Goal: Answer question/provide support: Share knowledge or assist other users

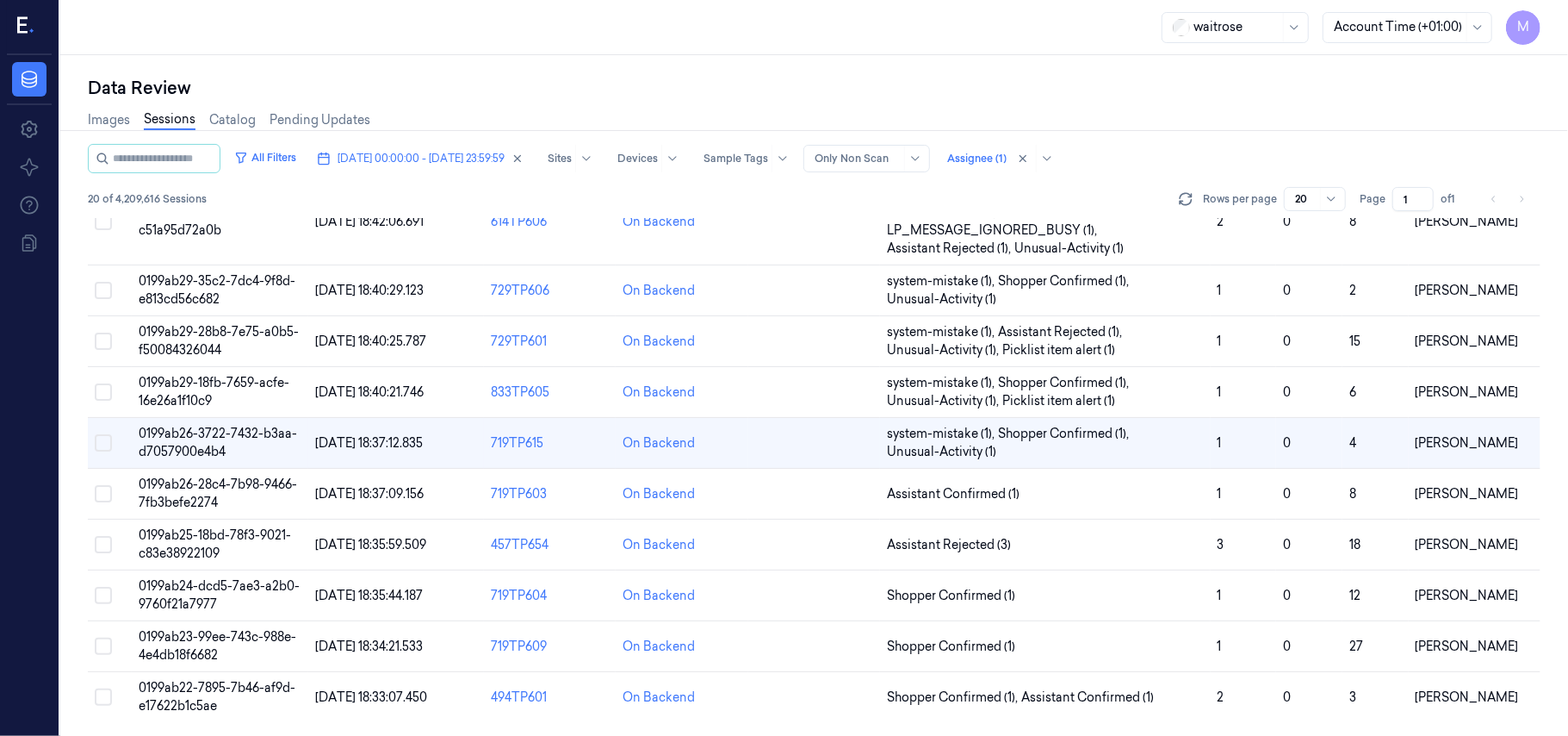
scroll to position [590, 0]
click at [238, 484] on span "0199ab26-28c4-7b98-9466-7fb3befe2274" at bounding box center [218, 493] width 158 height 33
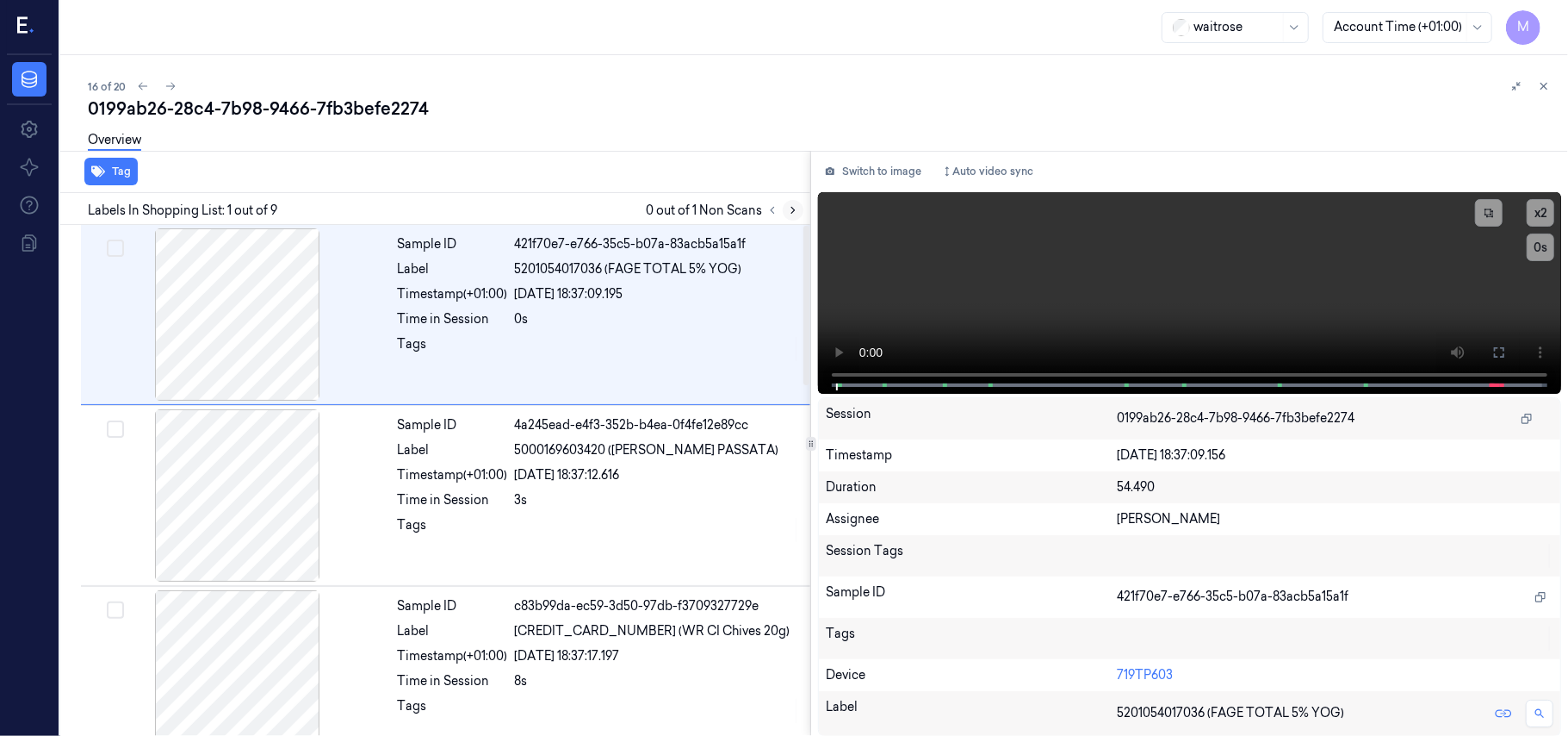
click at [793, 216] on button at bounding box center [793, 210] width 21 height 21
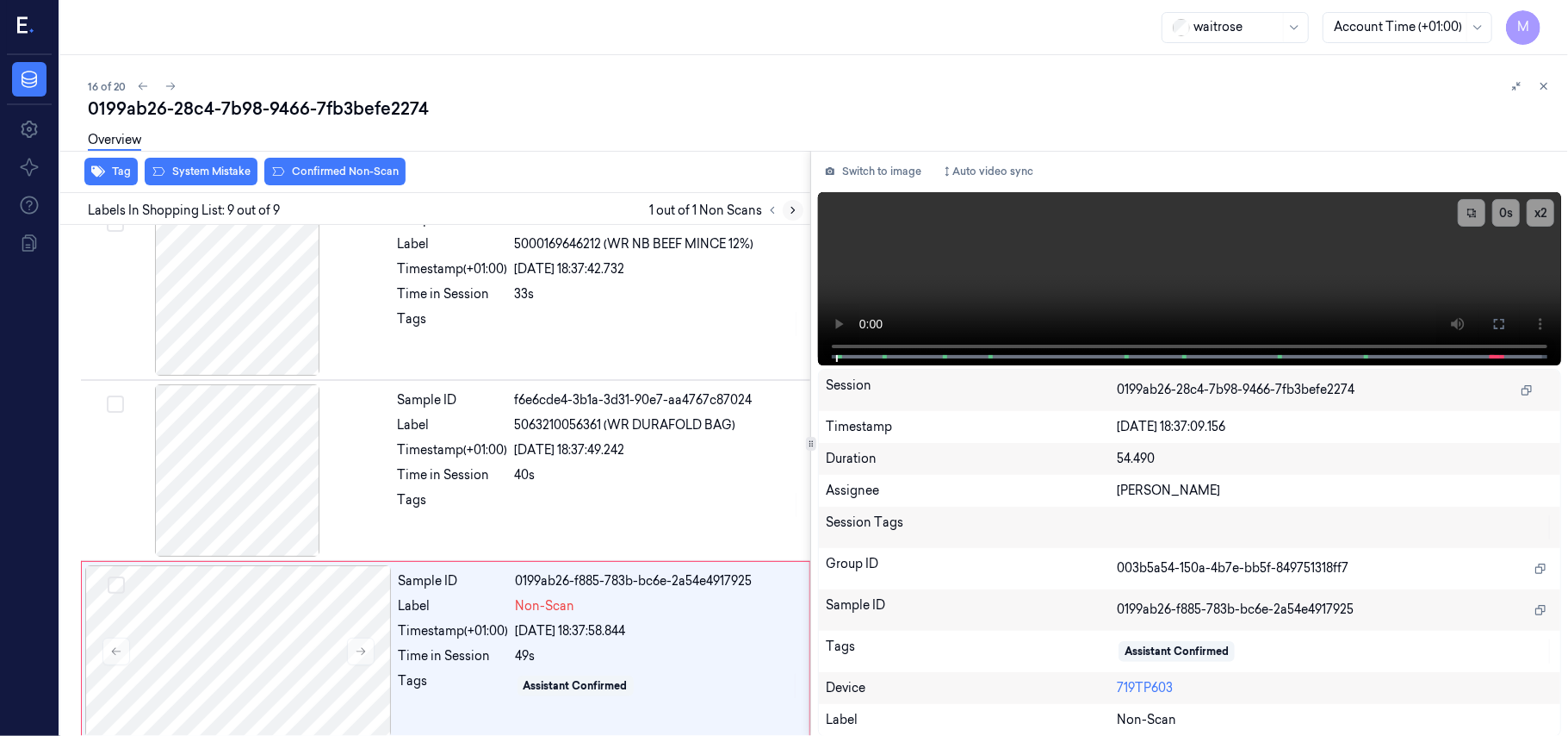
scroll to position [1126, 0]
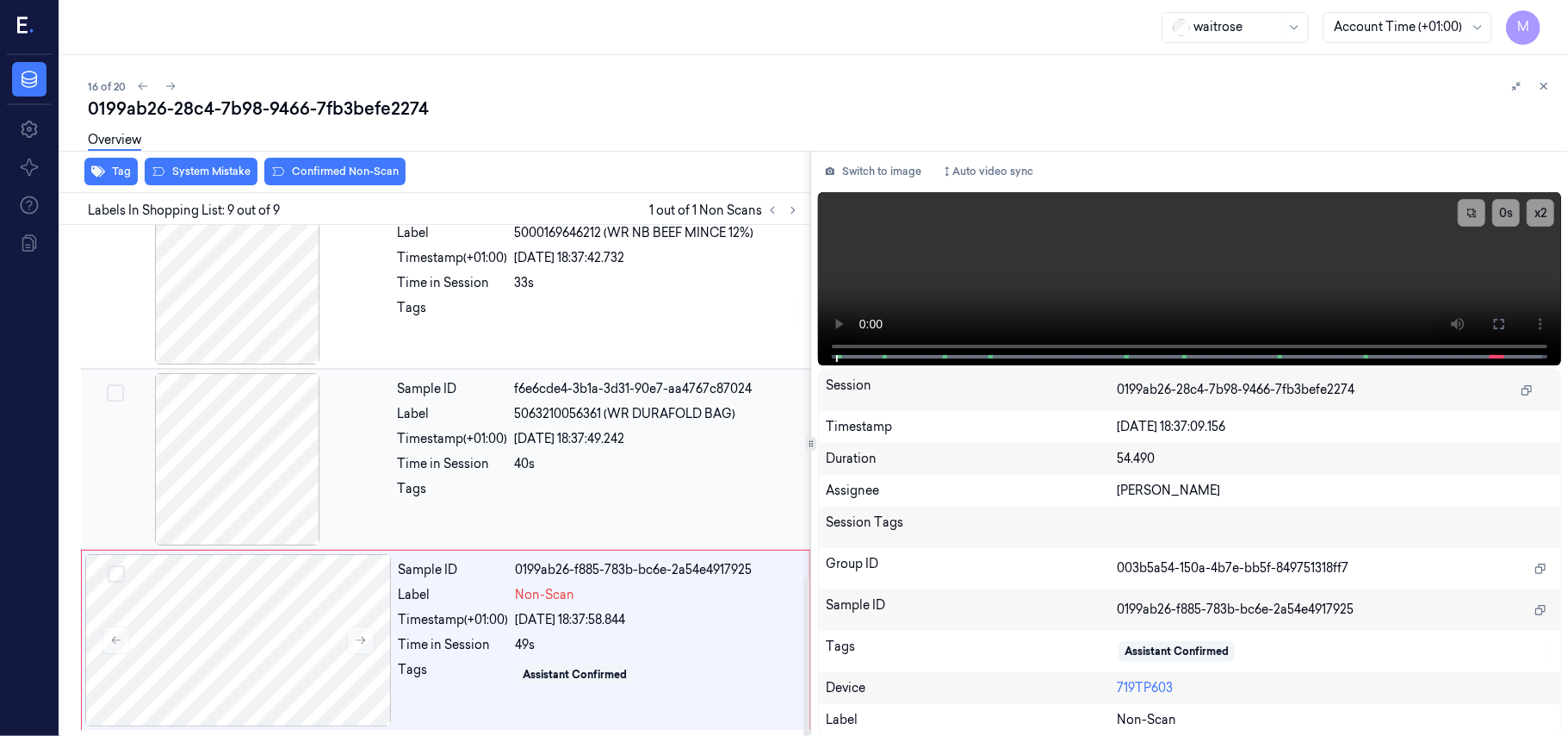
click at [244, 434] on div at bounding box center [237, 459] width 306 height 172
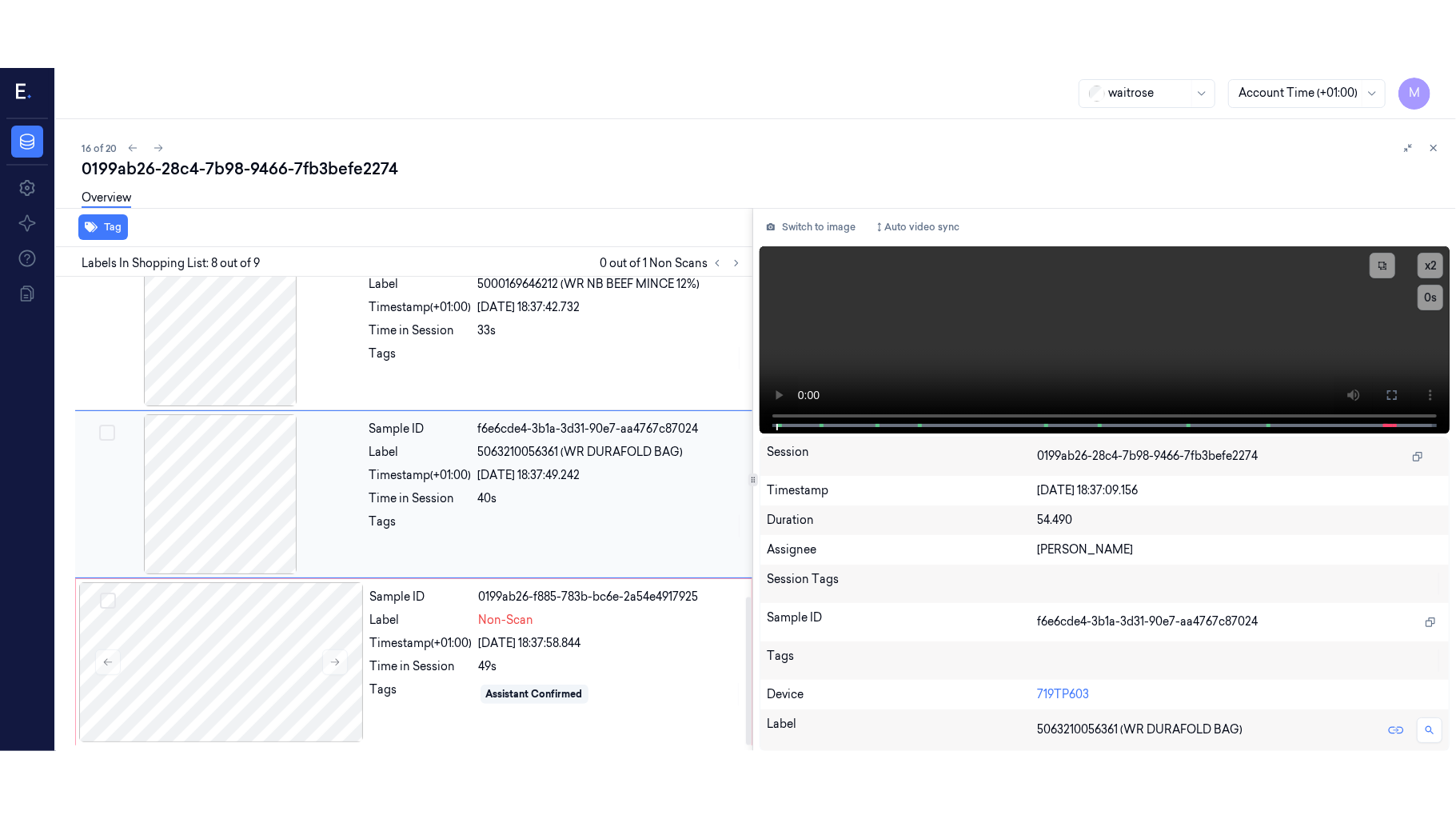
scroll to position [1025, 0]
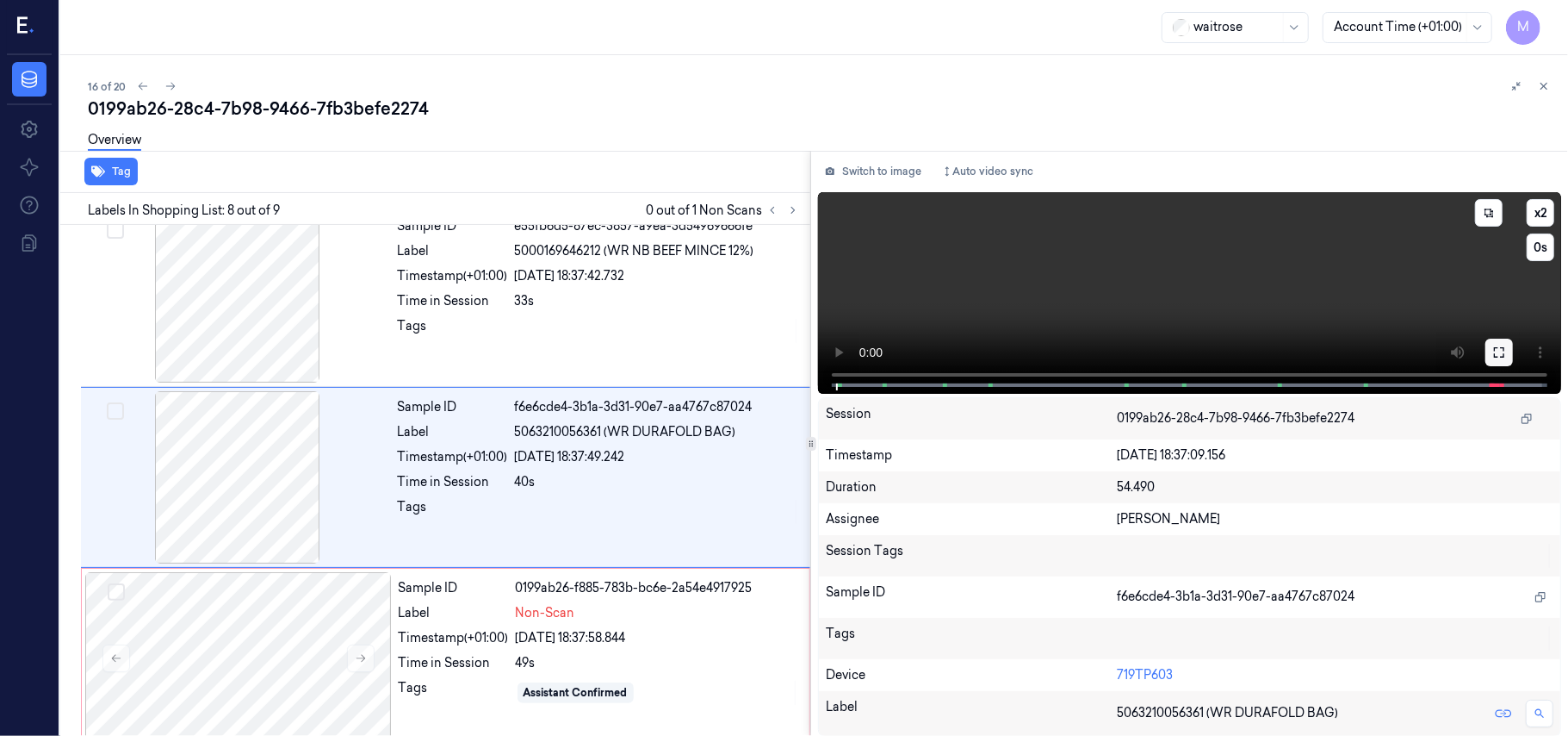
click at [1496, 348] on icon at bounding box center [1499, 352] width 13 height 13
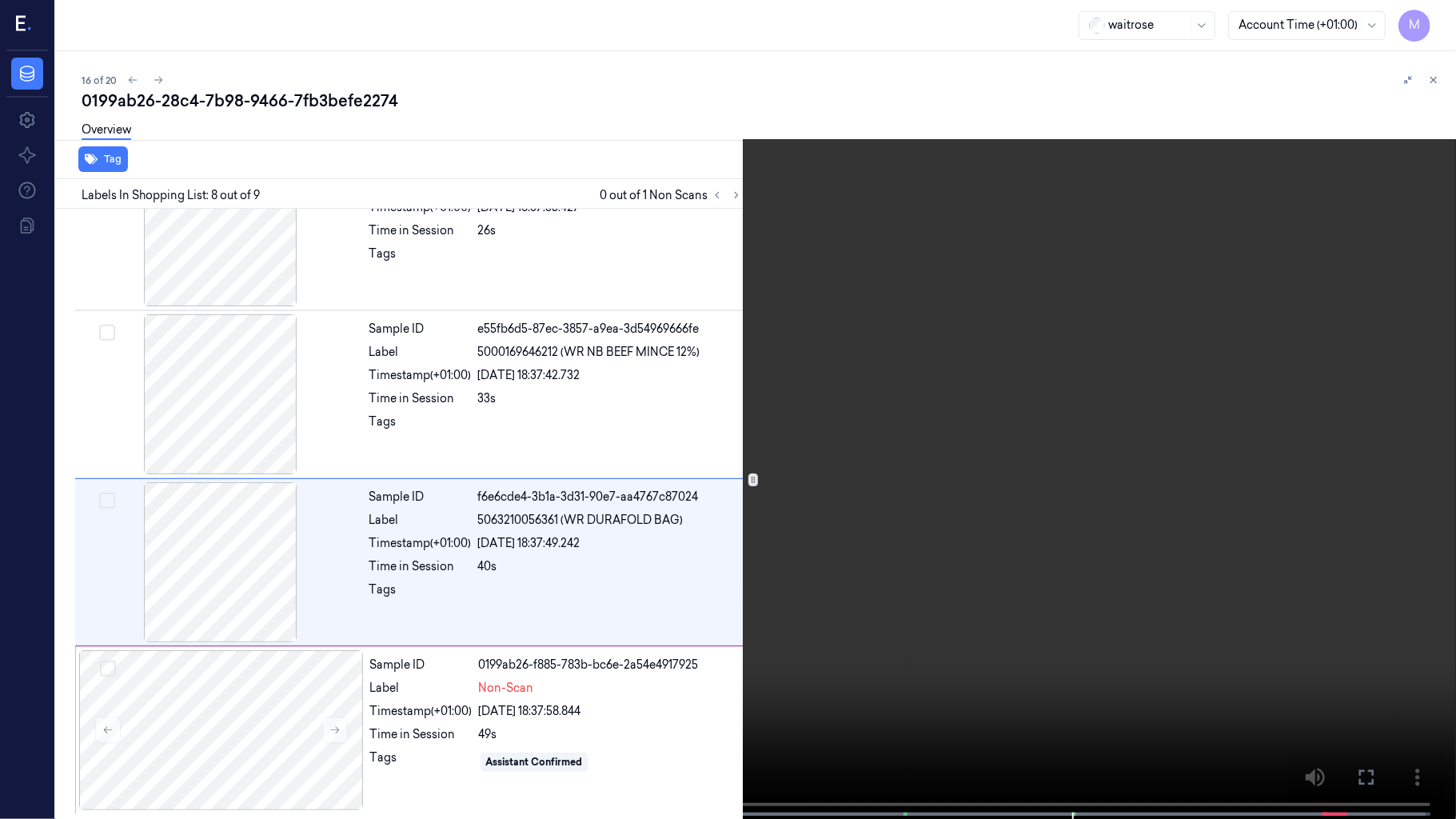
click at [1204, 328] on video at bounding box center [728, 411] width 1456 height 823
click at [1203, 441] on video at bounding box center [728, 411] width 1456 height 823
click at [0, 0] on icon at bounding box center [0, 0] width 0 height 0
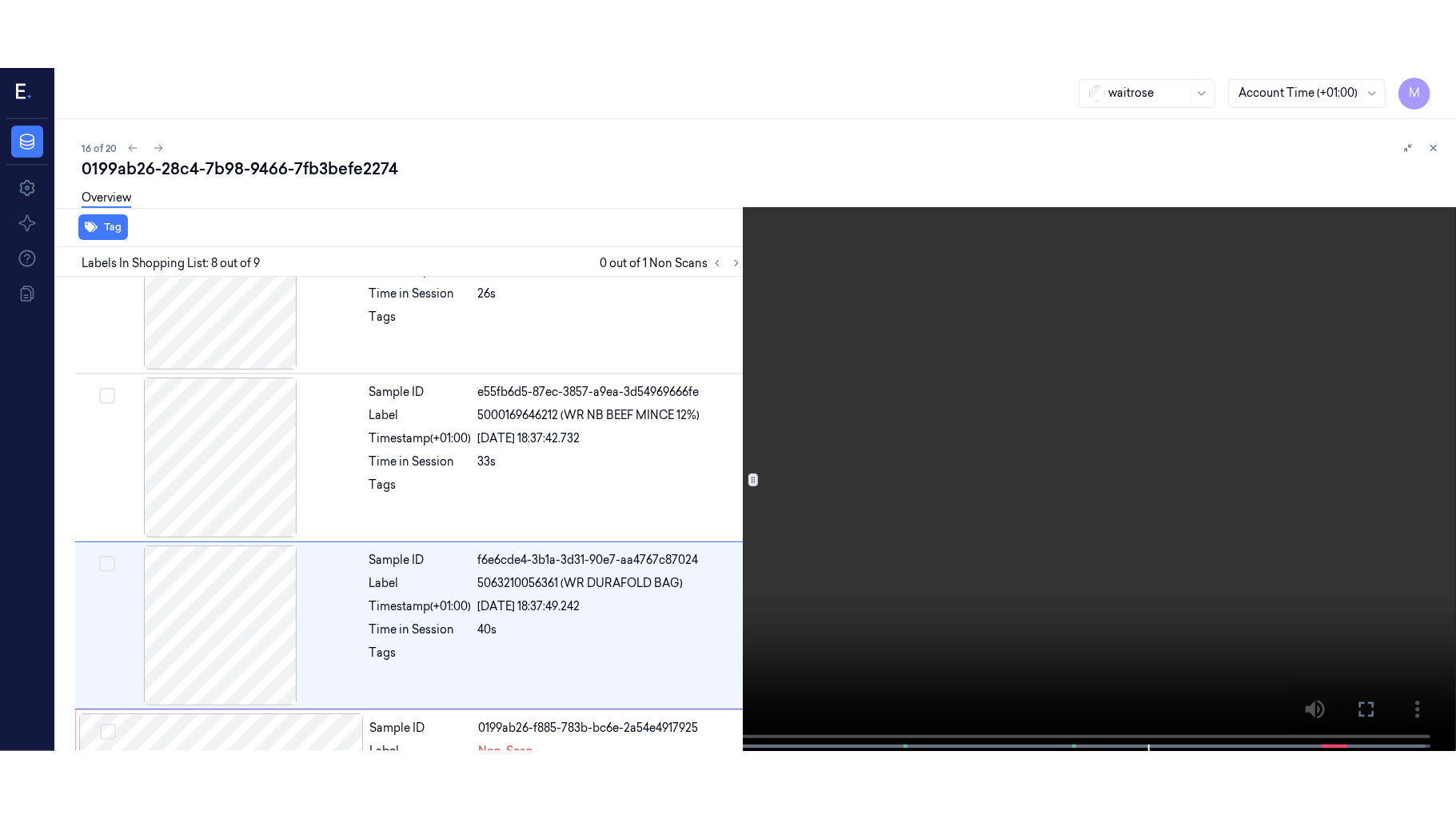
scroll to position [1025, 0]
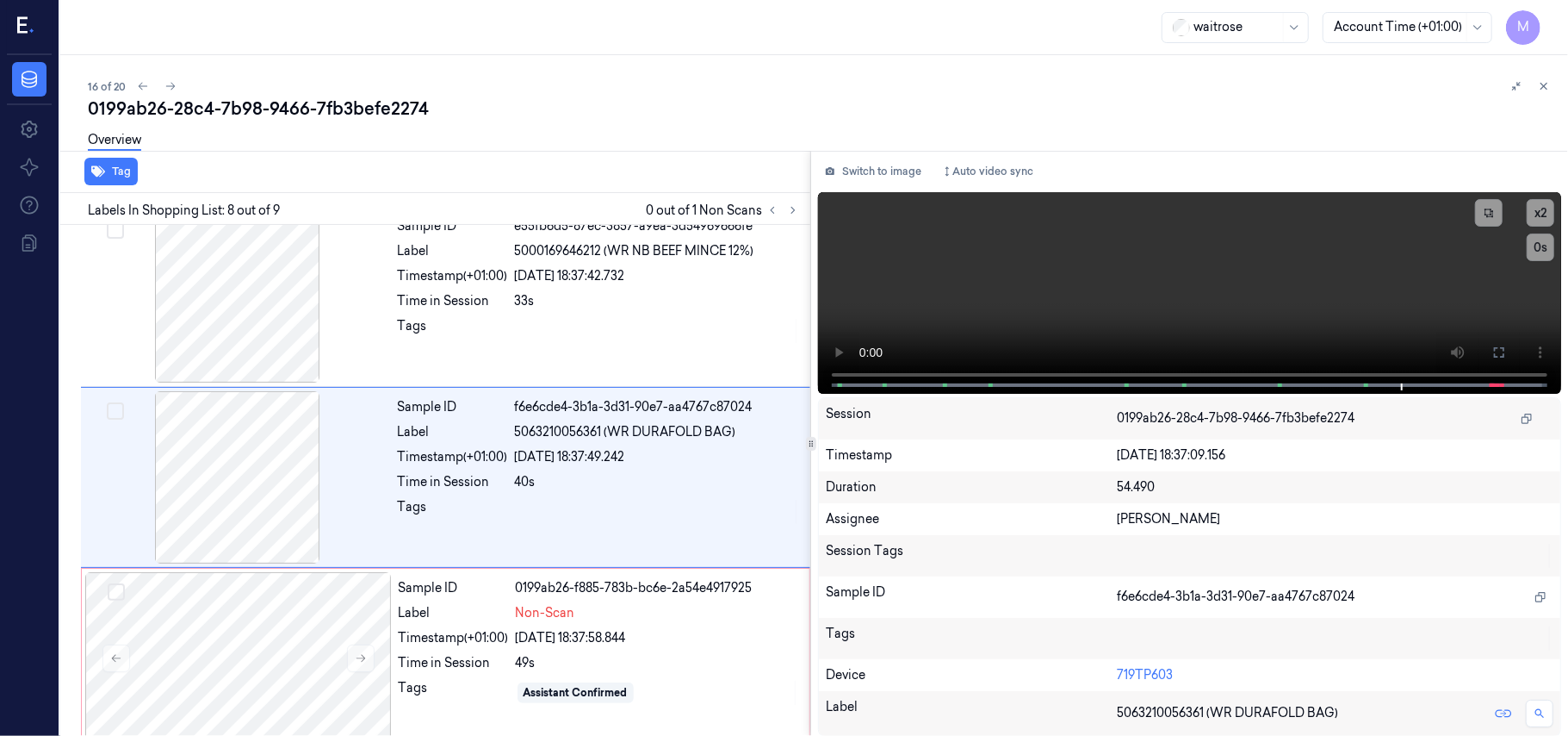
click at [1054, 497] on div "Duration 54.490" at bounding box center [1189, 487] width 742 height 32
click at [1168, 305] on video at bounding box center [1189, 292] width 743 height 201
click at [1509, 347] on button at bounding box center [1498, 352] width 28 height 28
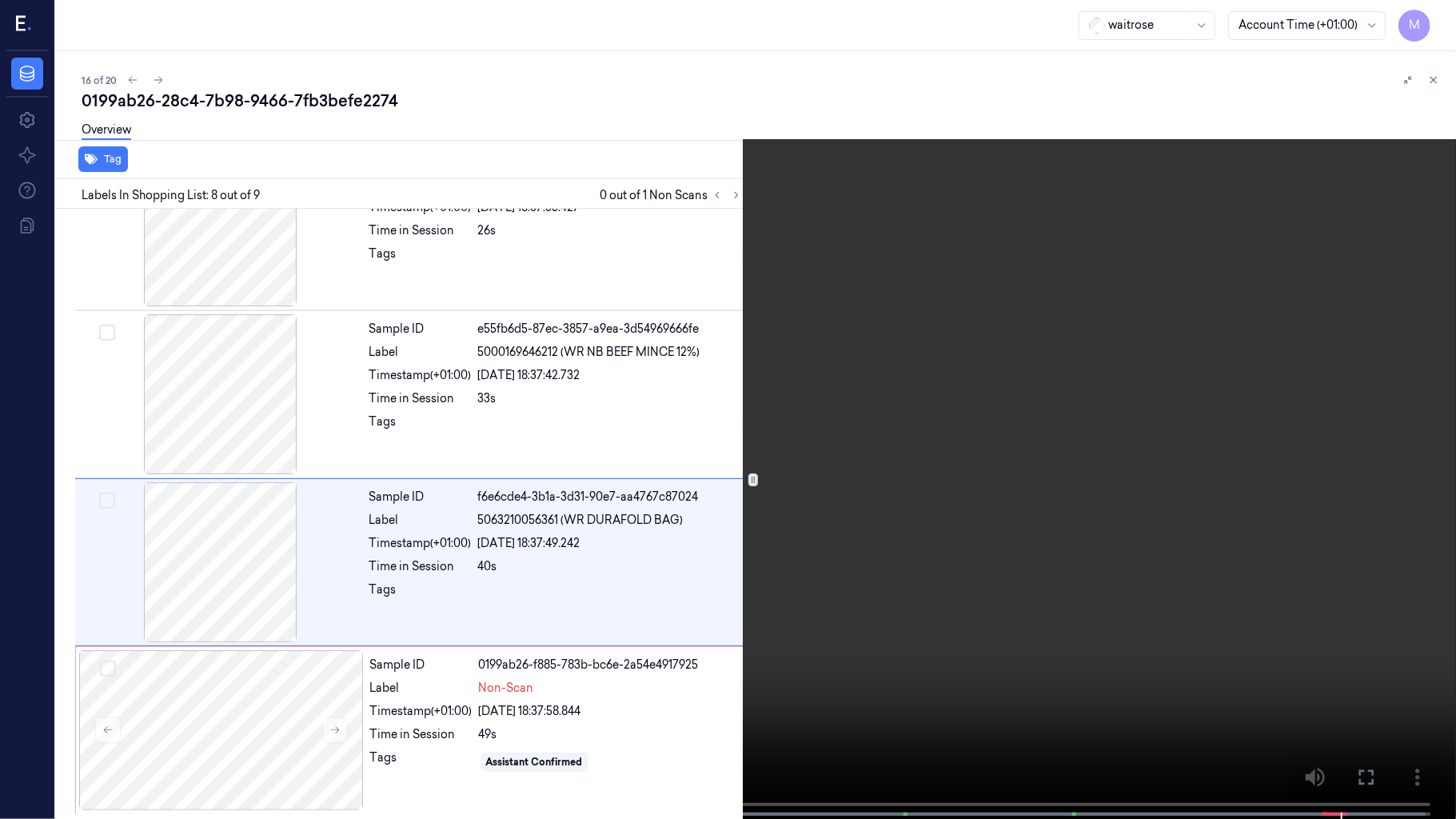
click at [1392, 419] on video at bounding box center [728, 411] width 1456 height 823
click at [0, 0] on icon at bounding box center [0, 0] width 0 height 0
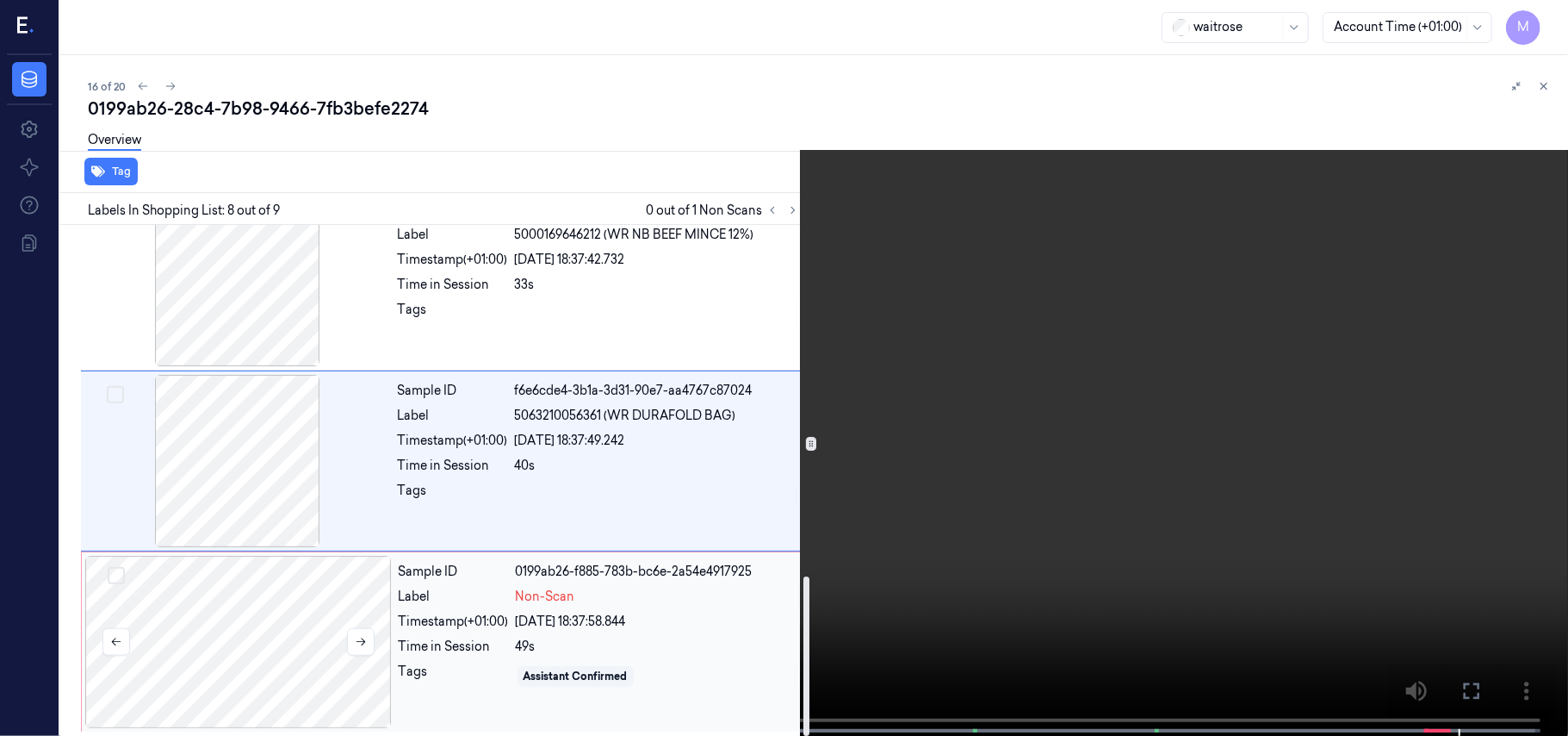
scroll to position [1126, 0]
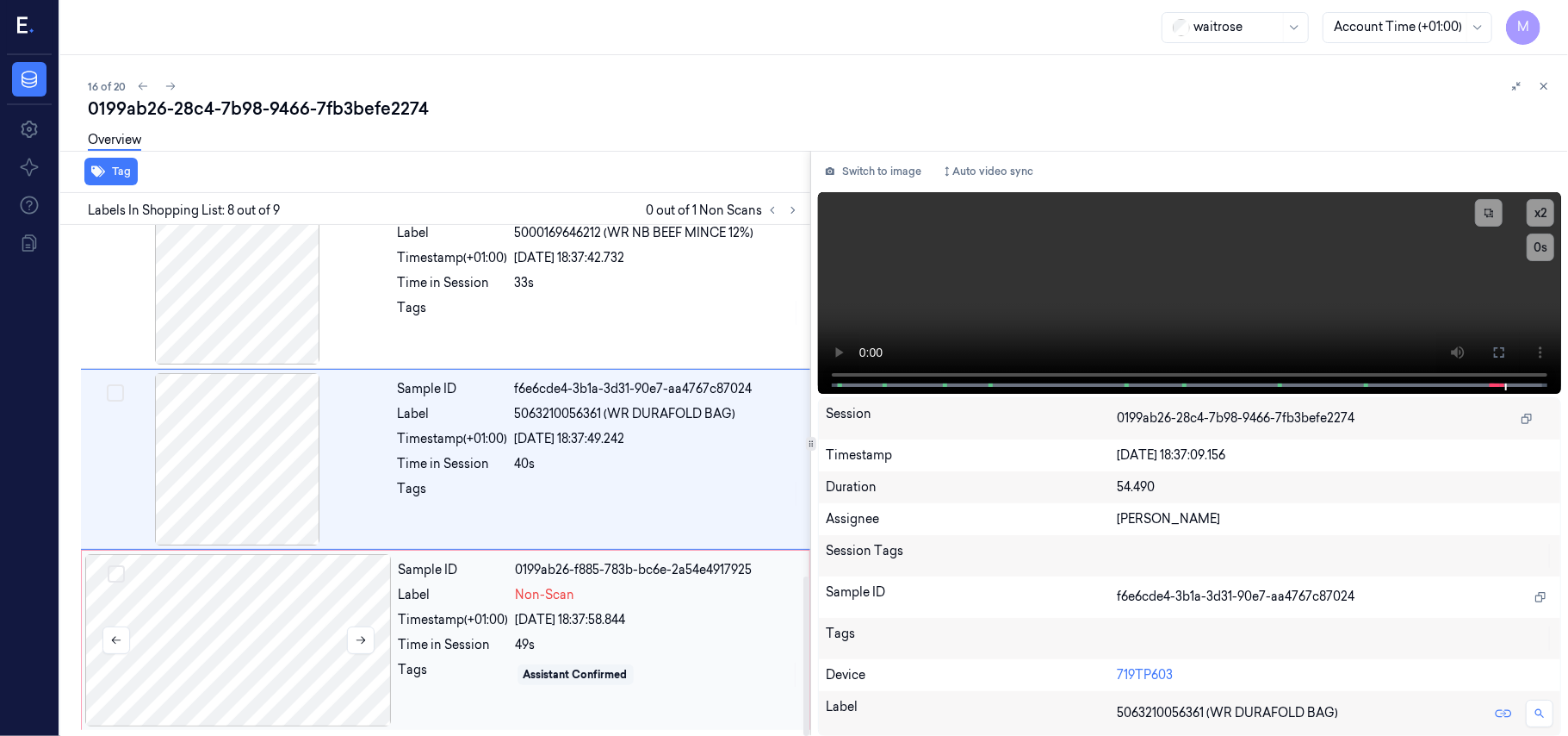
click at [274, 598] on div at bounding box center [238, 640] width 306 height 172
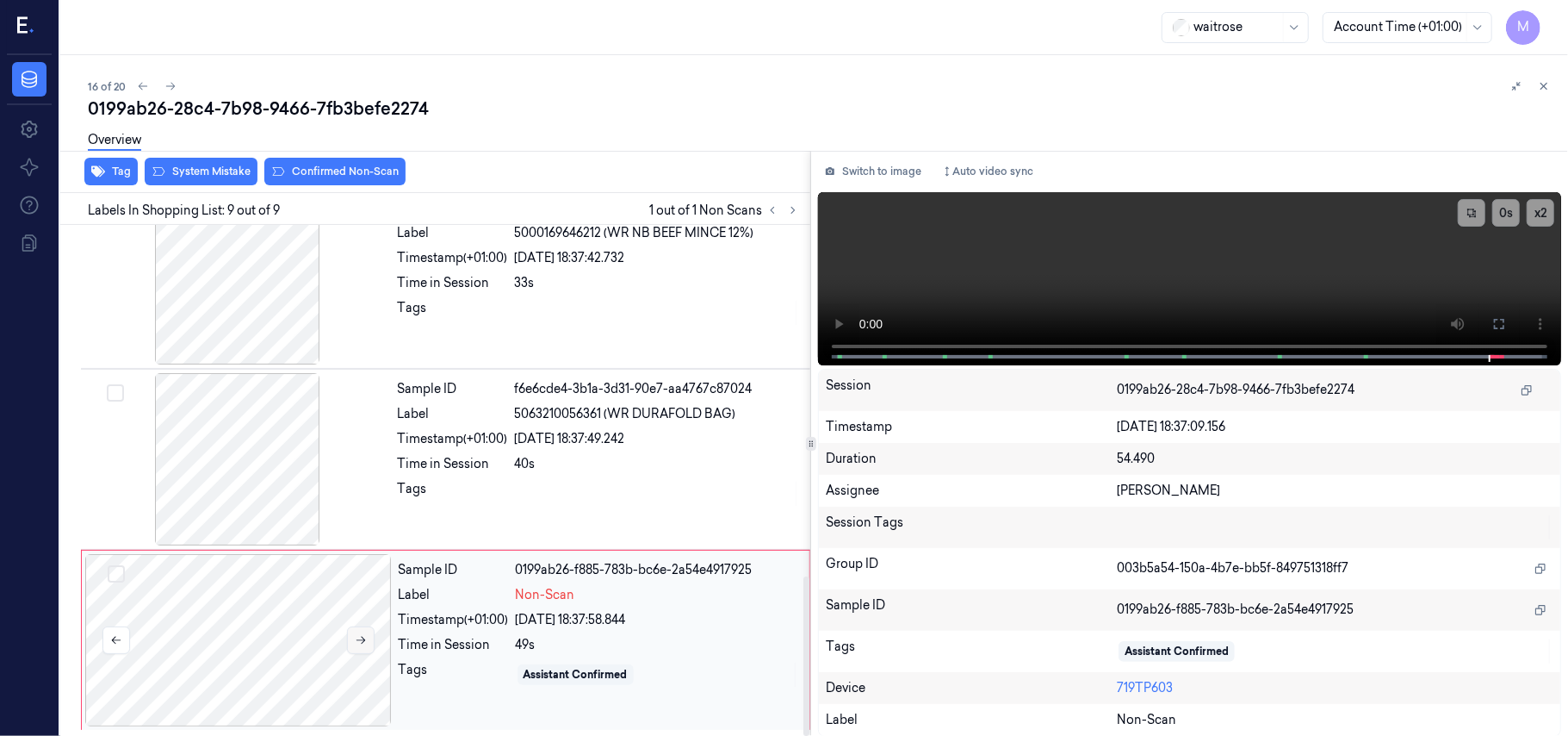
click at [351, 628] on button at bounding box center [361, 640] width 28 height 28
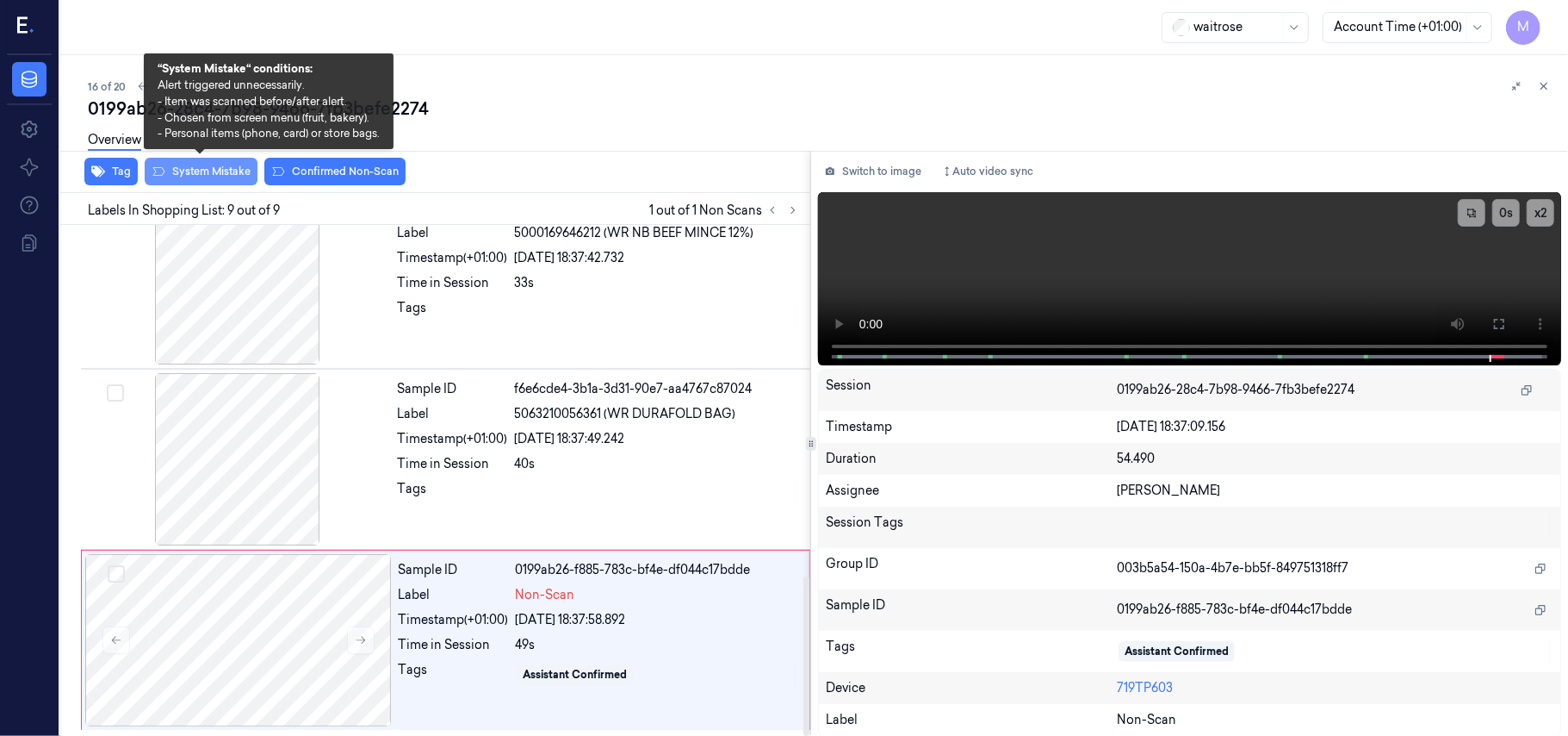
click at [212, 165] on button "System Mistake" at bounding box center [201, 171] width 113 height 28
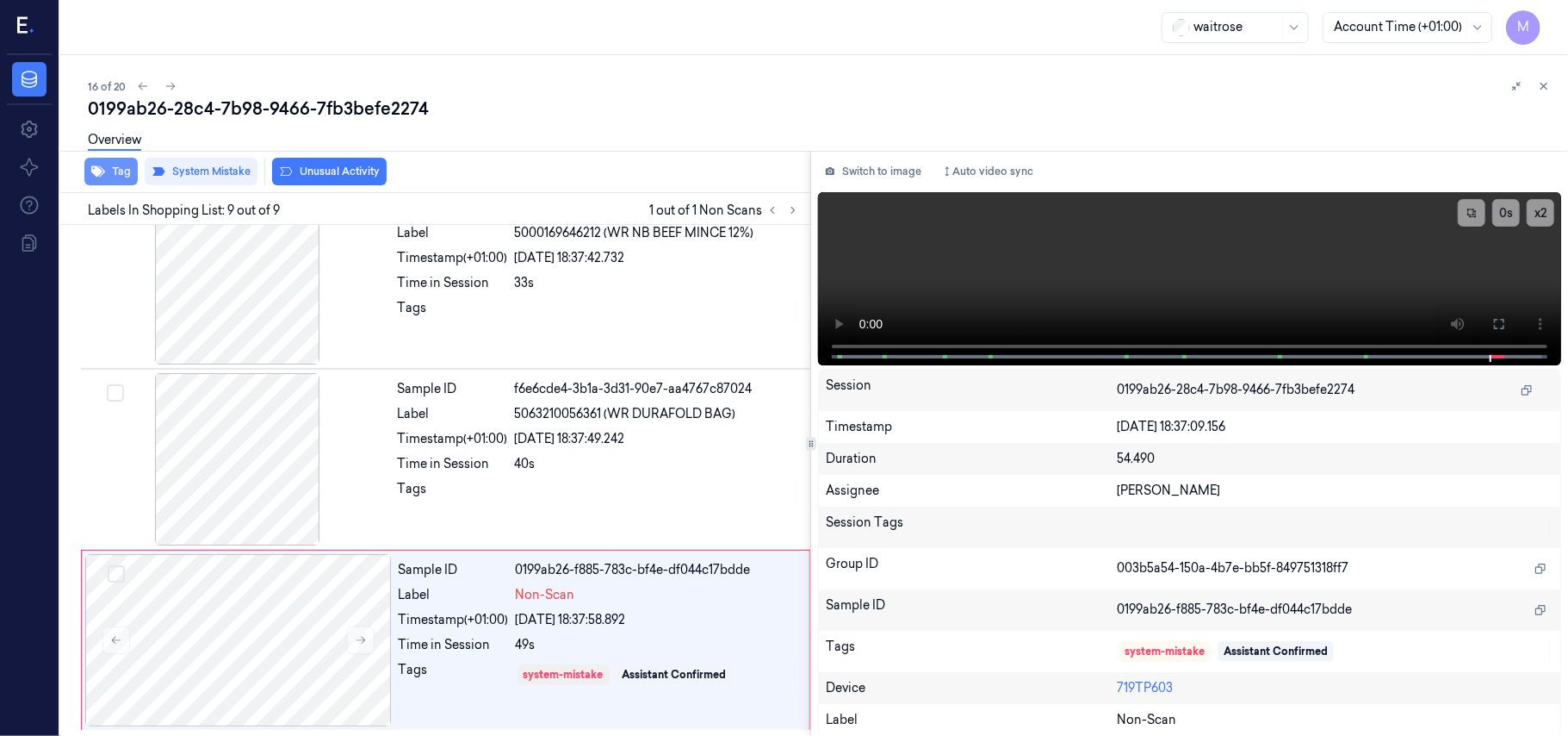
click at [117, 171] on button "Tag" at bounding box center [111, 171] width 53 height 28
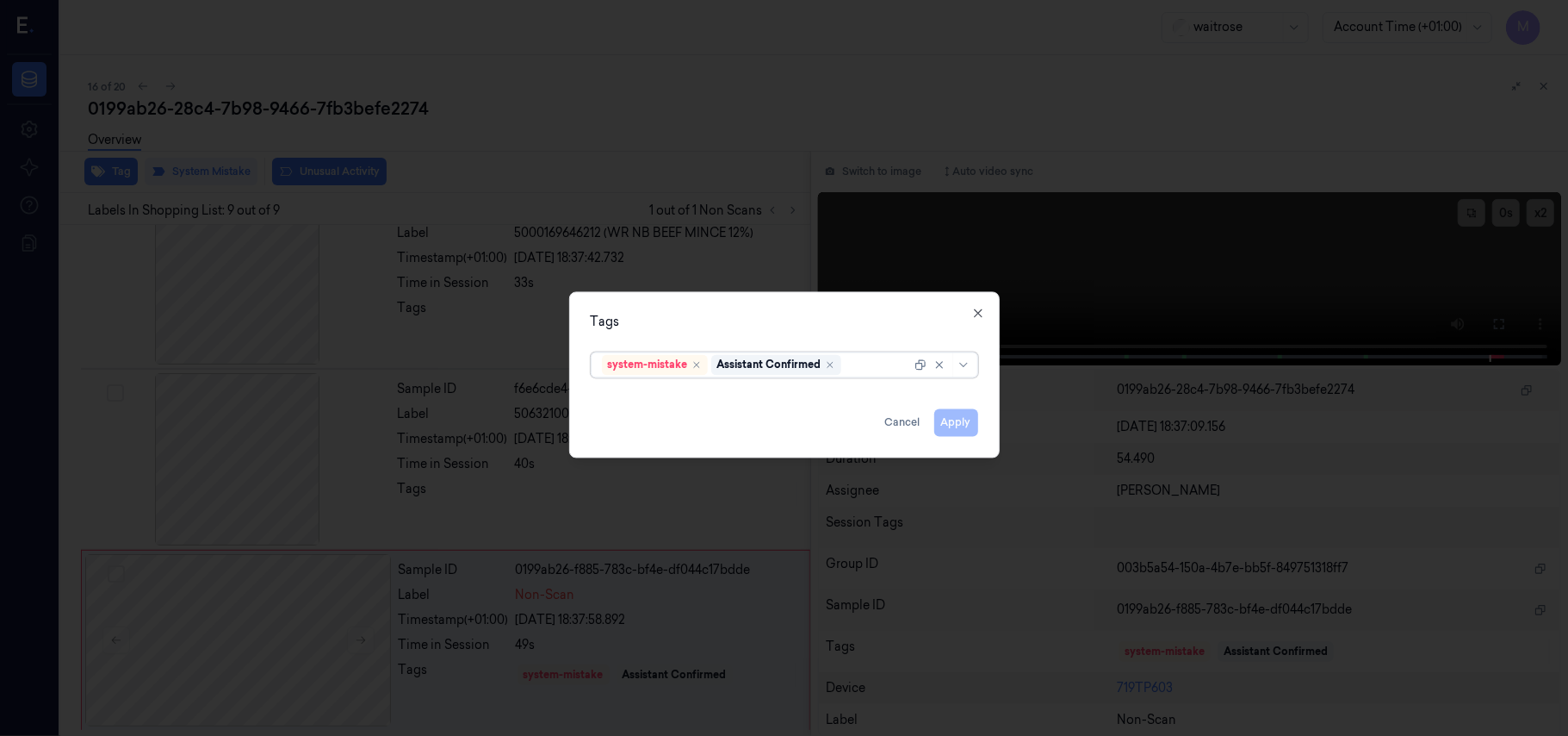
click at [868, 364] on div at bounding box center [877, 365] width 66 height 18
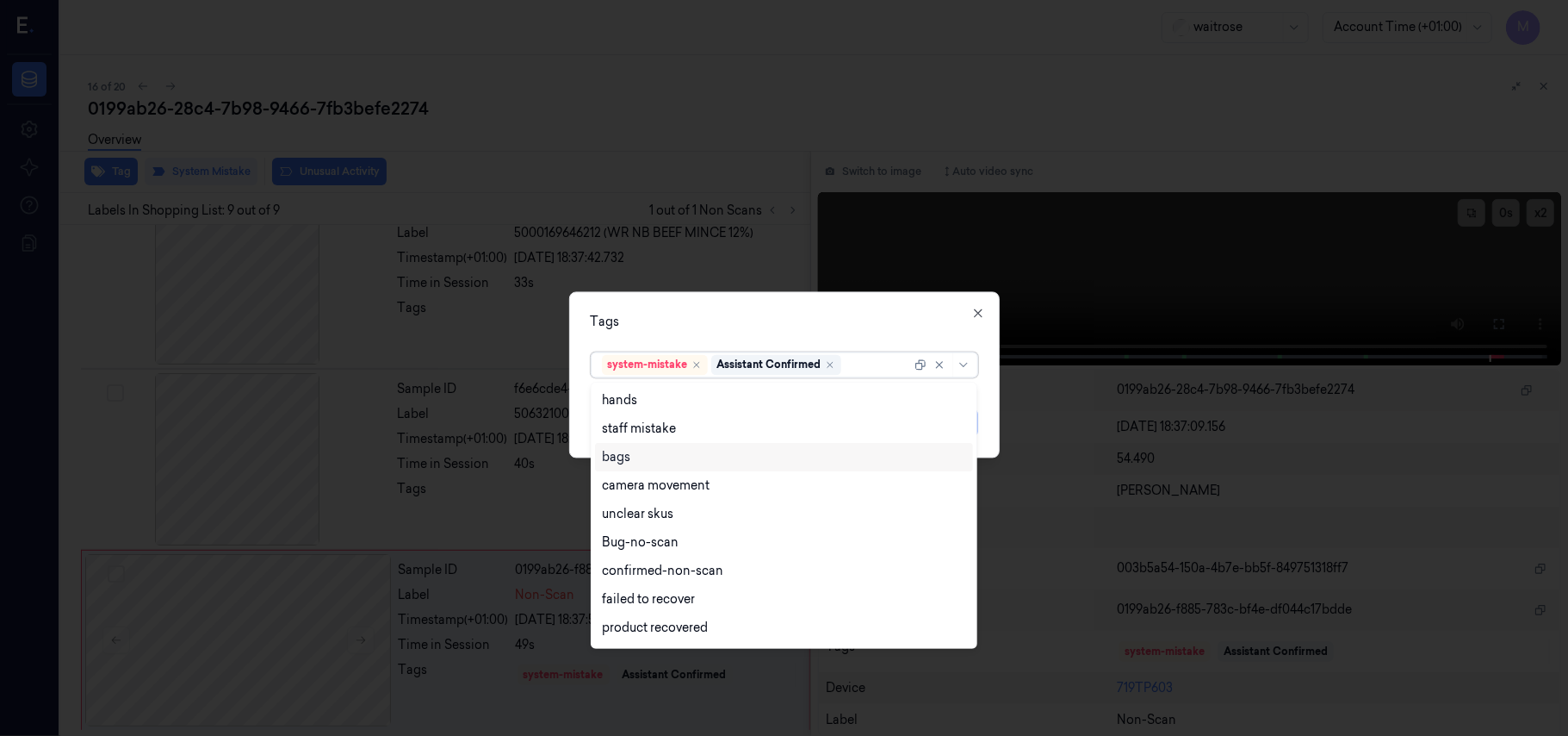
click at [638, 448] on div "bags" at bounding box center [784, 456] width 365 height 18
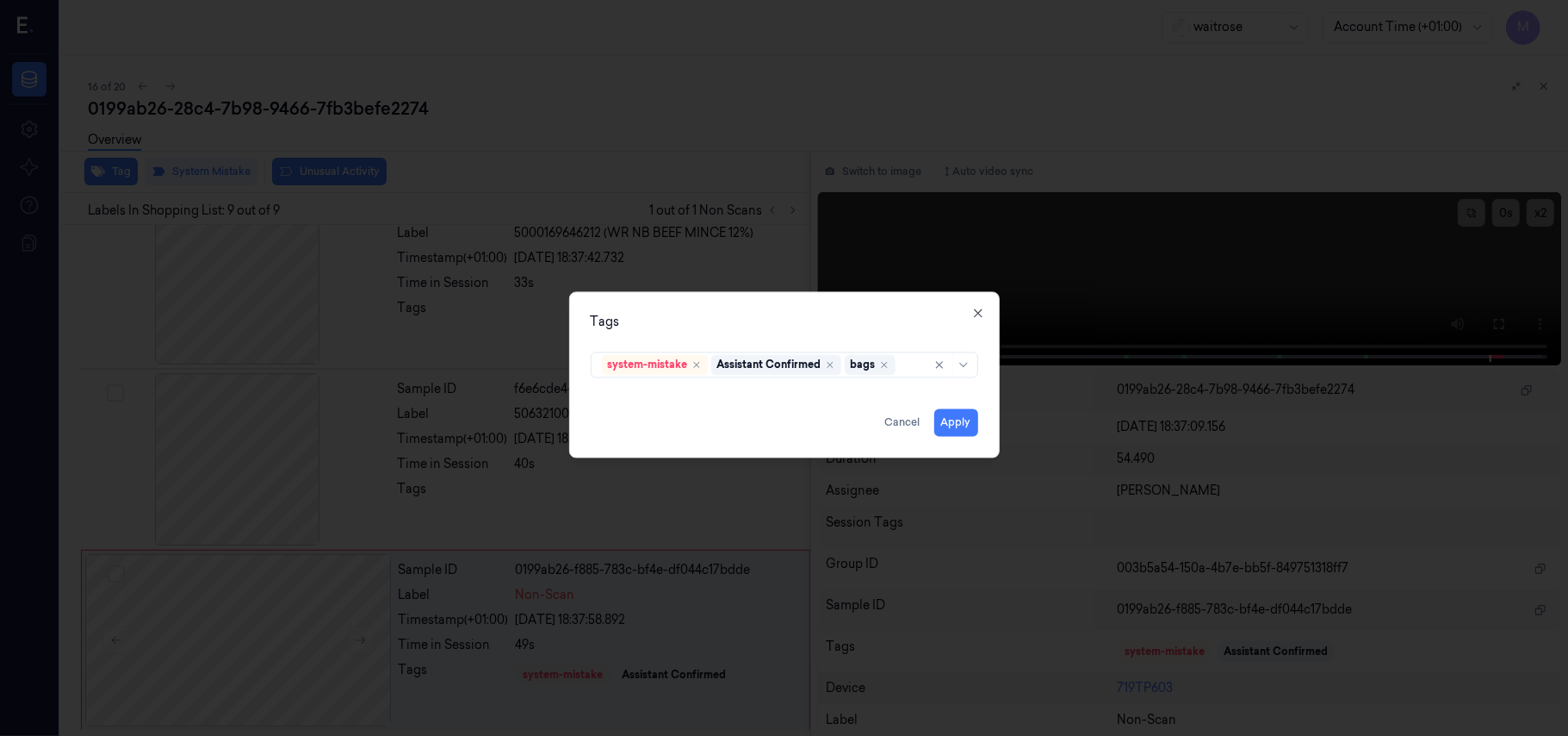
click at [762, 324] on div "Tags" at bounding box center [784, 322] width 387 height 18
click at [962, 422] on button "Apply" at bounding box center [956, 423] width 44 height 28
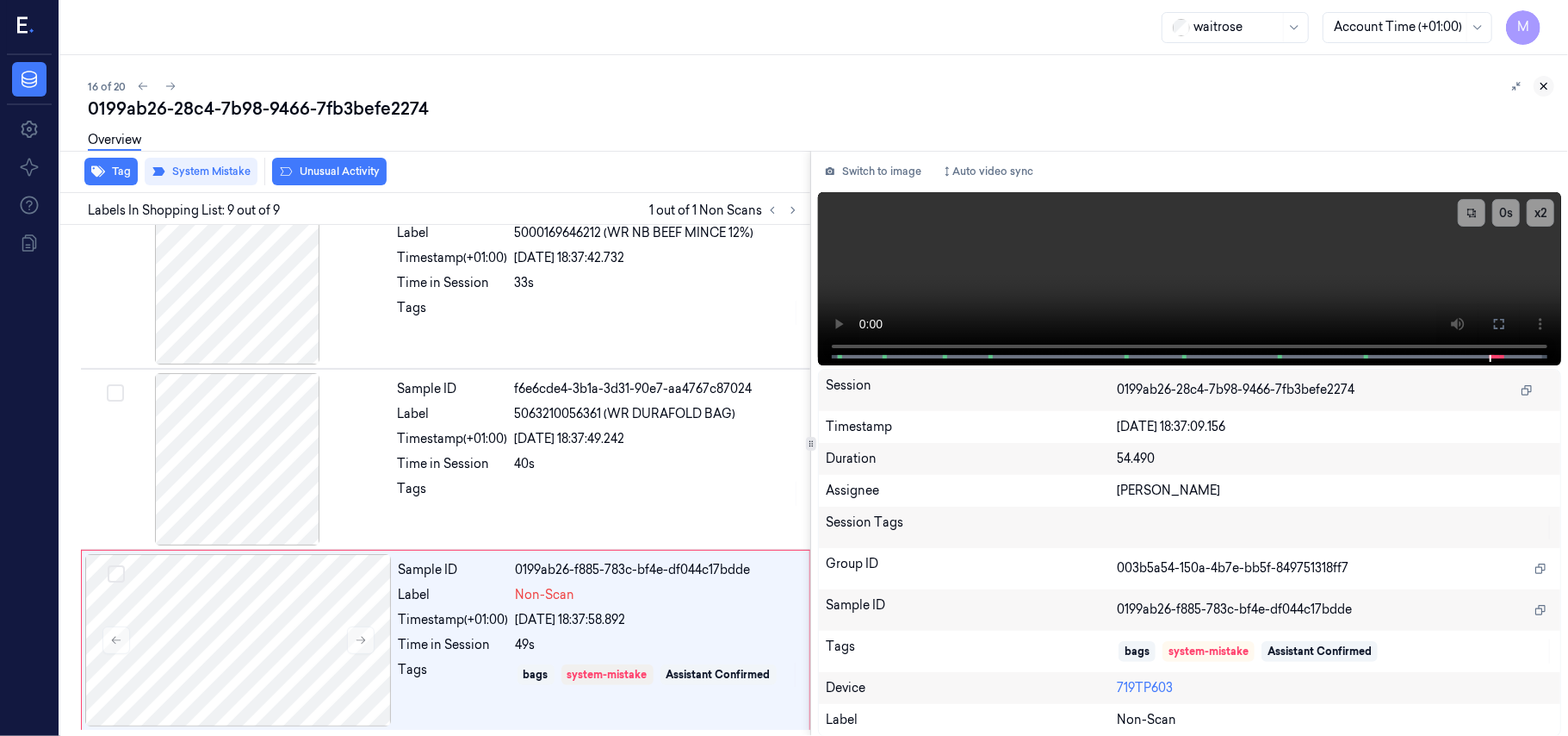
click at [1547, 86] on icon at bounding box center [1544, 86] width 12 height 12
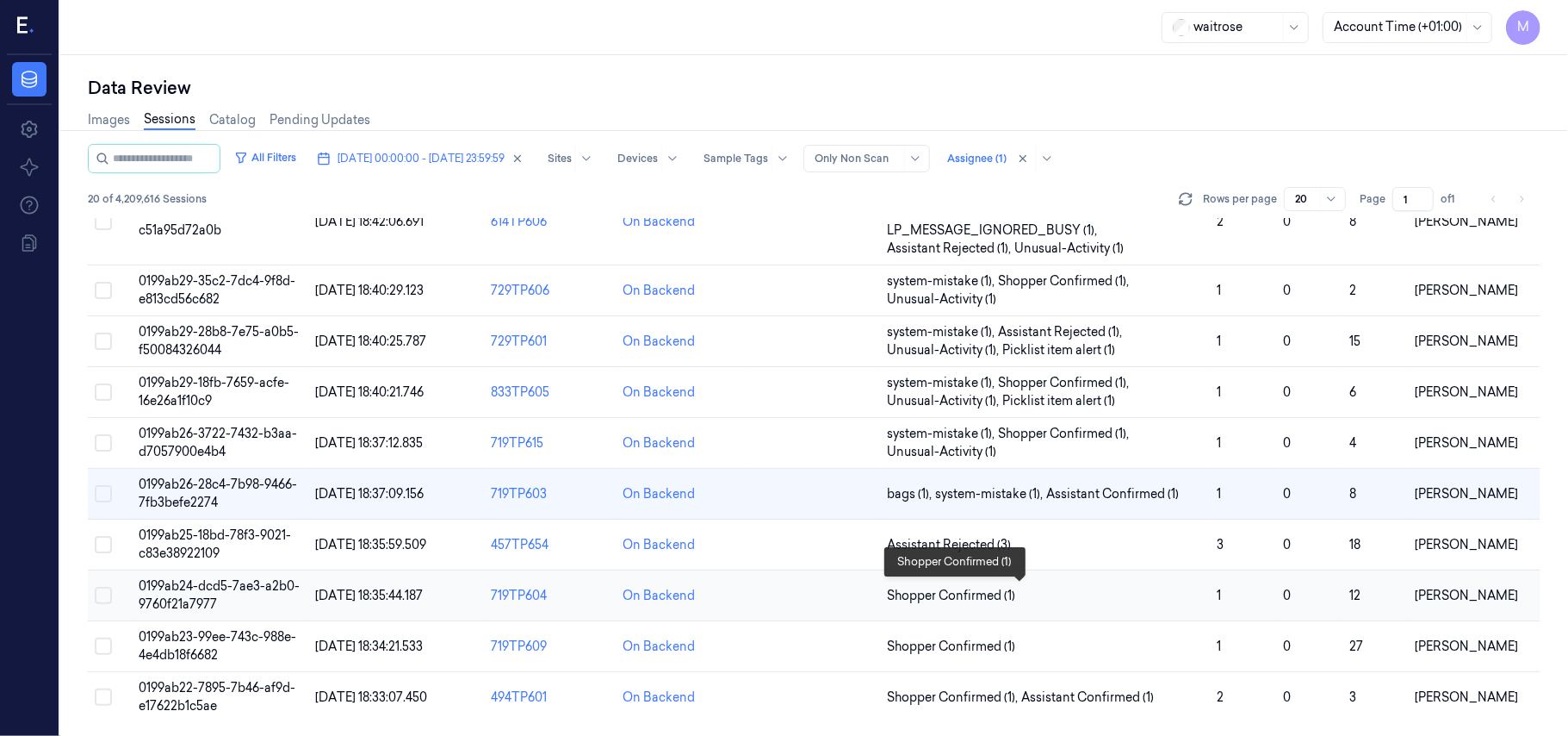
scroll to position [590, 0]
click at [199, 542] on td "0199ab25-18bd-78f3-9021-c83e38922109" at bounding box center [220, 544] width 176 height 51
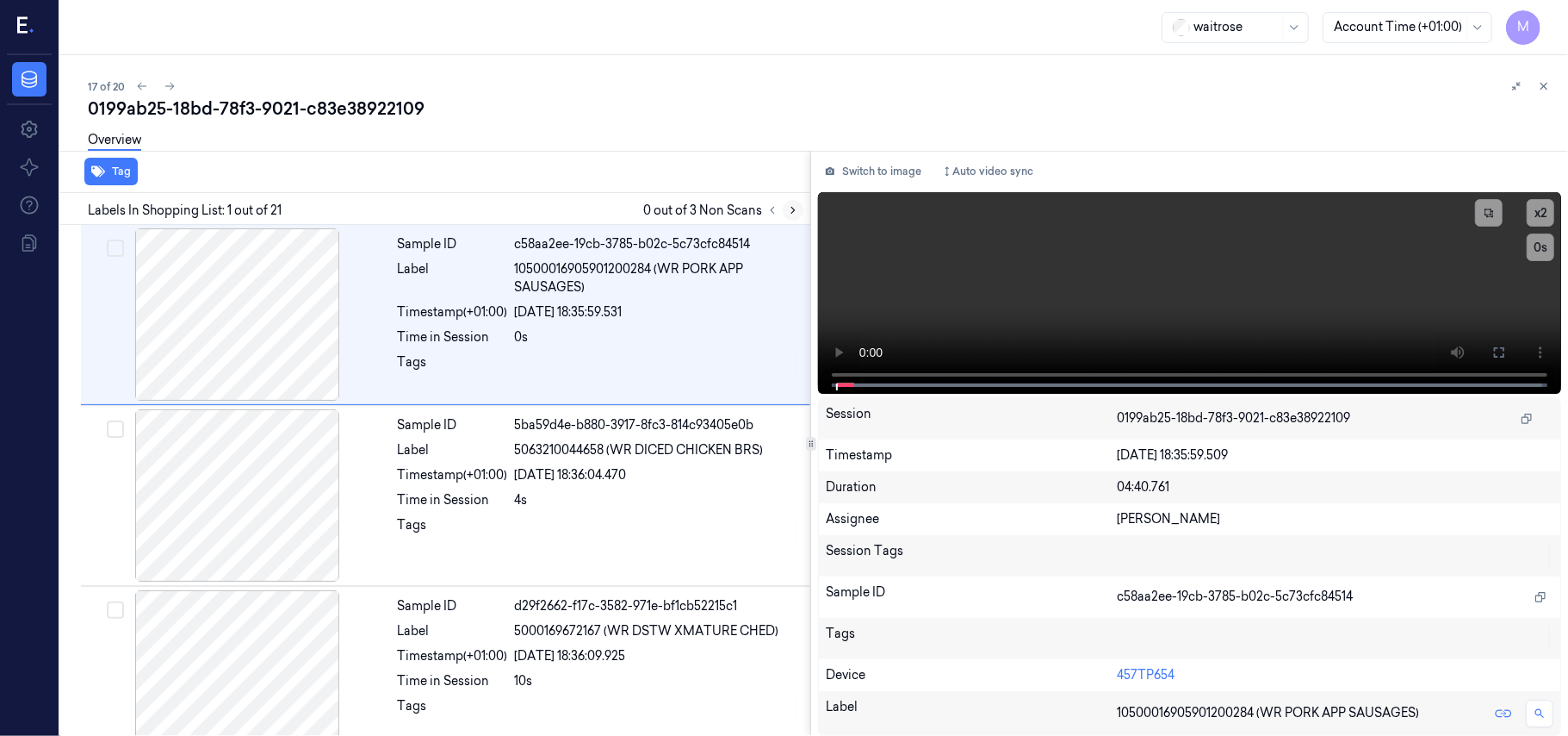
click at [793, 207] on icon at bounding box center [793, 210] width 4 height 6
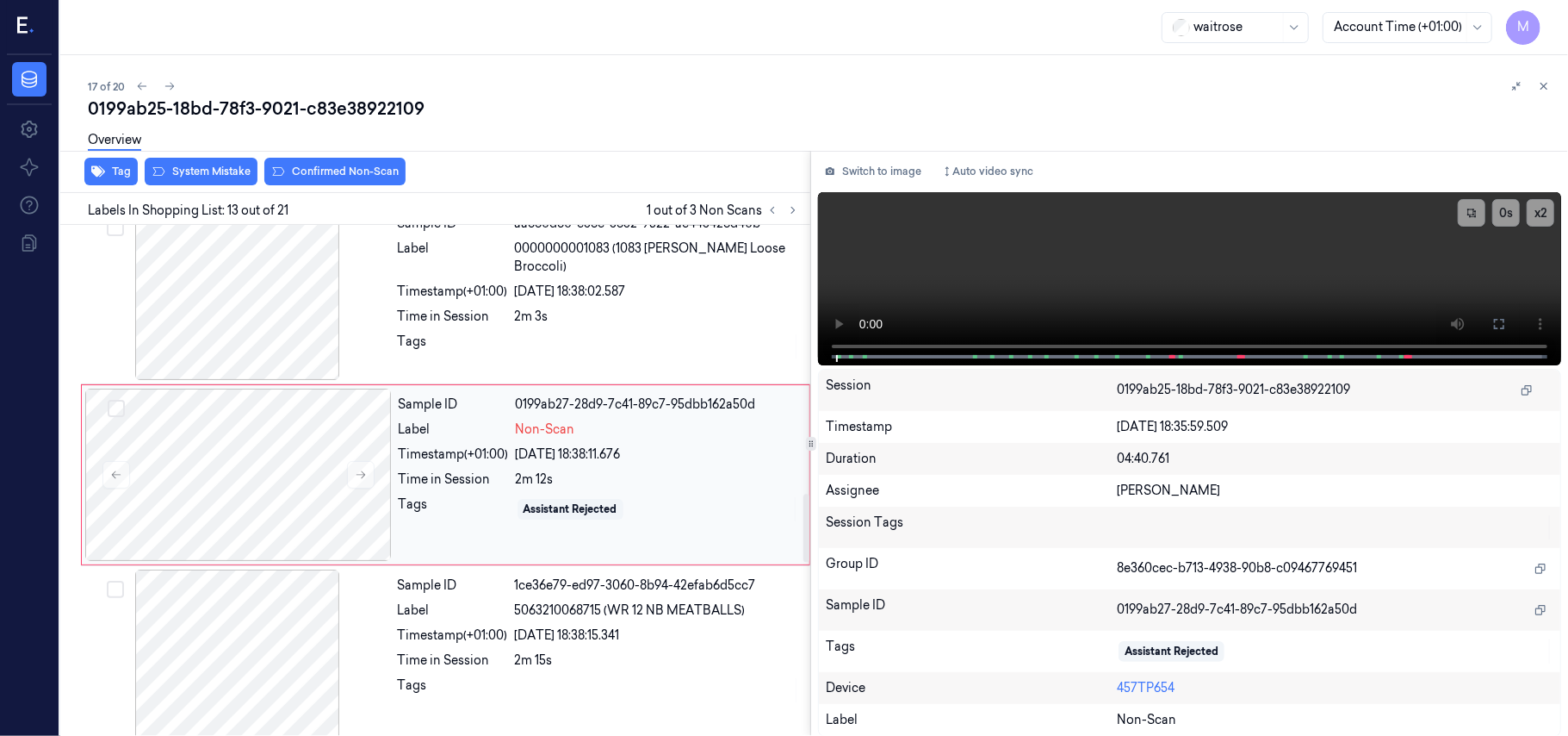
scroll to position [1896, 0]
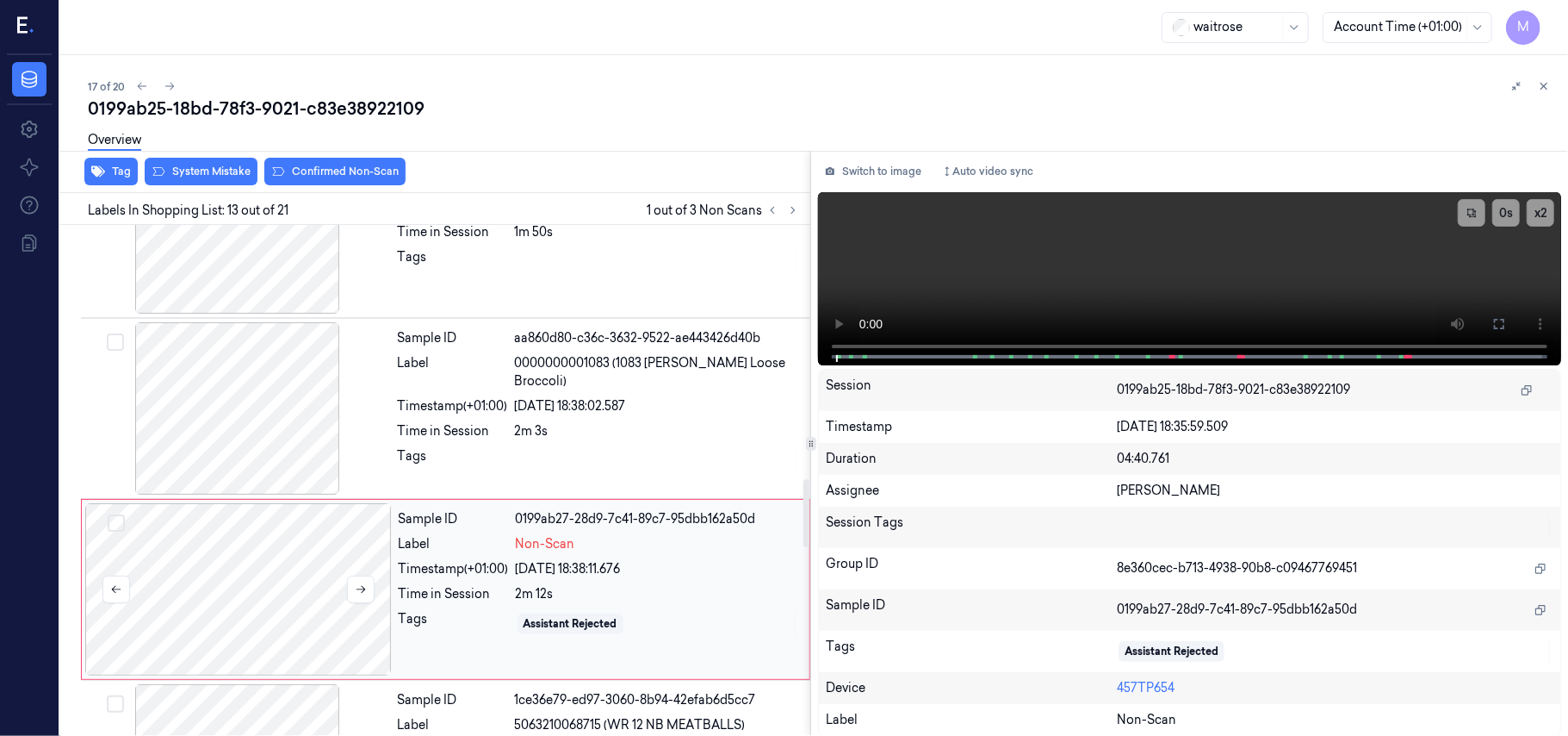
click at [279, 582] on div at bounding box center [238, 589] width 306 height 172
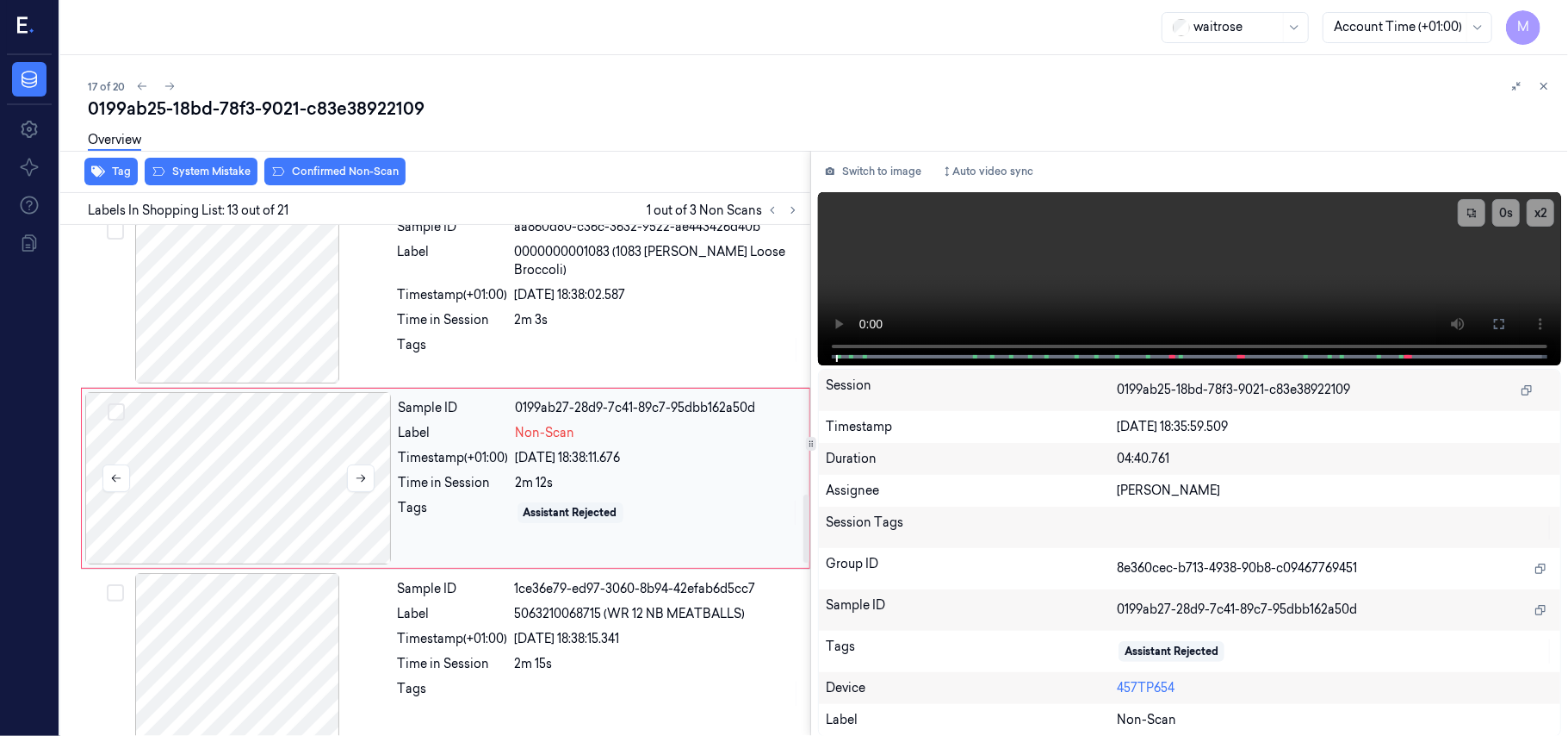
scroll to position [2010, 0]
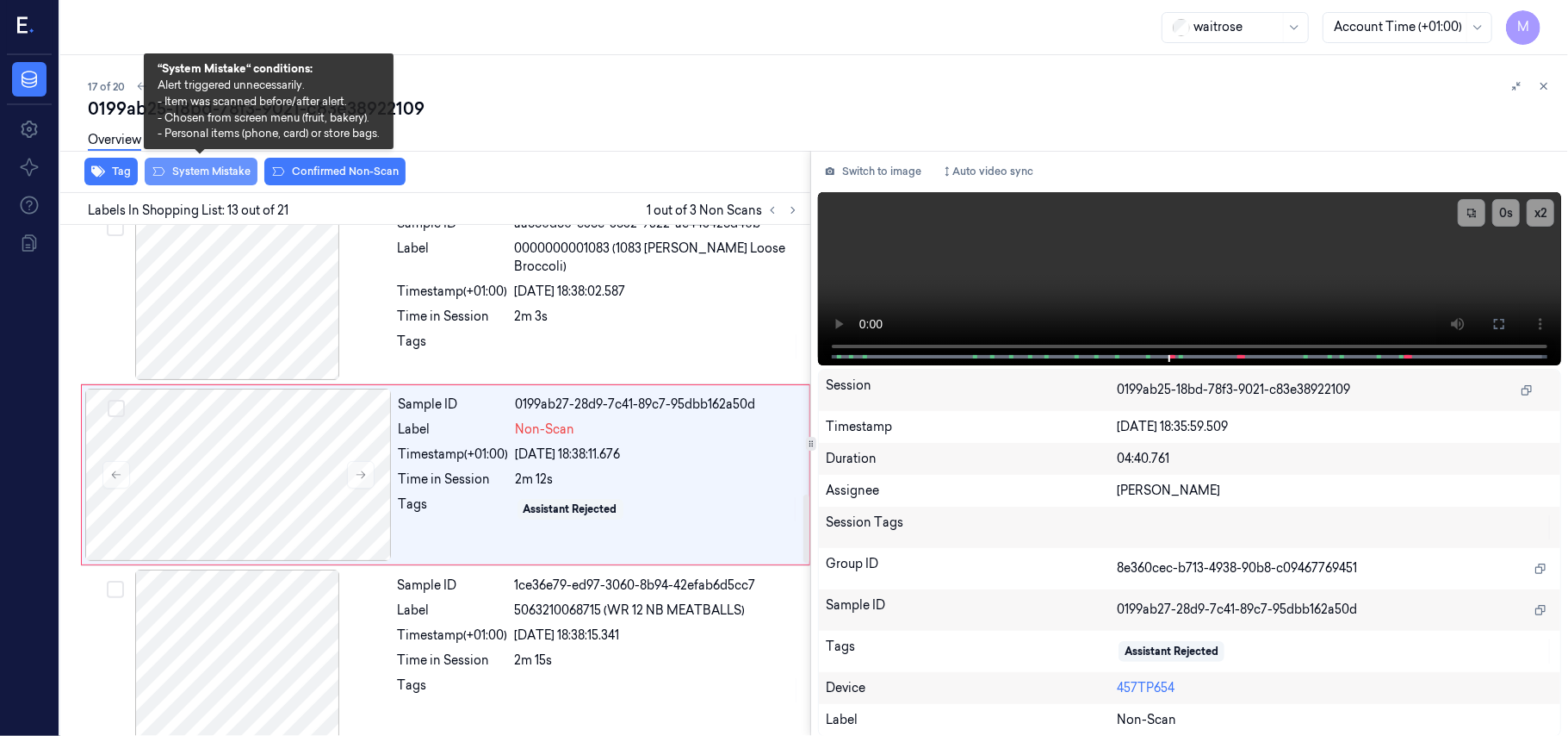
click at [197, 165] on button "System Mistake" at bounding box center [201, 171] width 113 height 28
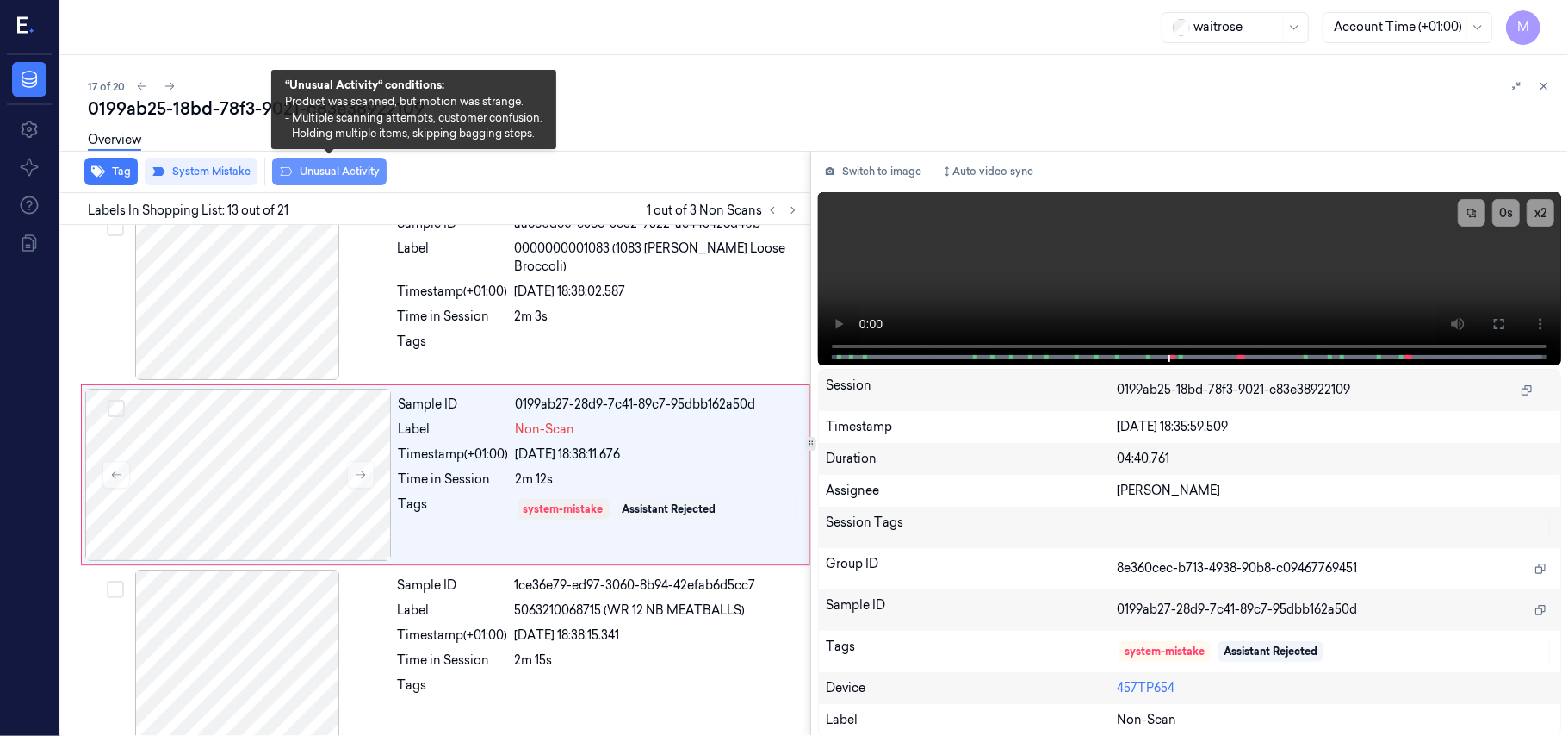
click at [313, 171] on button "Unusual Activity" at bounding box center [329, 171] width 115 height 28
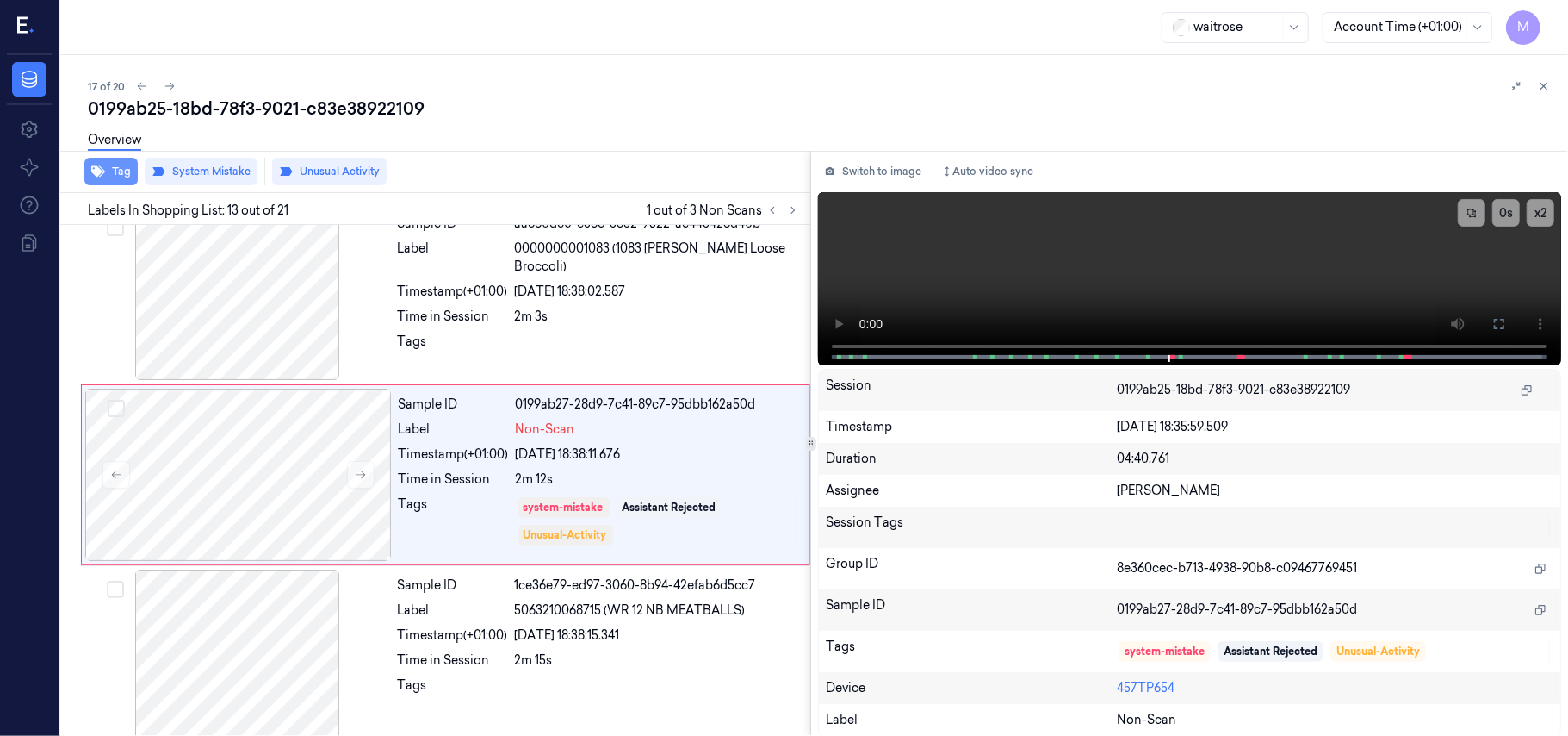
click at [107, 171] on button "Tag" at bounding box center [111, 171] width 53 height 28
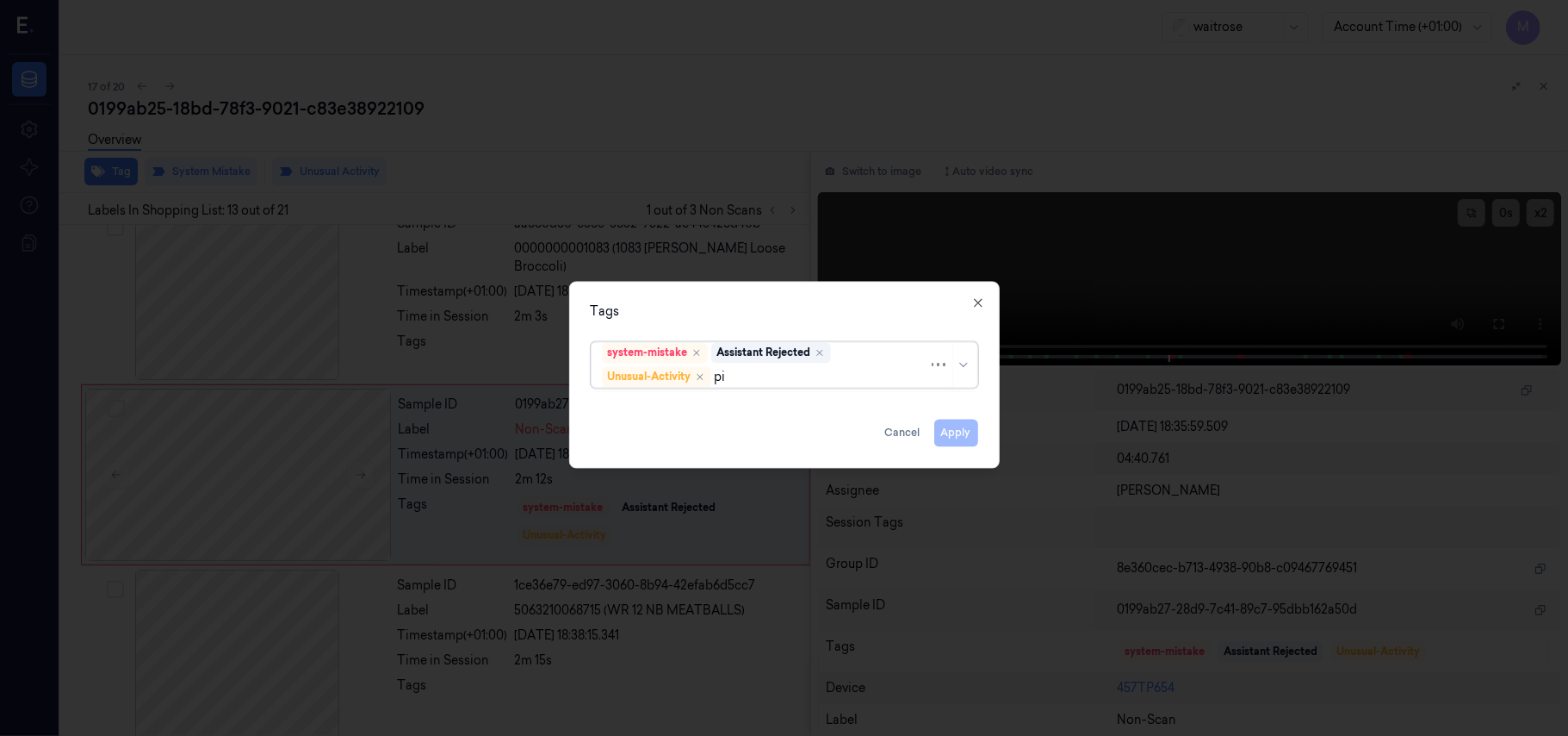
type input "pic"
click at [659, 409] on div "Picklist item alert" at bounding box center [652, 410] width 99 height 18
click at [742, 310] on div "Tags" at bounding box center [784, 312] width 387 height 18
click at [962, 434] on button "Apply" at bounding box center [956, 432] width 44 height 28
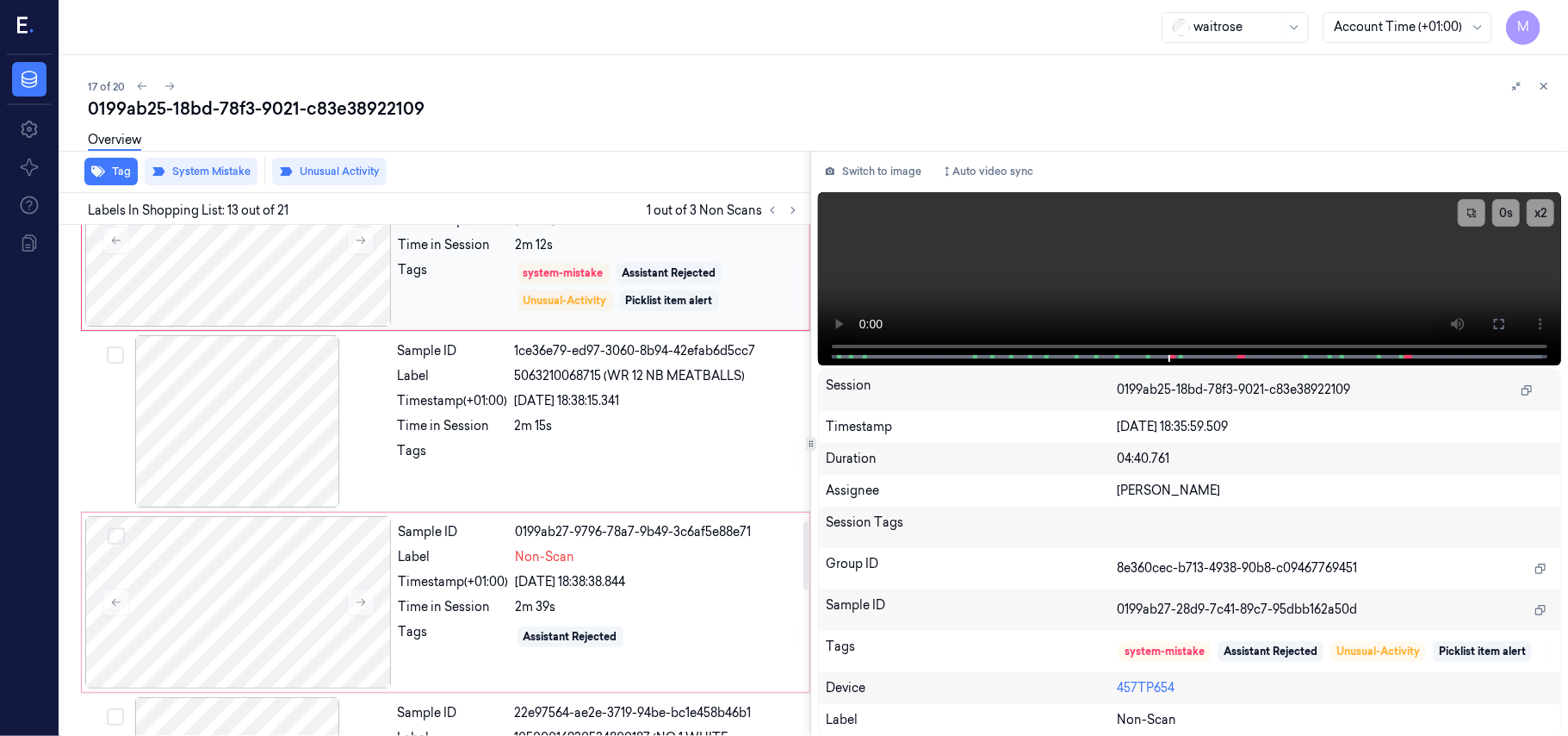
scroll to position [2126, 0]
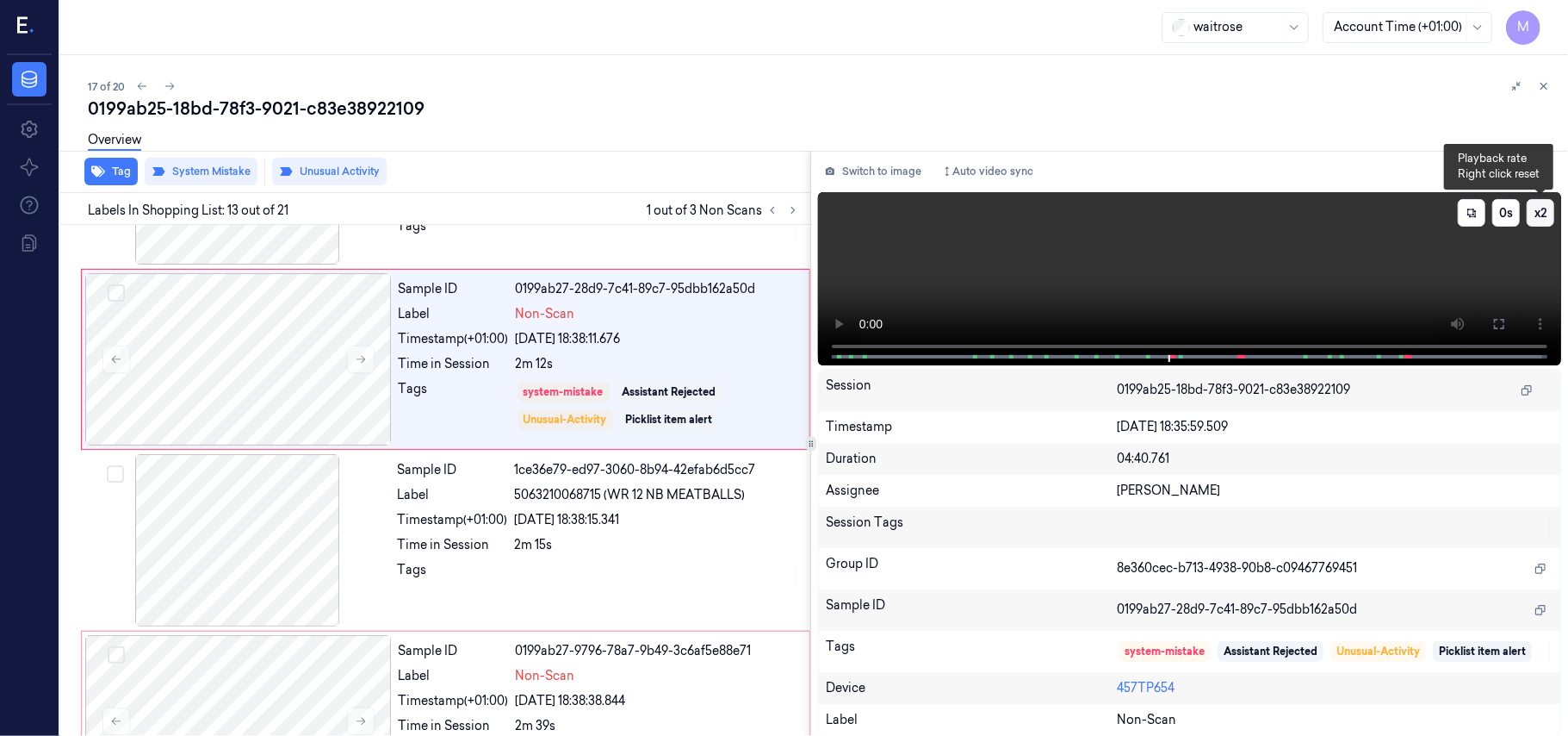
click at [1541, 204] on button "x 2" at bounding box center [1540, 212] width 28 height 28
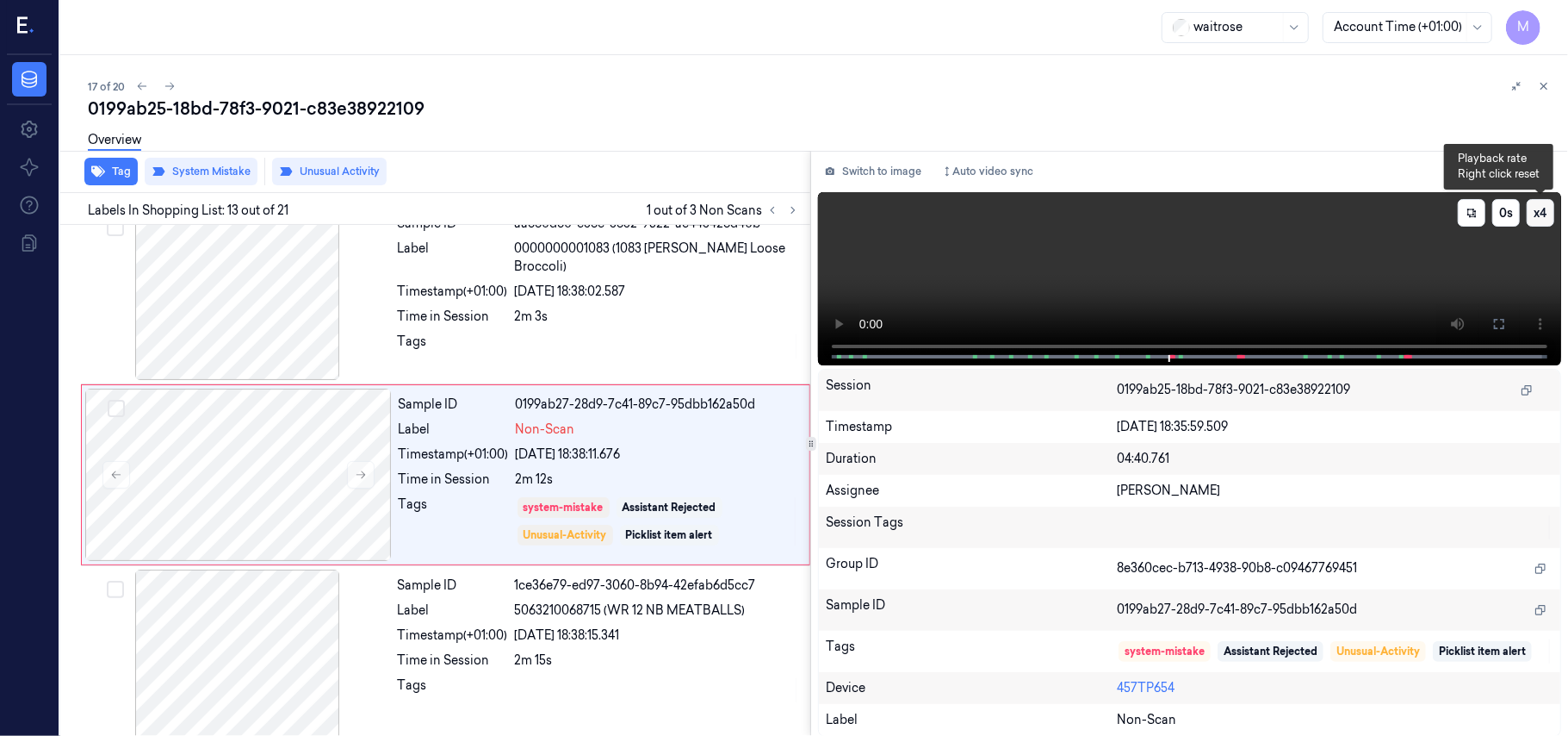
click at [1540, 210] on button "x 4" at bounding box center [1540, 212] width 28 height 28
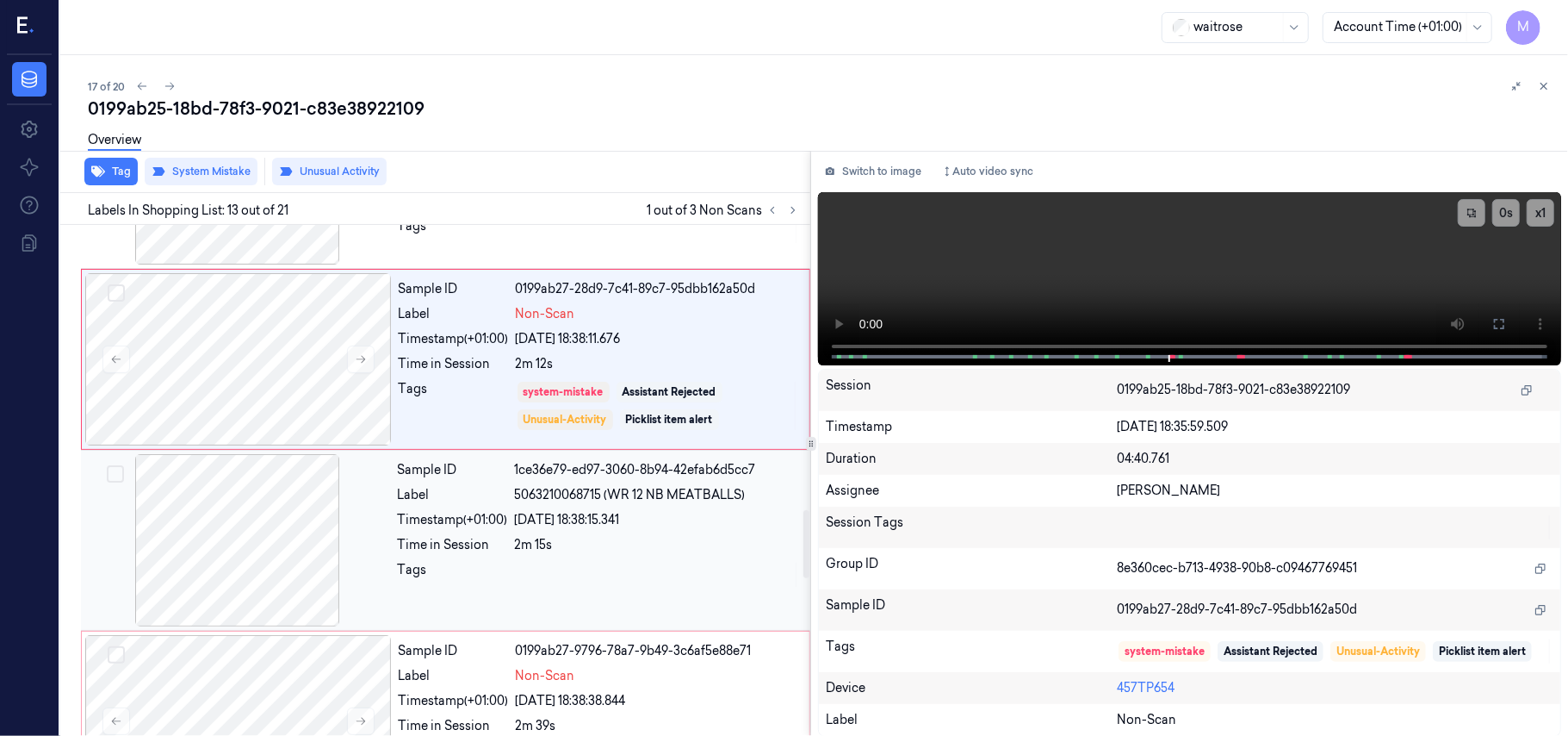
click at [460, 569] on div "Tags" at bounding box center [452, 574] width 110 height 28
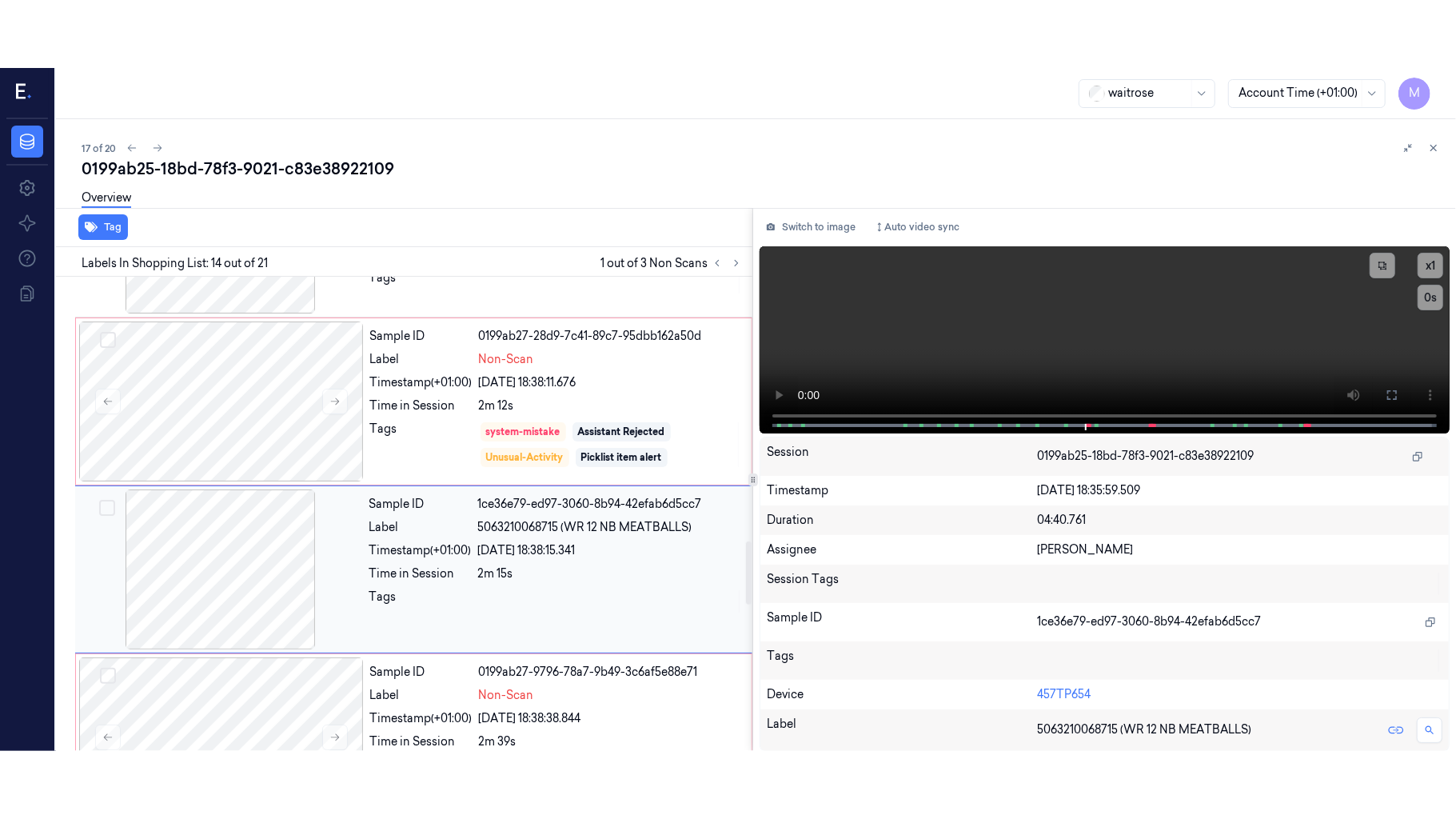
scroll to position [2035, 0]
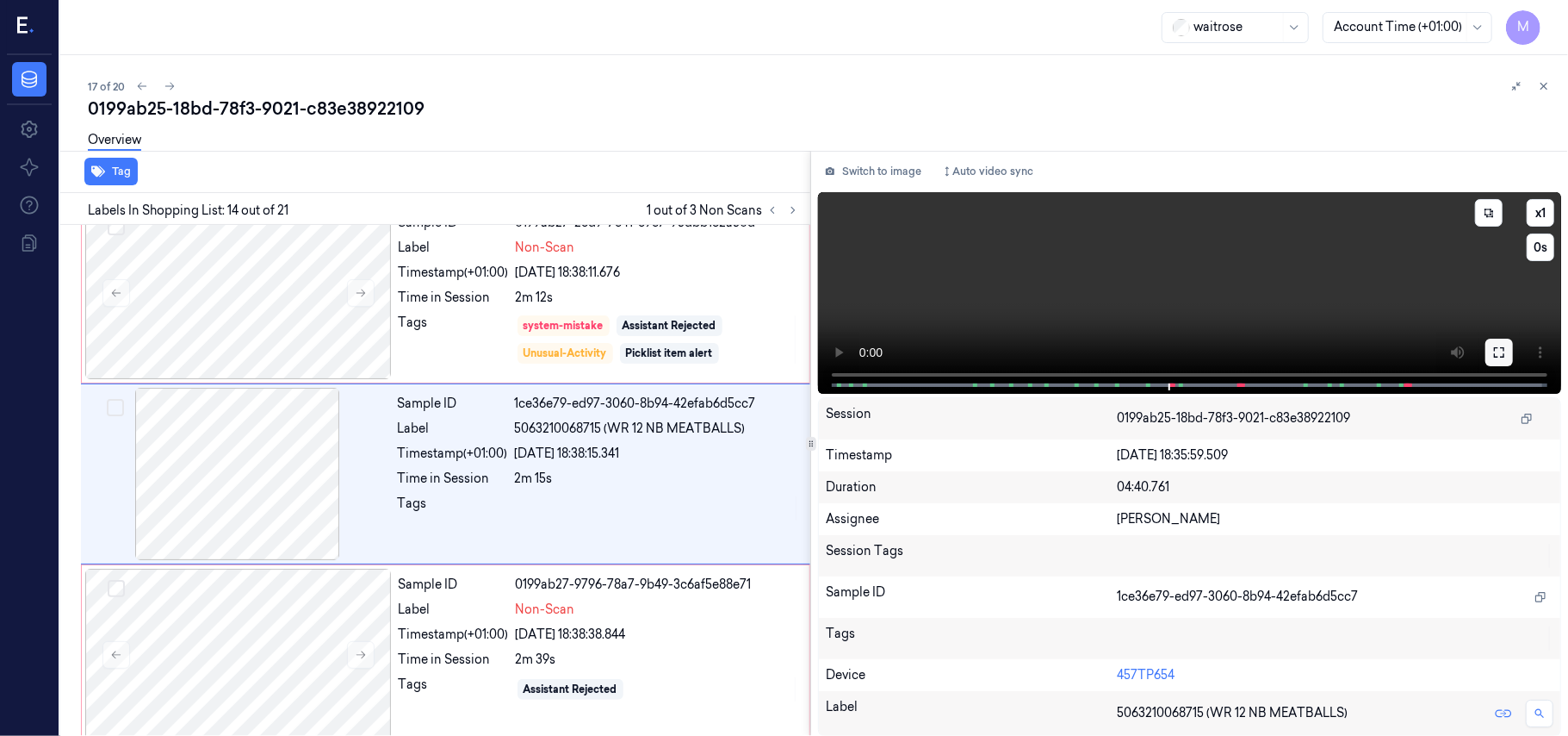
click at [1503, 351] on icon at bounding box center [1499, 352] width 13 height 13
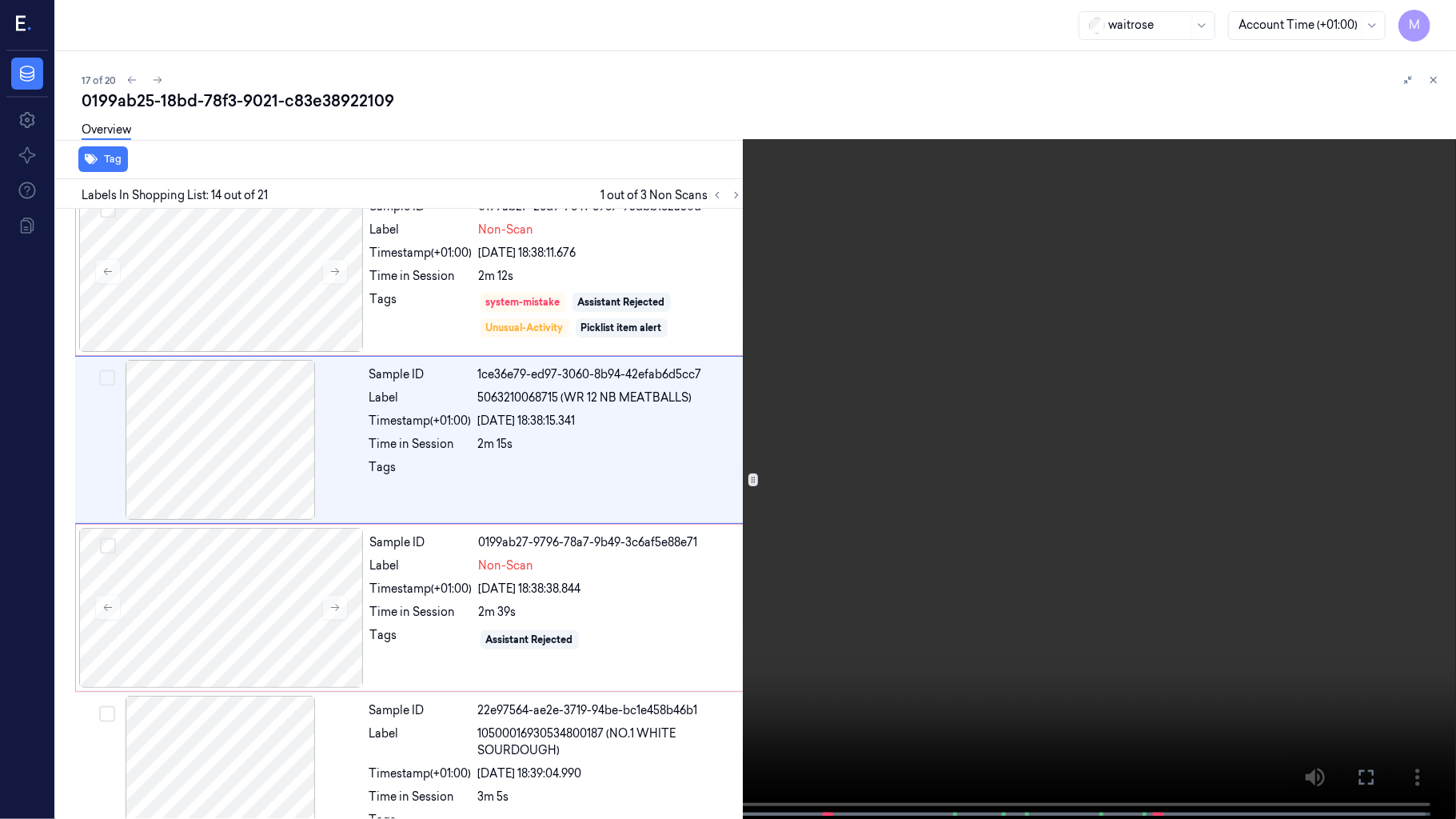
click at [839, 394] on video at bounding box center [728, 411] width 1456 height 823
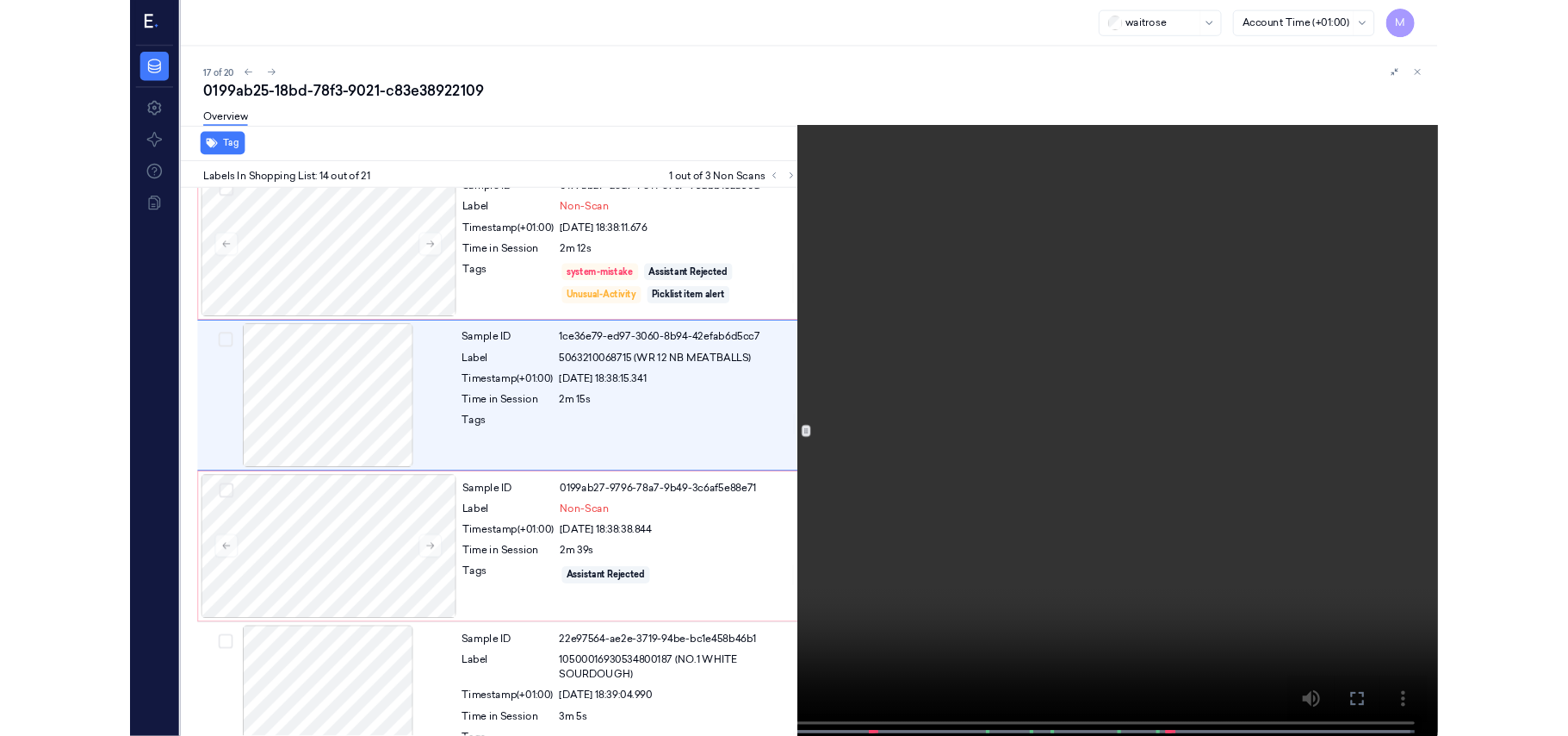
scroll to position [2120, 0]
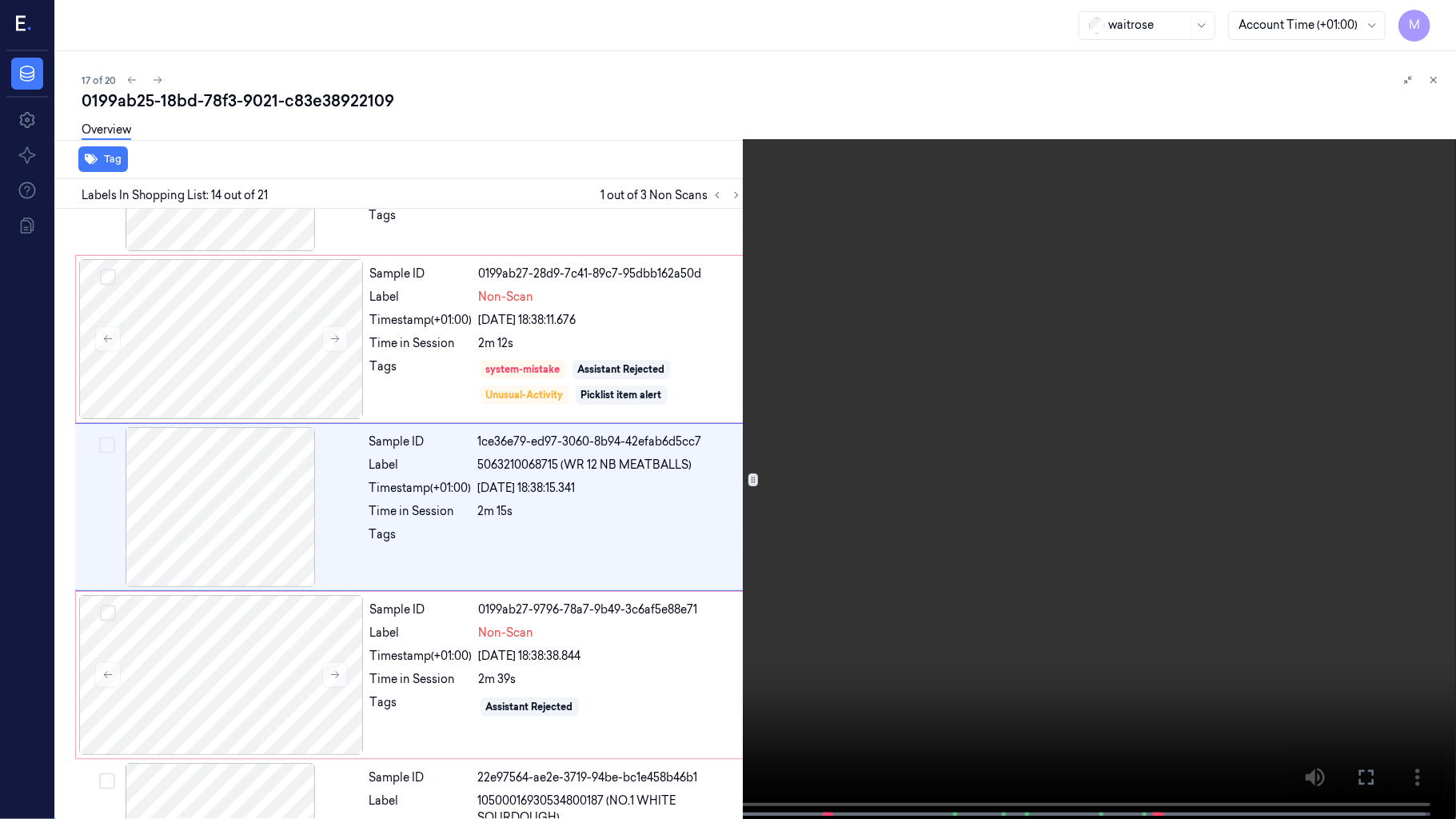
click at [848, 531] on video at bounding box center [728, 411] width 1456 height 823
click at [0, 0] on button at bounding box center [0, 0] width 0 height 0
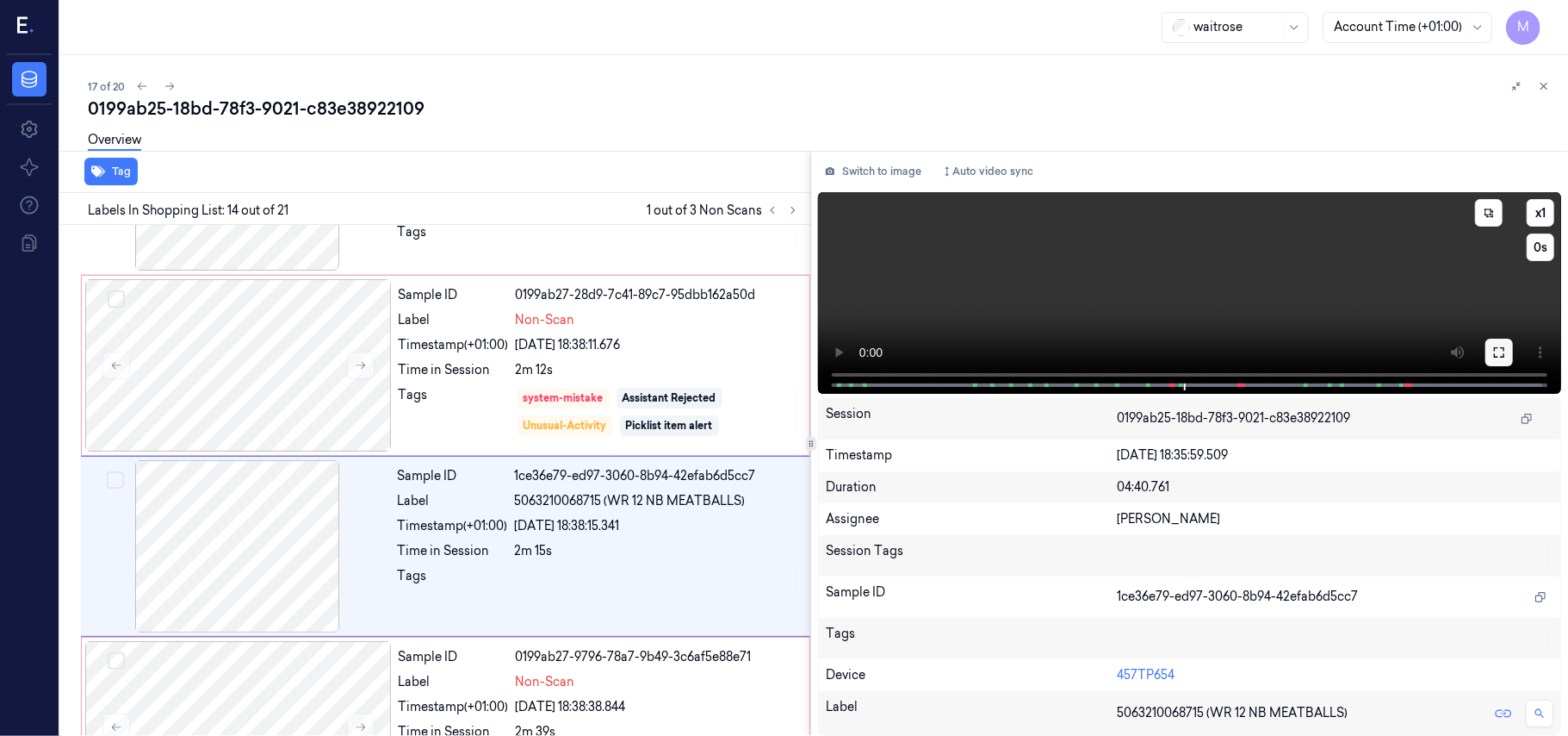
click at [1503, 351] on icon at bounding box center [1499, 352] width 13 height 13
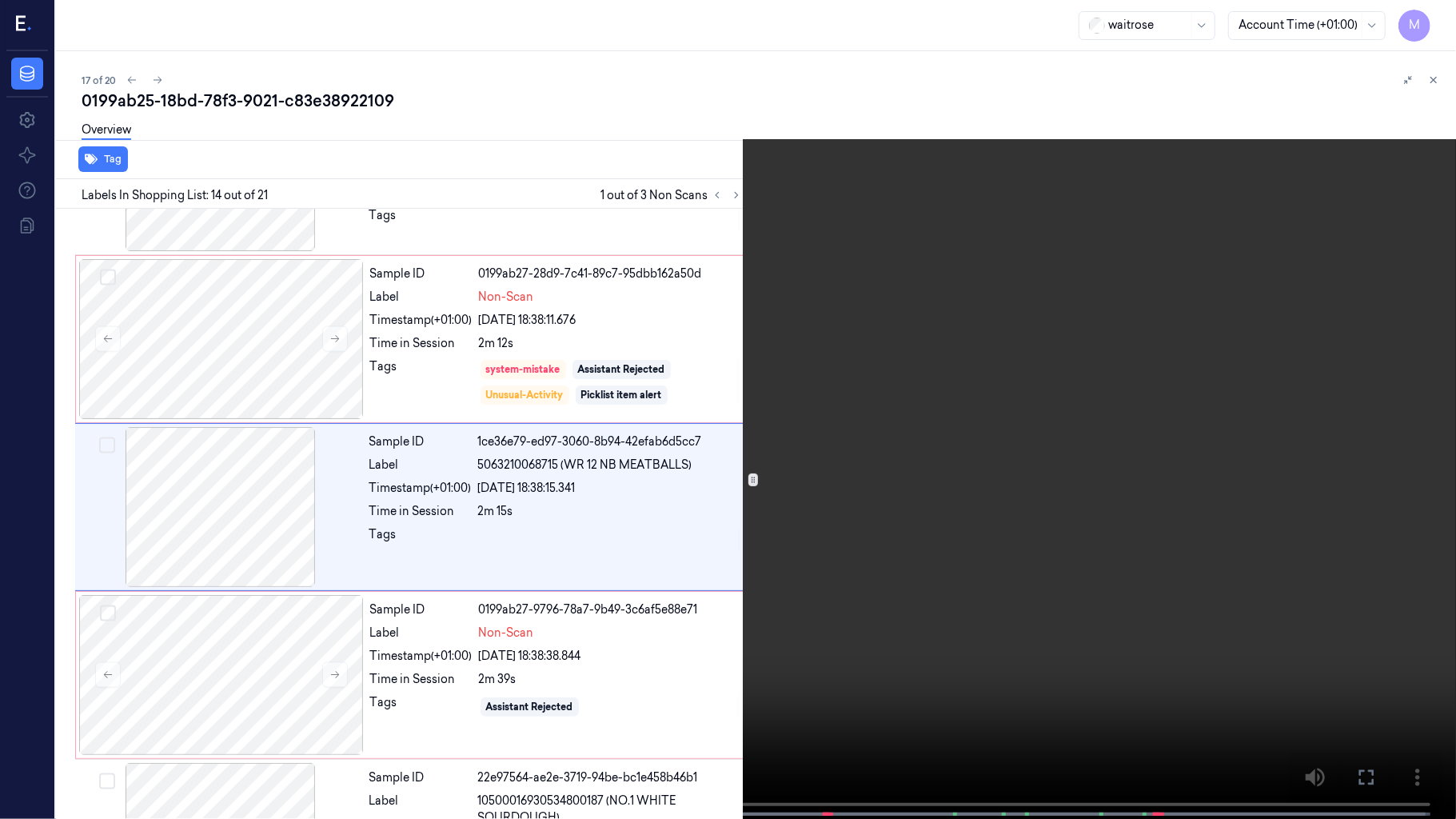
click at [913, 451] on video at bounding box center [728, 411] width 1456 height 823
click at [907, 456] on video at bounding box center [728, 411] width 1456 height 823
click at [0, 0] on icon at bounding box center [0, 0] width 0 height 0
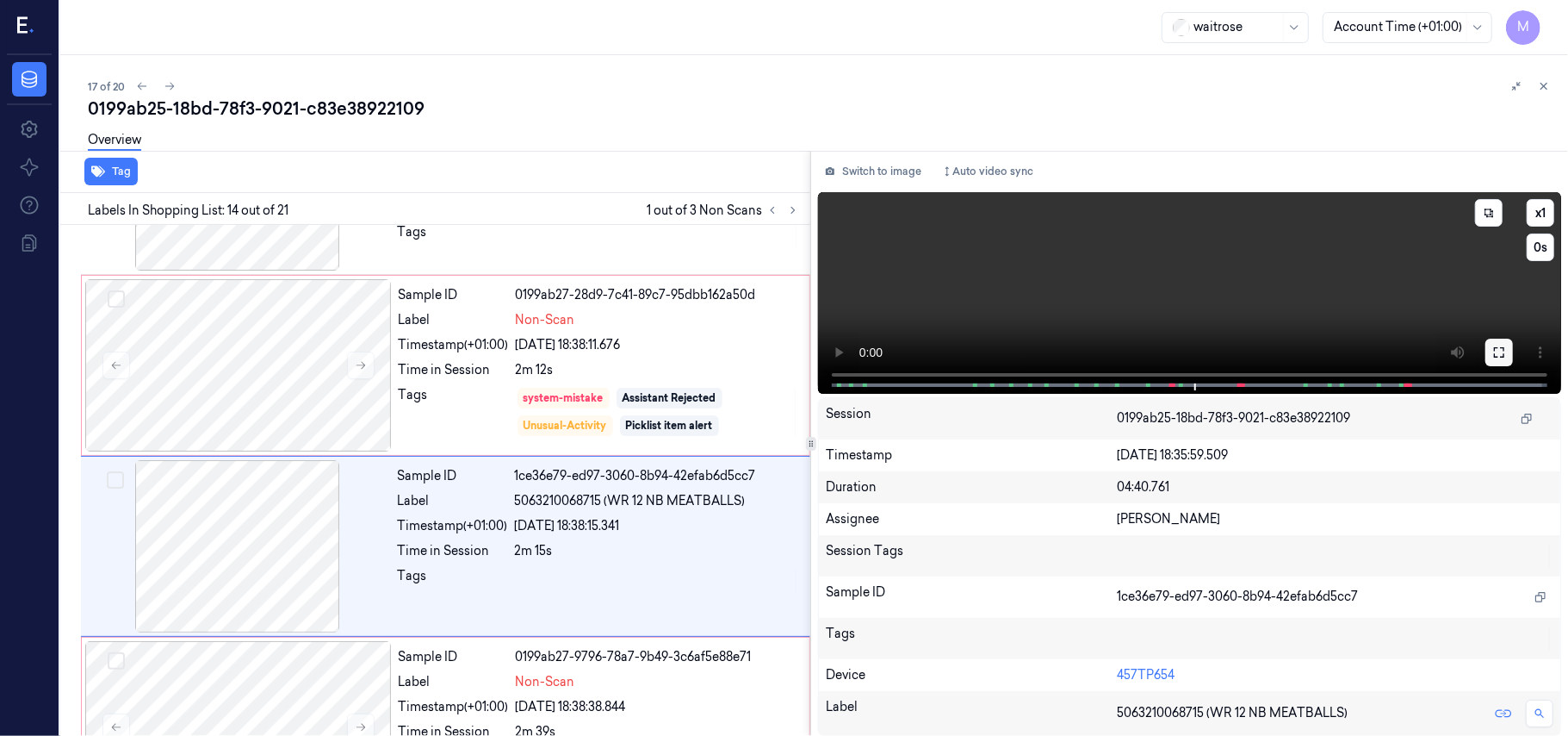
click at [1499, 353] on icon at bounding box center [1499, 352] width 13 height 13
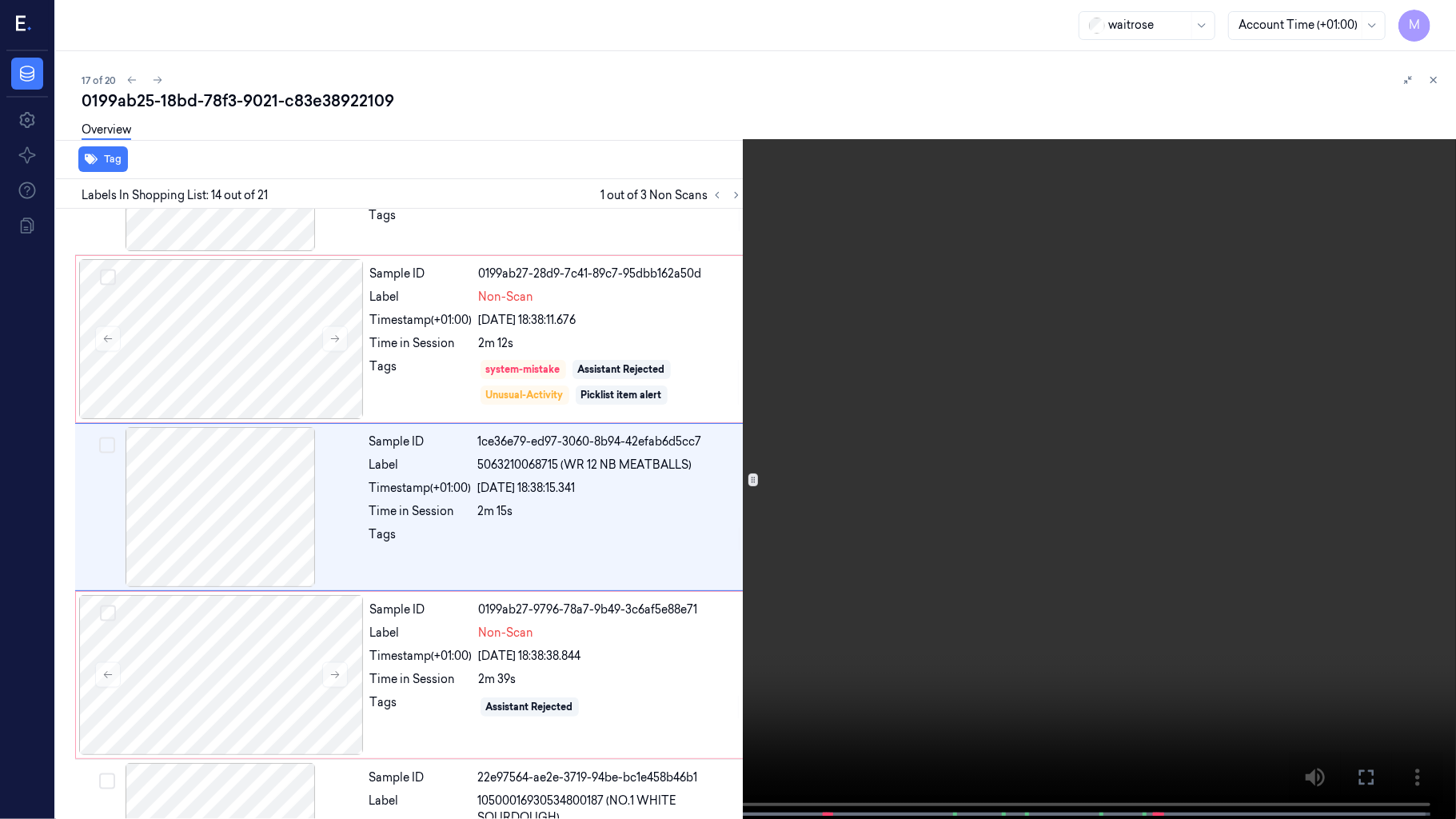
click at [922, 459] on video at bounding box center [728, 411] width 1456 height 823
click at [919, 459] on video at bounding box center [728, 411] width 1456 height 823
click at [0, 0] on button at bounding box center [0, 0] width 0 height 0
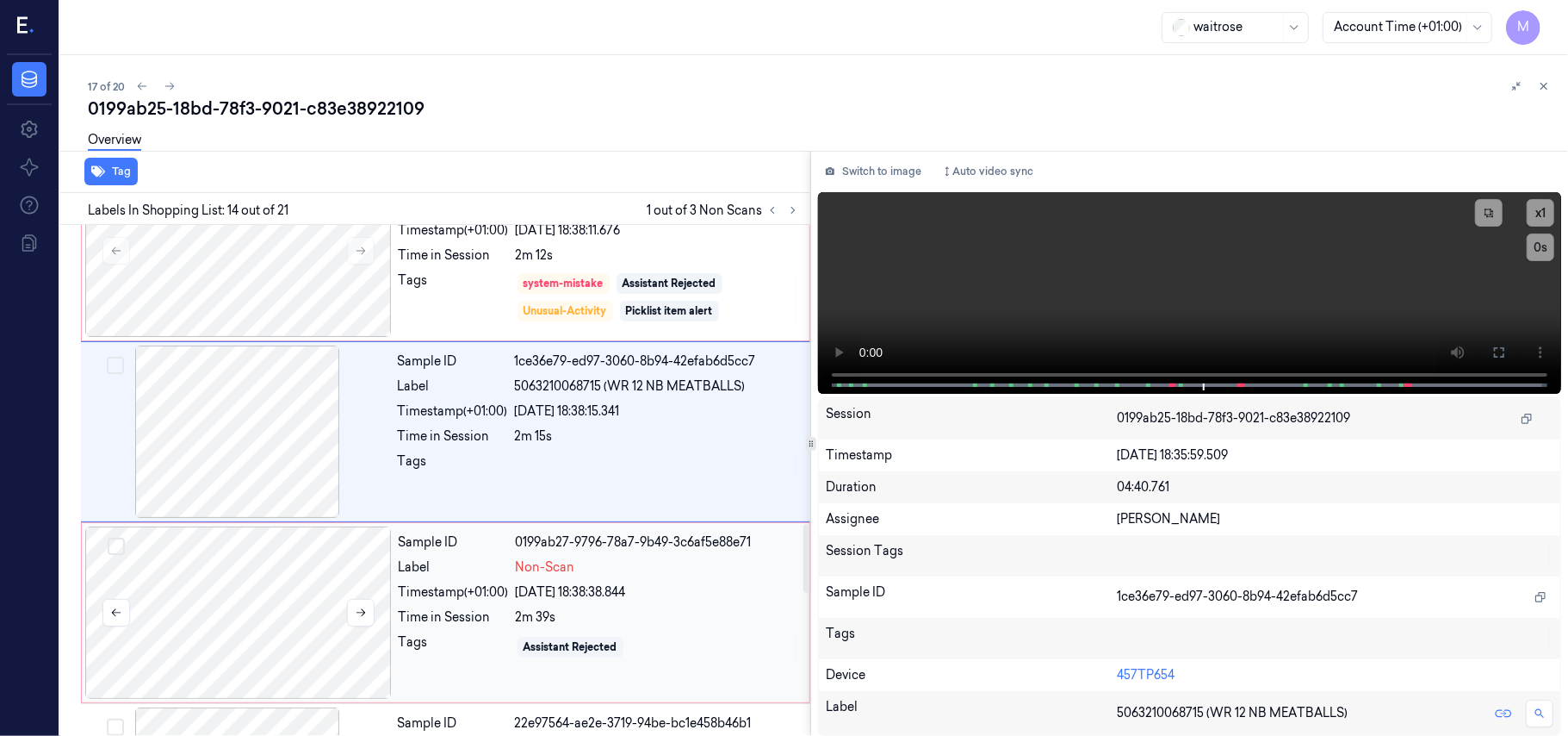
click at [207, 638] on div at bounding box center [238, 612] width 306 height 172
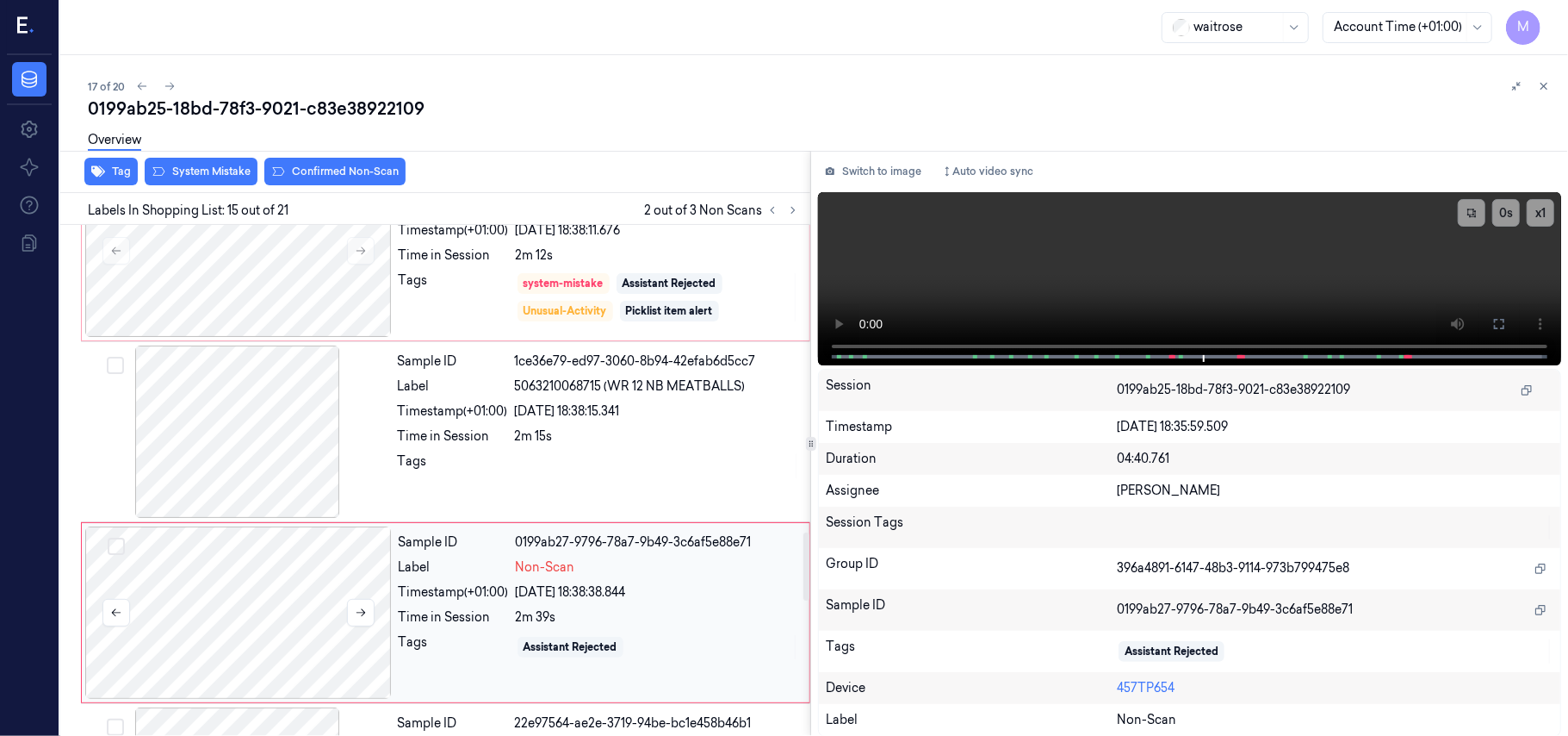
scroll to position [2374, 0]
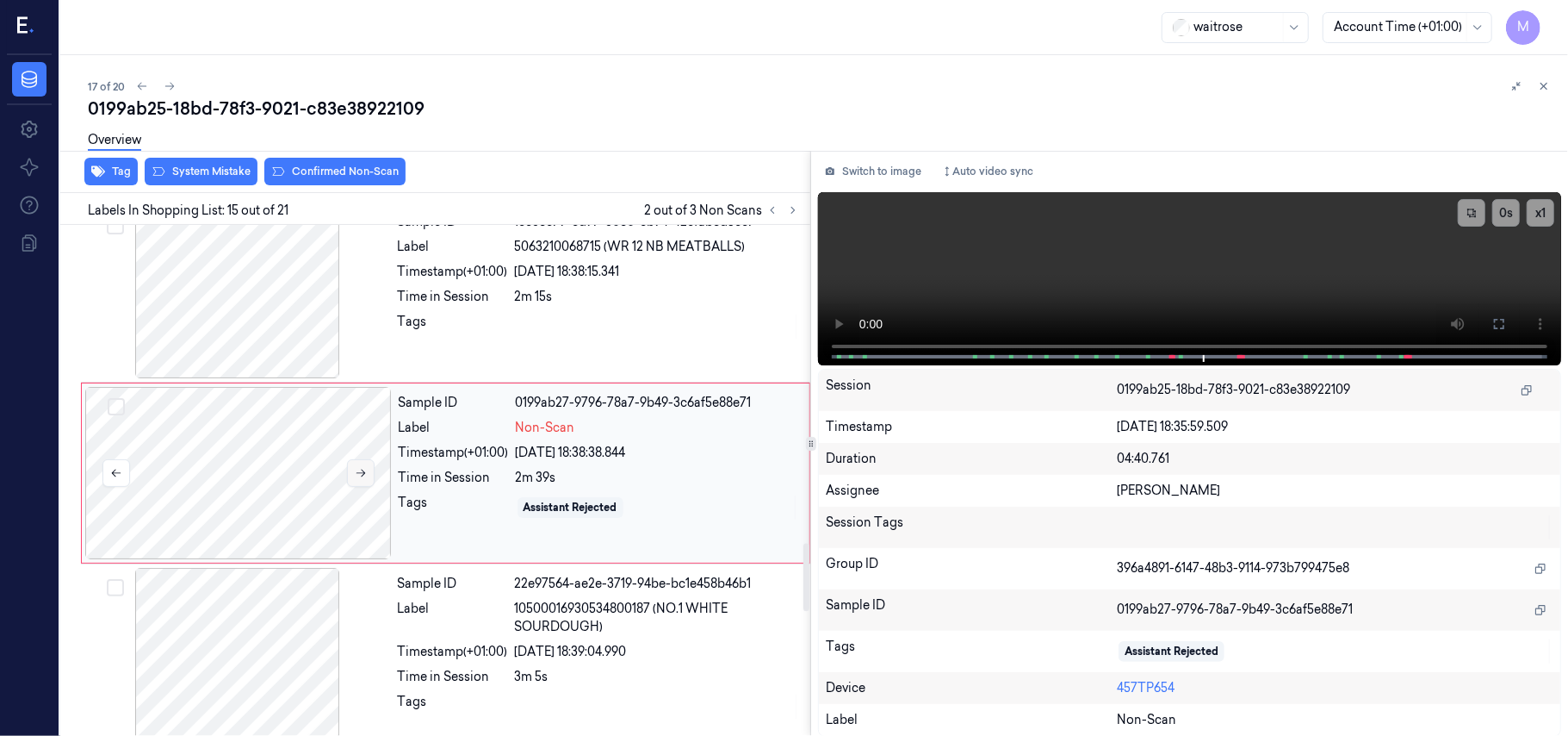
click at [359, 475] on icon at bounding box center [361, 473] width 12 height 12
click at [207, 163] on button "System Mistake" at bounding box center [201, 171] width 113 height 28
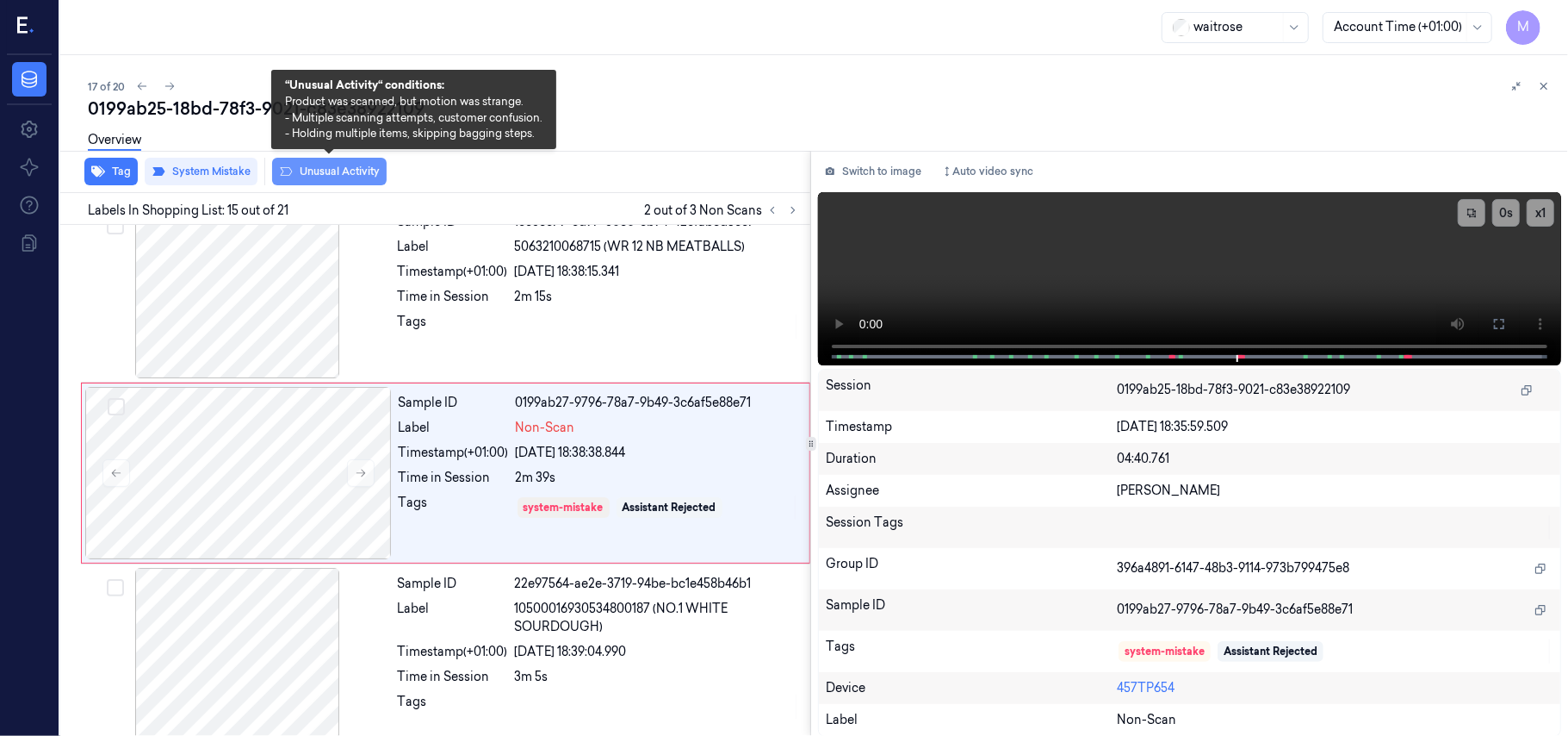
click at [348, 170] on button "Unusual Activity" at bounding box center [329, 171] width 115 height 28
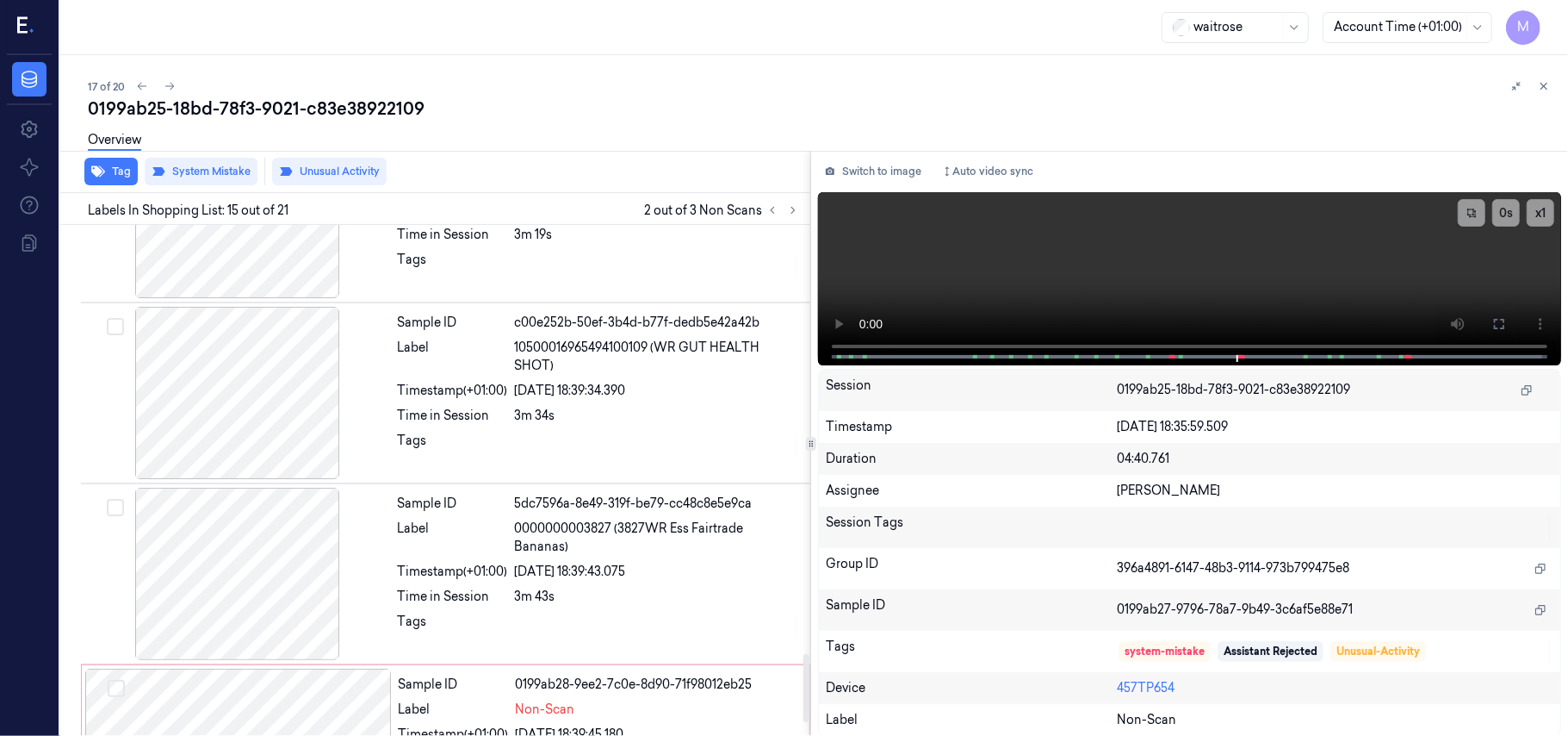
scroll to position [3292, 0]
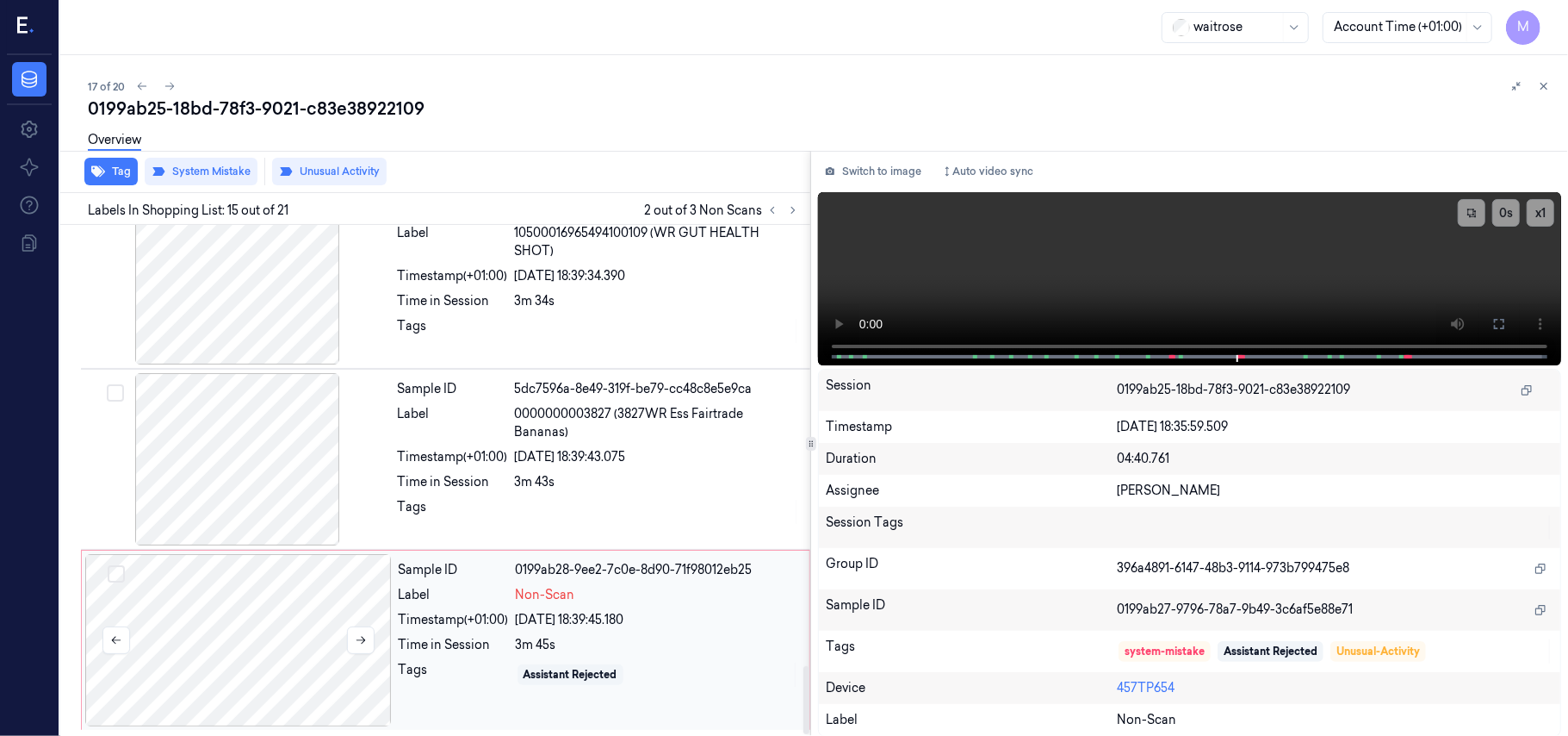
click at [276, 617] on div at bounding box center [238, 640] width 306 height 172
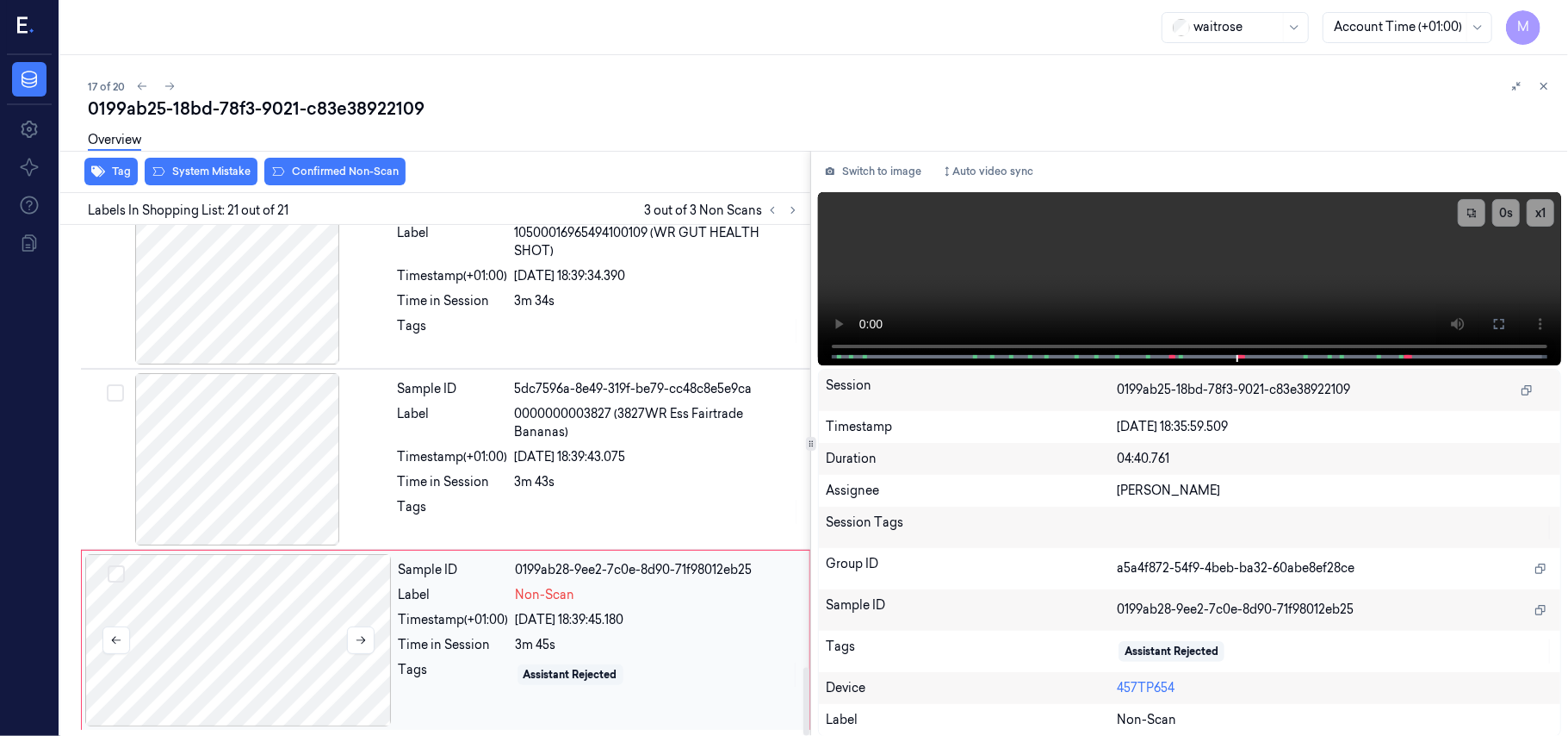
scroll to position [3304, 0]
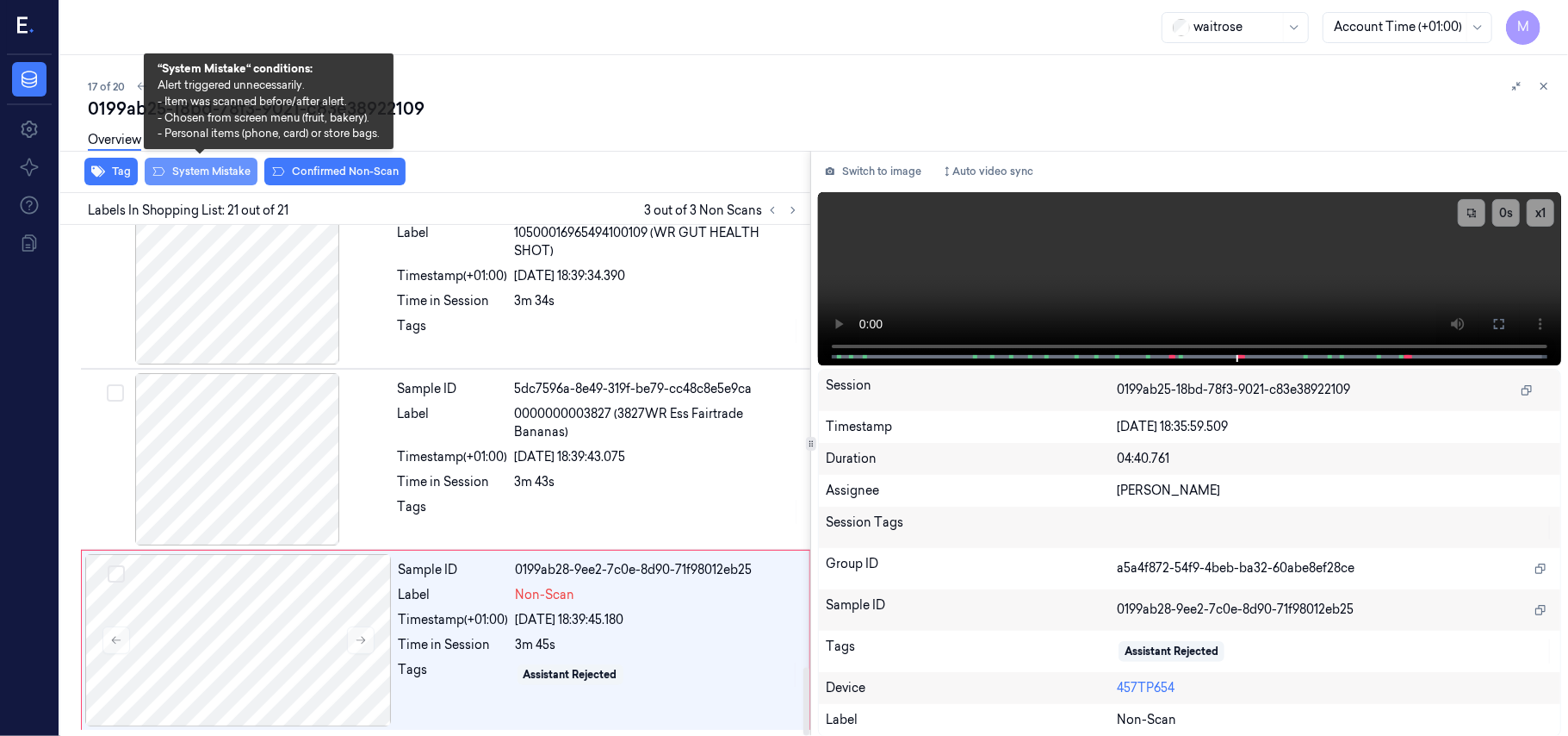
click at [207, 178] on button "System Mistake" at bounding box center [201, 171] width 113 height 28
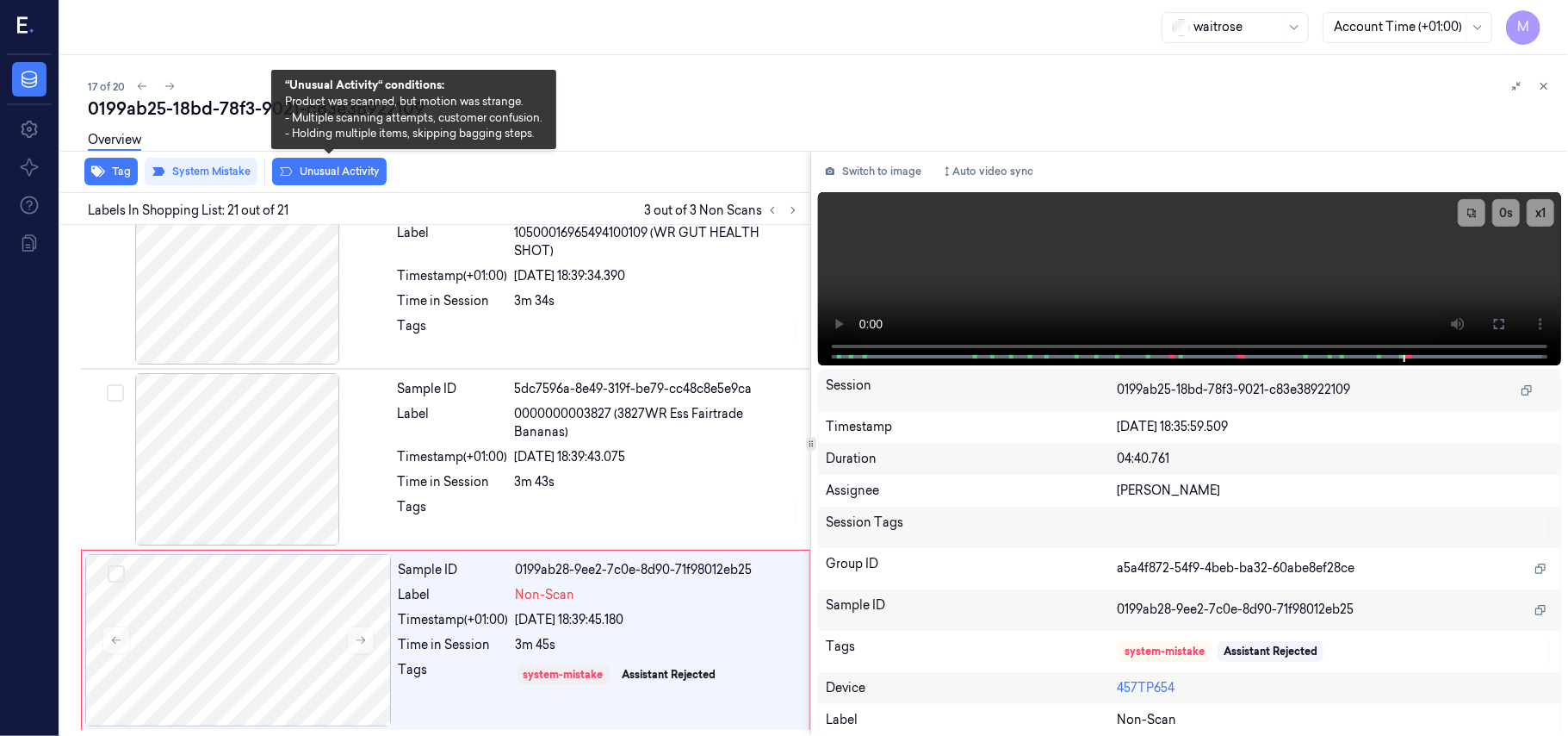
click at [308, 163] on div "Overview" at bounding box center [821, 142] width 1467 height 44
click at [310, 171] on button "Unusual Activity" at bounding box center [329, 171] width 115 height 28
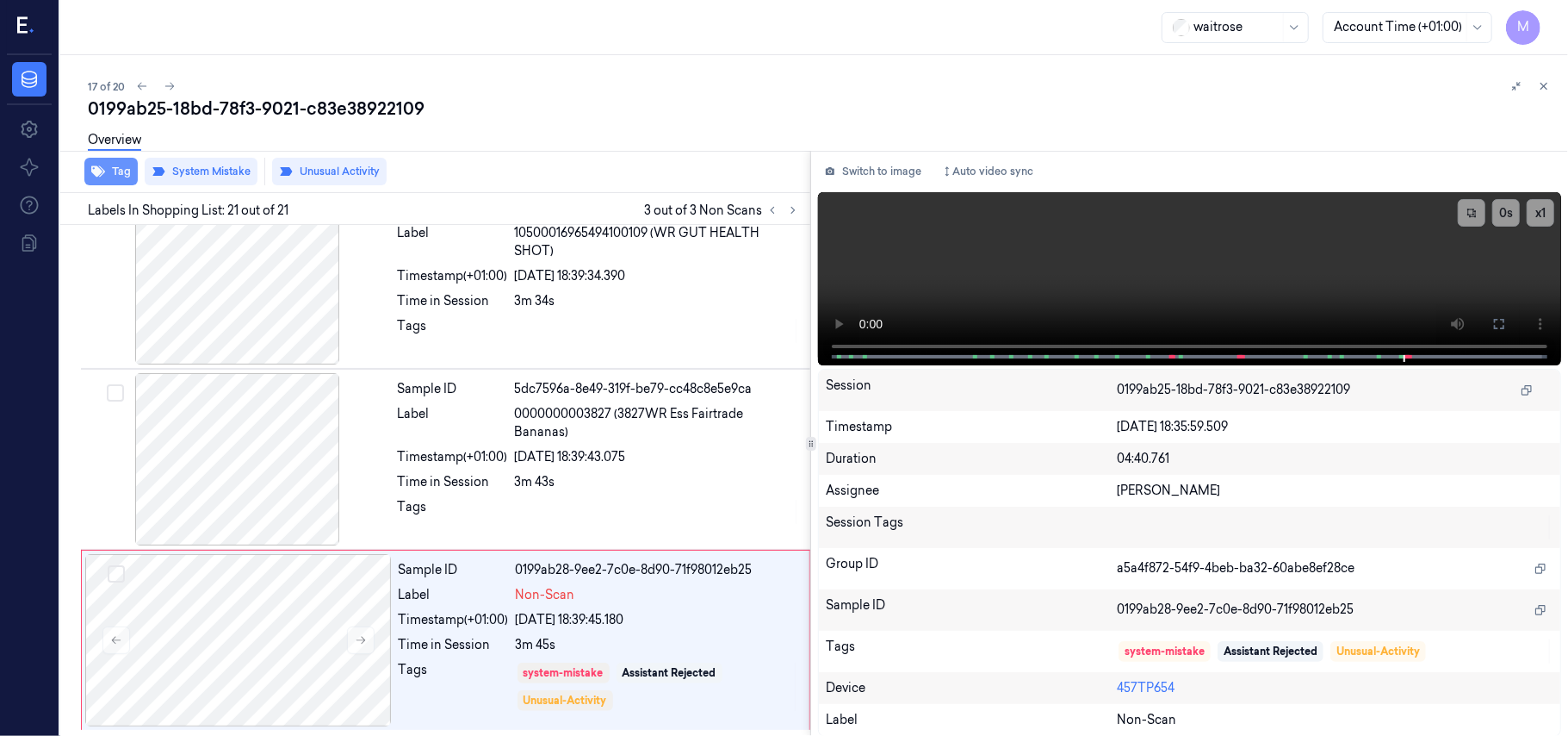
click at [126, 171] on button "Tag" at bounding box center [111, 171] width 53 height 28
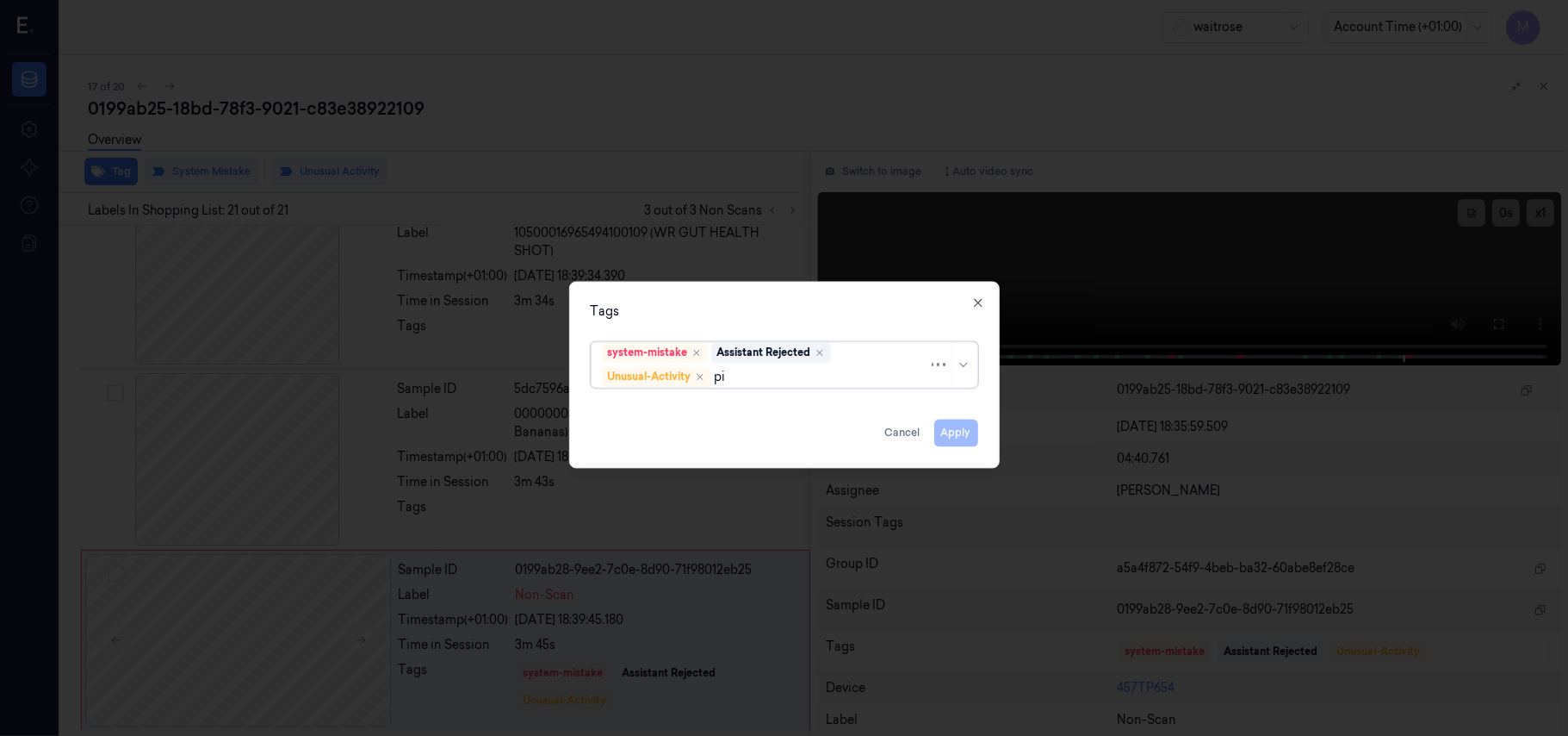
type input "pic"
click at [666, 410] on div "Picklist item alert" at bounding box center [652, 410] width 99 height 18
drag, startPoint x: 714, startPoint y: 305, endPoint x: 879, endPoint y: 409, distance: 195.0
click at [715, 305] on div "Tags" at bounding box center [784, 312] width 387 height 18
click at [961, 438] on button "Apply" at bounding box center [956, 432] width 44 height 28
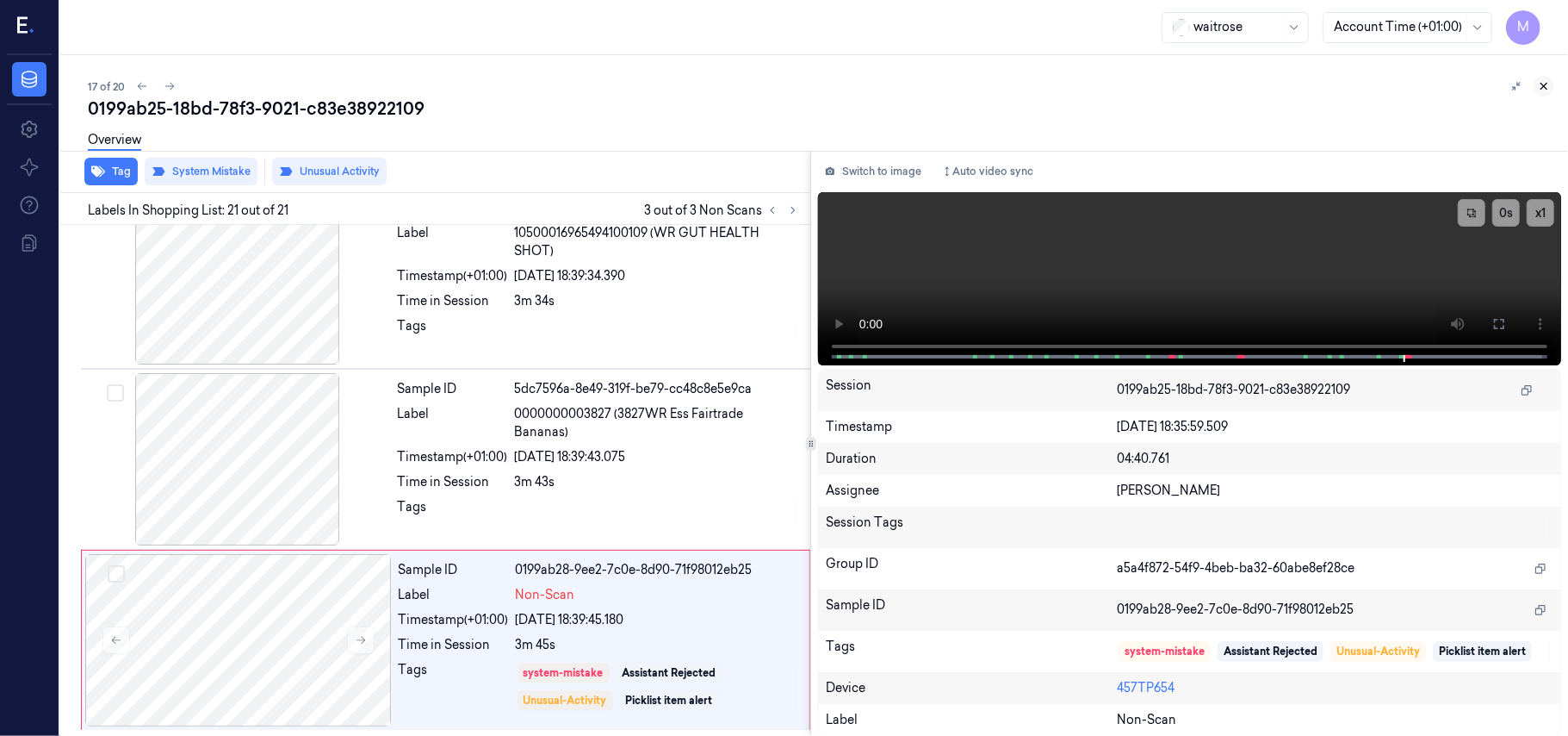
click at [1545, 88] on icon at bounding box center [1544, 86] width 12 height 12
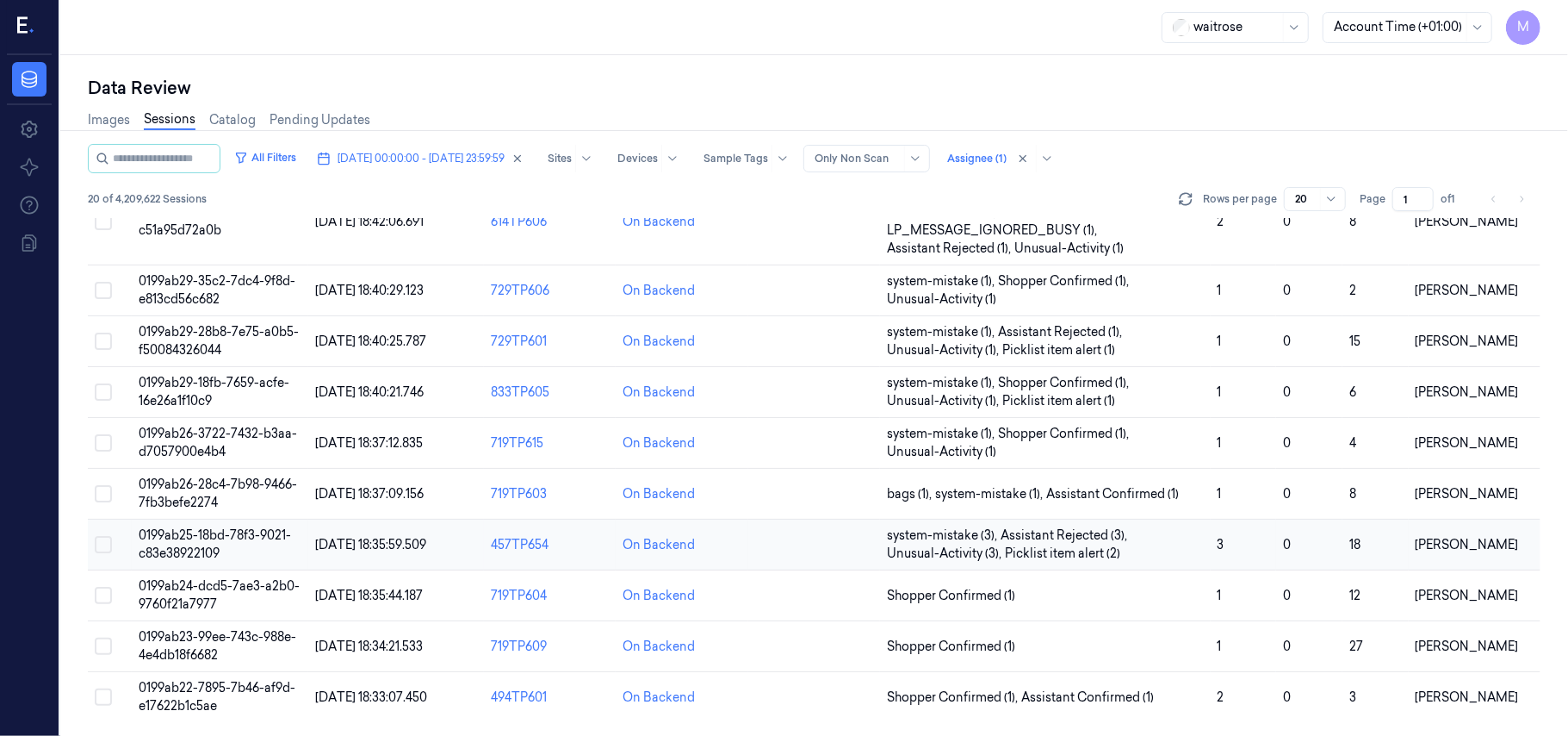
scroll to position [590, 0]
click at [179, 596] on span "0199ab24-dcd5-7ae3-a2b0-9760f21a7977" at bounding box center [219, 594] width 161 height 33
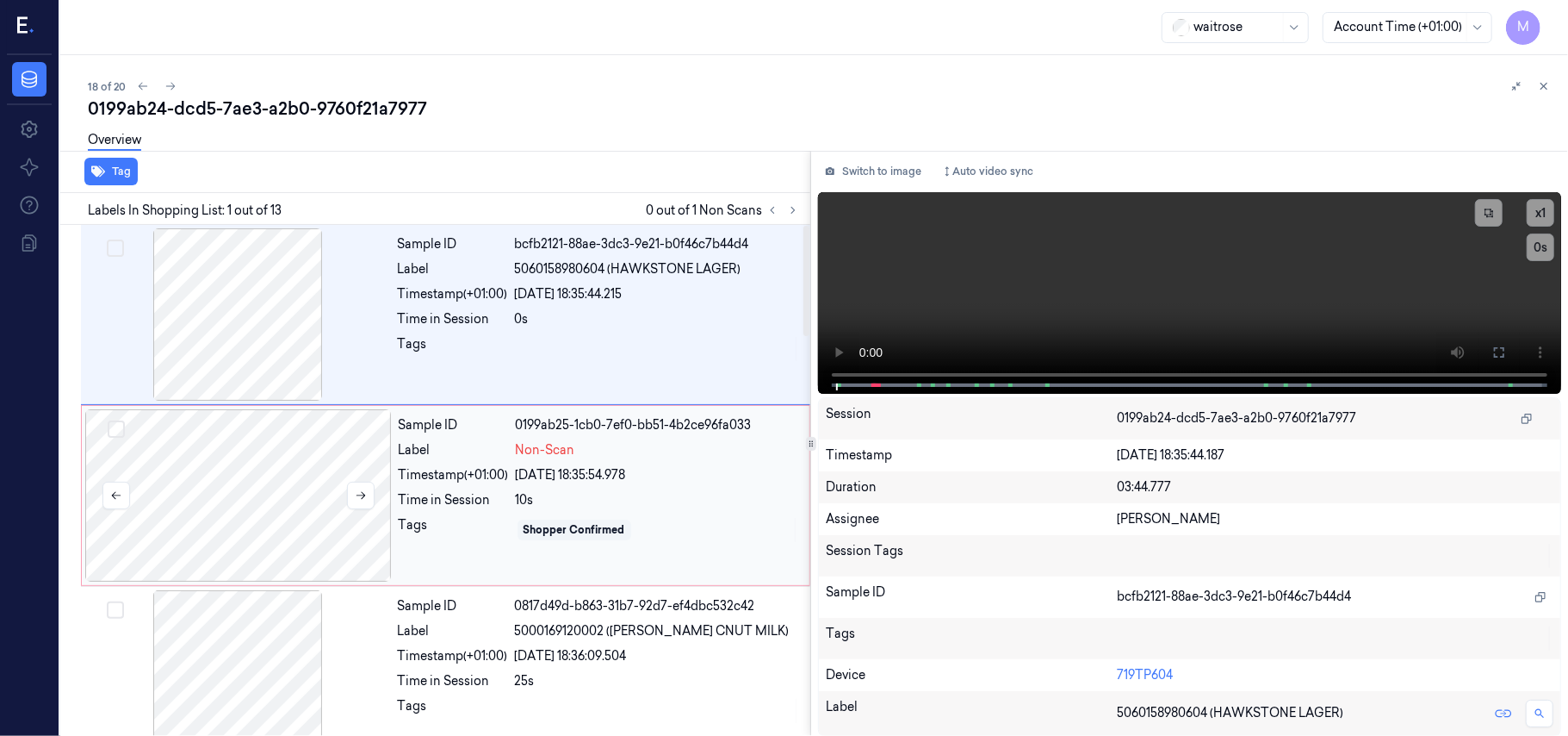
click at [306, 465] on div at bounding box center [238, 495] width 306 height 172
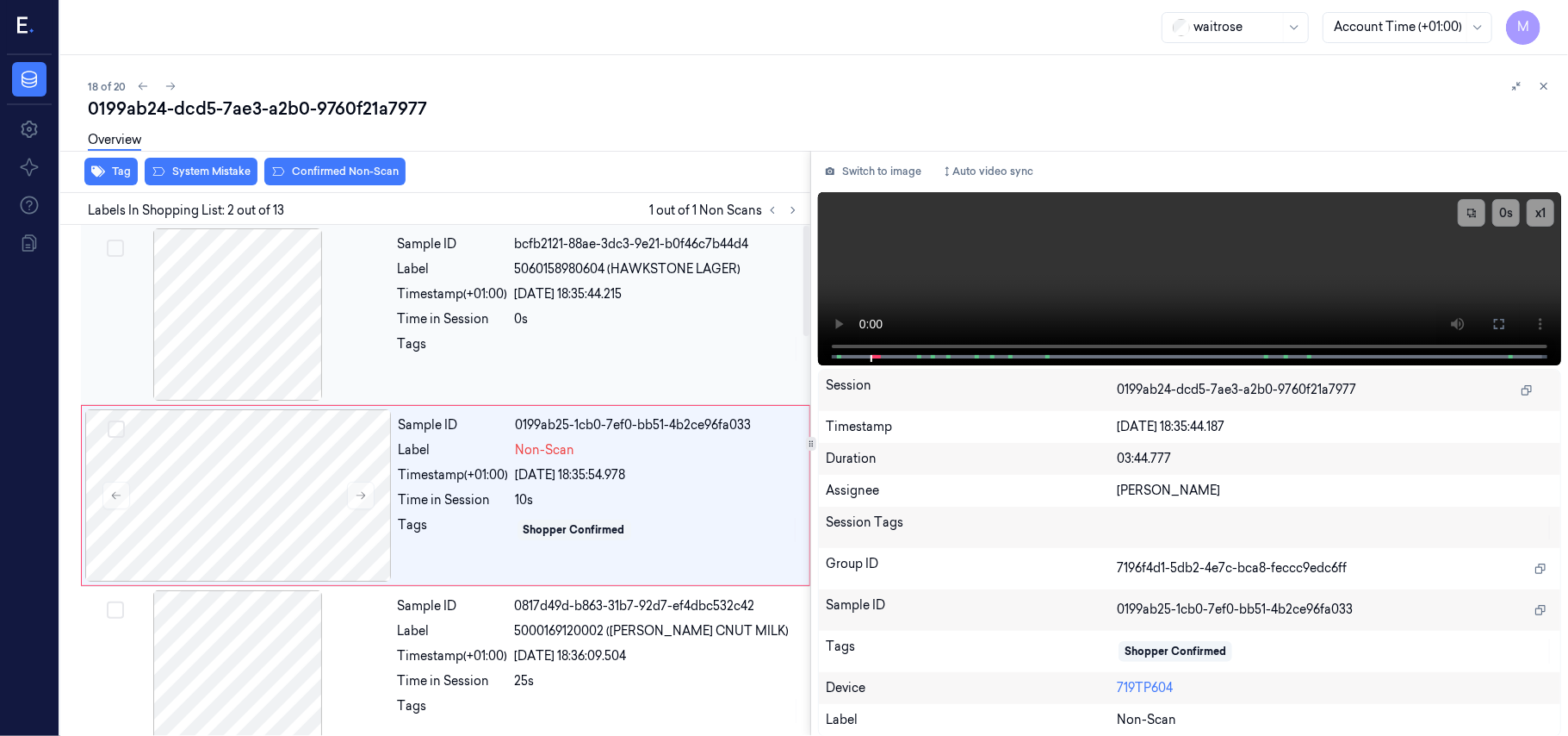
click at [242, 283] on div at bounding box center [237, 314] width 306 height 172
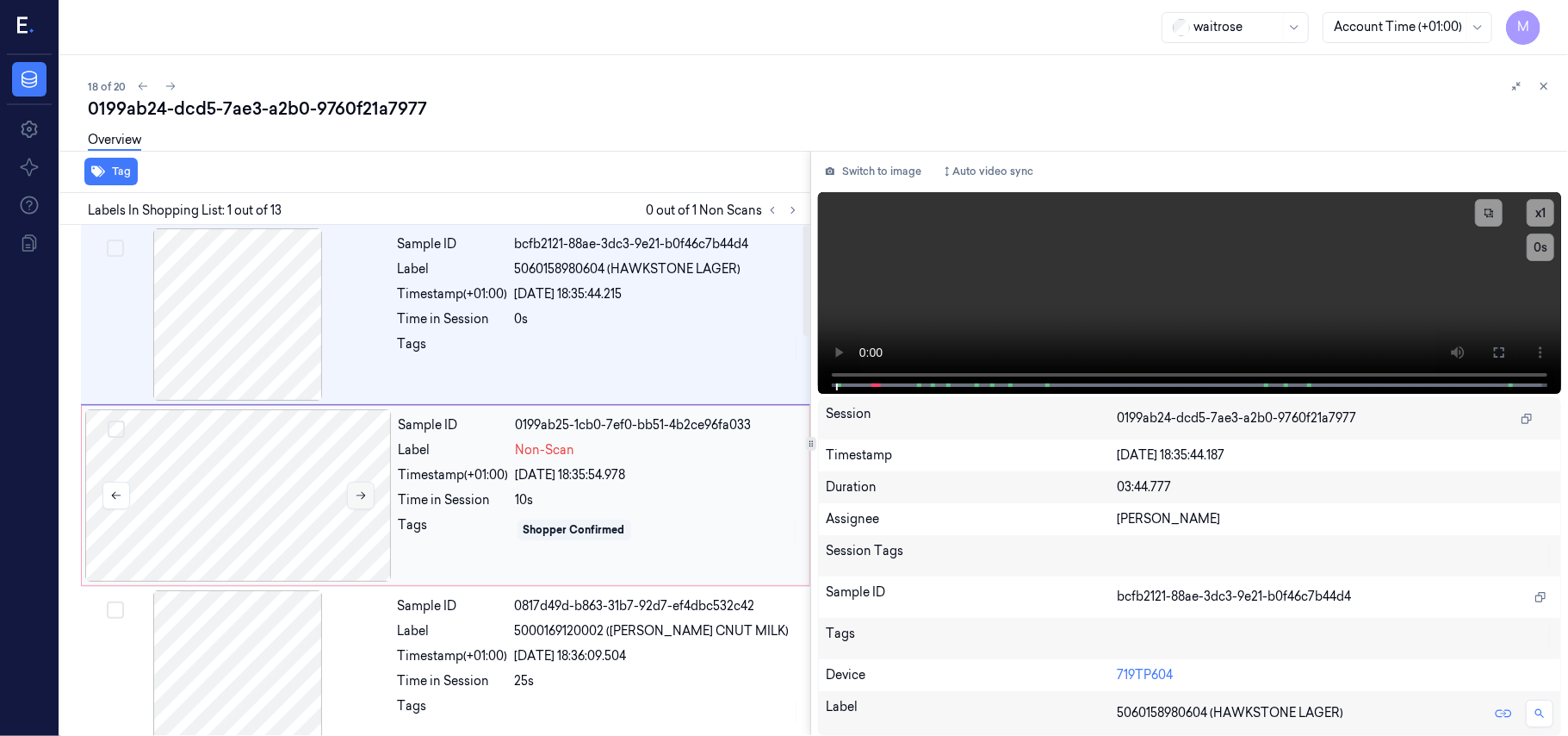
click at [363, 490] on icon at bounding box center [361, 495] width 12 height 12
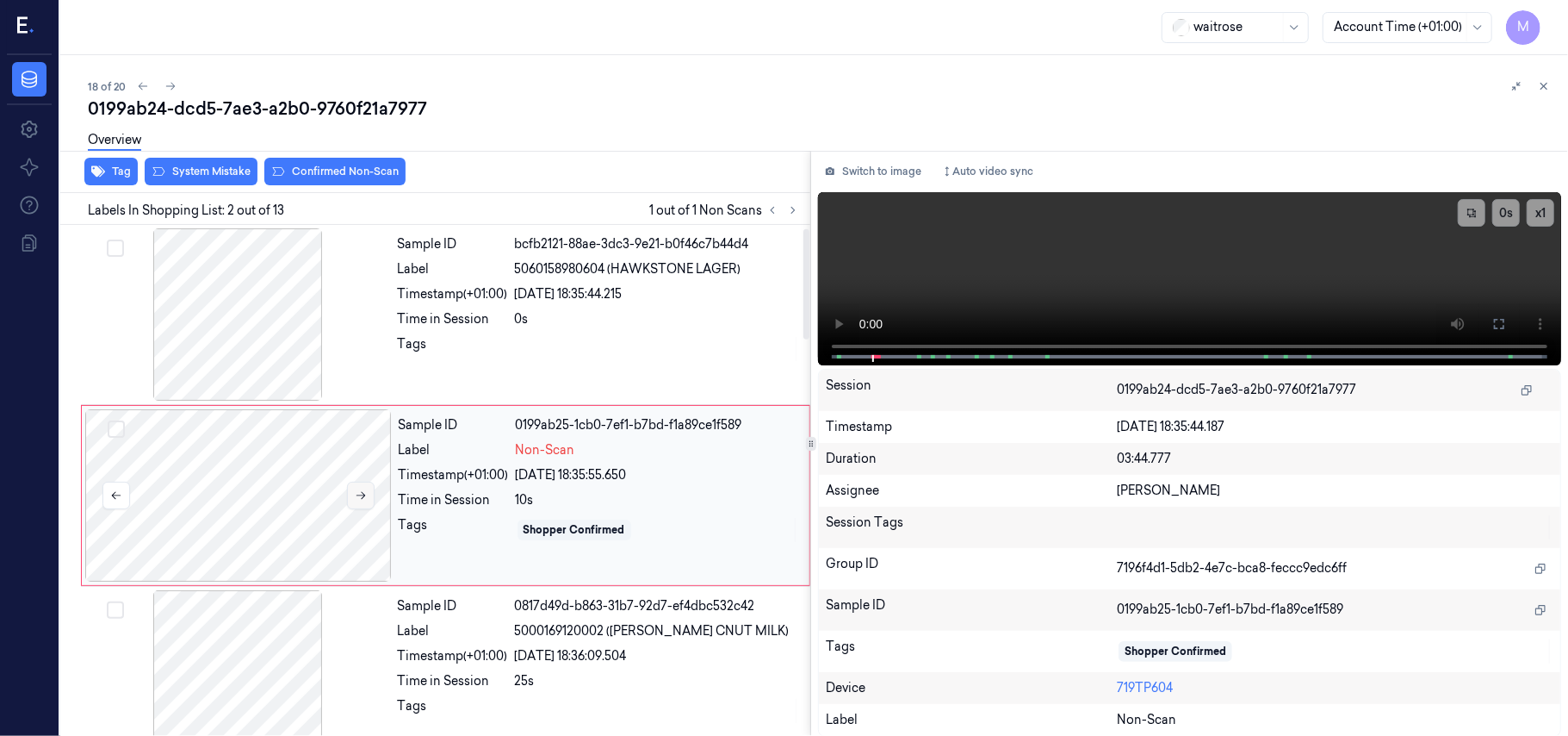
scroll to position [14, 0]
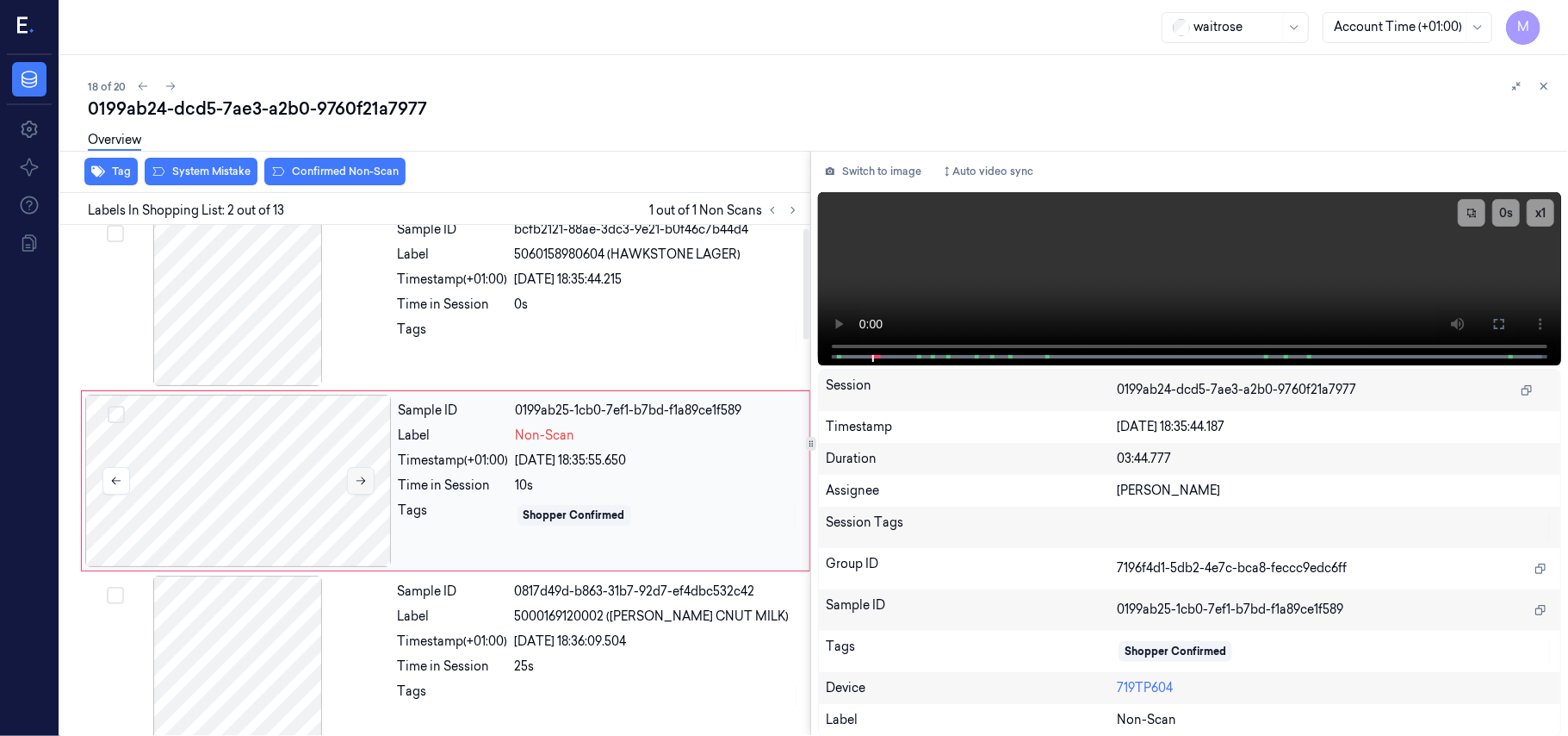
click at [363, 490] on button at bounding box center [361, 480] width 28 height 28
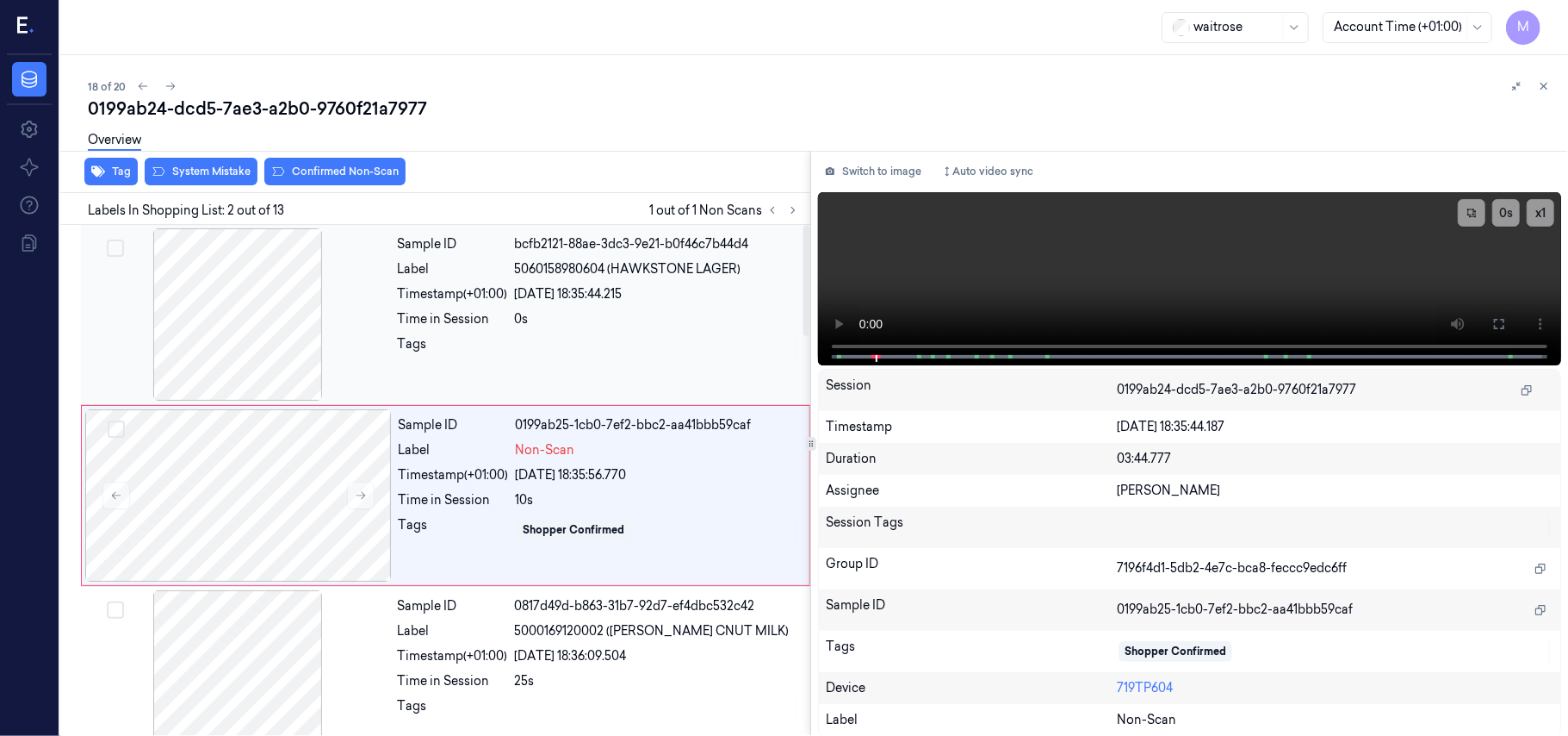
click at [218, 335] on div at bounding box center [237, 314] width 306 height 172
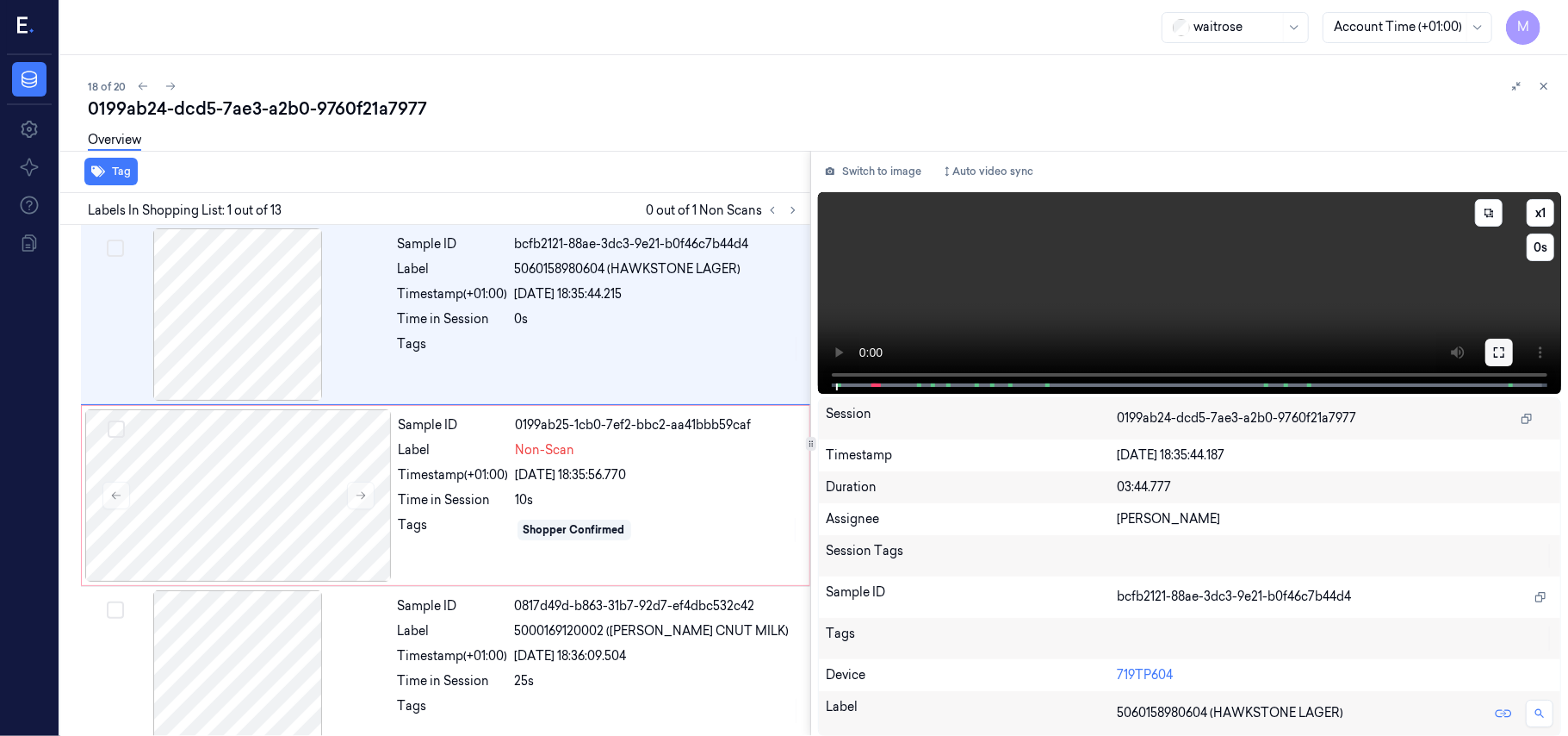
click at [1495, 348] on icon at bounding box center [1499, 352] width 13 height 13
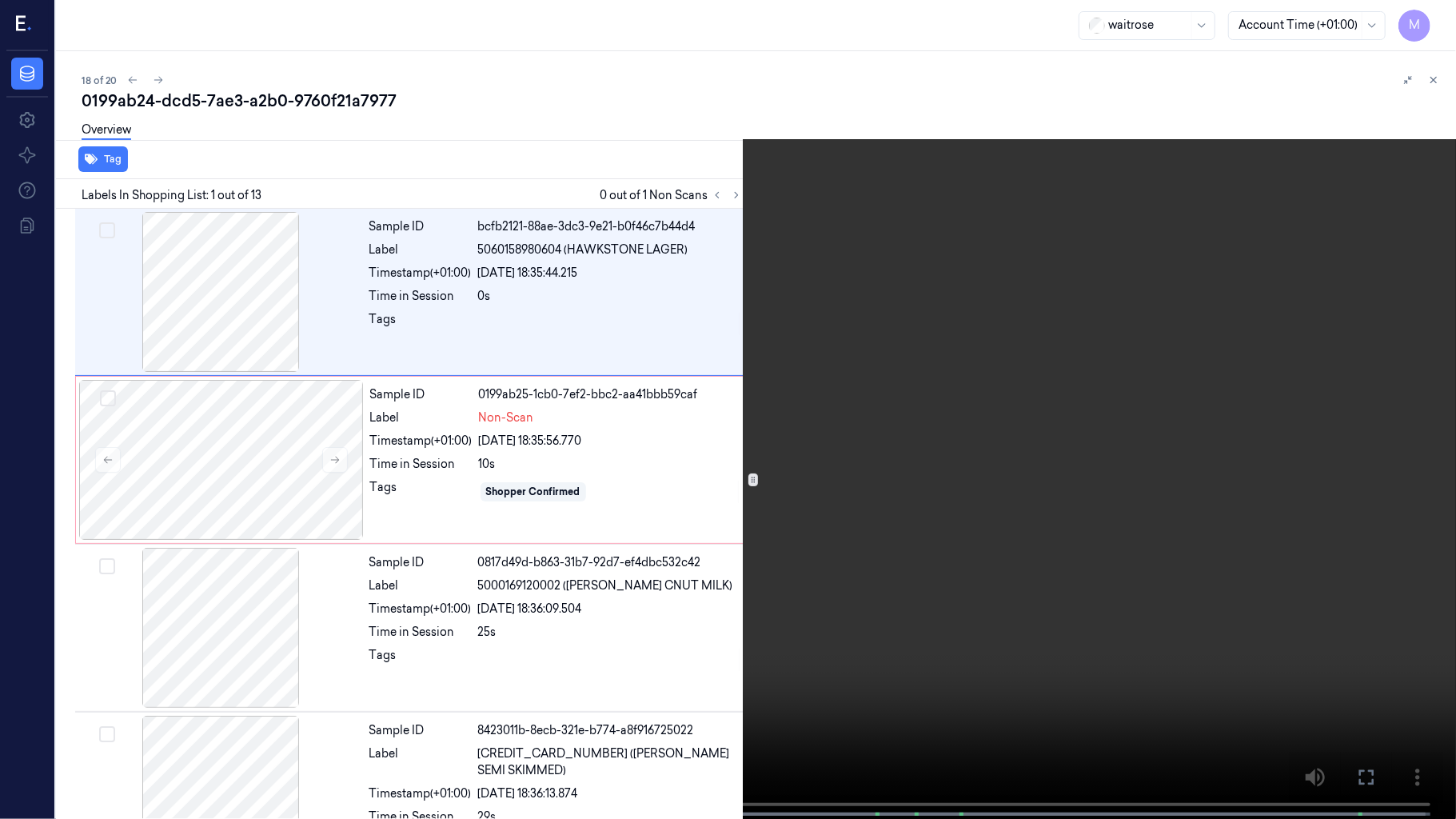
click at [977, 436] on video at bounding box center [728, 411] width 1456 height 823
click at [986, 490] on video at bounding box center [728, 411] width 1456 height 823
click at [662, 416] on video at bounding box center [728, 411] width 1456 height 823
click at [642, 414] on video at bounding box center [728, 411] width 1456 height 823
click at [0, 0] on icon at bounding box center [0, 0] width 0 height 0
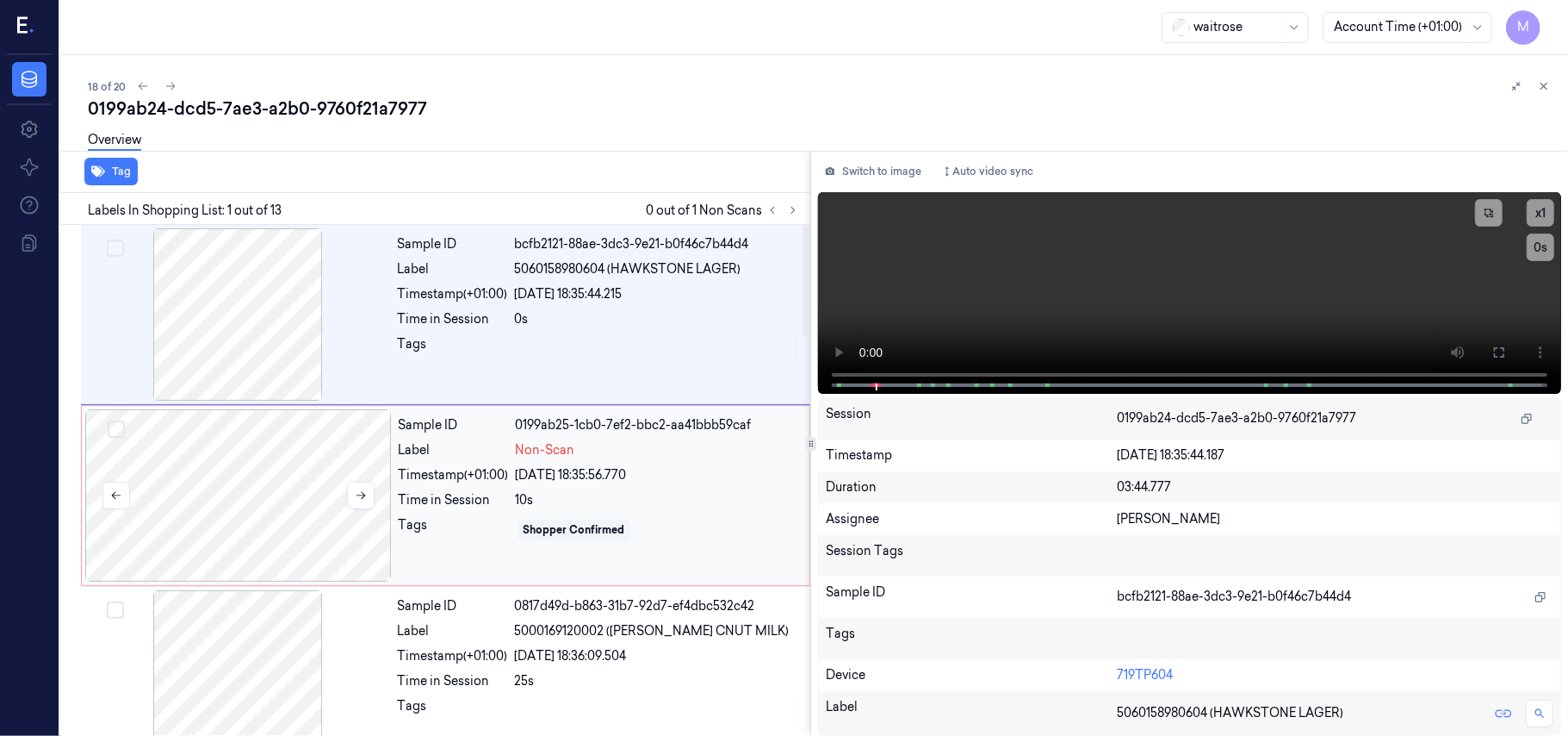
click at [278, 469] on div at bounding box center [238, 495] width 306 height 172
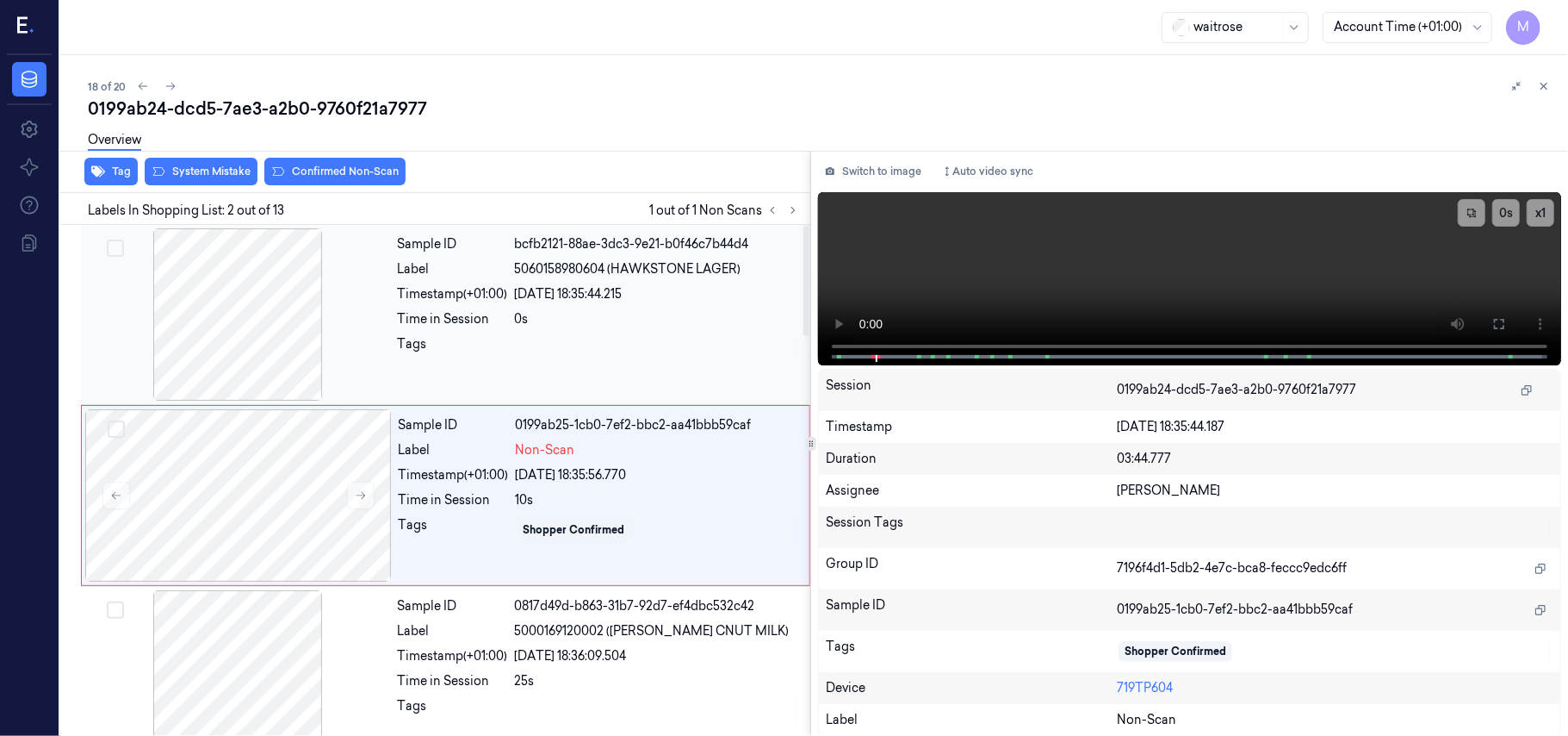
scroll to position [14, 0]
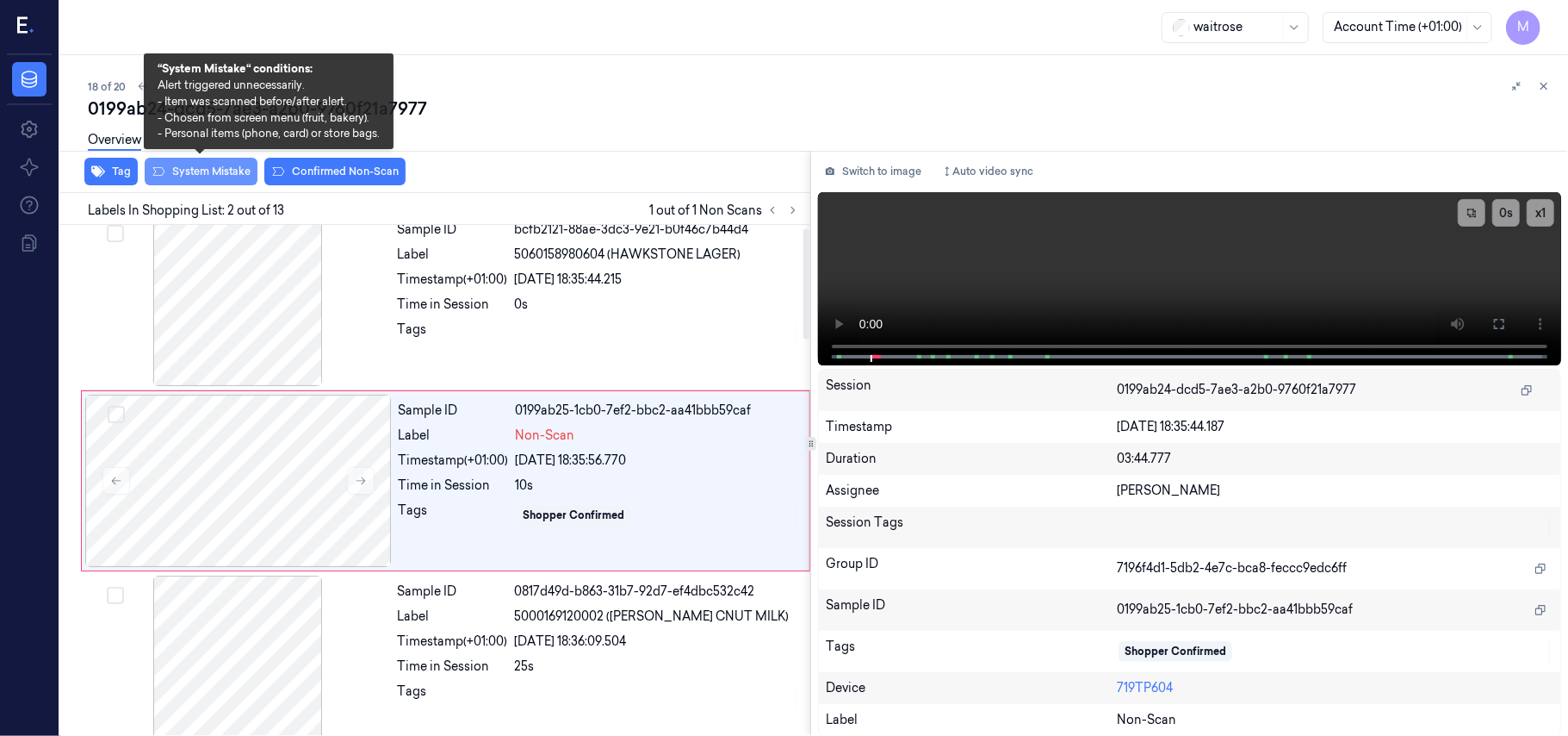
click at [217, 178] on button "System Mistake" at bounding box center [201, 171] width 113 height 28
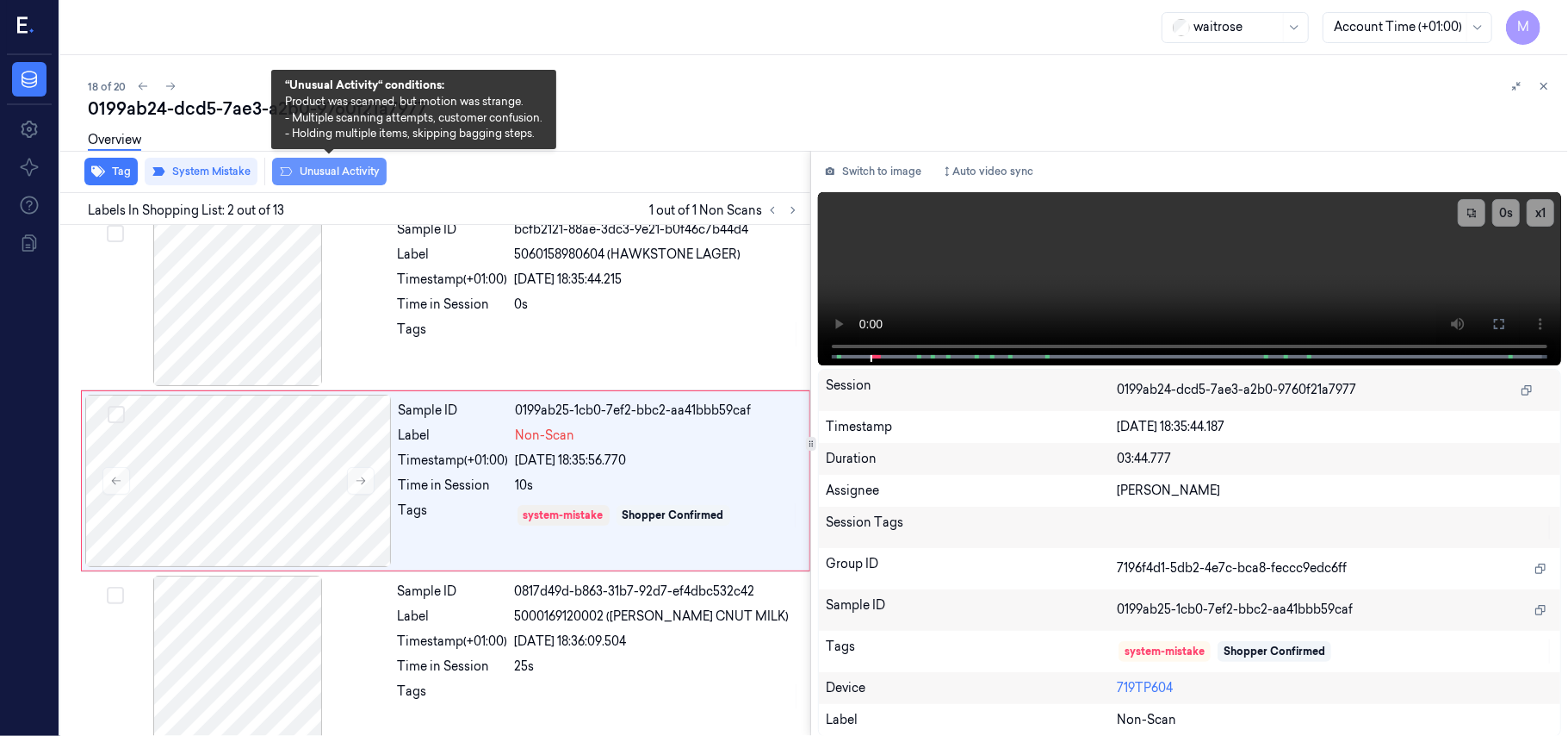
click at [331, 176] on button "Unusual Activity" at bounding box center [329, 171] width 115 height 28
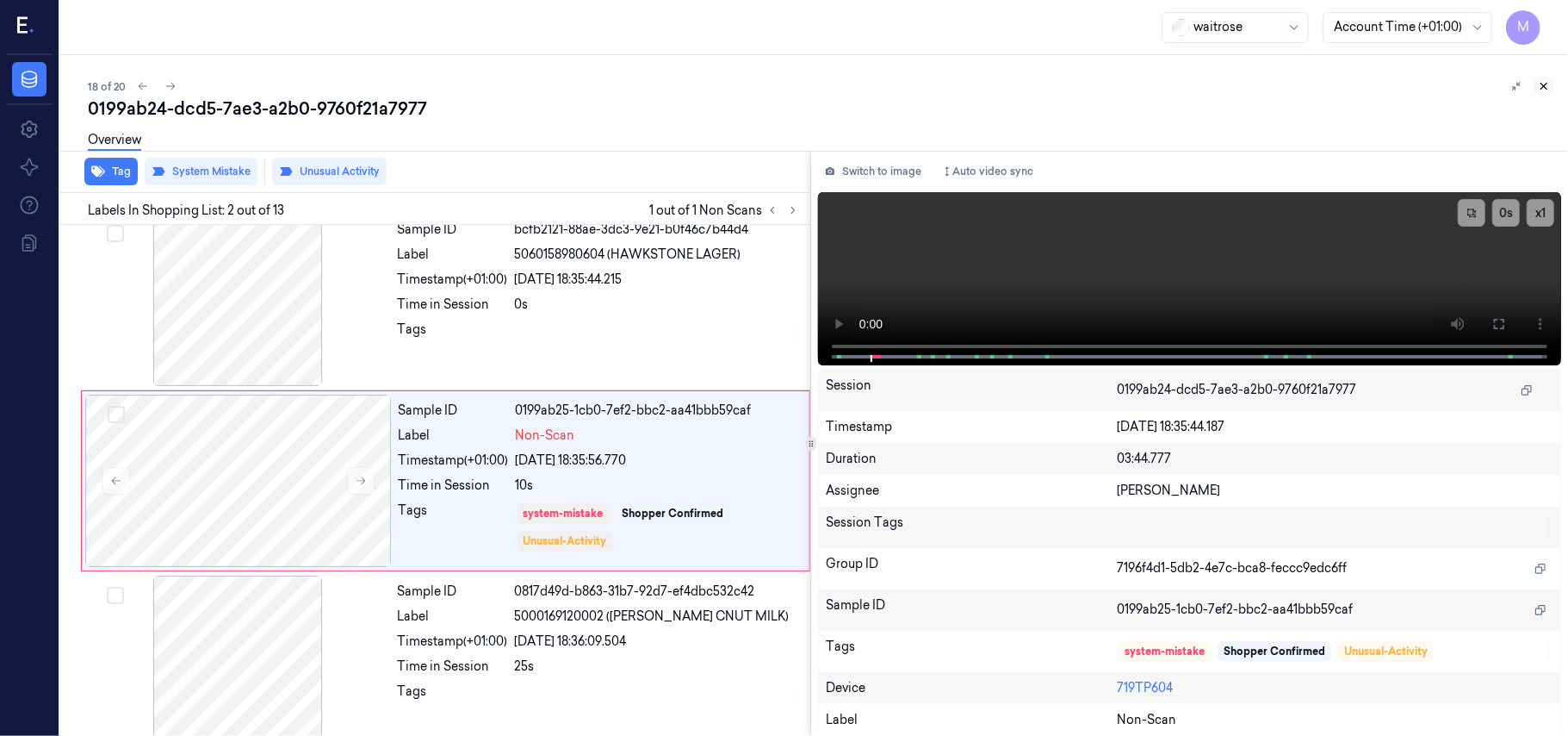
click at [1548, 84] on icon at bounding box center [1544, 86] width 12 height 12
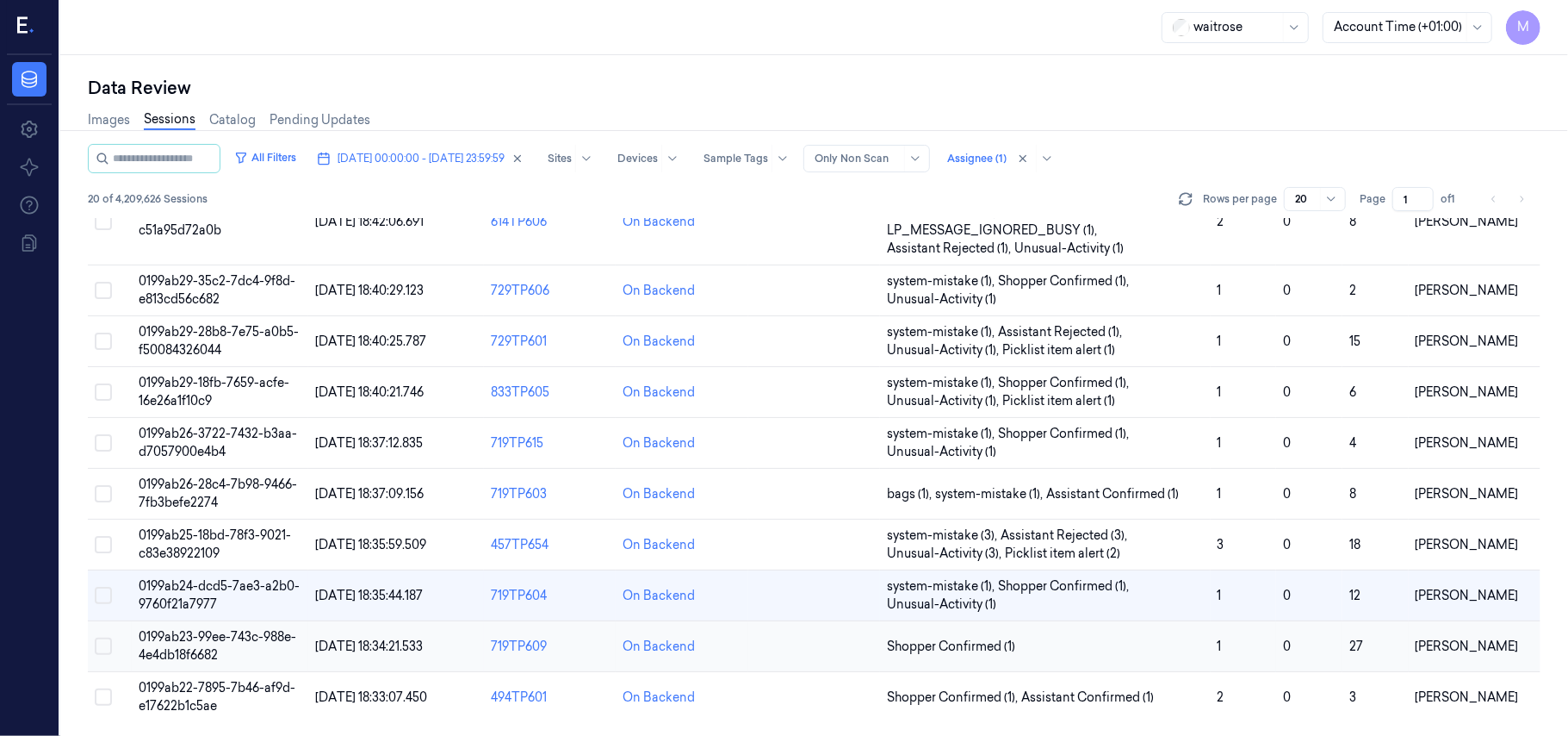
scroll to position [590, 0]
click at [203, 640] on span "0199ab23-99ee-743c-988e-4e4db18f6682" at bounding box center [217, 645] width 157 height 33
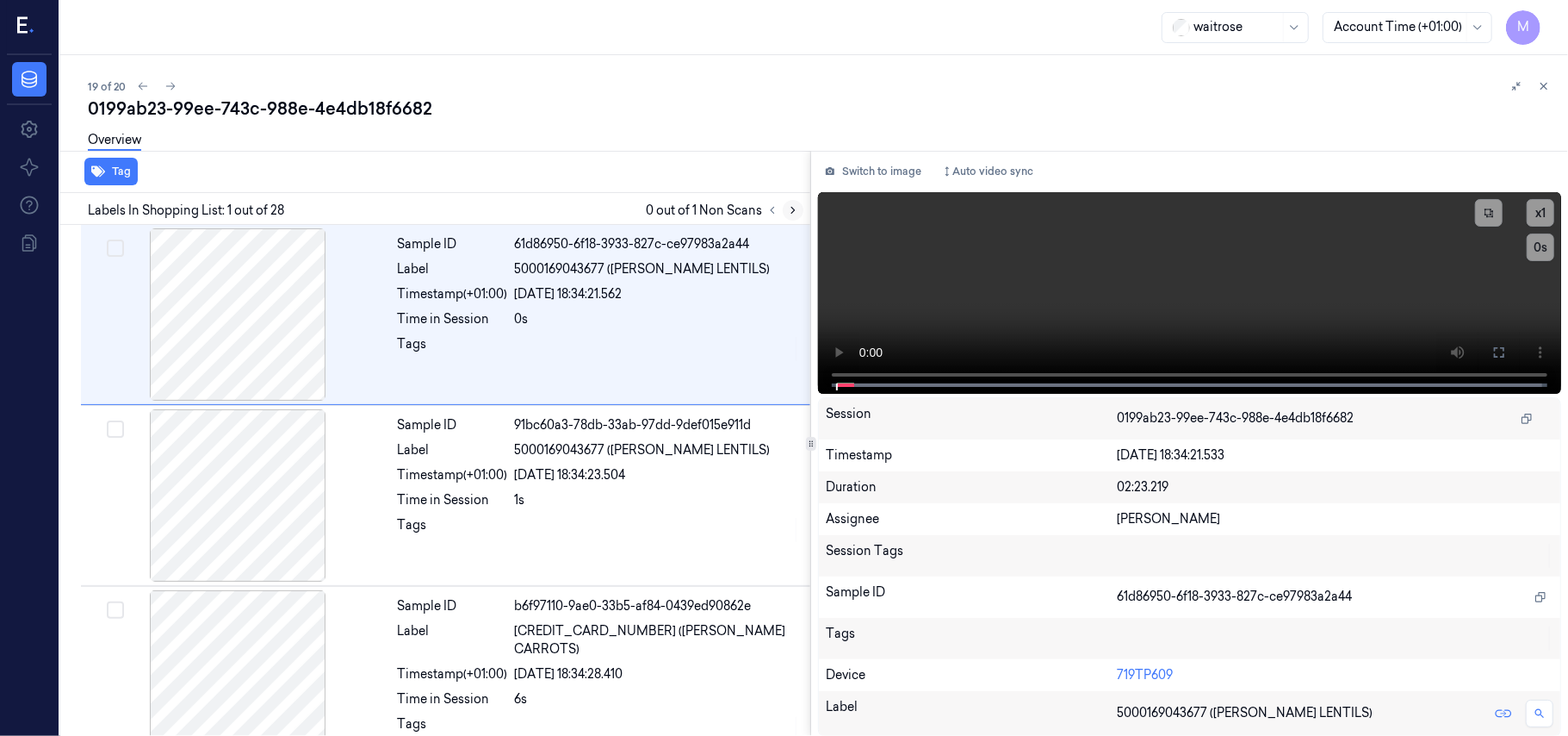
click at [792, 210] on icon at bounding box center [793, 210] width 12 height 12
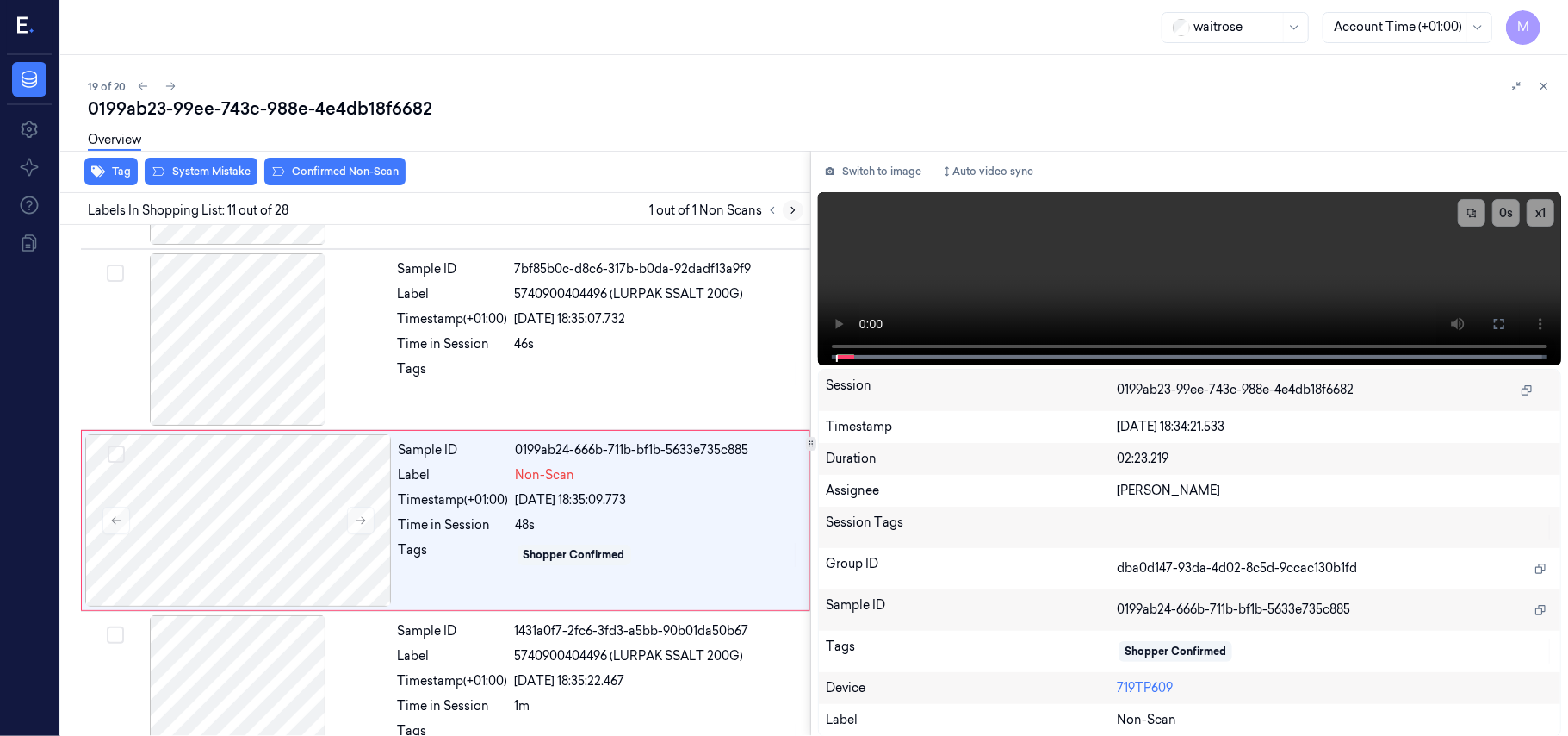
scroll to position [1648, 0]
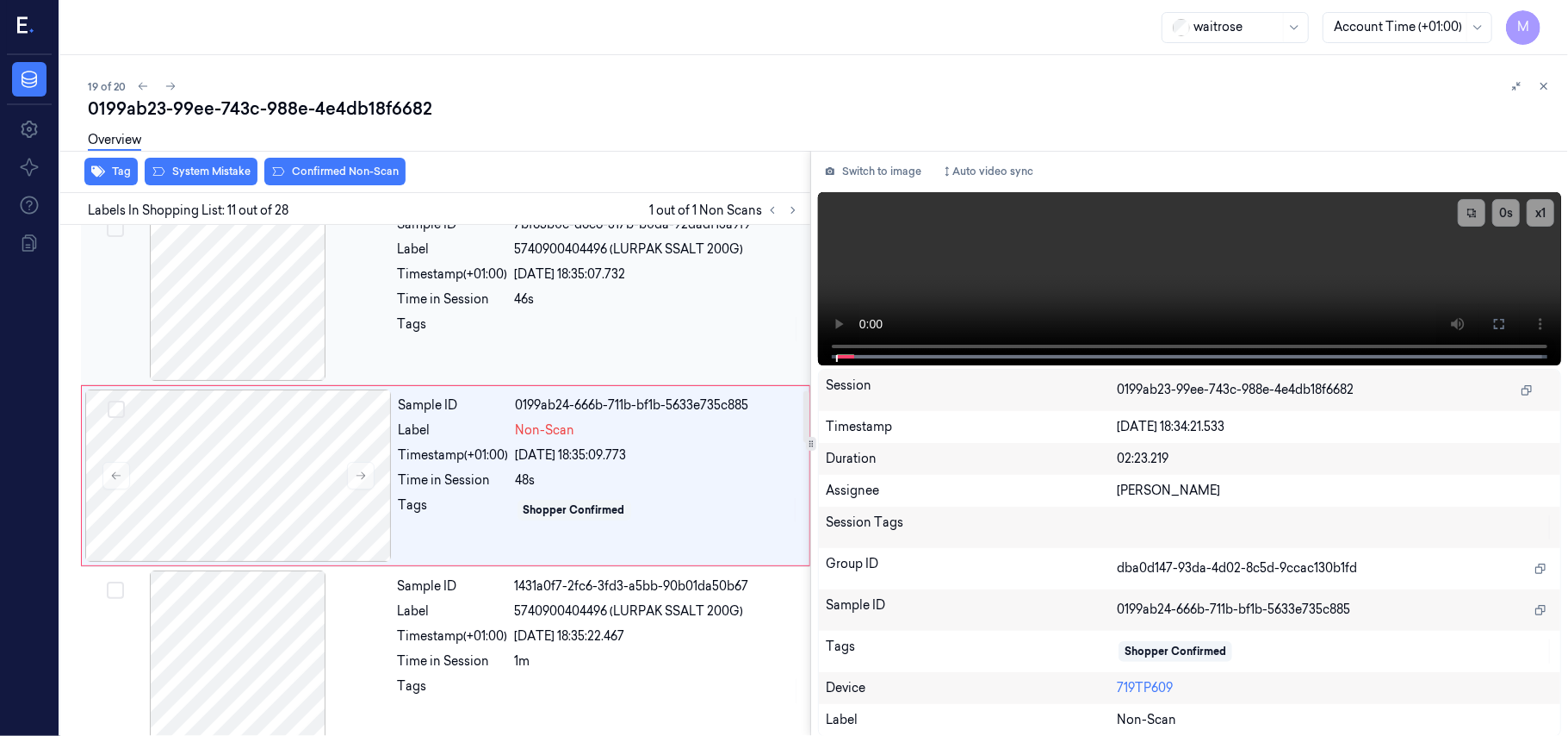
click at [280, 304] on div at bounding box center [237, 294] width 306 height 172
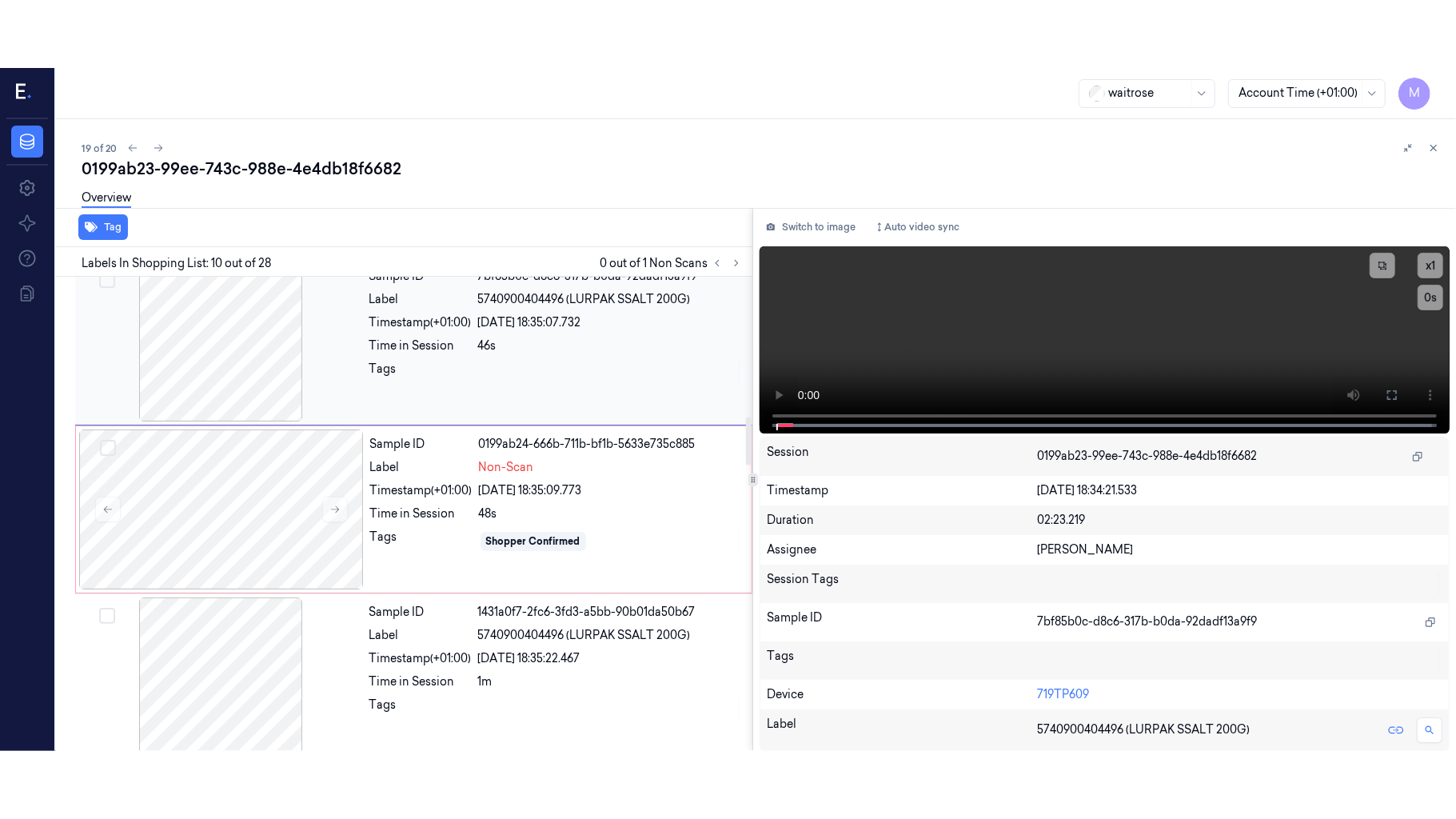
scroll to position [1361, 0]
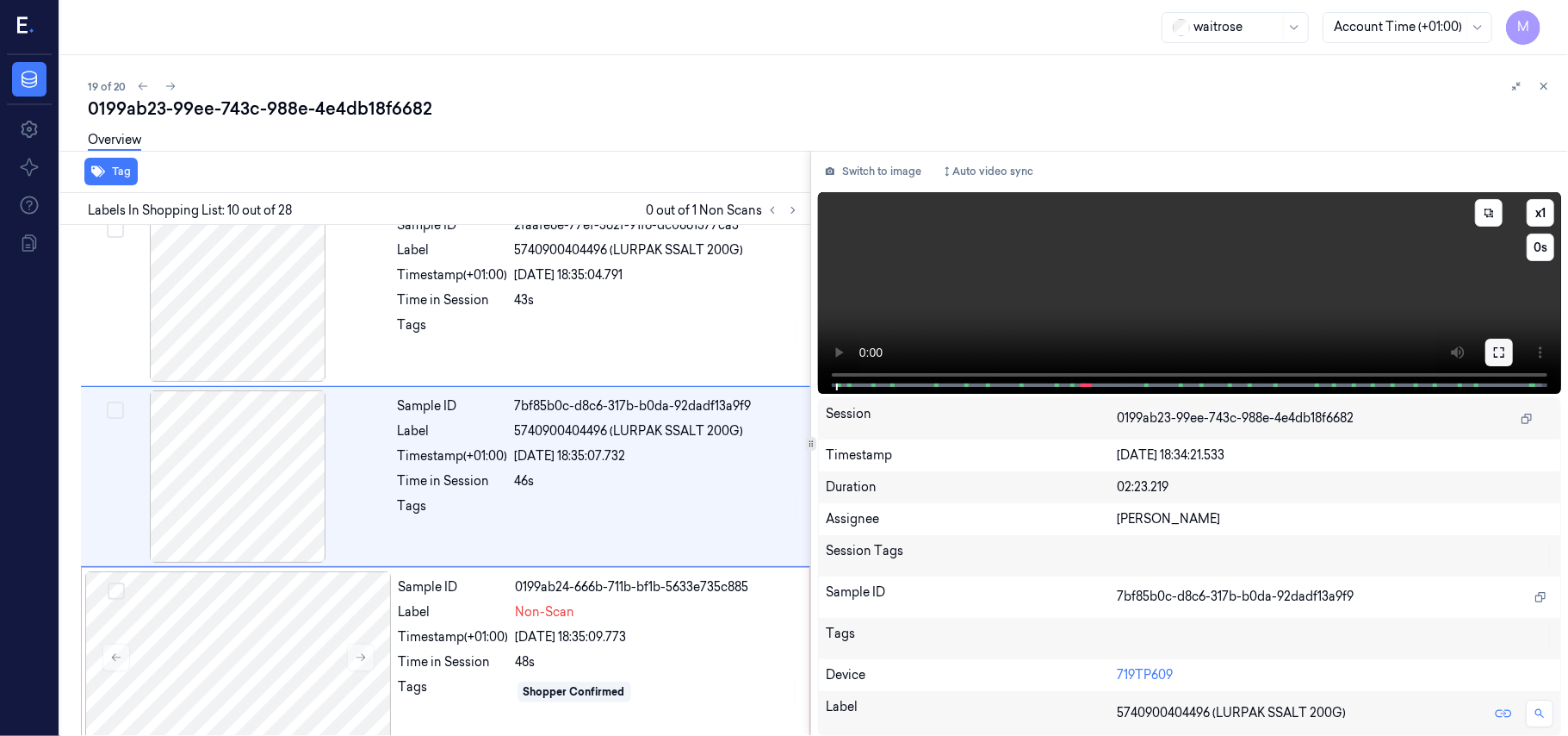
click at [1500, 348] on icon at bounding box center [1499, 352] width 13 height 13
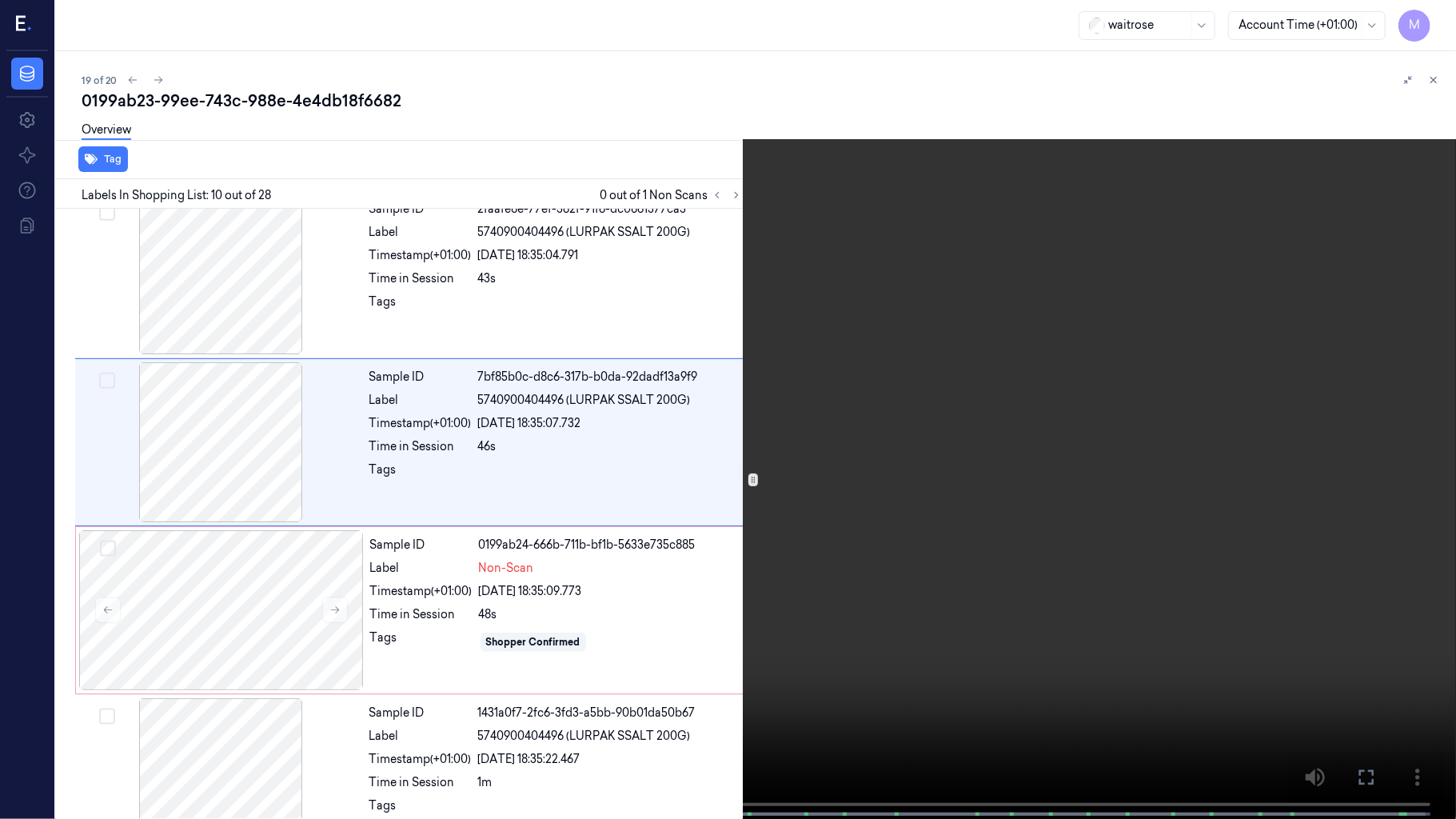
click at [1087, 511] on video at bounding box center [728, 411] width 1456 height 823
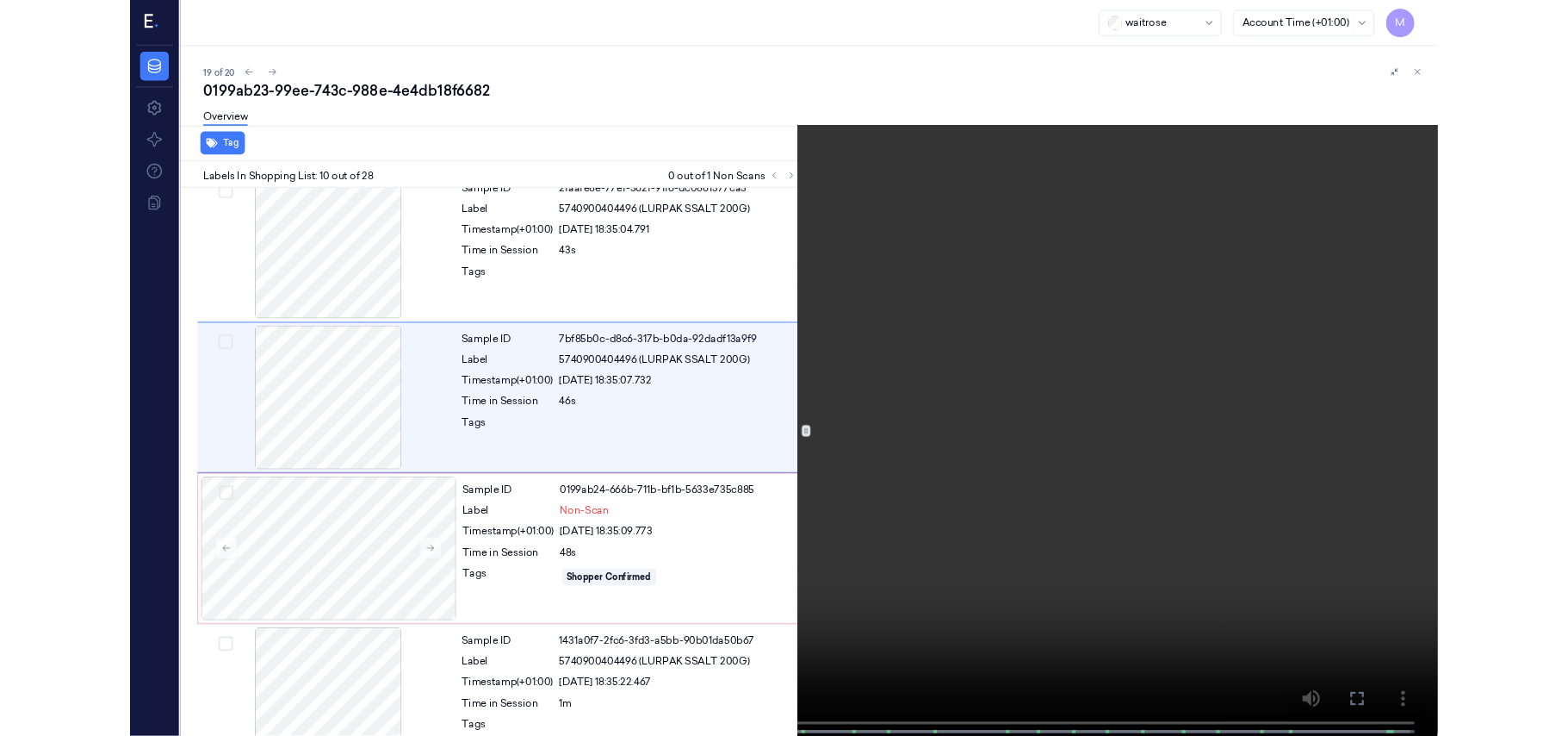
scroll to position [1394, 0]
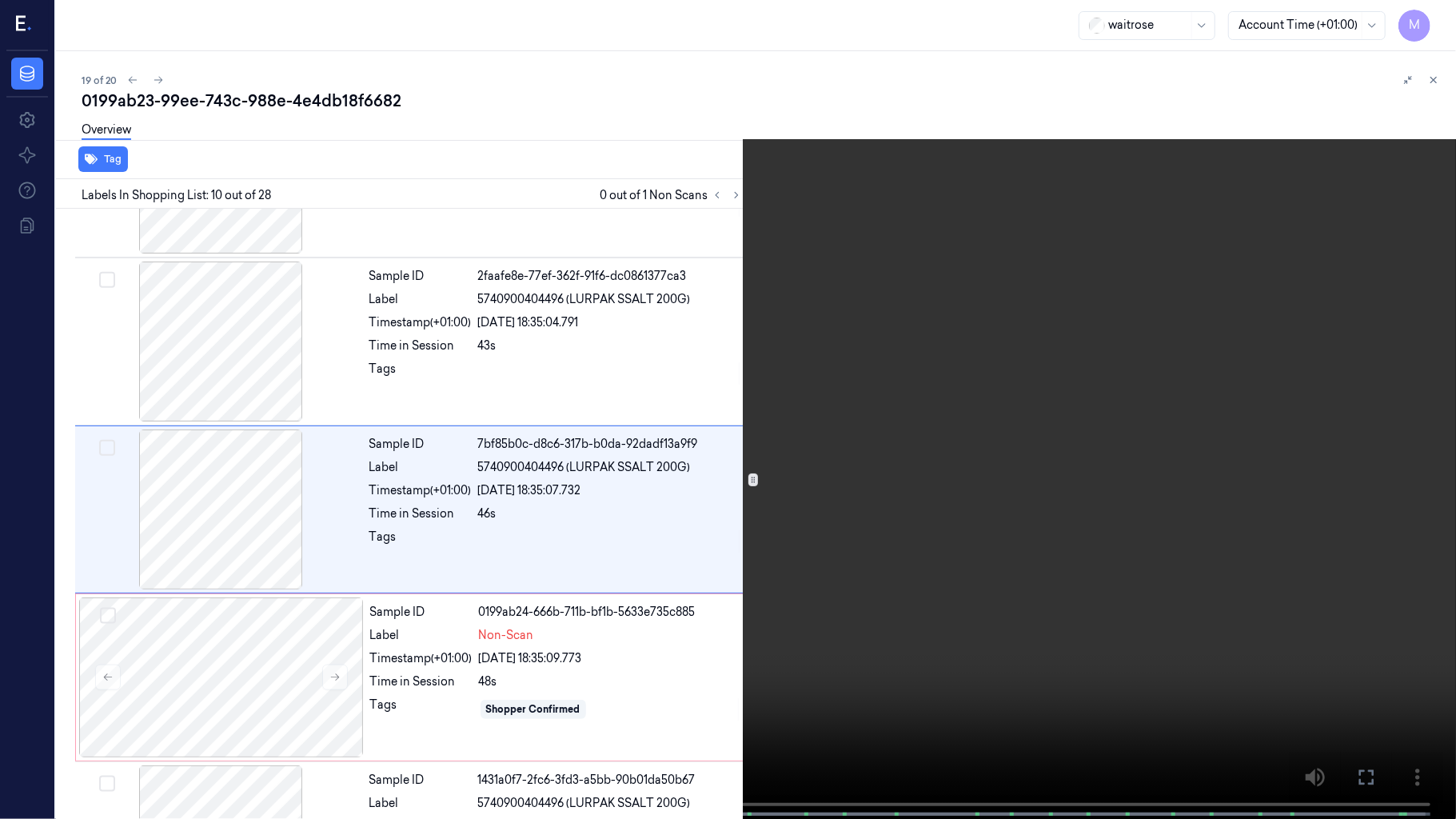
click at [960, 495] on video at bounding box center [728, 411] width 1456 height 823
click at [0, 0] on icon at bounding box center [0, 0] width 0 height 0
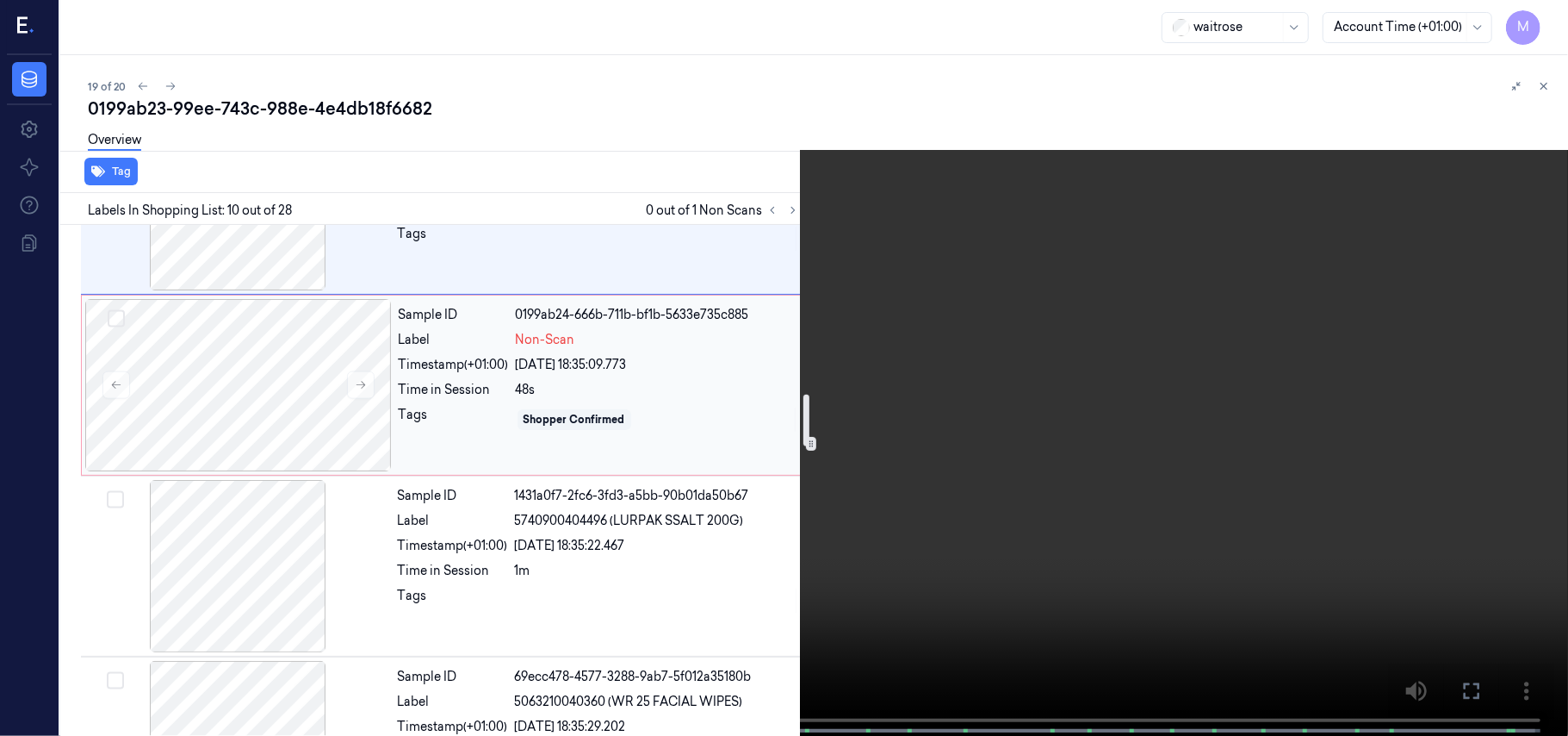
scroll to position [1624, 0]
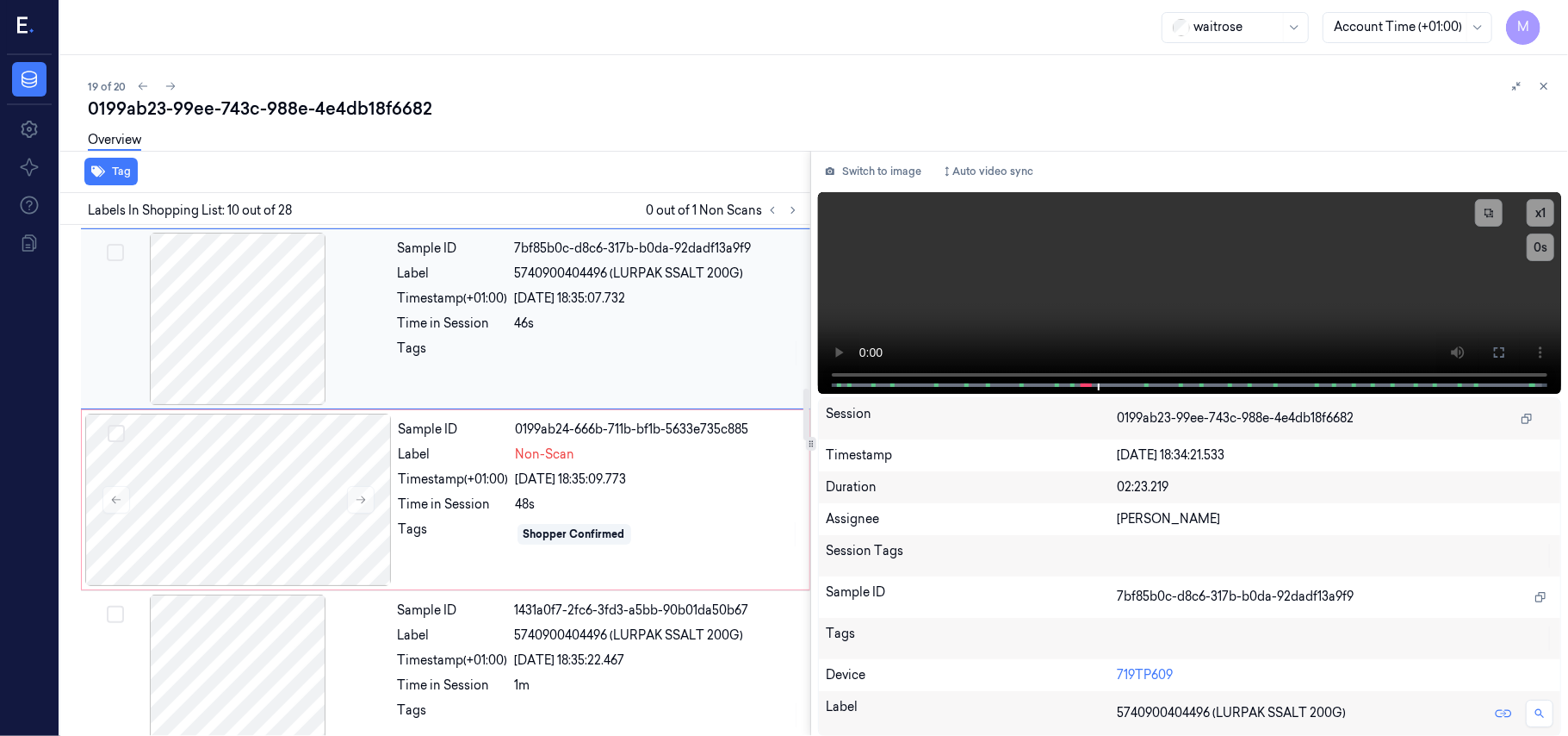
click at [593, 318] on div "Sample ID 7bf85b0c-d8c6-317b-b0da-92dadf13a9f9 Label 5740900404496 (LURPAK SSAL…" at bounding box center [599, 319] width 416 height 172
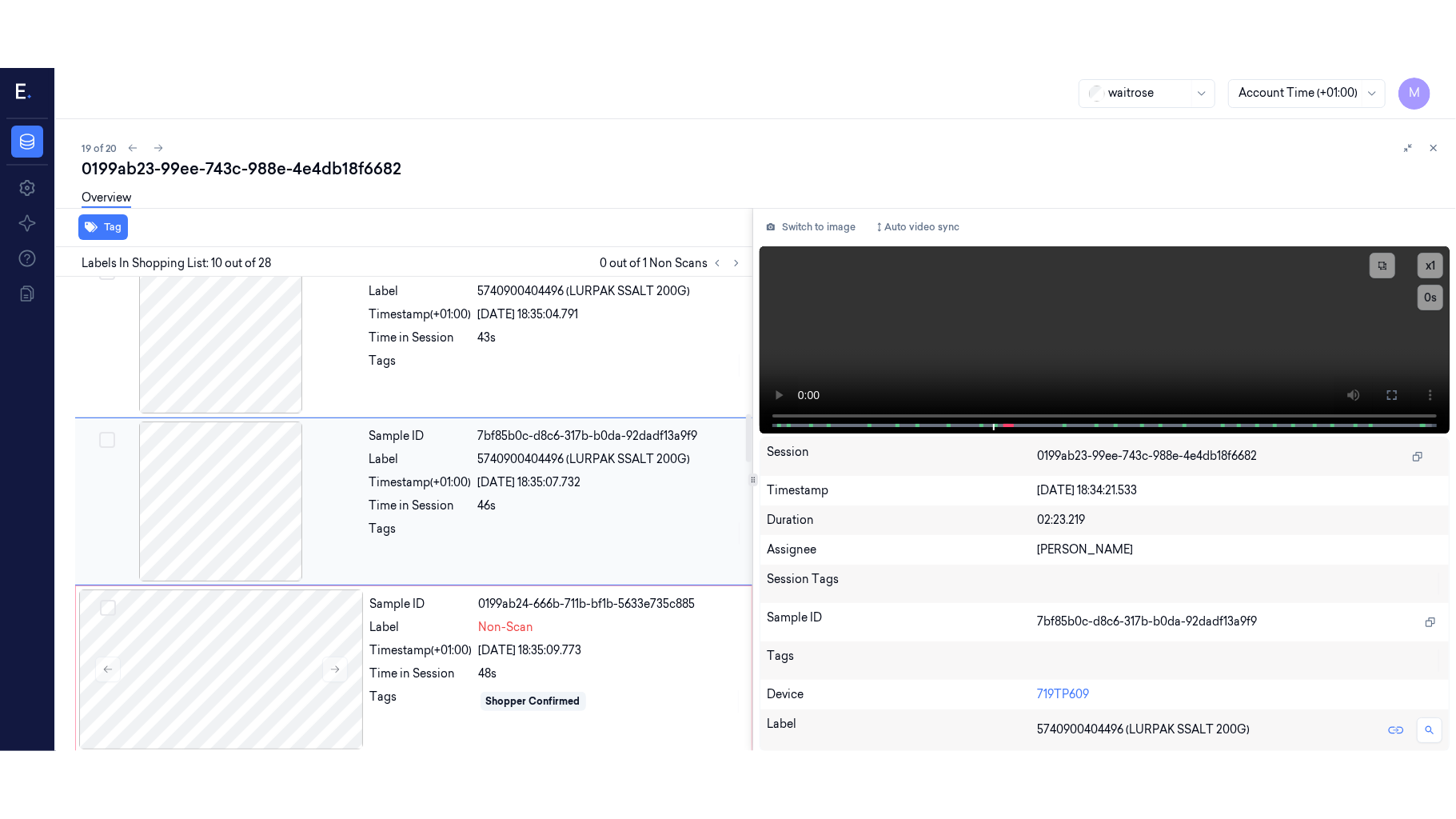
scroll to position [1361, 0]
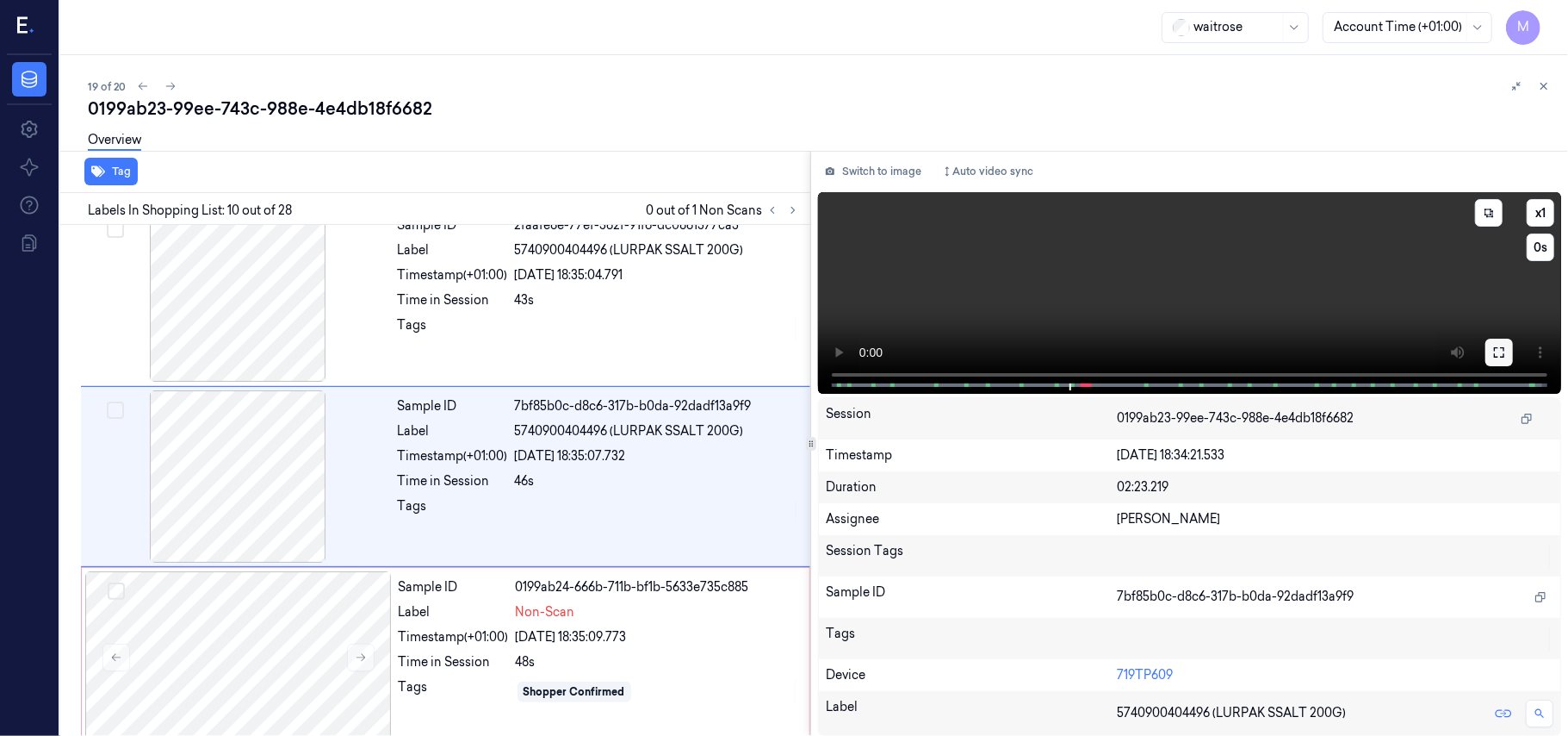
click at [1503, 346] on icon at bounding box center [1499, 352] width 13 height 13
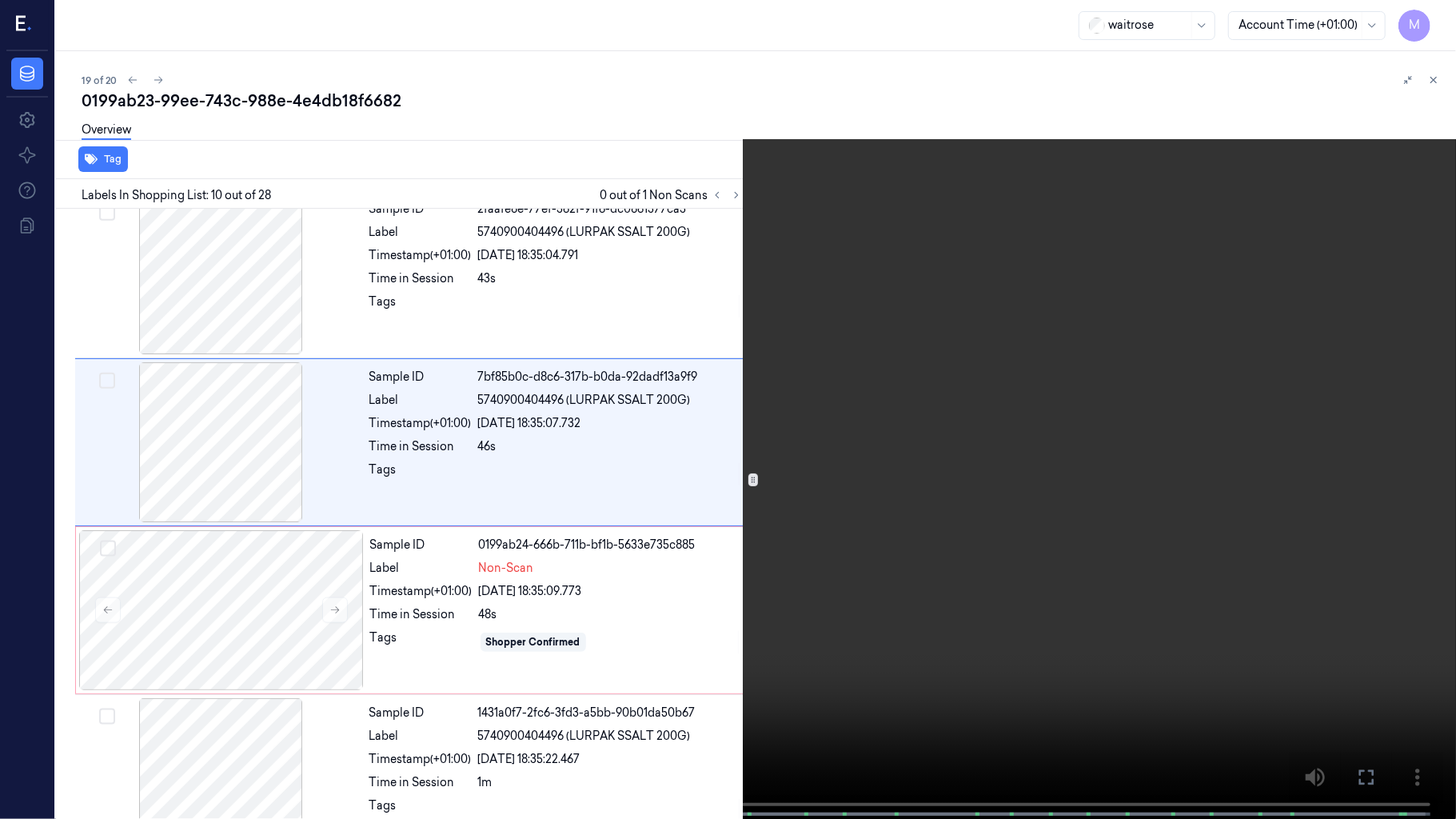
click at [976, 443] on video at bounding box center [728, 411] width 1456 height 823
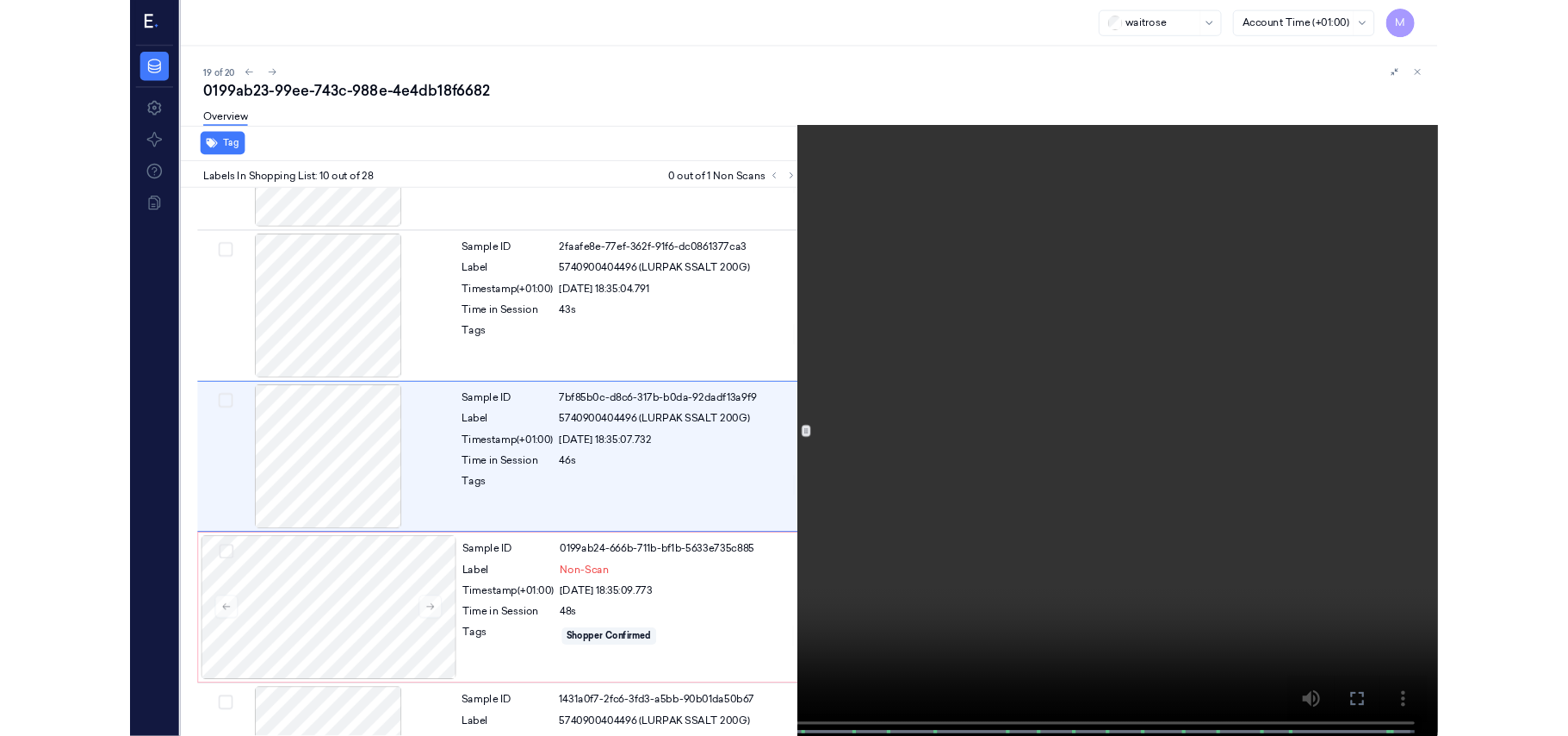
scroll to position [1394, 0]
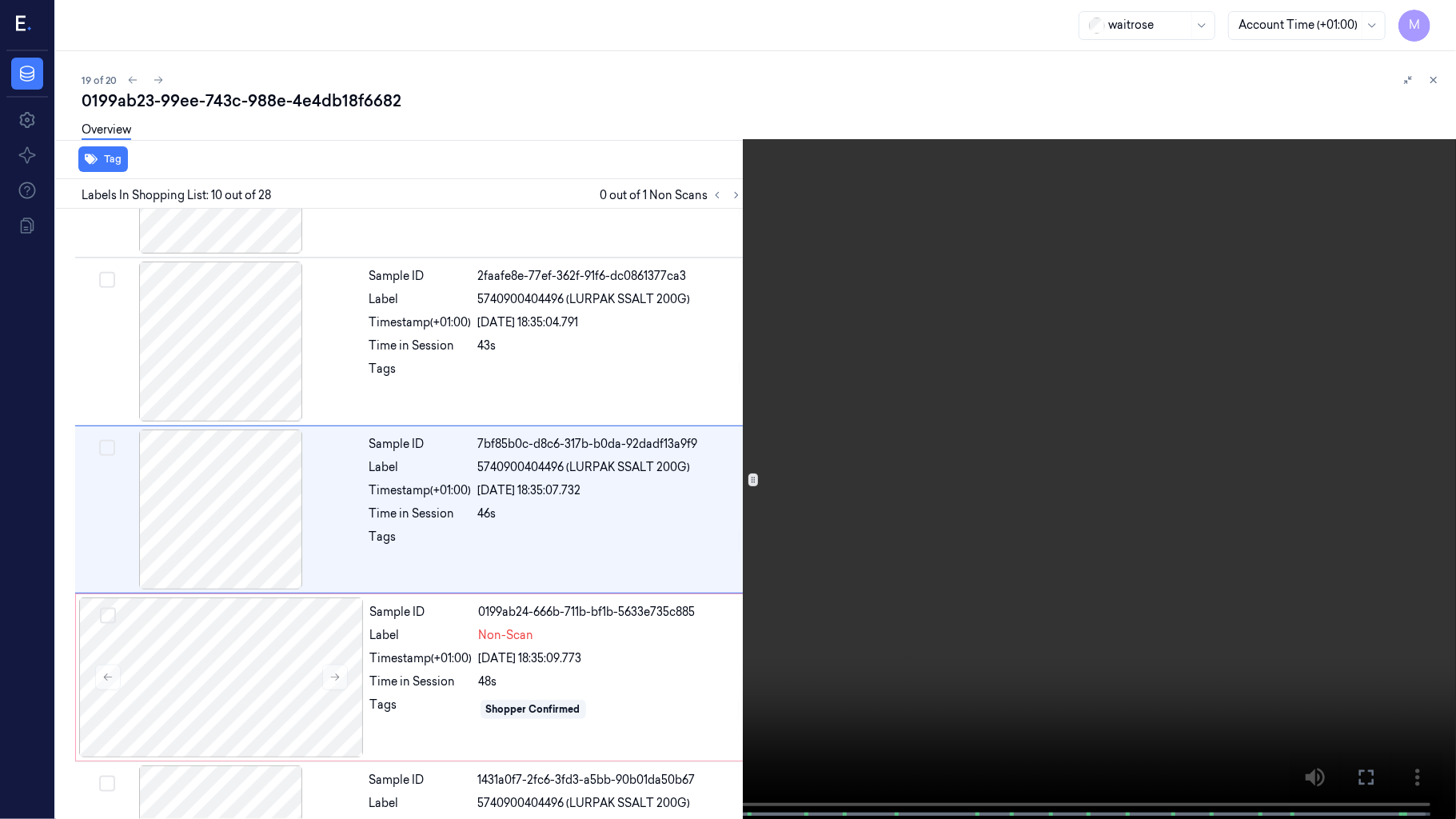
click at [1033, 407] on video at bounding box center [728, 411] width 1456 height 823
click at [0, 0] on icon at bounding box center [0, 0] width 0 height 0
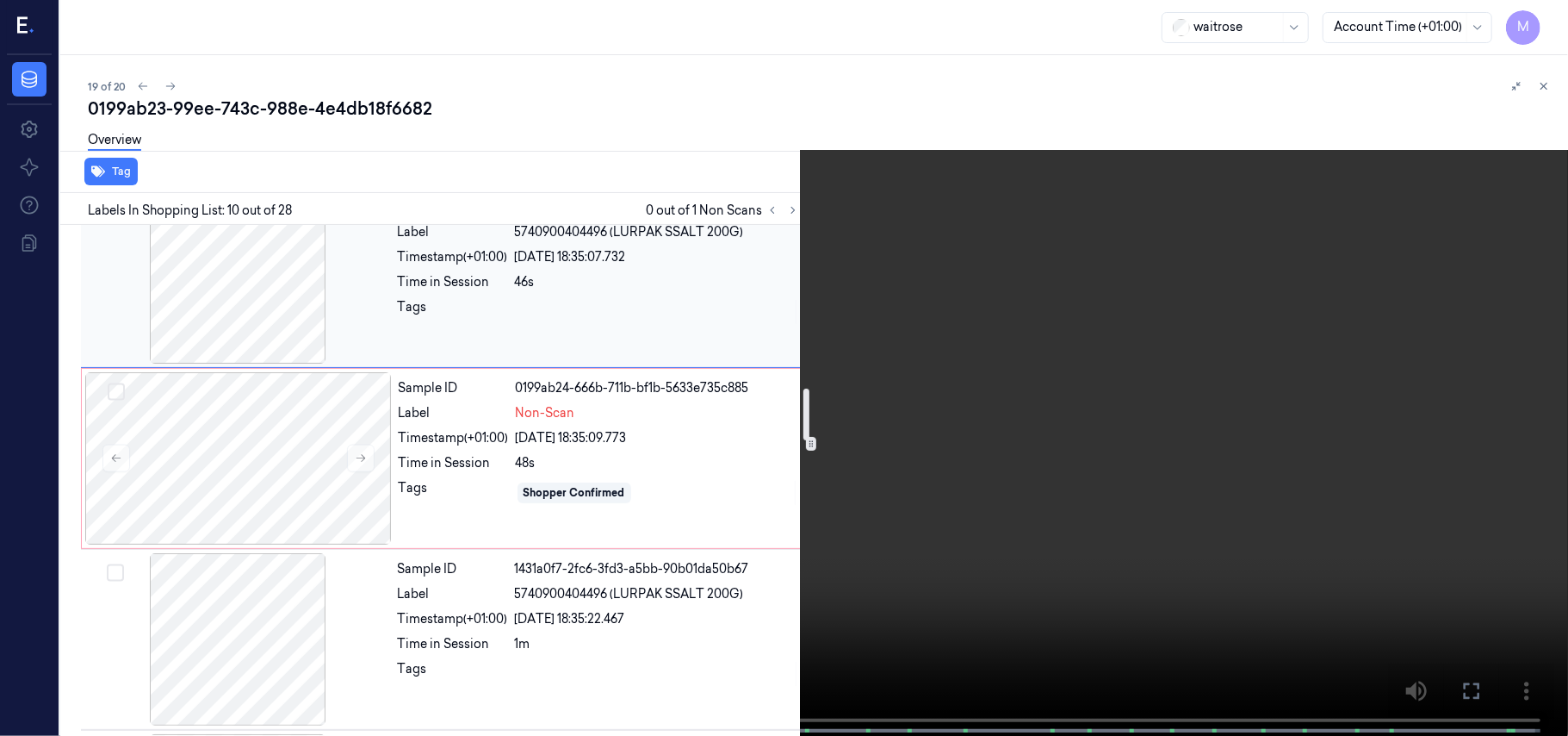
scroll to position [1624, 0]
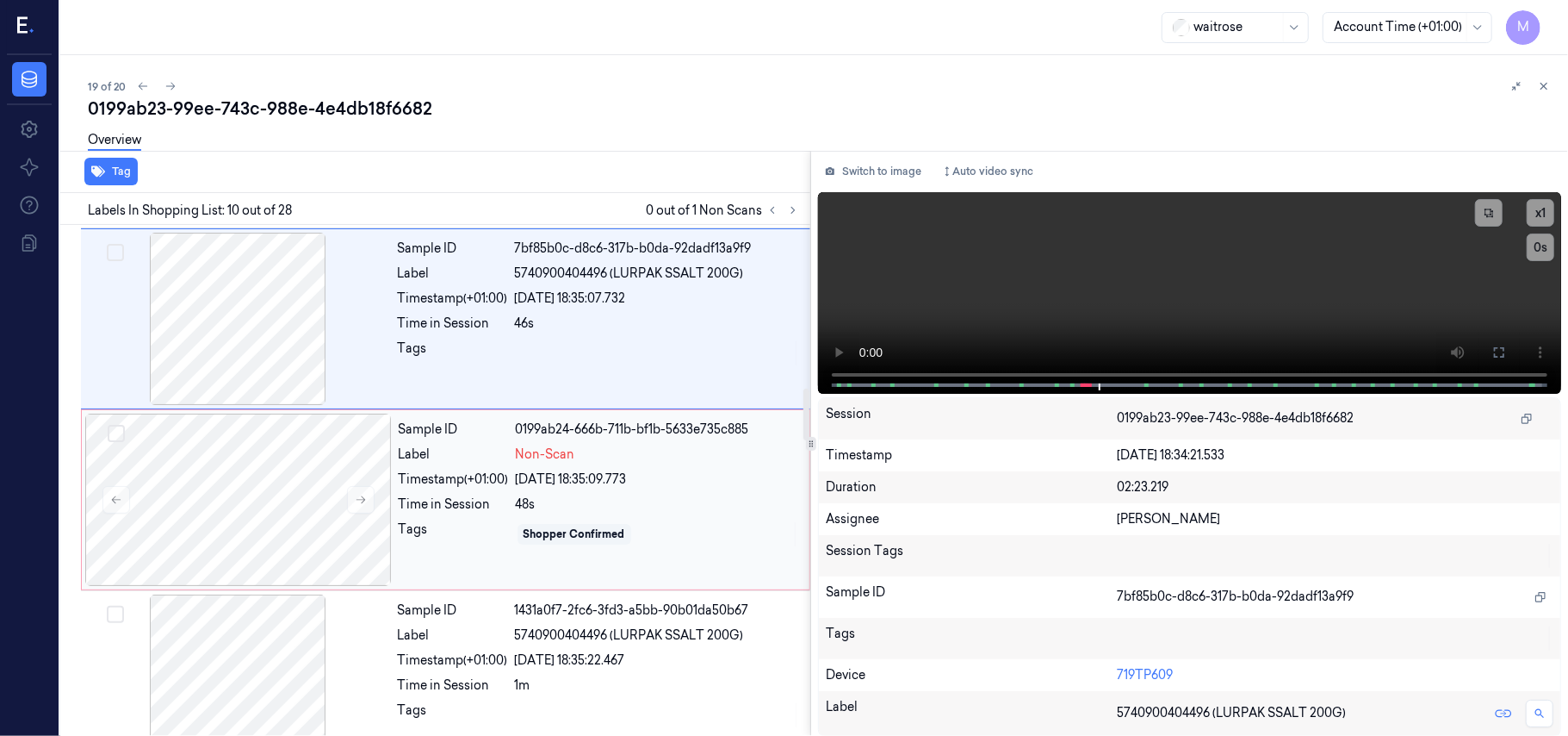
click at [652, 522] on div "Sample ID 0199ab24-666b-711b-bf1b-5633e735c885 Label Non-Scan Timestamp (+01:00…" at bounding box center [599, 499] width 414 height 172
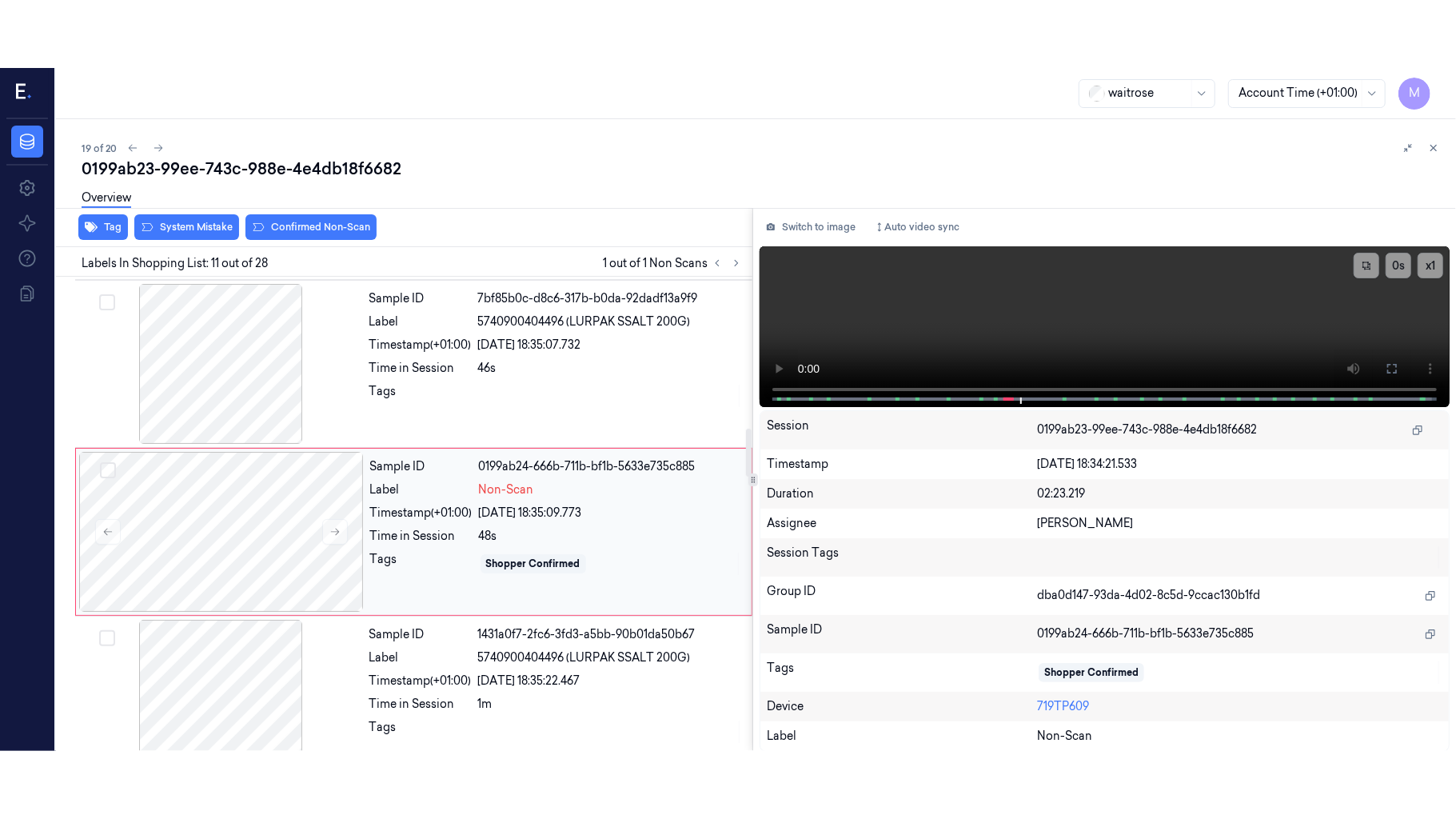
scroll to position [1530, 0]
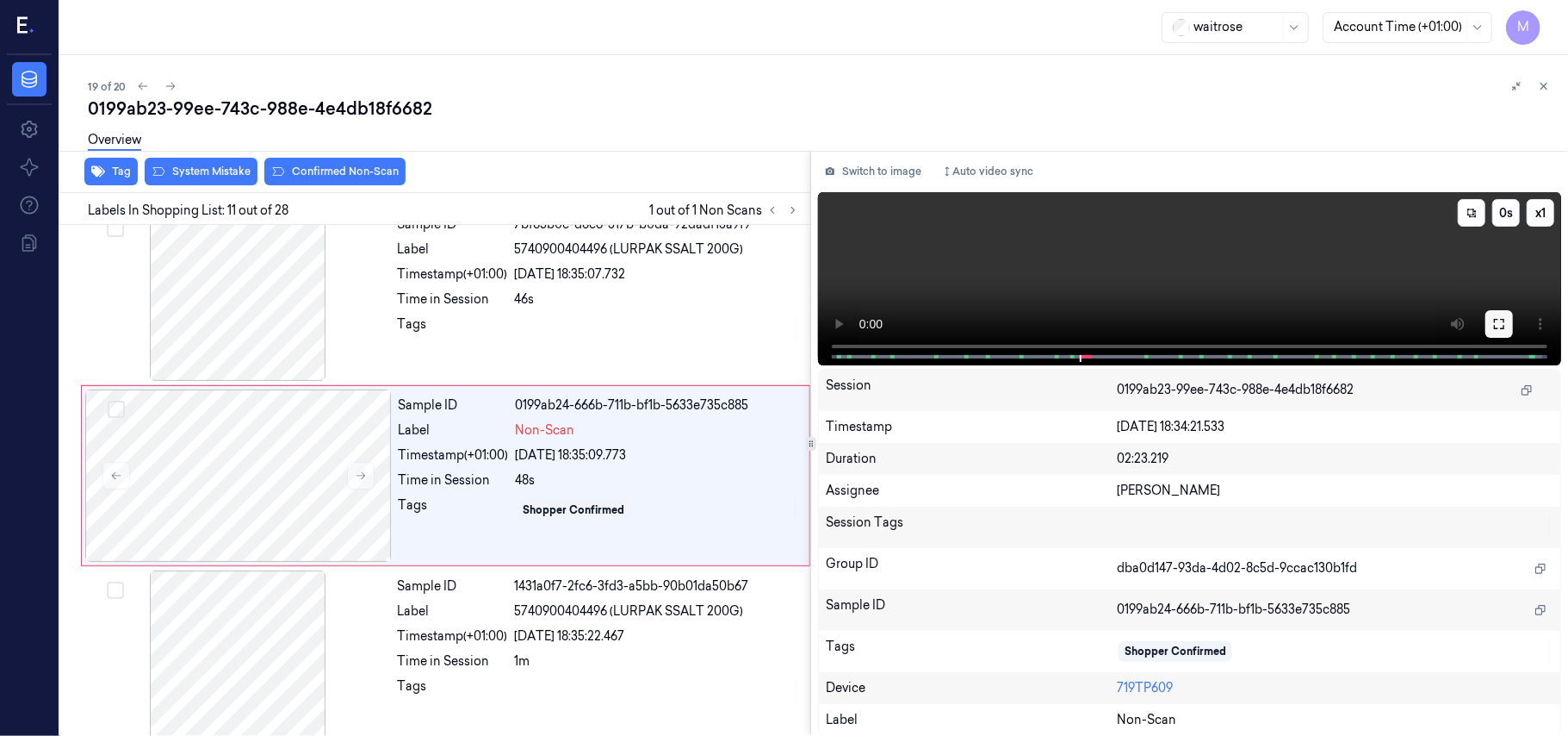
click at [1495, 321] on icon at bounding box center [1499, 324] width 13 height 13
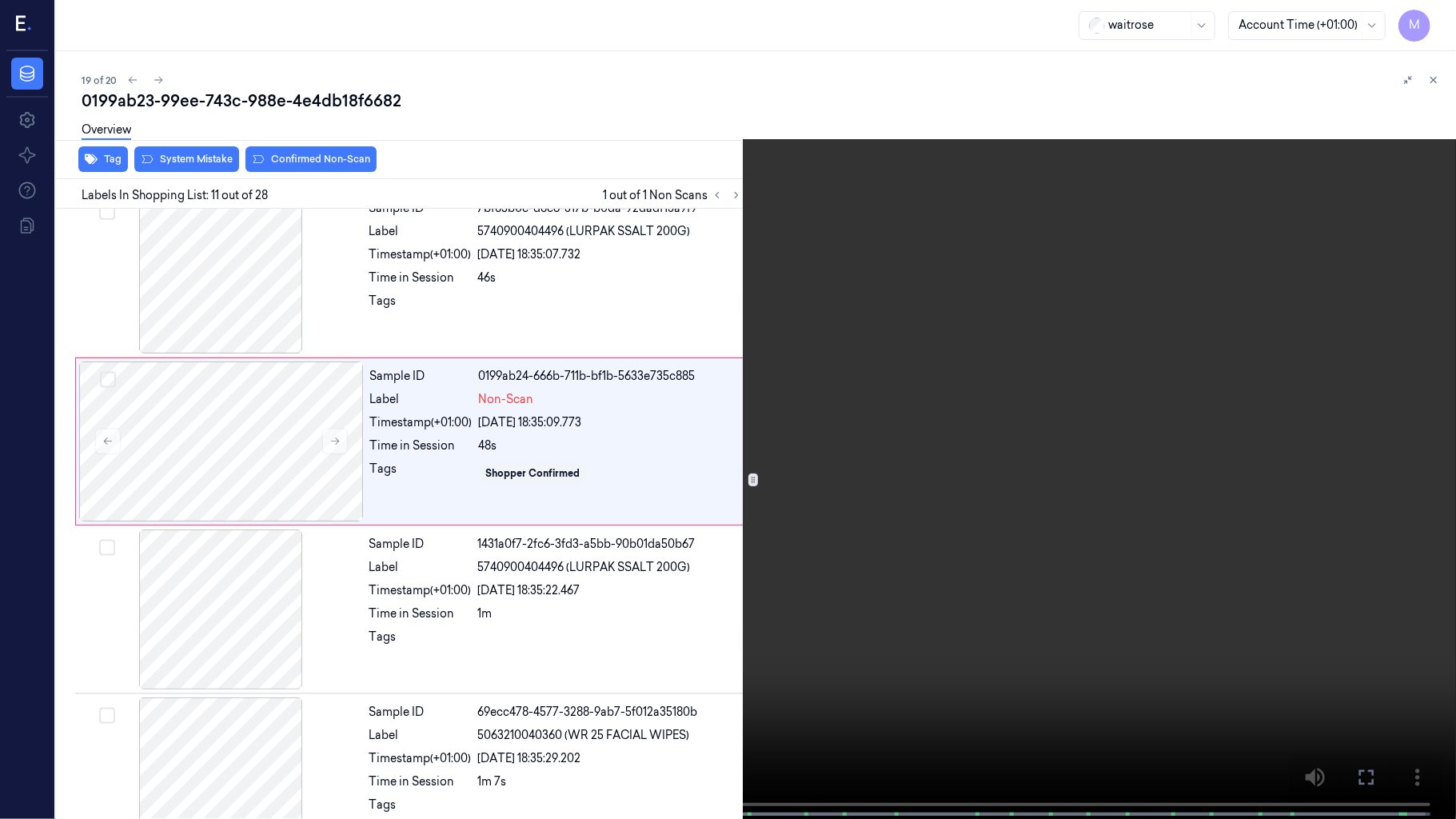
click at [977, 471] on video at bounding box center [728, 411] width 1456 height 823
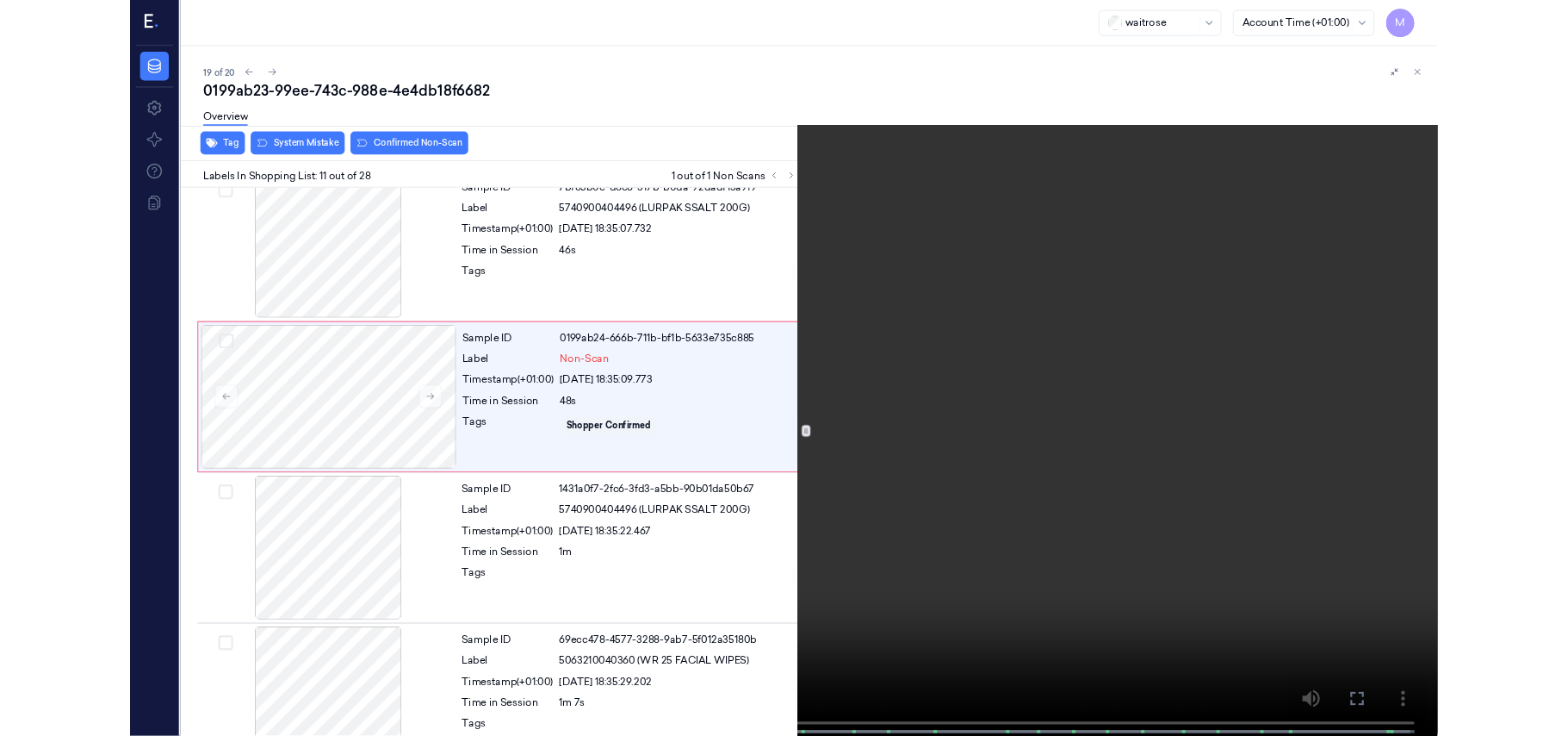
scroll to position [1575, 0]
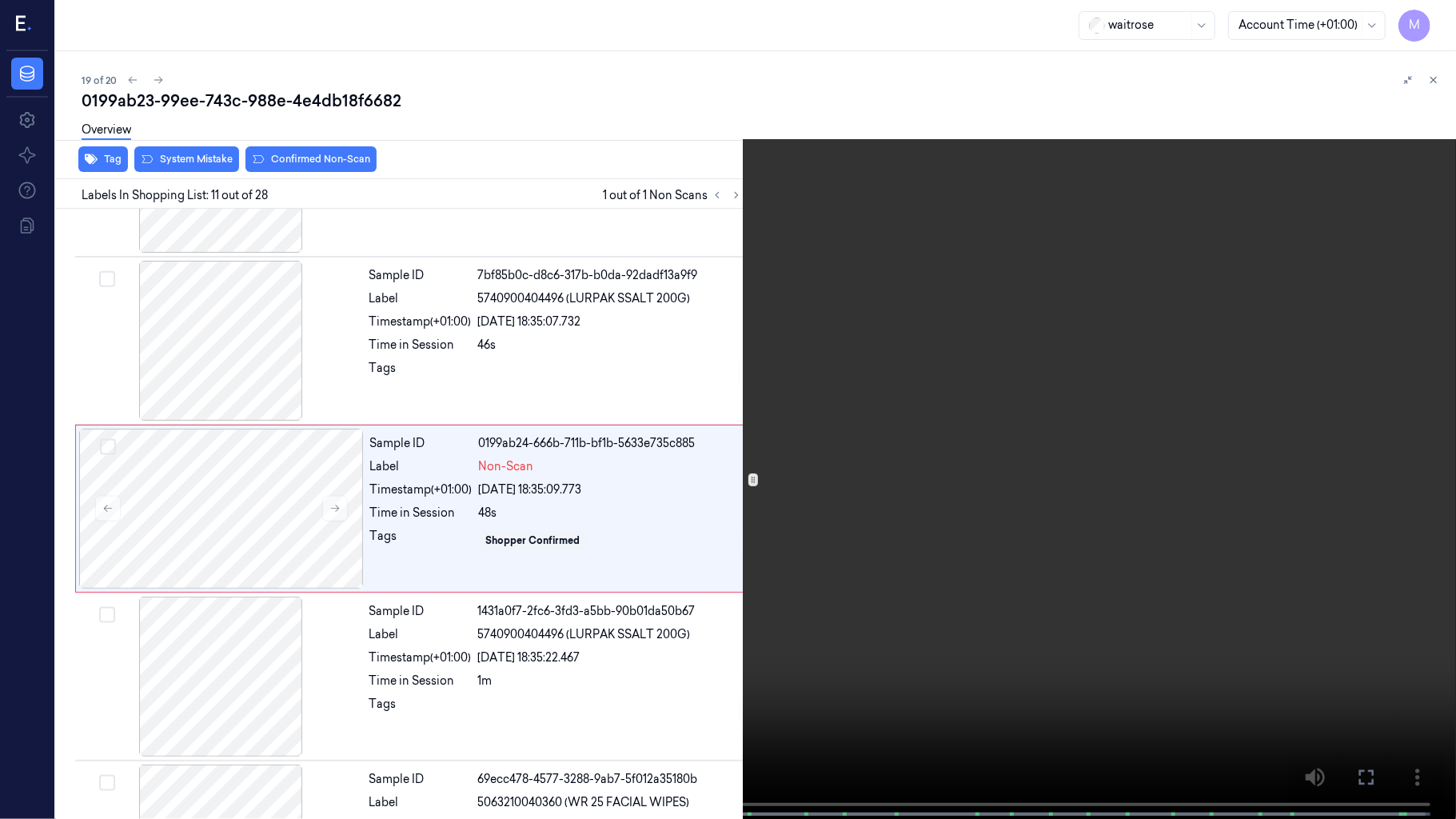
click at [978, 544] on video at bounding box center [728, 411] width 1456 height 823
click at [0, 0] on icon at bounding box center [0, 0] width 0 height 0
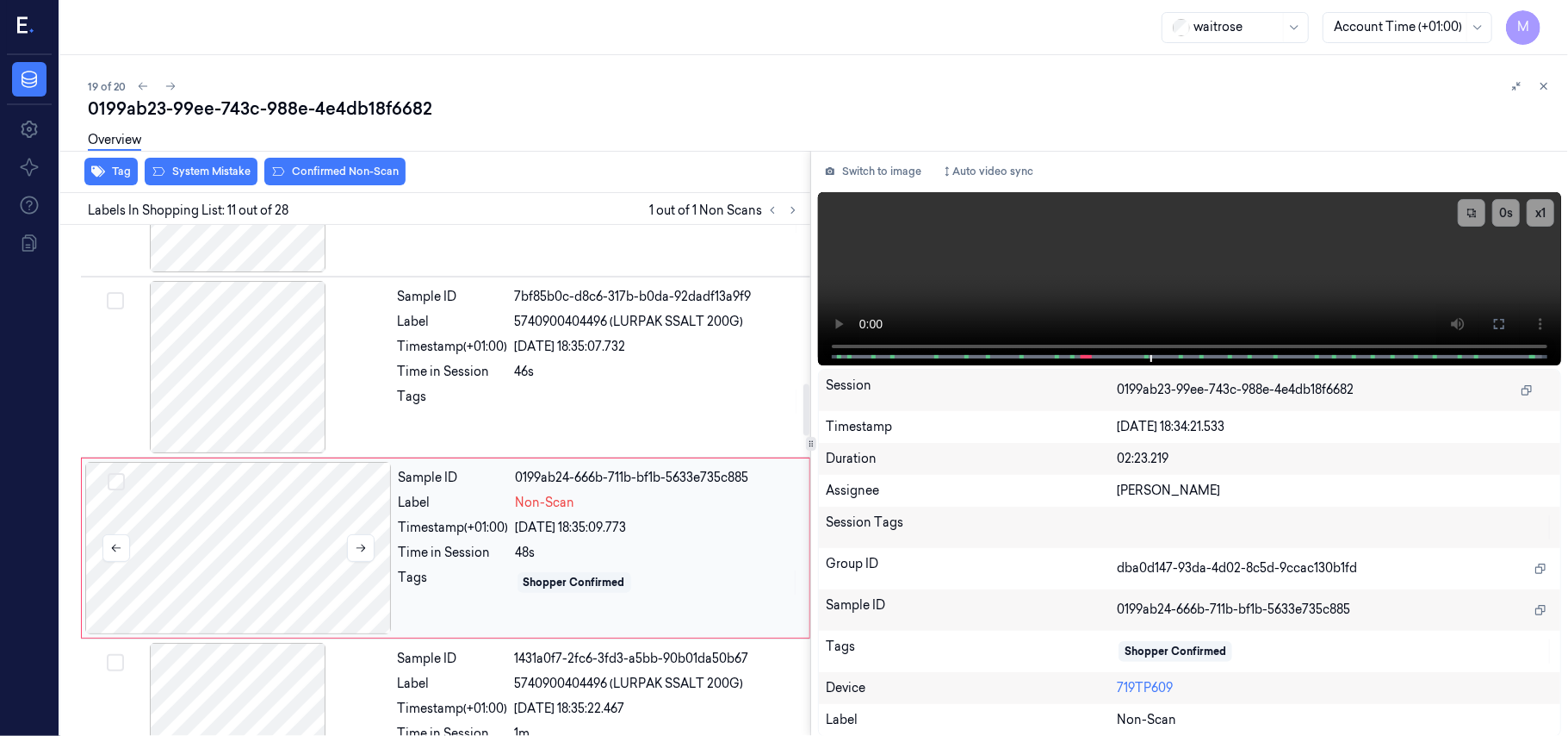
click at [356, 511] on div at bounding box center [238, 548] width 306 height 172
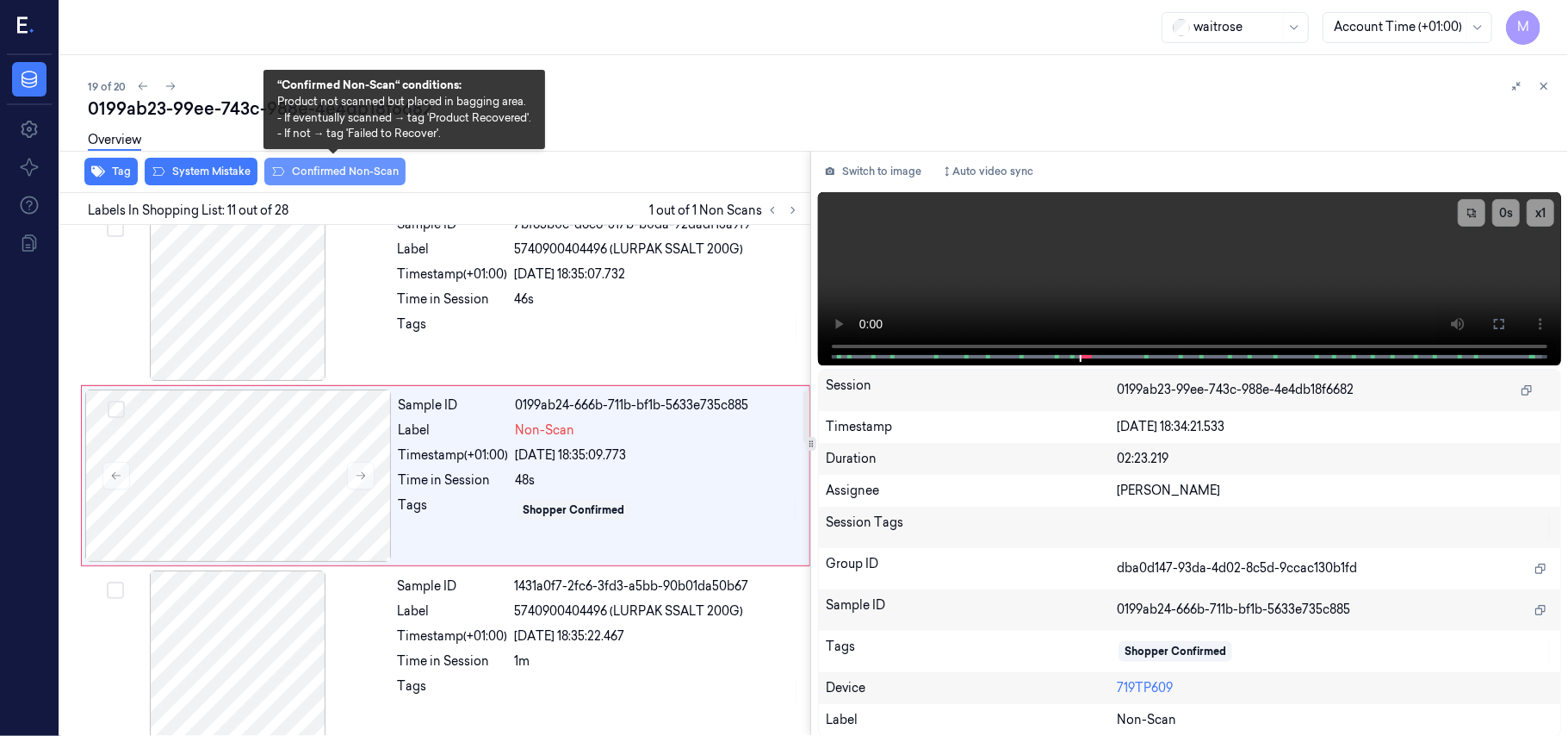
click at [338, 169] on button "Confirmed Non-Scan" at bounding box center [335, 171] width 141 height 28
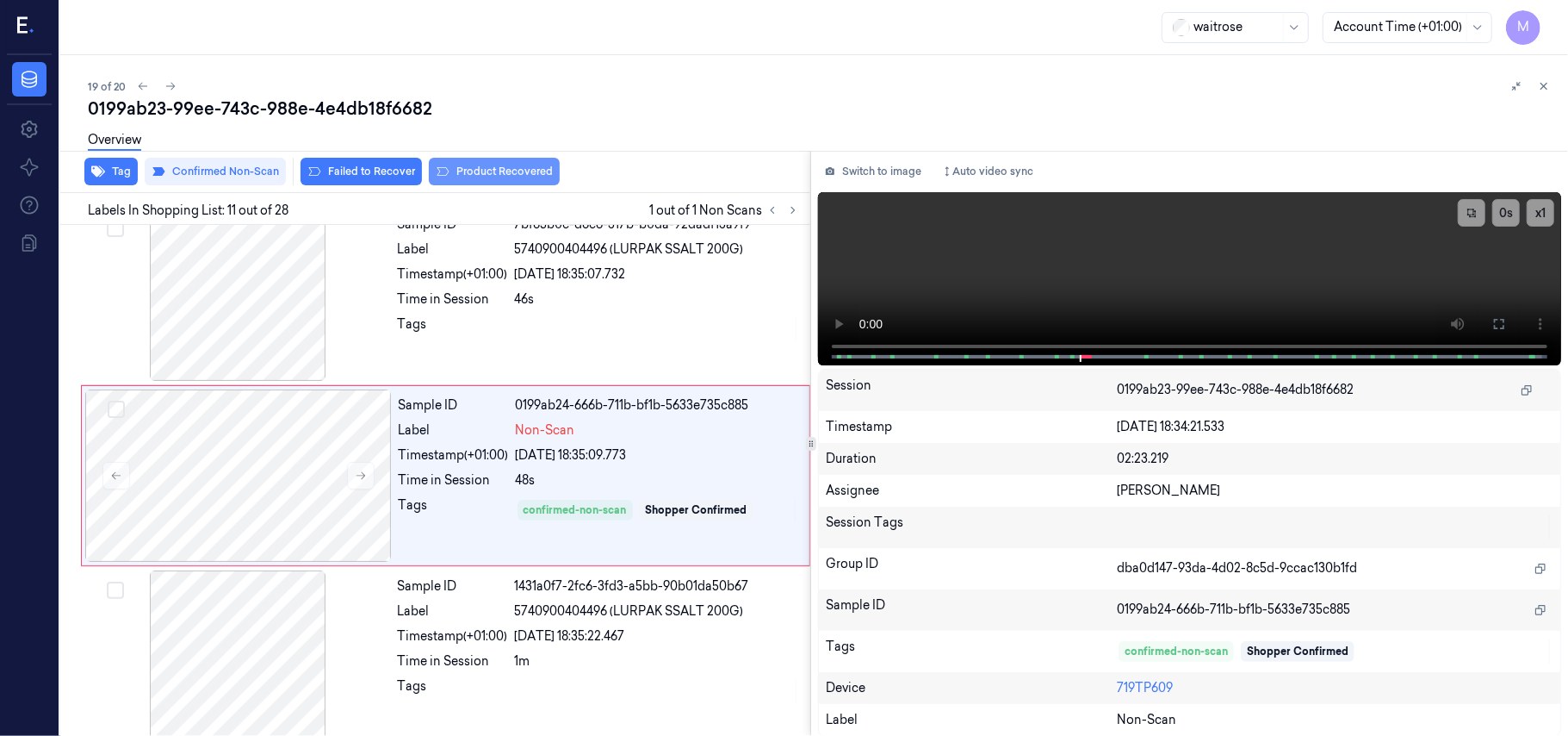
click at [493, 167] on button "Product Recovered" at bounding box center [493, 171] width 131 height 28
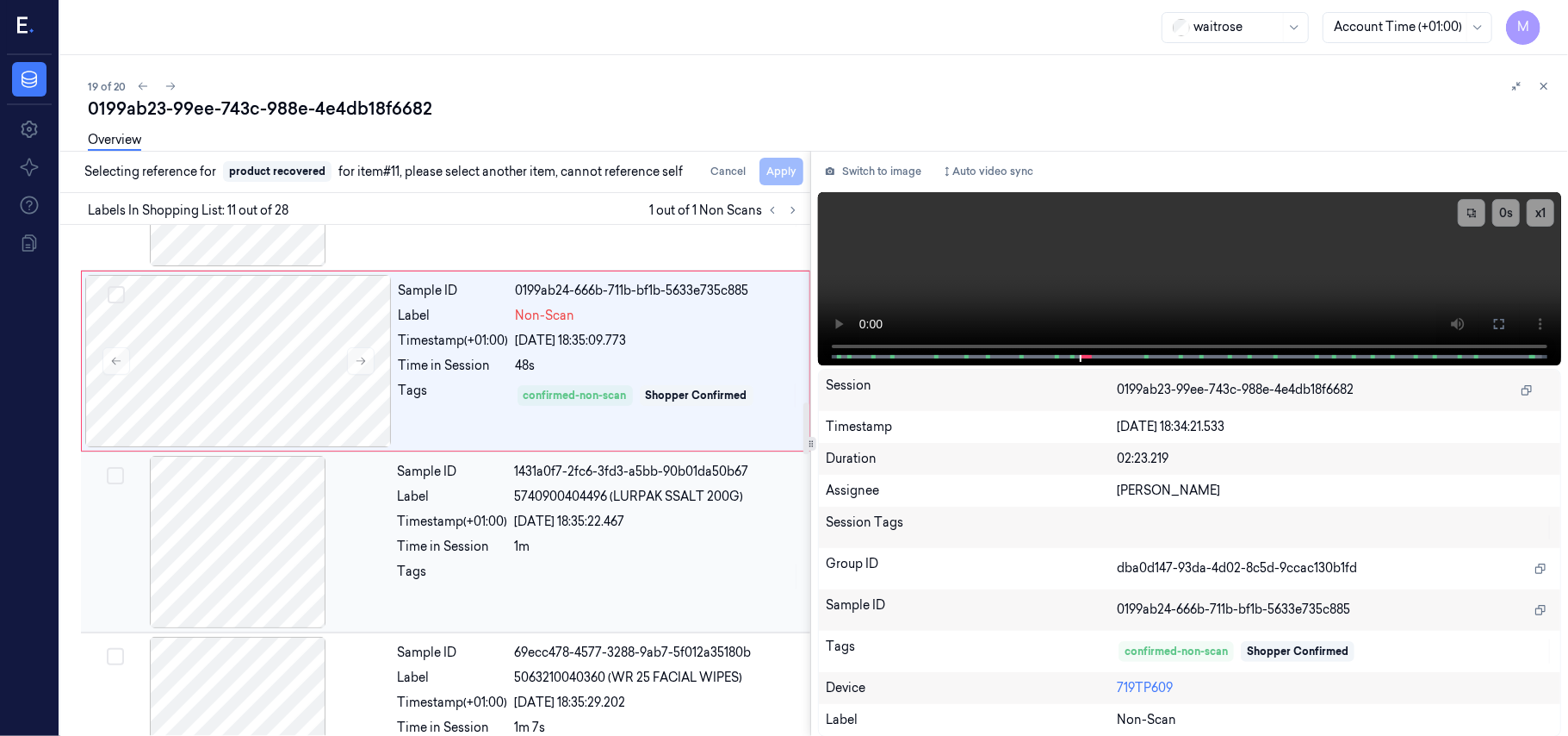
click at [617, 515] on div "Sample ID 1431a0f7-2fc6-3fd3-a5bb-90b01da50b67 Label 5740900404496 (LURPAK SSAL…" at bounding box center [599, 541] width 416 height 172
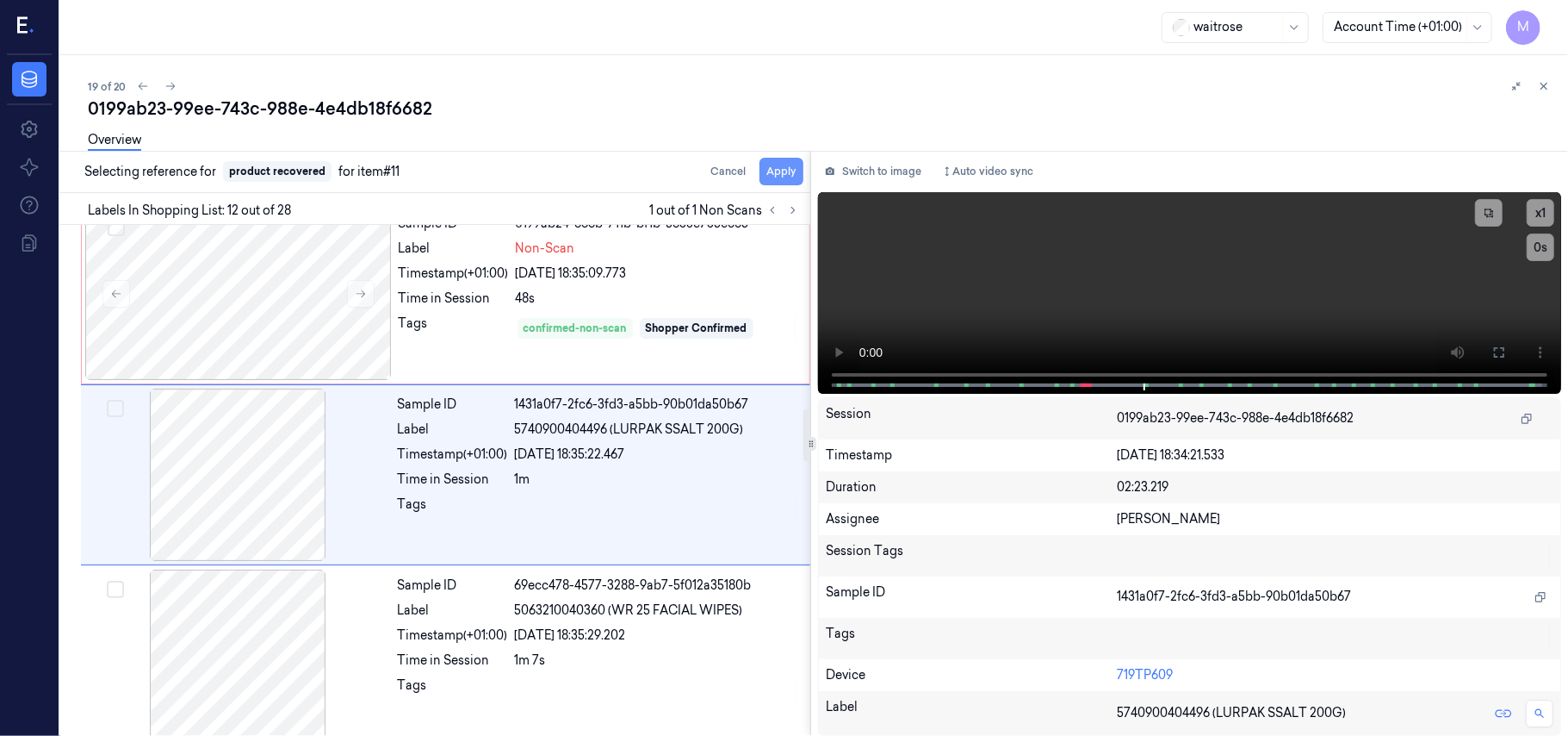
click at [785, 165] on button "Apply" at bounding box center [782, 171] width 44 height 28
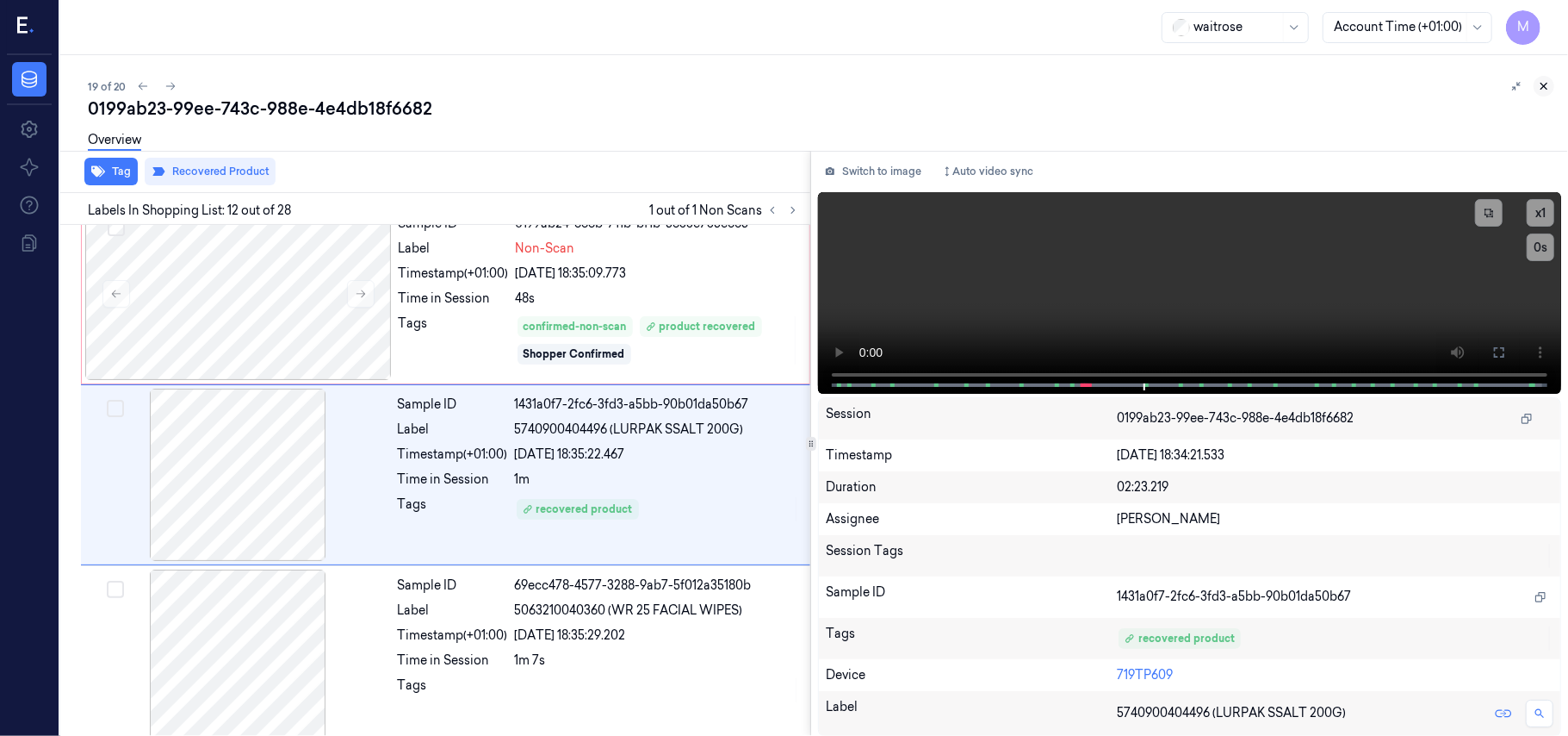
click at [1545, 84] on icon at bounding box center [1544, 87] width 6 height 6
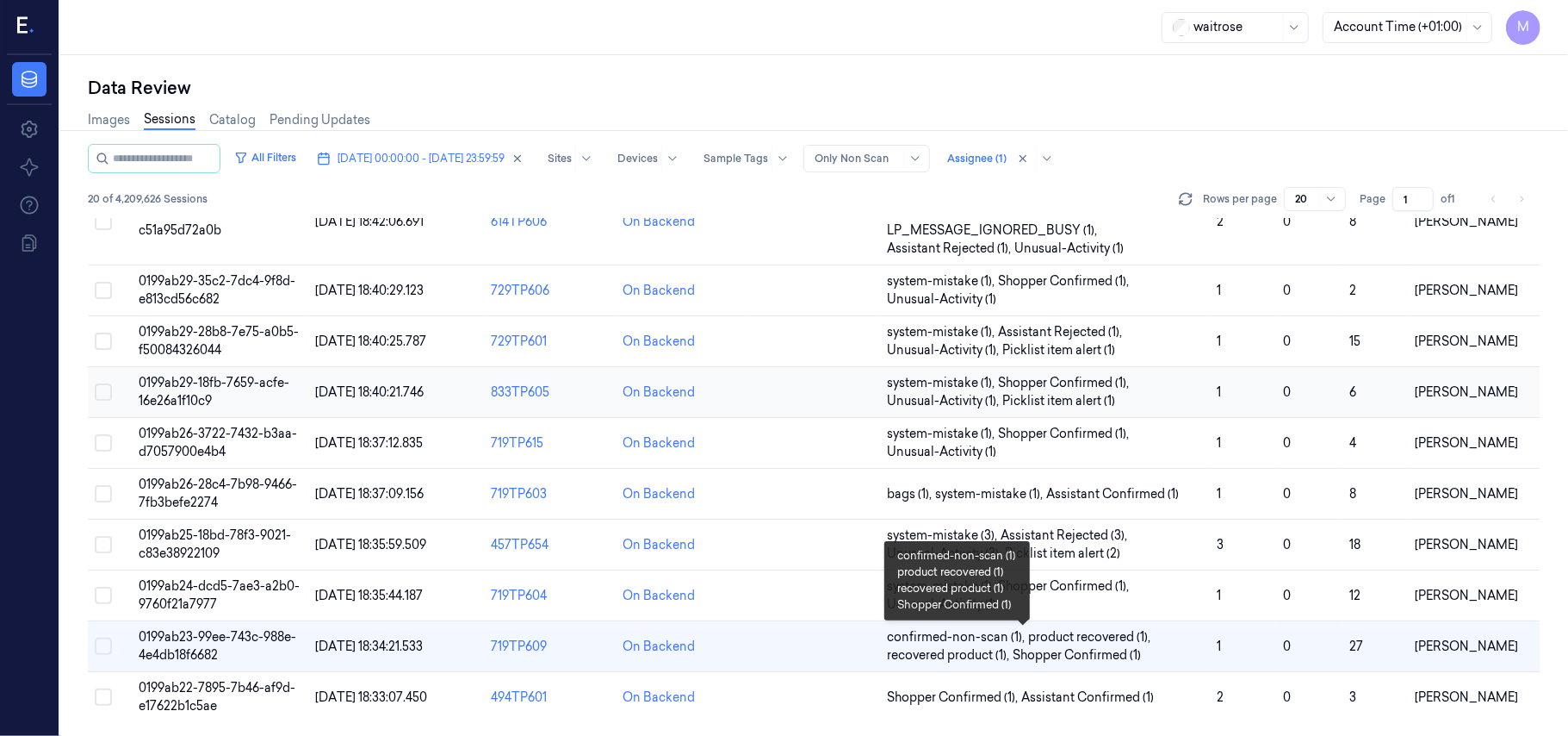
scroll to position [590, 0]
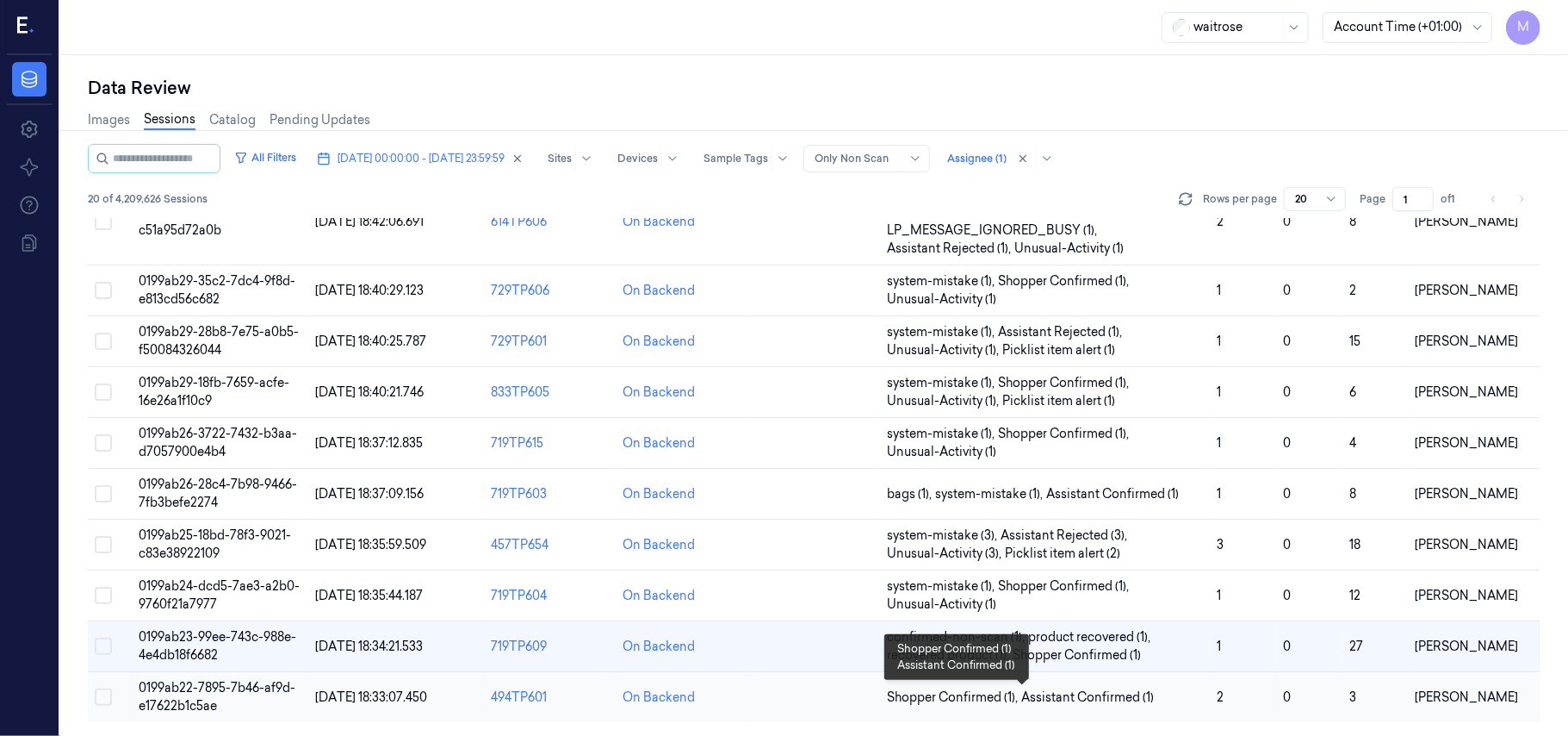
click at [1007, 693] on span "Shopper Confirmed (1) ," at bounding box center [953, 697] width 135 height 18
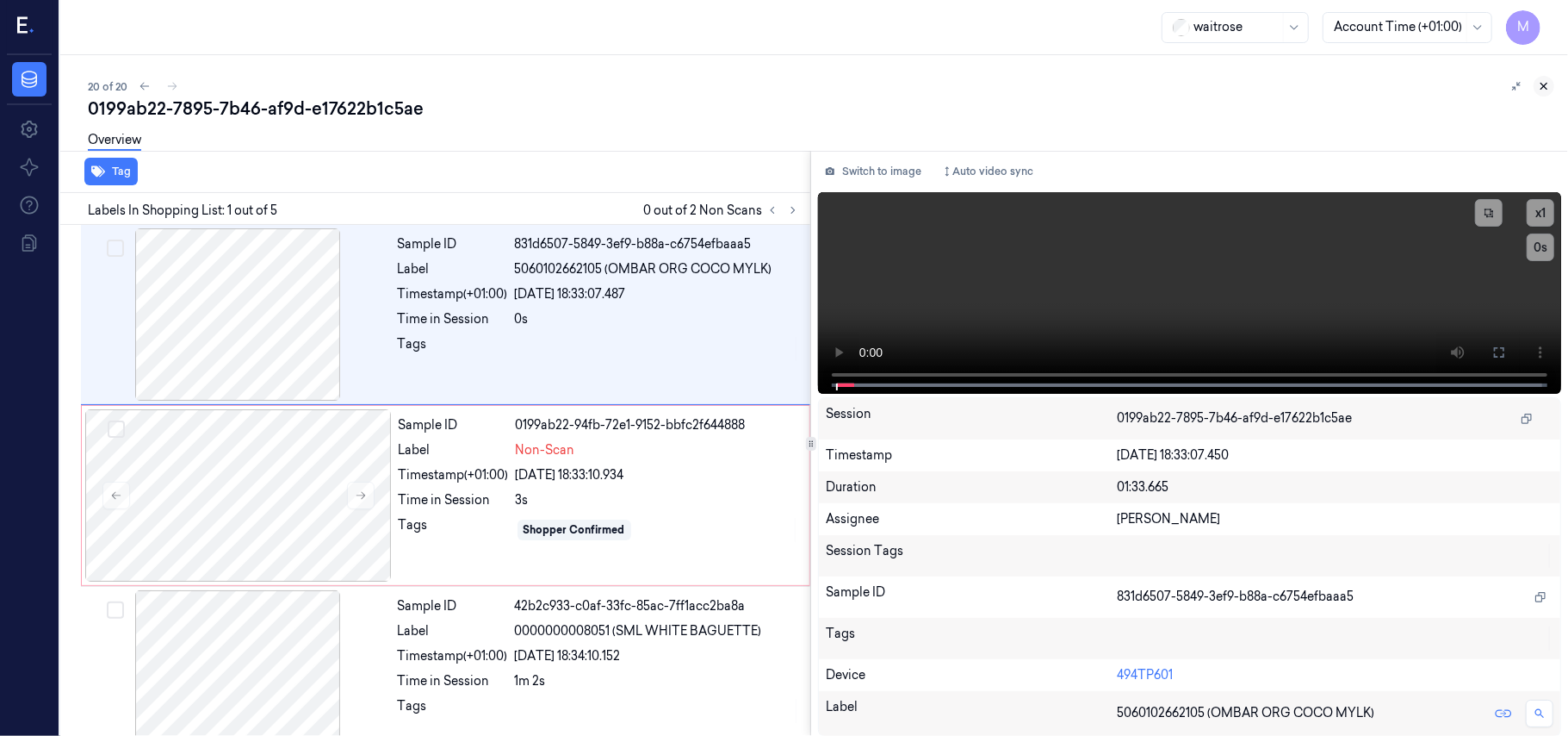
click at [1547, 80] on icon at bounding box center [1544, 86] width 12 height 12
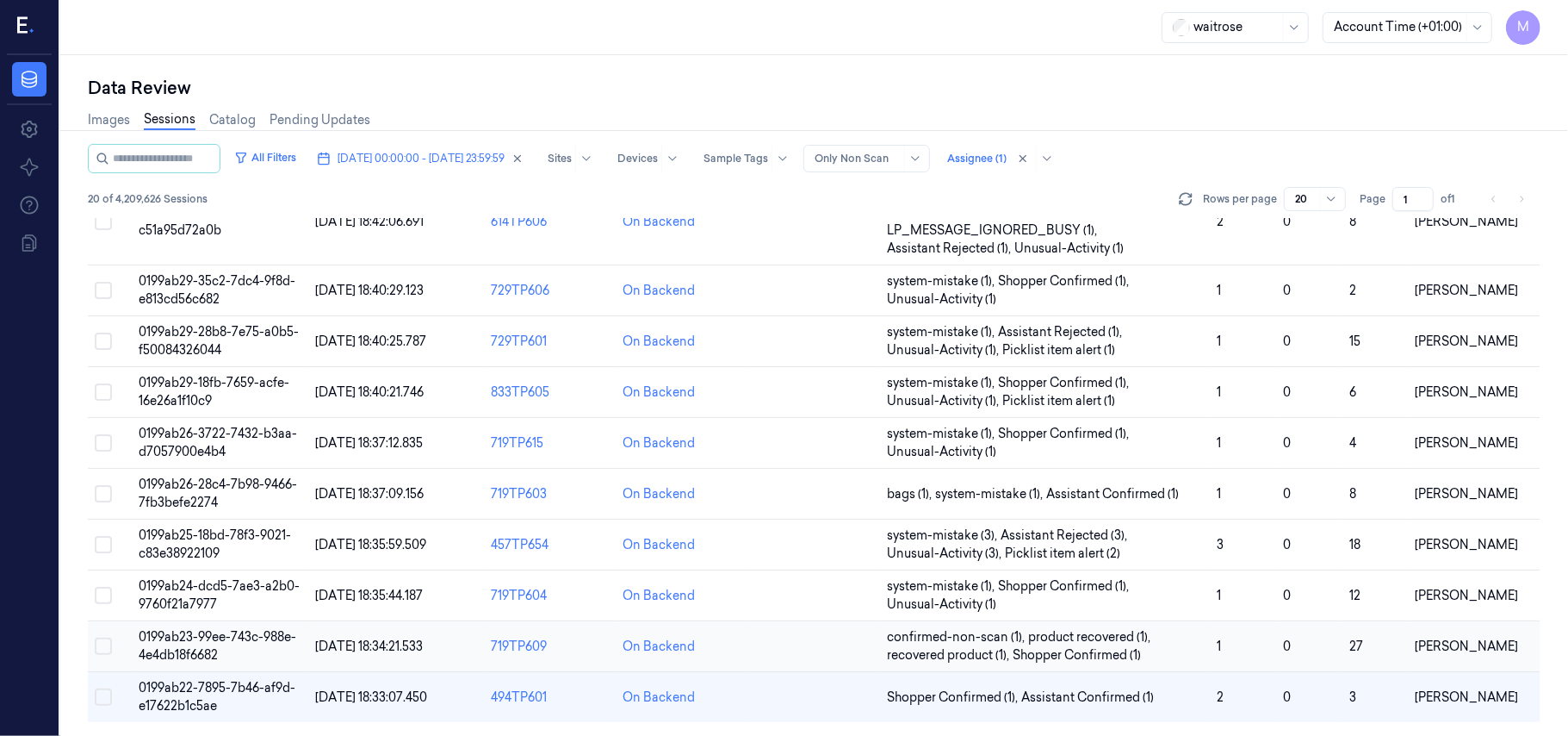
scroll to position [590, 0]
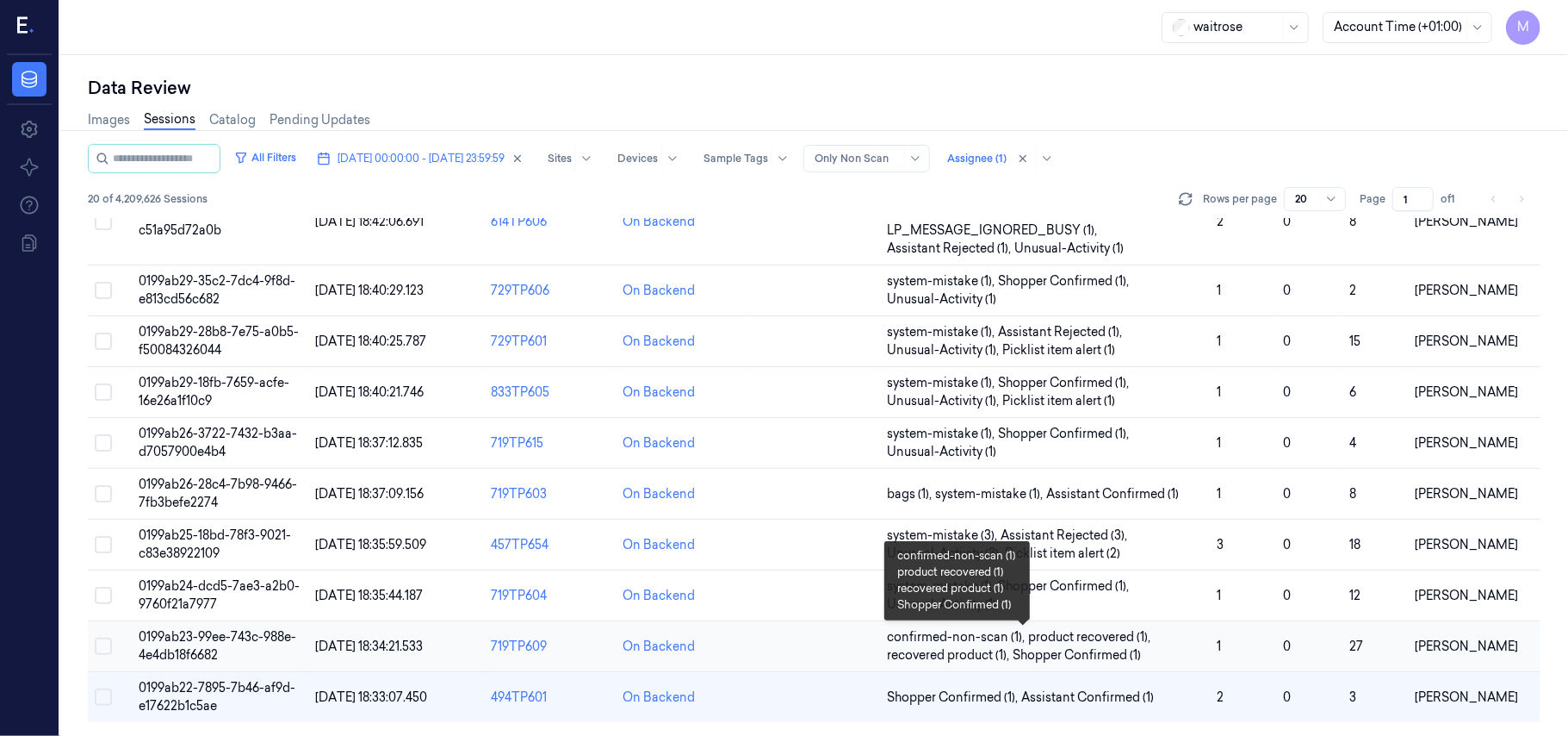
click at [1065, 648] on span "Shopper Confirmed (1)" at bounding box center [1077, 655] width 128 height 18
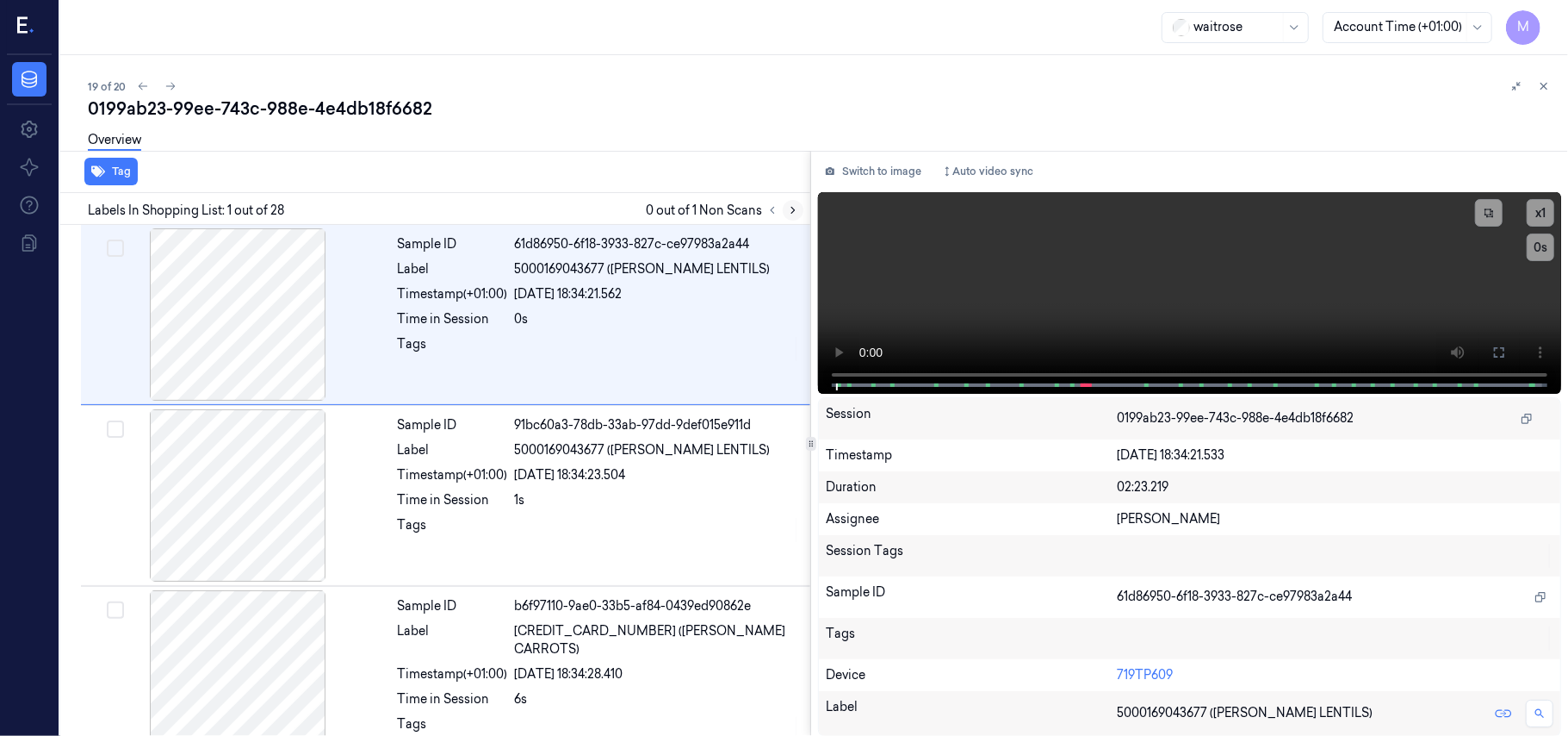
click at [790, 214] on icon at bounding box center [793, 210] width 12 height 12
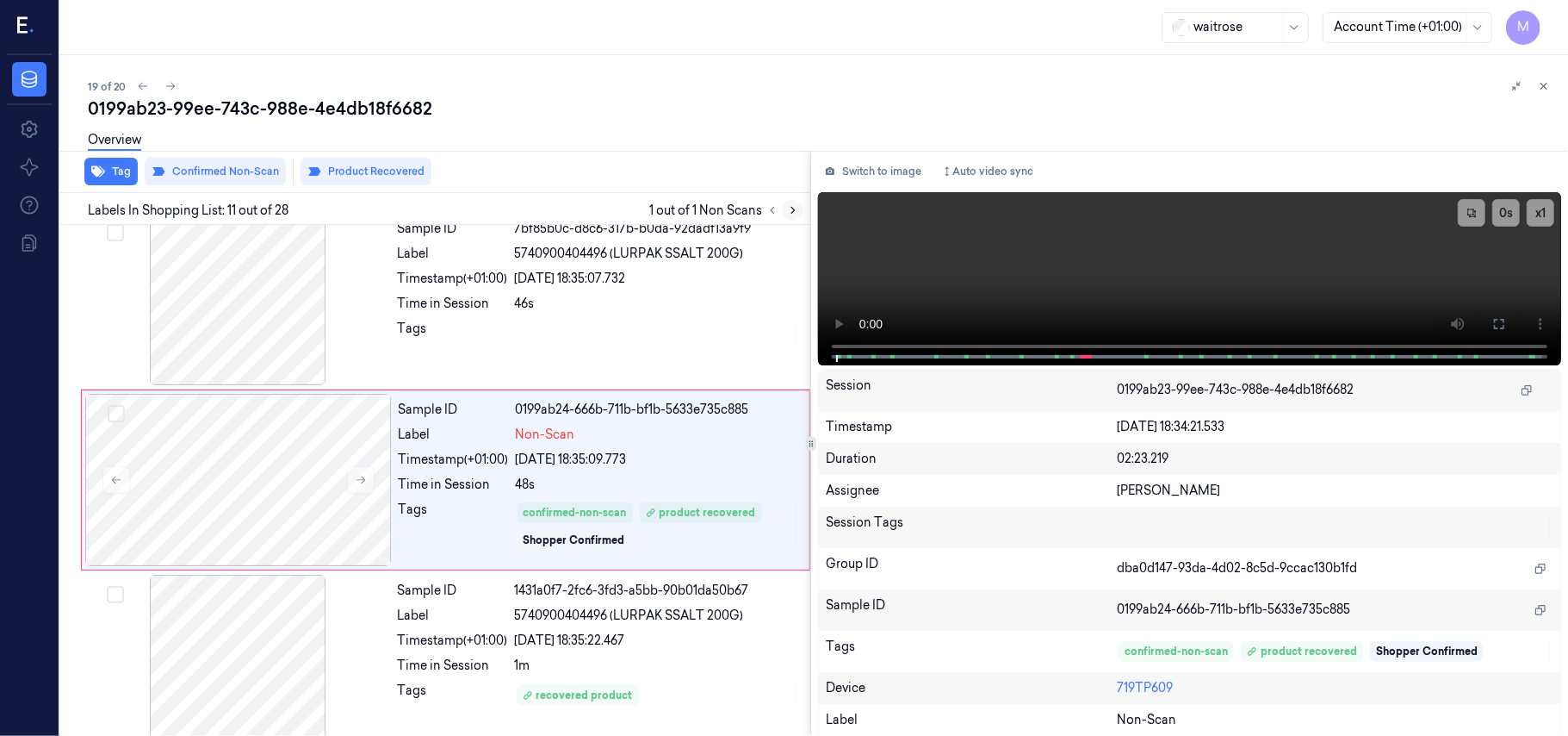
scroll to position [1648, 0]
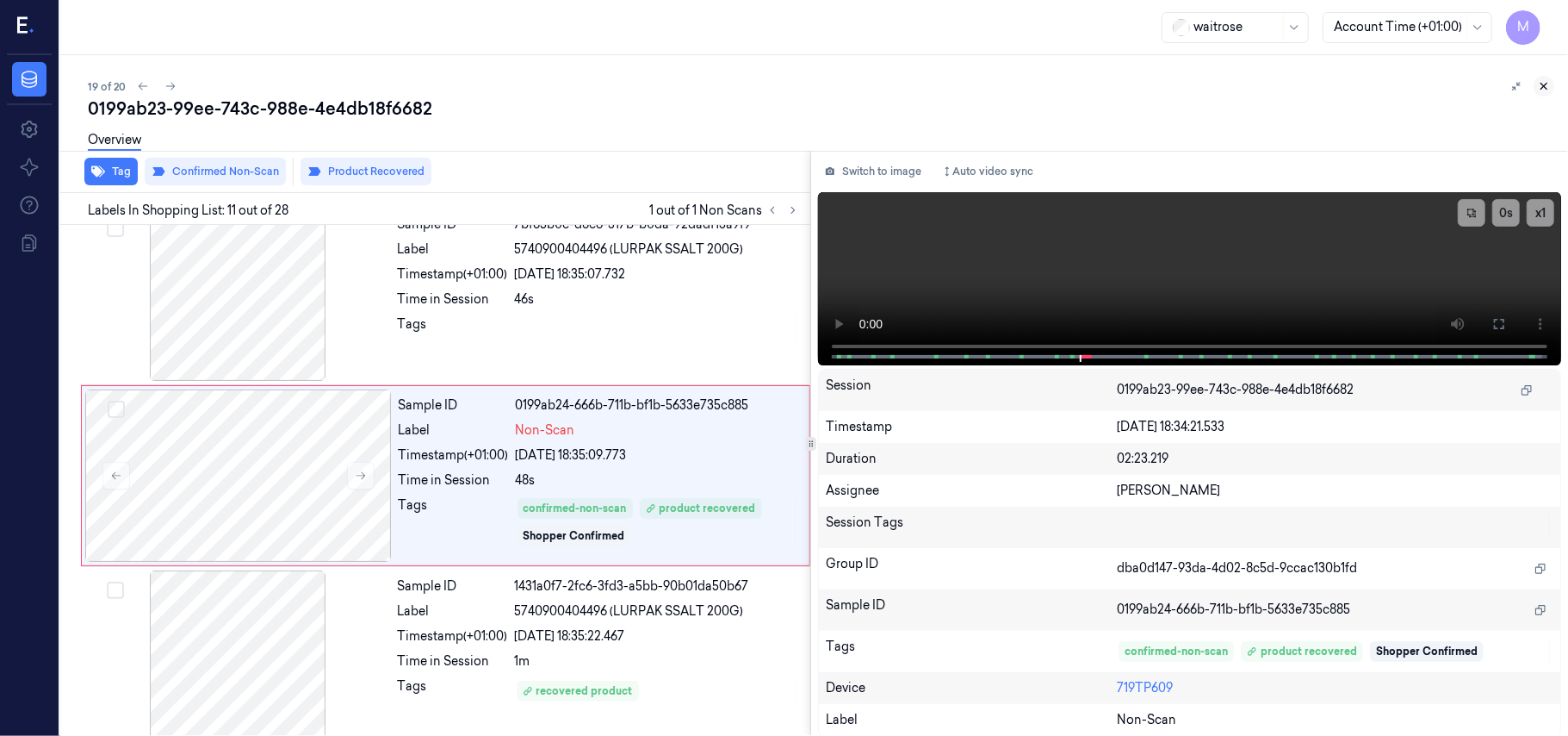
click at [1547, 86] on icon at bounding box center [1544, 86] width 12 height 12
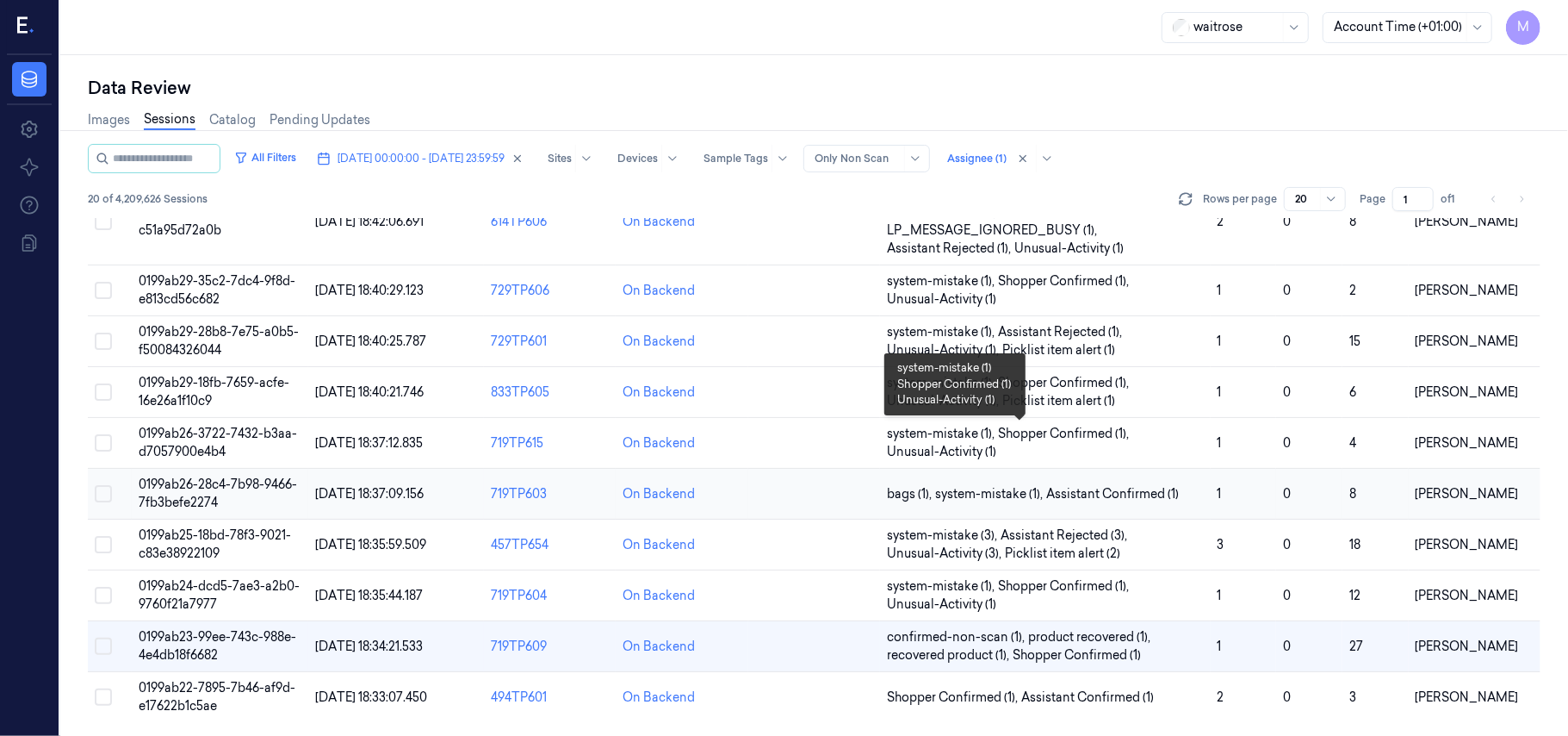
scroll to position [590, 0]
click at [219, 700] on td "0199ab22-7895-7b46-af9d-e17622b1c5ae" at bounding box center [220, 697] width 176 height 51
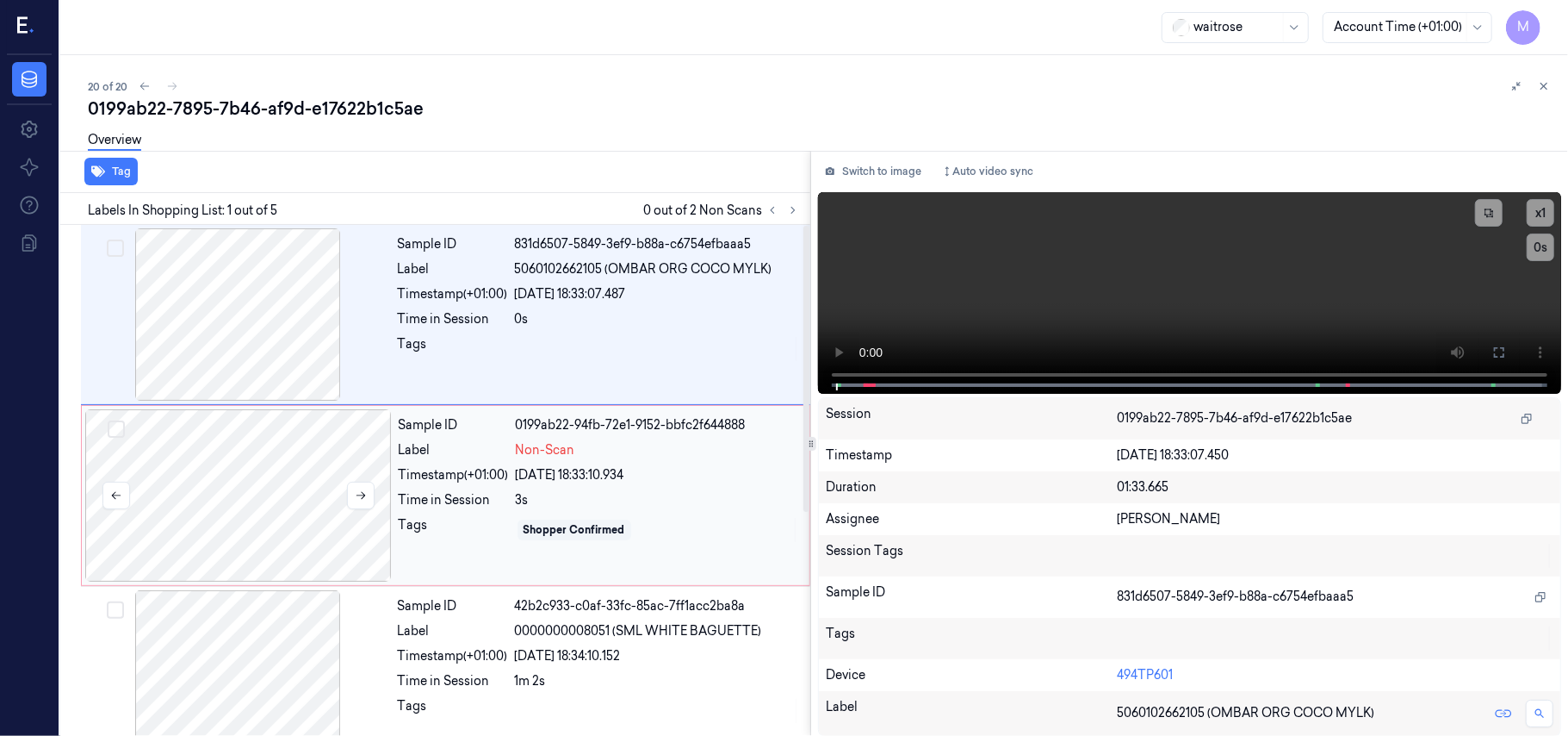
click at [228, 469] on div at bounding box center [238, 495] width 306 height 172
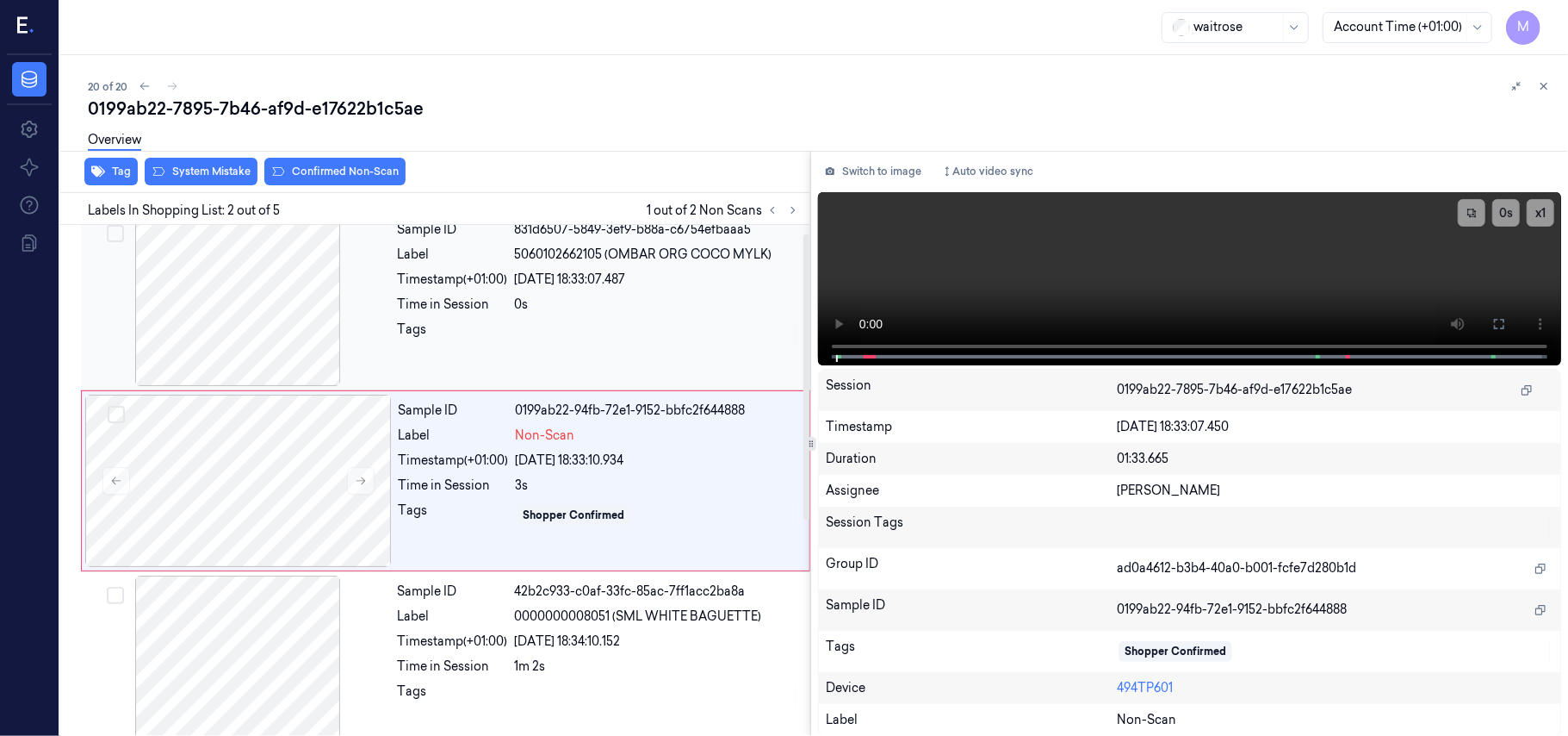
click at [231, 297] on div at bounding box center [237, 300] width 306 height 172
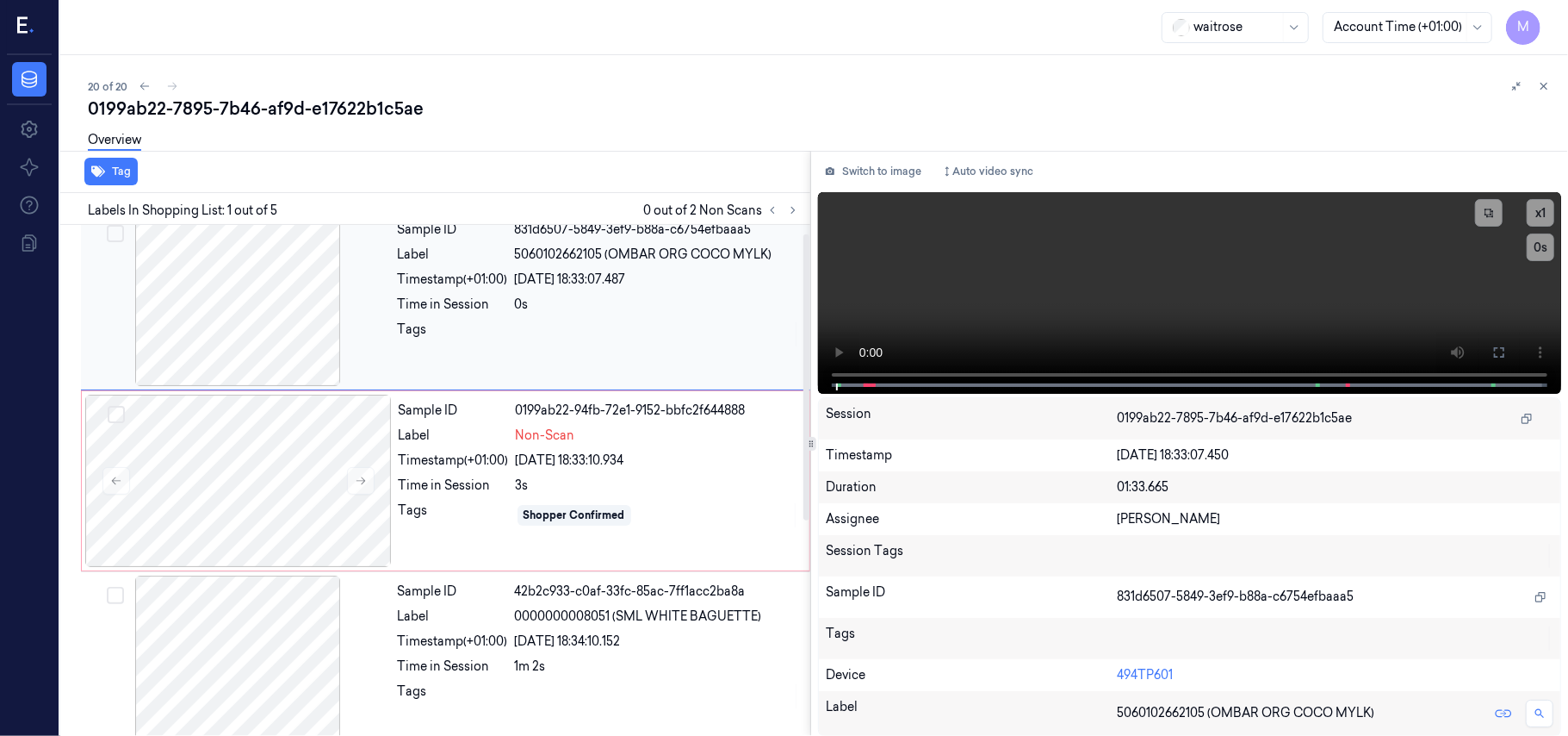
scroll to position [0, 0]
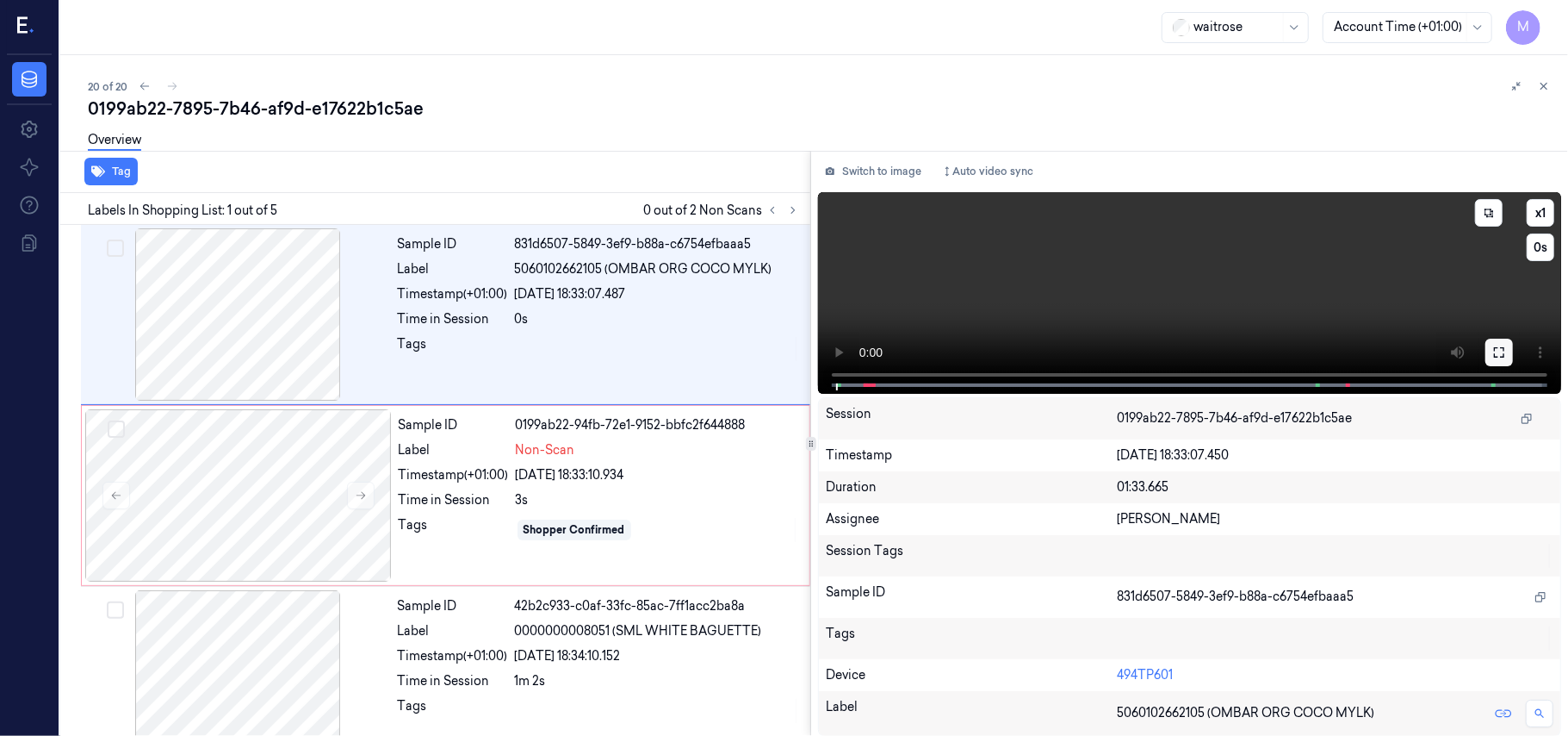
click at [1506, 348] on button at bounding box center [1498, 352] width 28 height 28
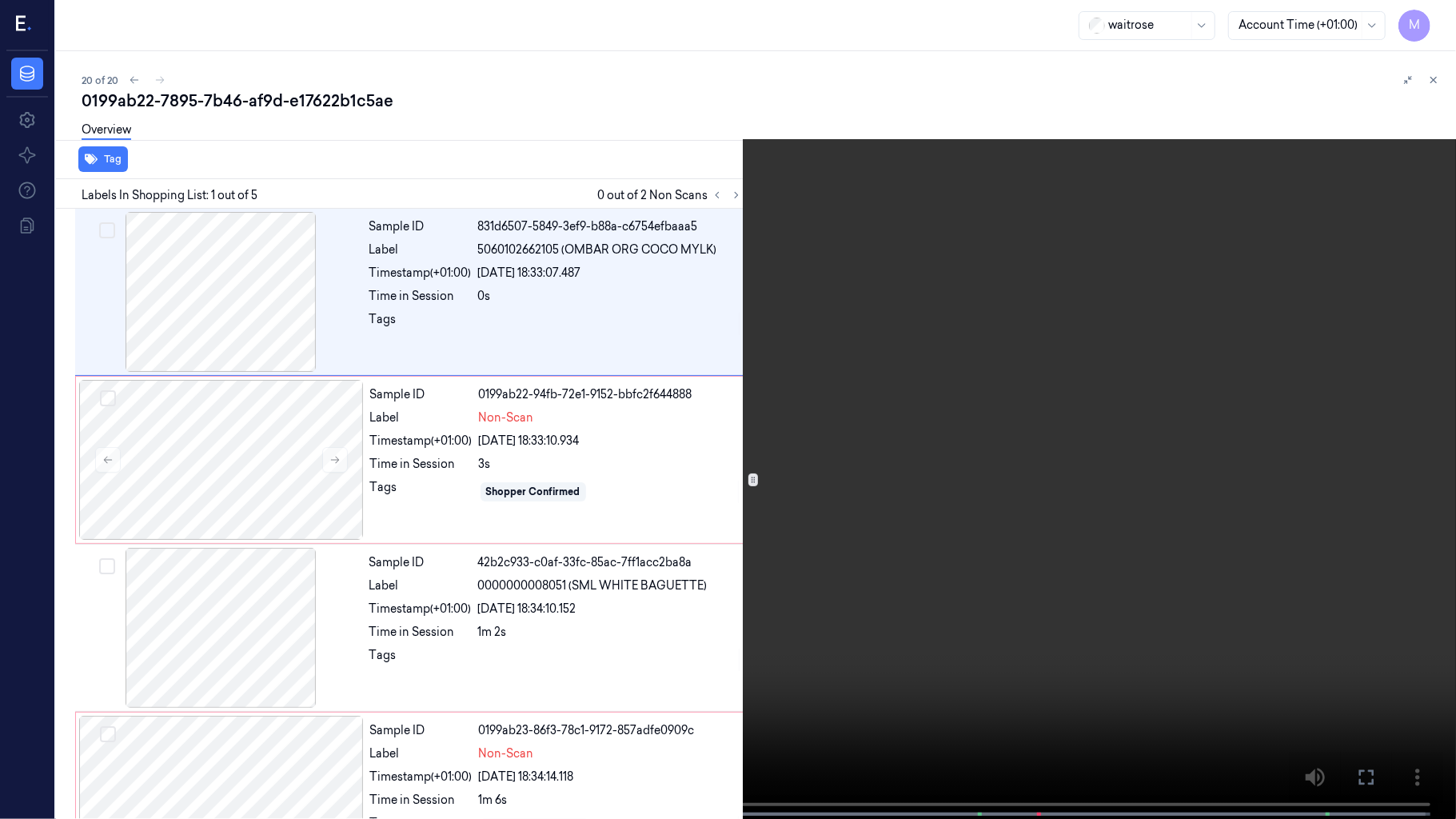
click at [1117, 485] on video at bounding box center [728, 411] width 1456 height 823
click at [1239, 350] on video at bounding box center [728, 411] width 1456 height 823
click at [0, 0] on icon at bounding box center [0, 0] width 0 height 0
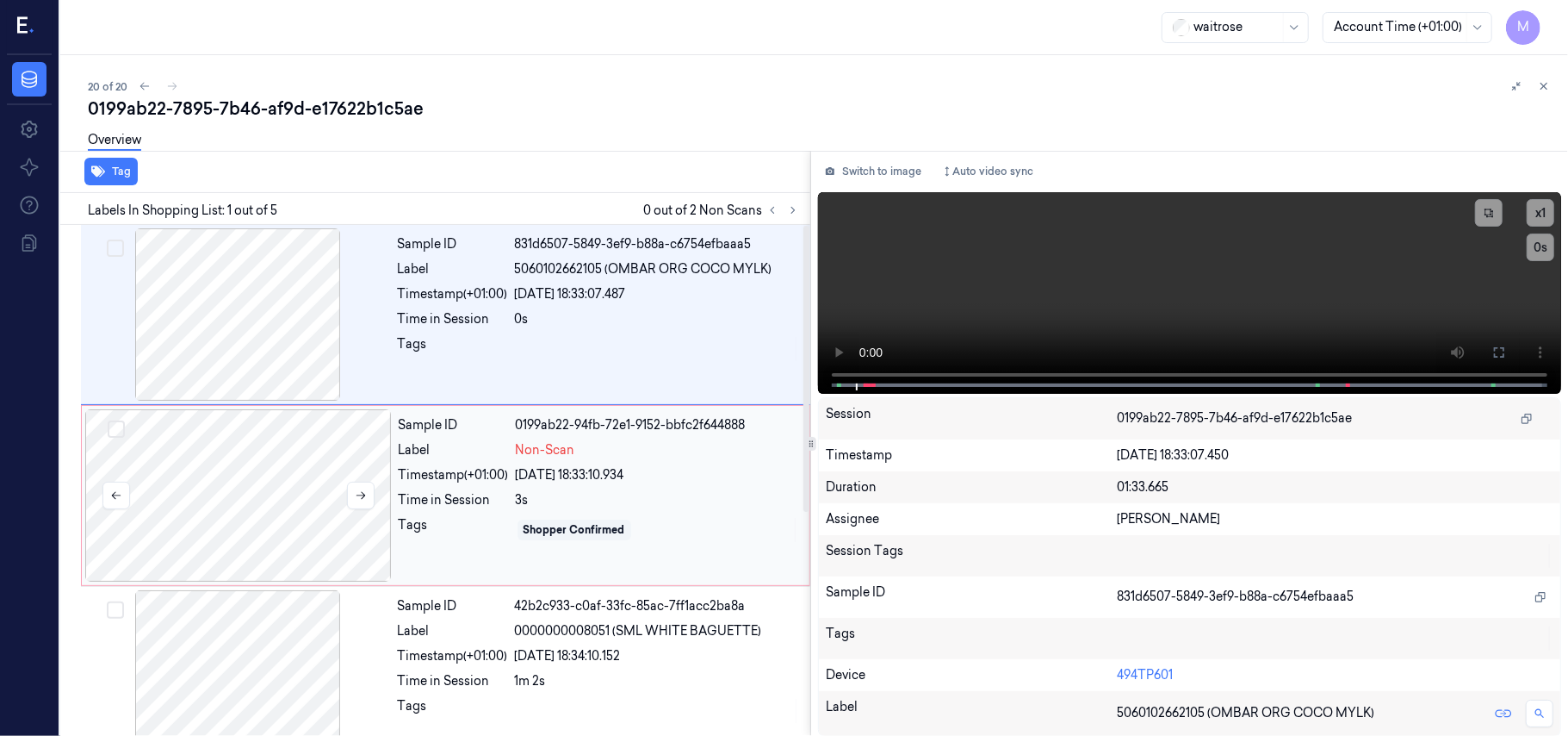
click at [251, 472] on div at bounding box center [238, 495] width 306 height 172
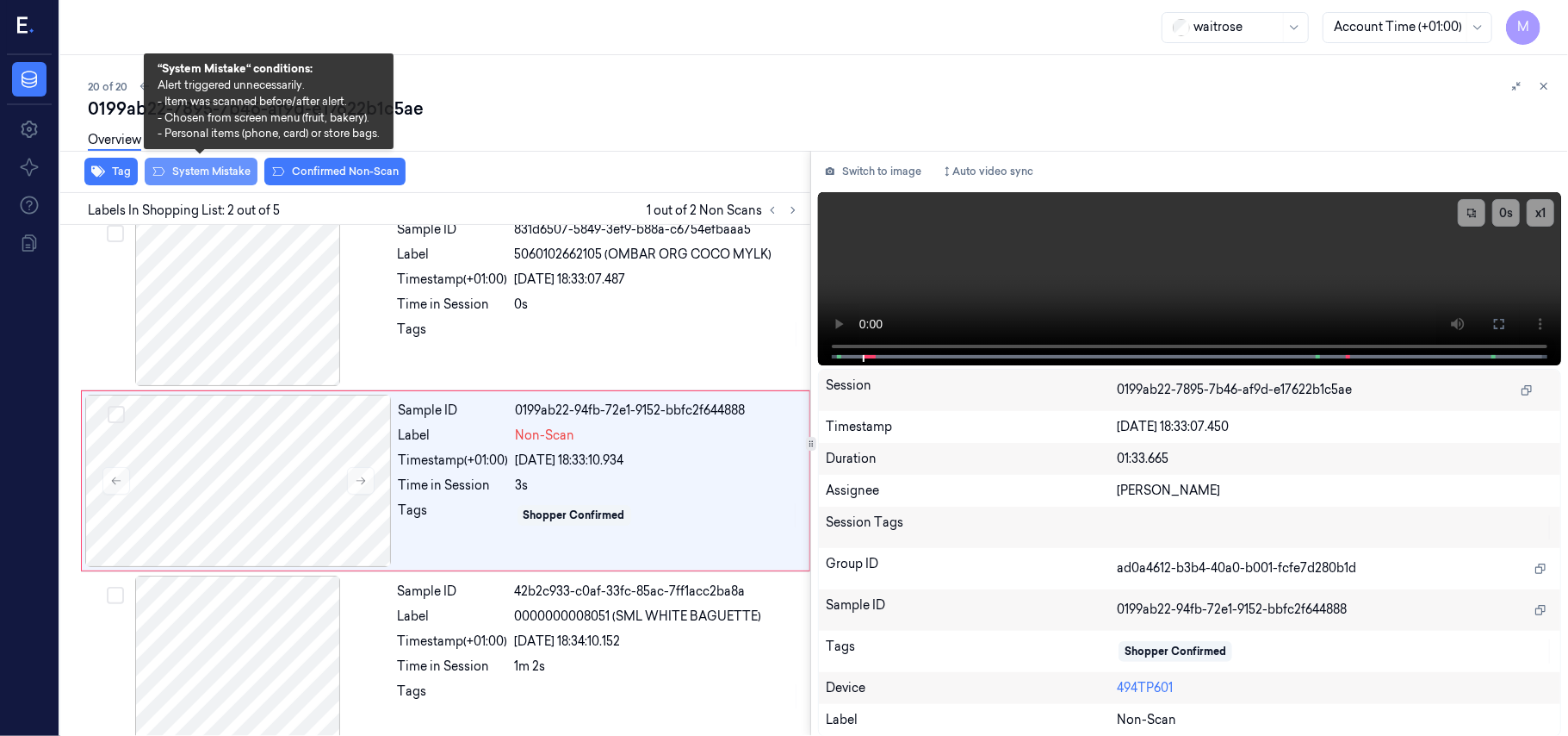
click at [222, 171] on button "System Mistake" at bounding box center [201, 171] width 113 height 28
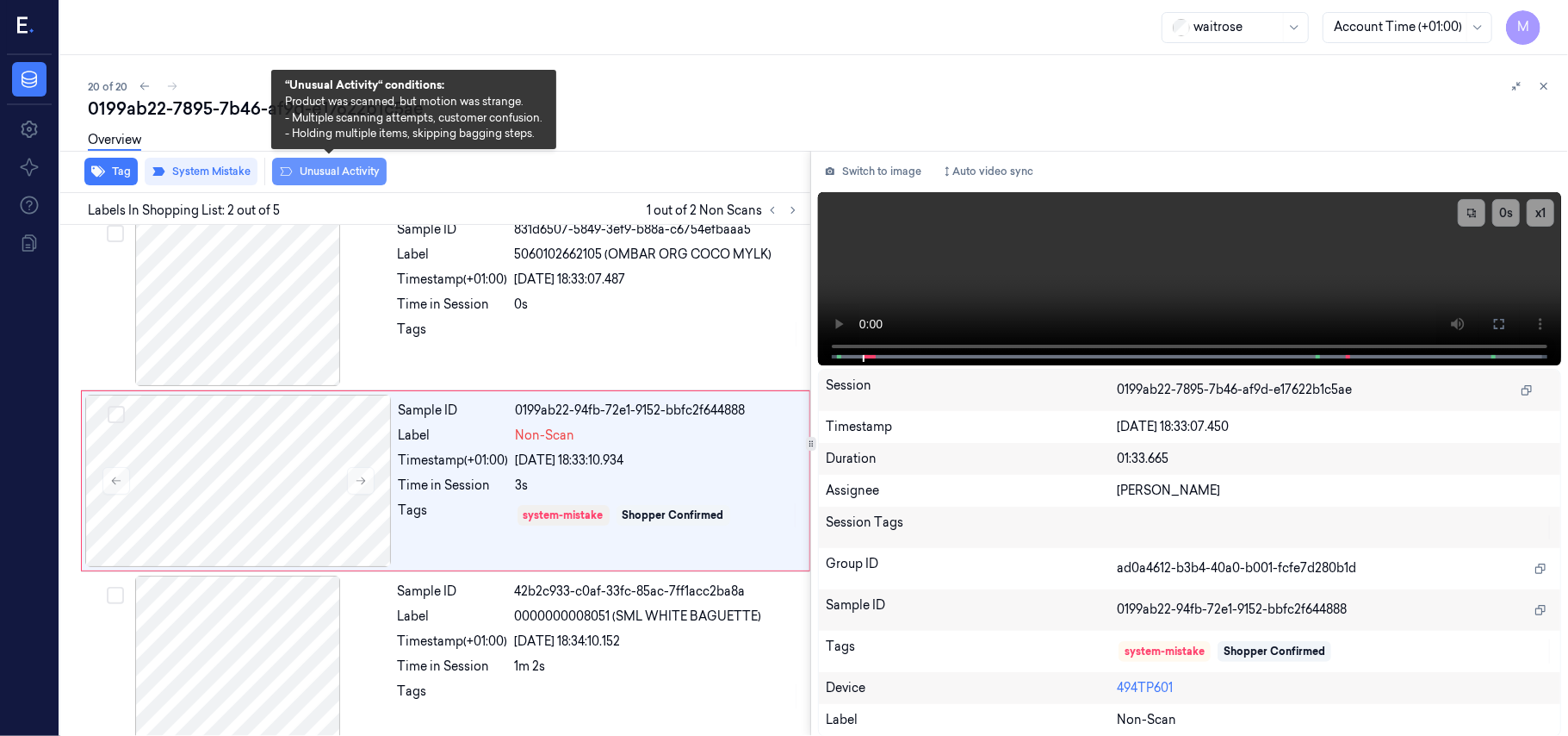
click at [324, 166] on button "Unusual Activity" at bounding box center [329, 171] width 115 height 28
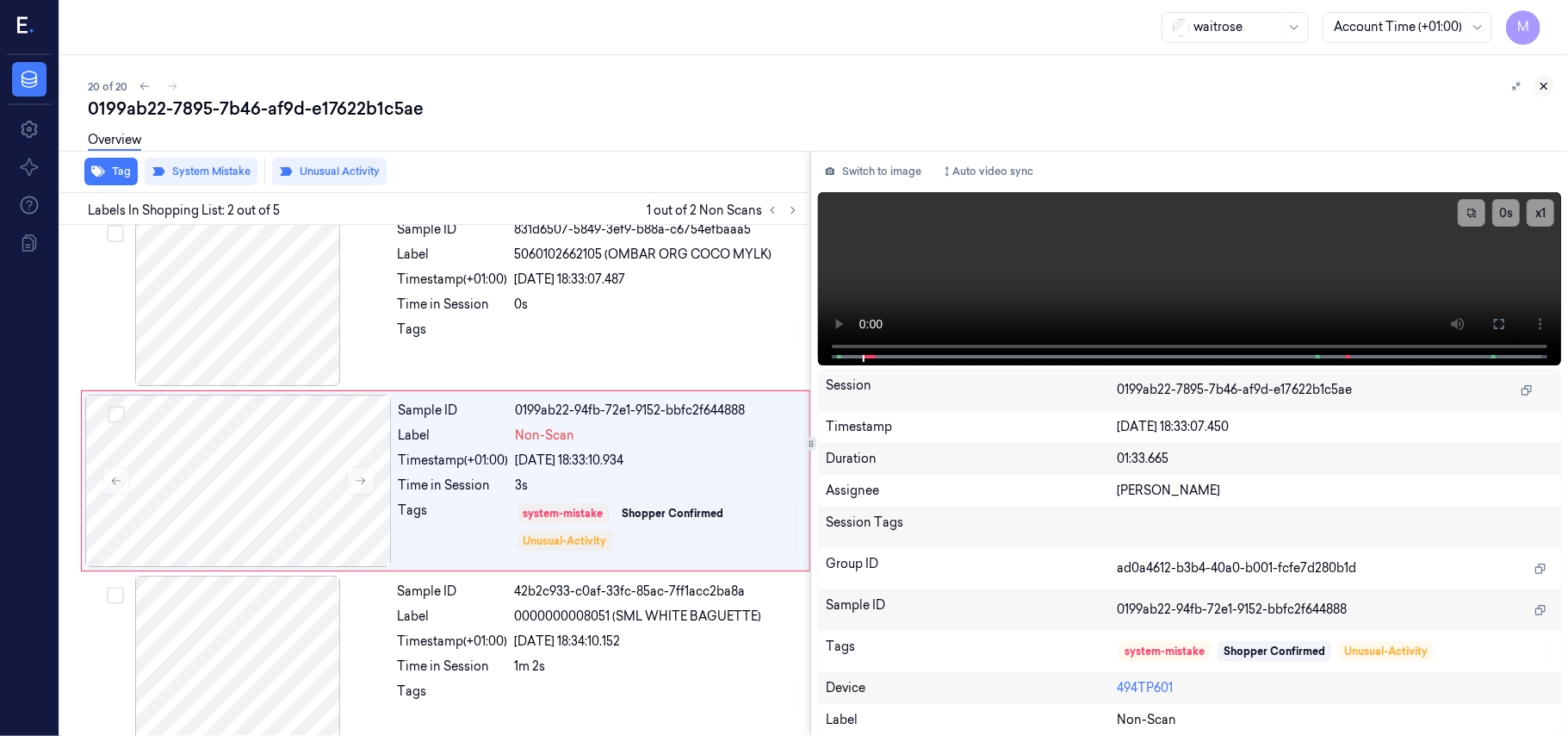
click at [1540, 81] on icon at bounding box center [1544, 86] width 12 height 12
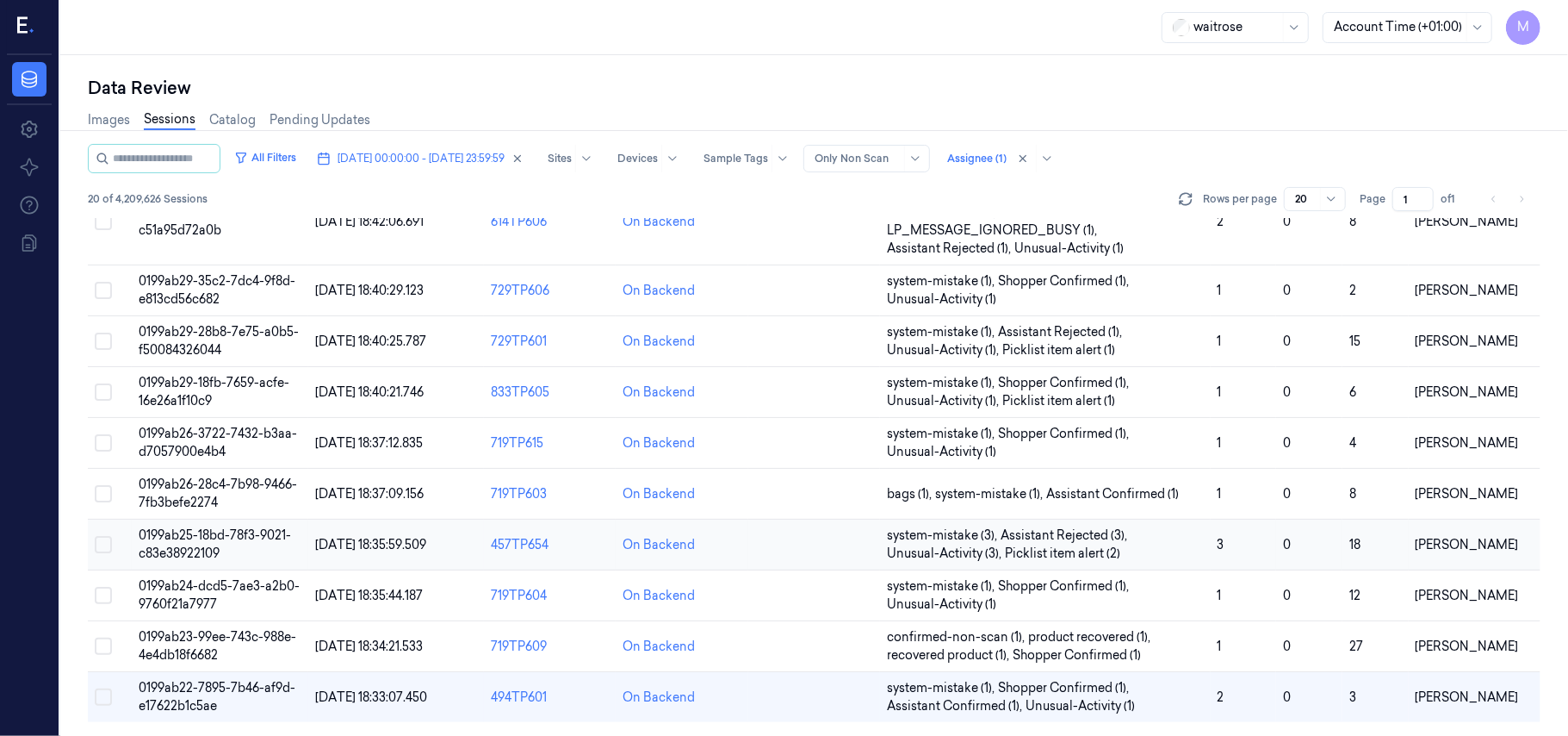
scroll to position [590, 0]
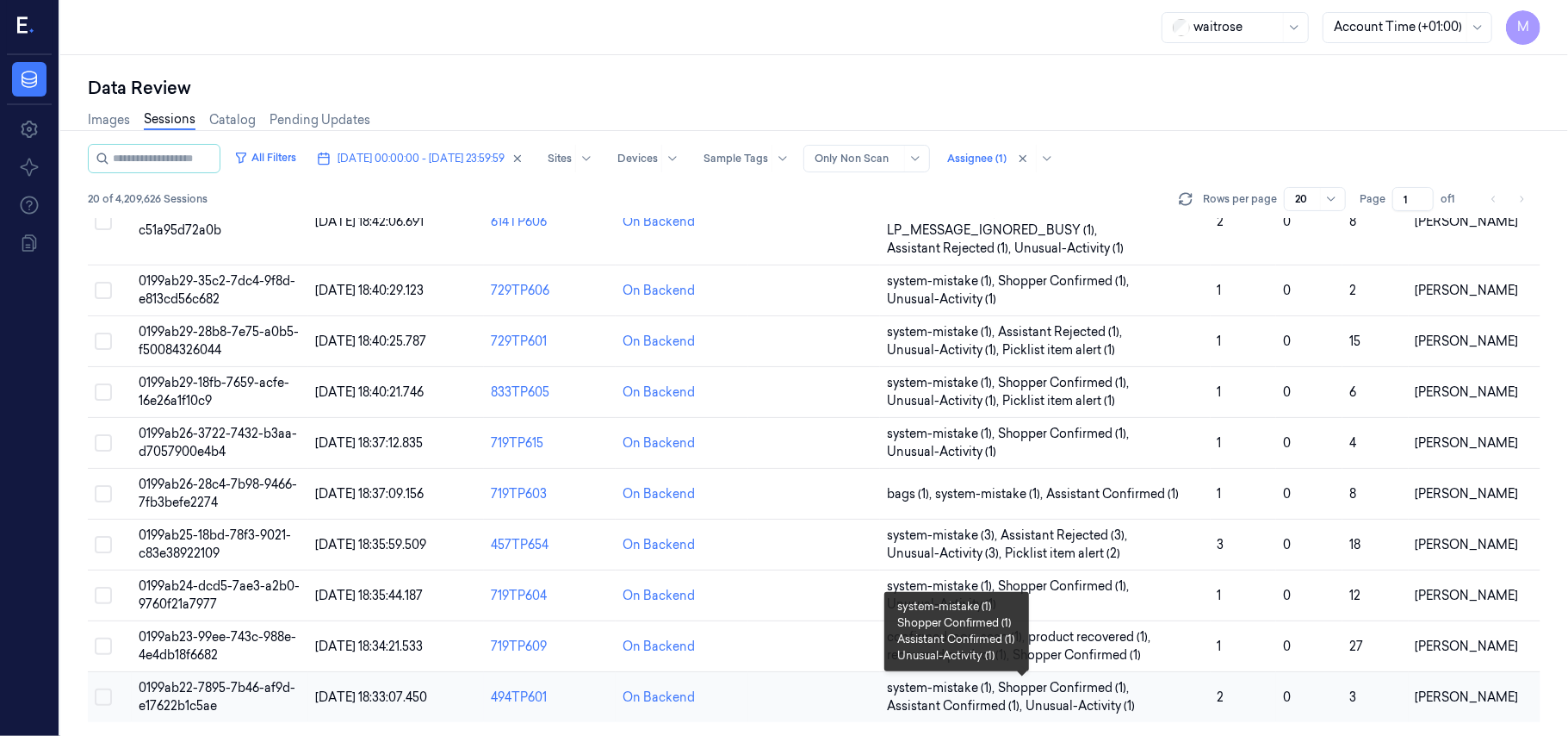
click at [1006, 694] on span "Shopper Confirmed (1) ," at bounding box center [1065, 687] width 135 height 18
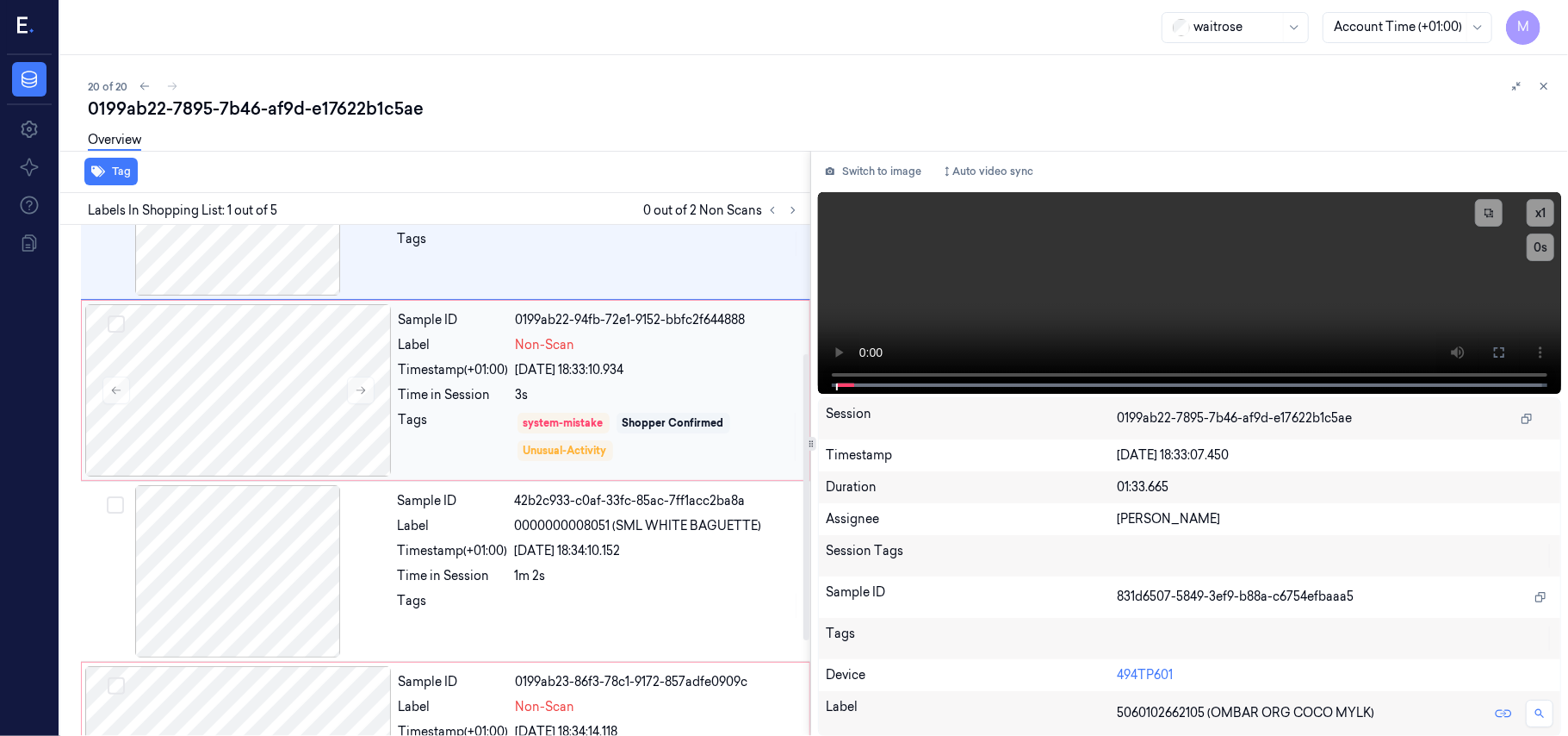
scroll to position [229, 0]
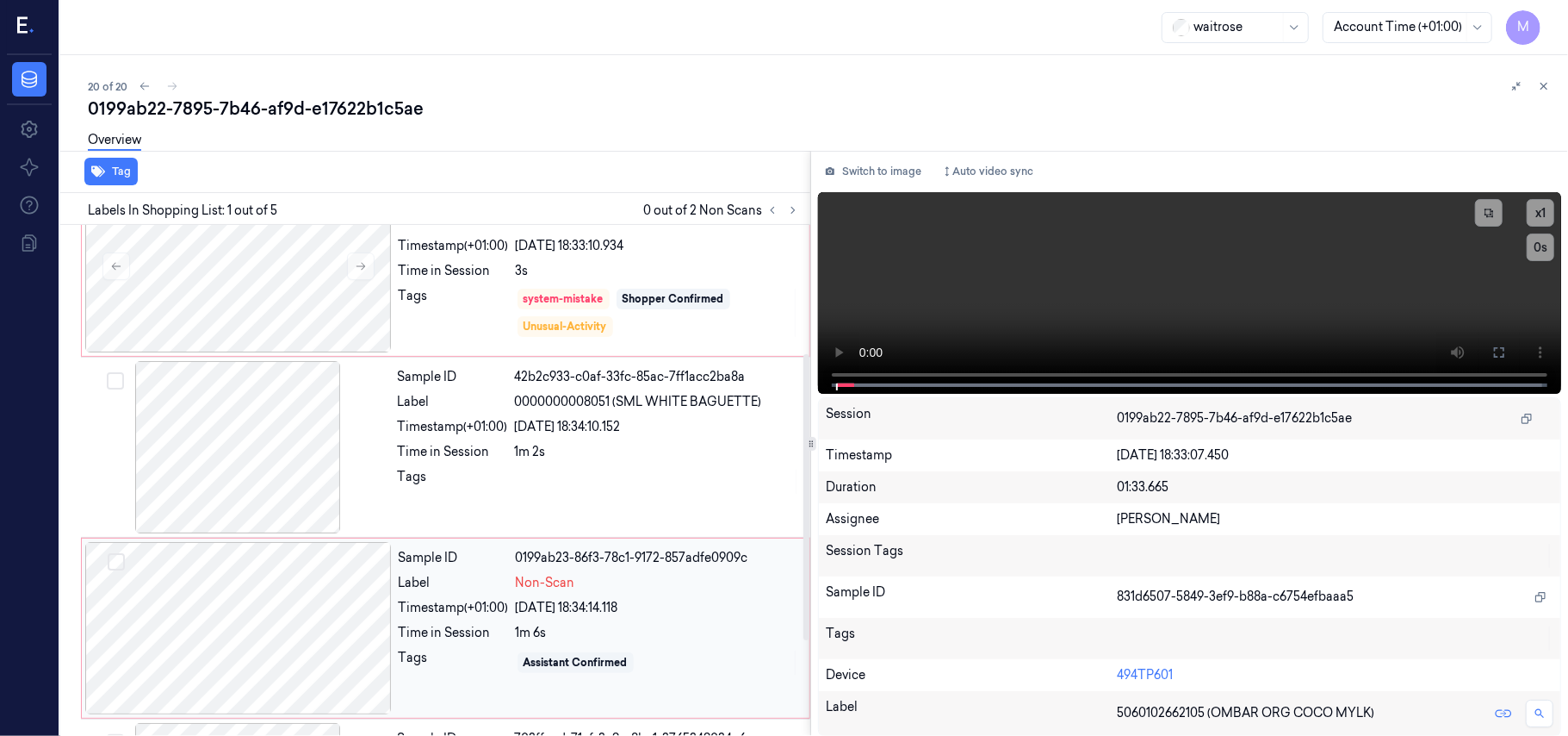
click at [260, 603] on div at bounding box center [238, 628] width 306 height 172
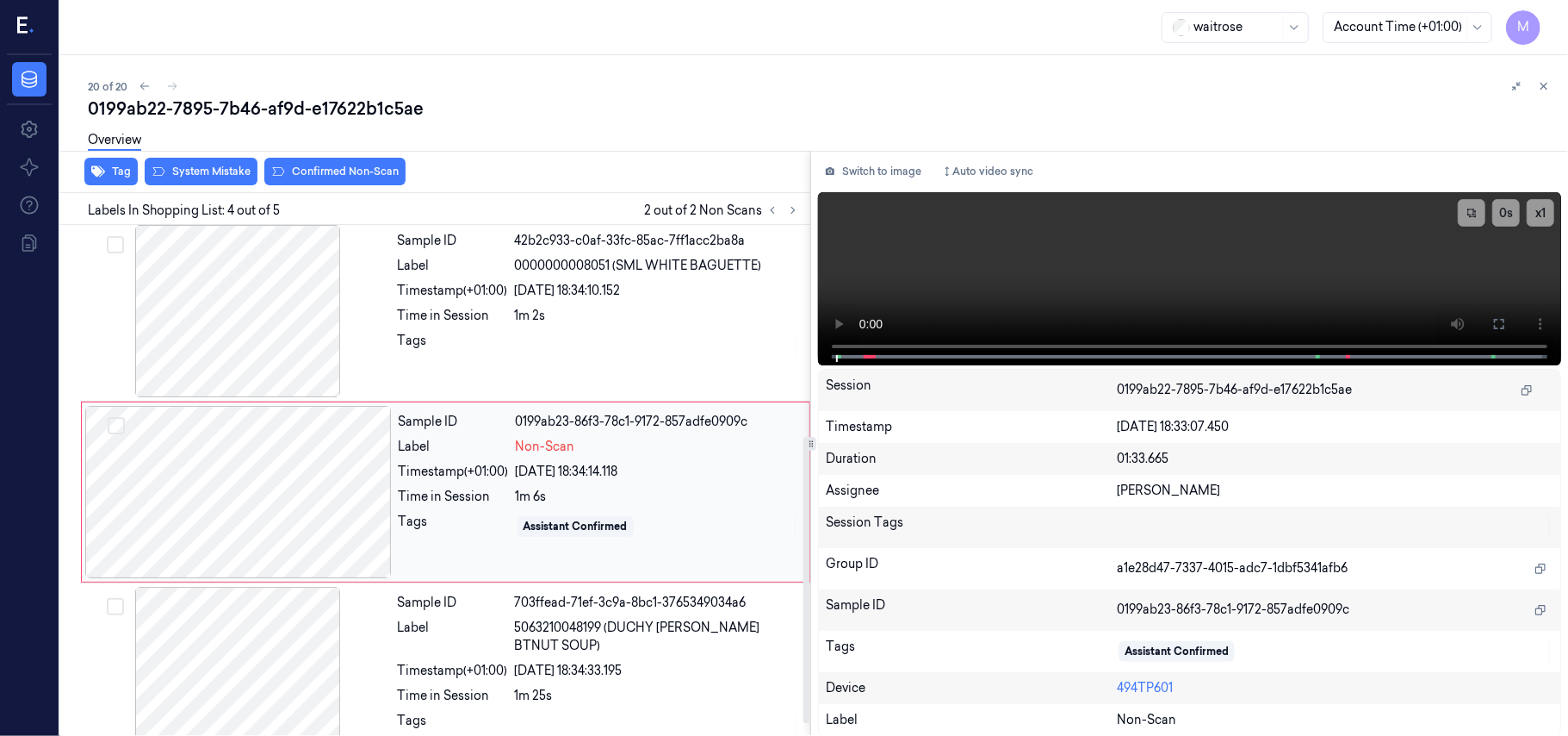
scroll to position [377, 0]
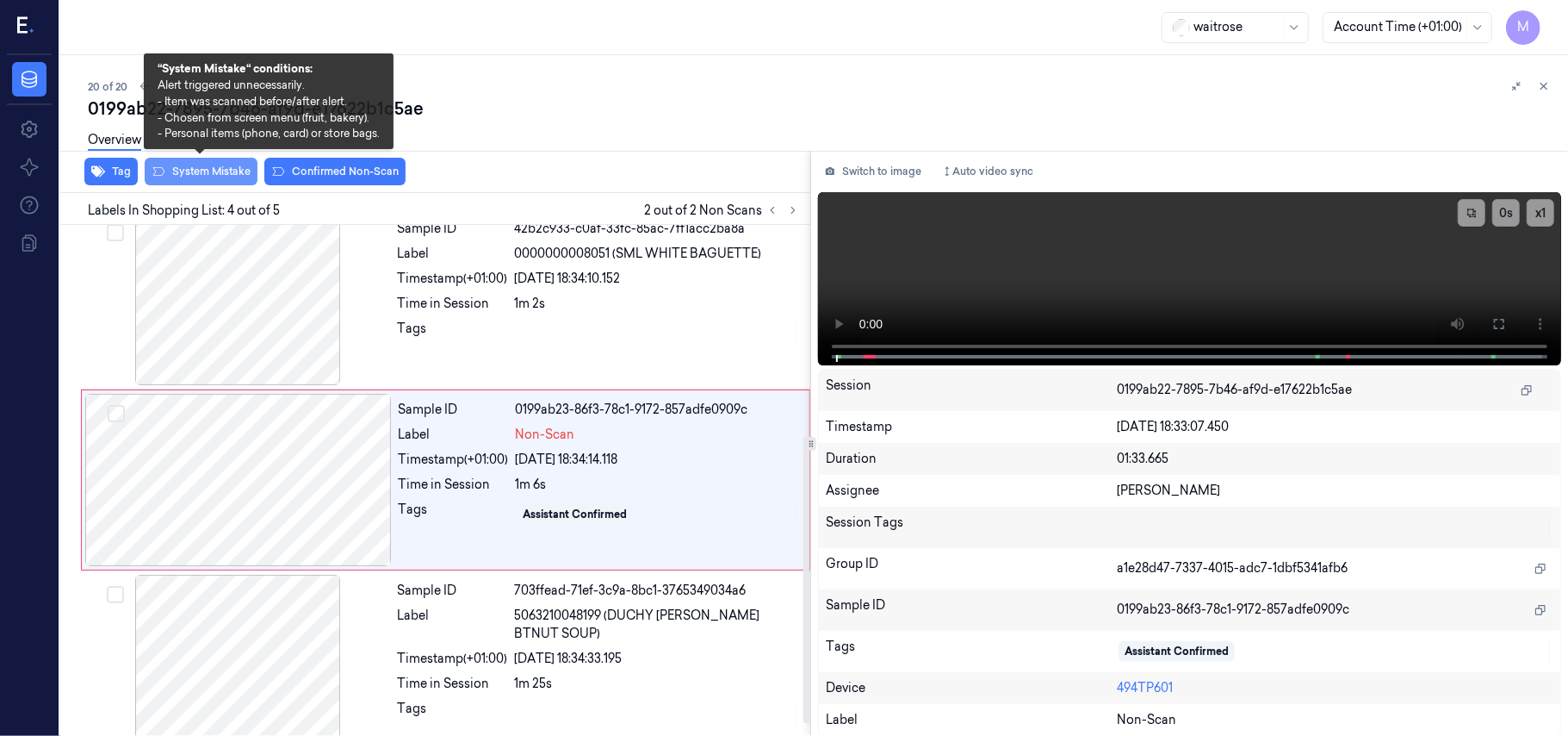
click at [220, 174] on button "System Mistake" at bounding box center [201, 171] width 113 height 28
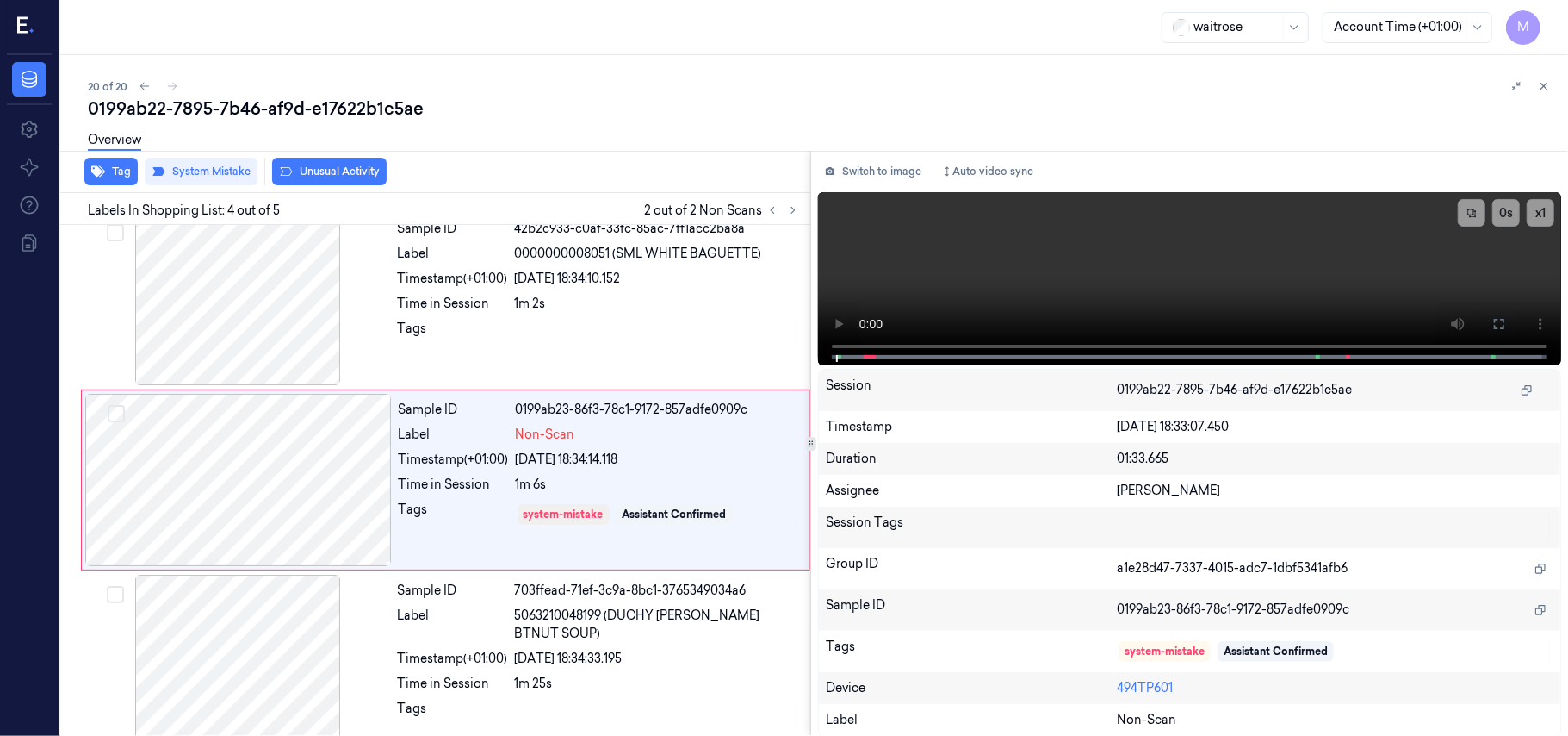
click at [340, 167] on button "Unusual Activity" at bounding box center [329, 171] width 115 height 28
click at [120, 167] on button "Tag" at bounding box center [111, 171] width 53 height 28
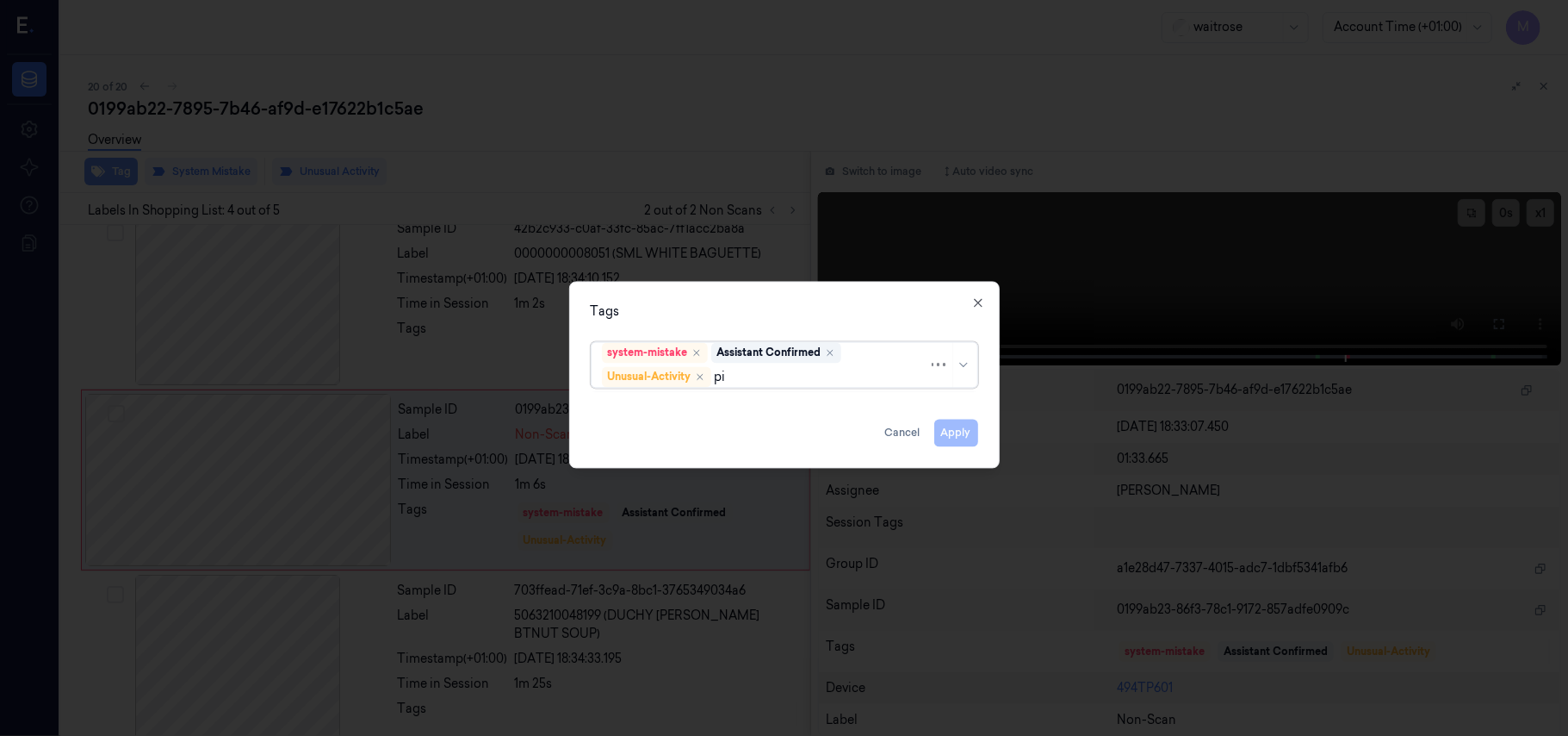
type input "pic"
click at [693, 414] on div "Picklist item alert" at bounding box center [652, 410] width 99 height 18
click at [787, 311] on div "Tags" at bounding box center [784, 312] width 387 height 18
click at [954, 431] on button "Apply" at bounding box center [956, 432] width 44 height 28
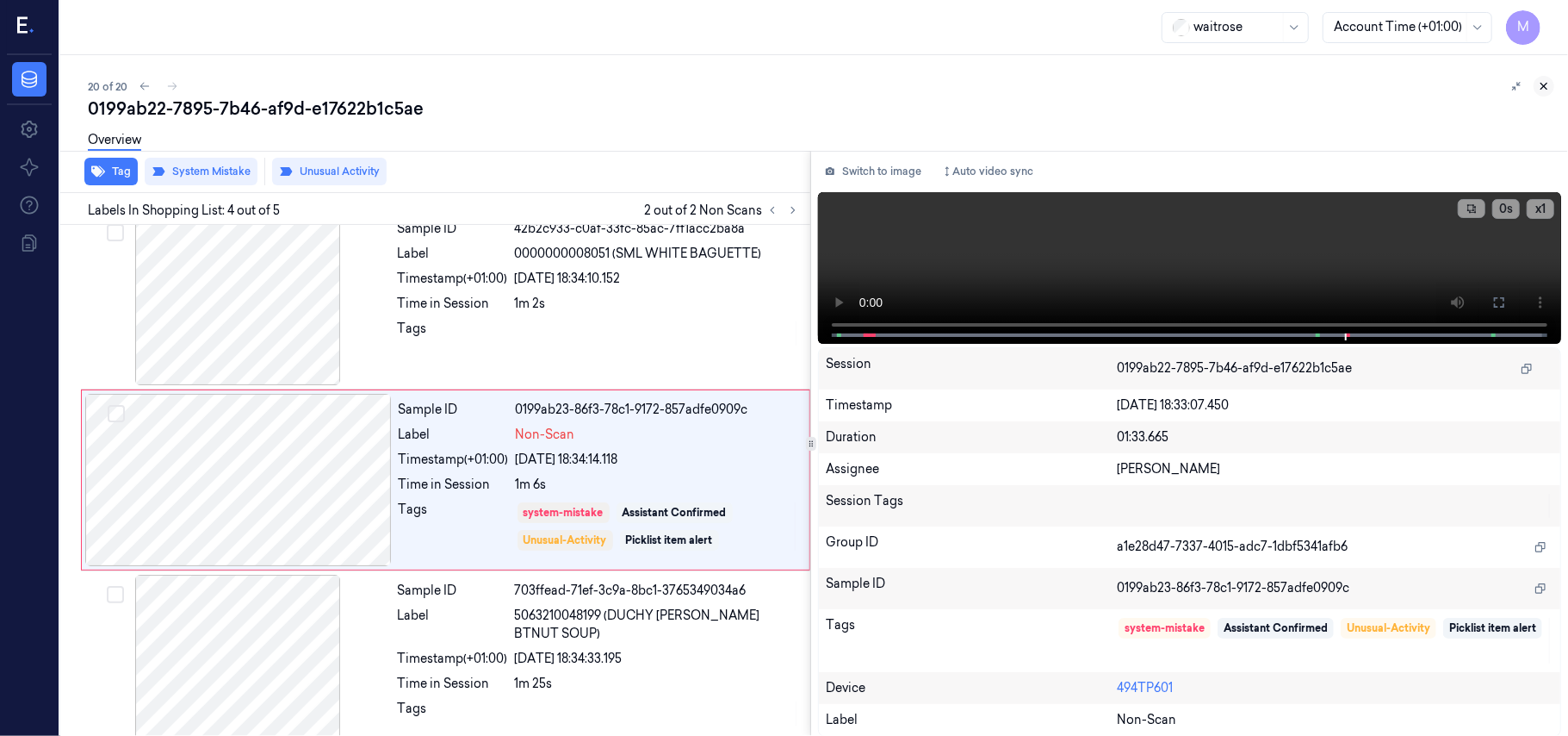
click at [1550, 86] on icon at bounding box center [1544, 86] width 12 height 12
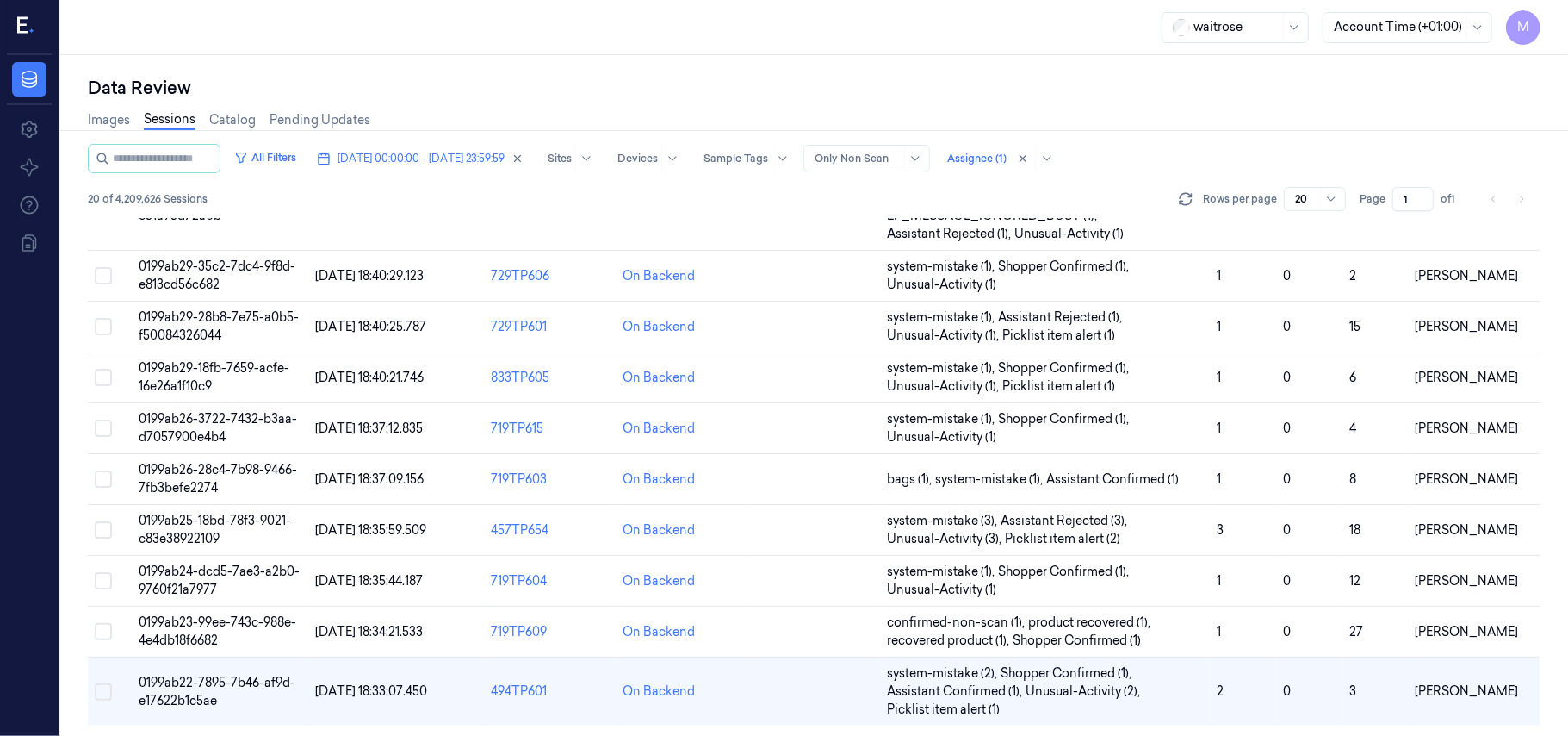
scroll to position [608, 0]
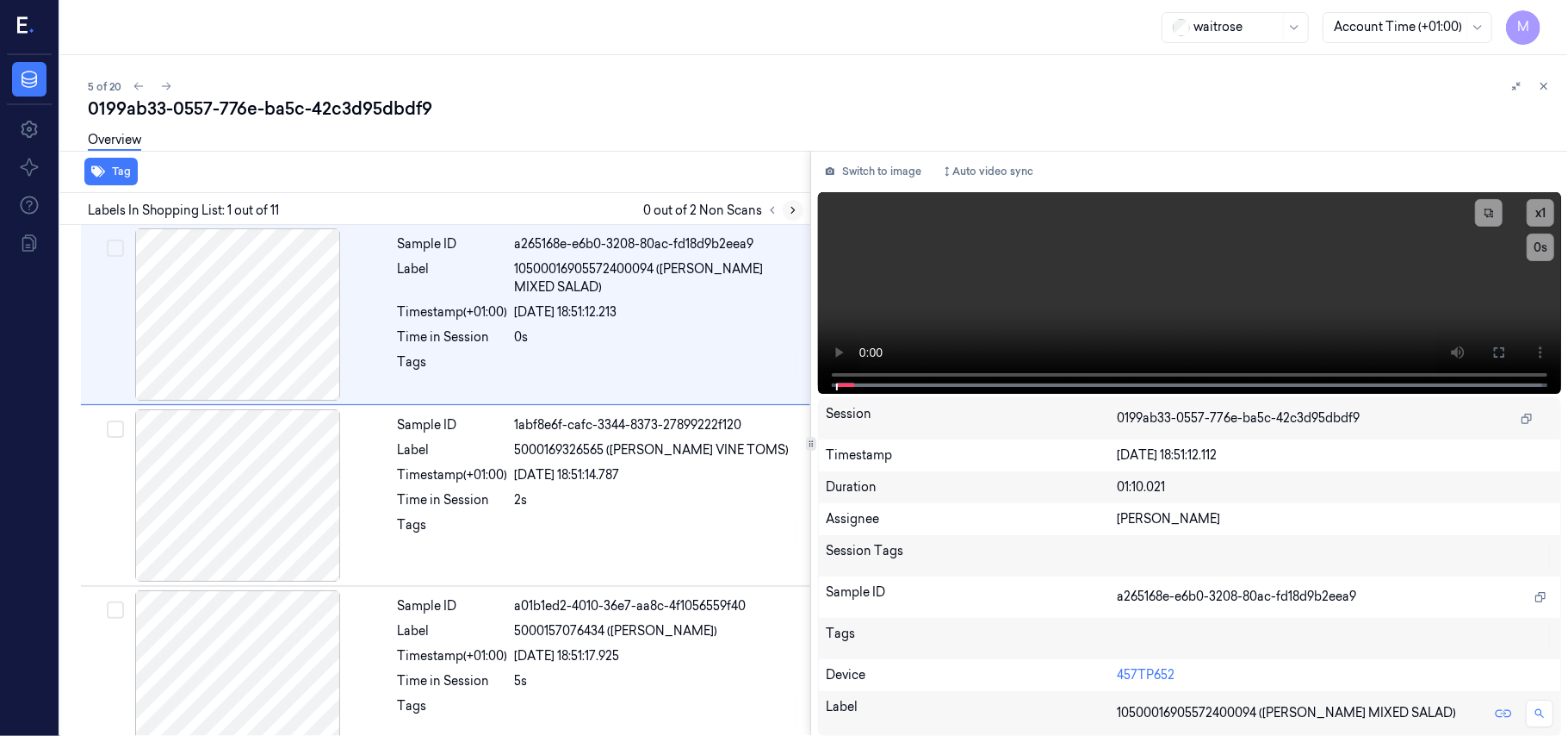
click at [792, 214] on icon at bounding box center [793, 210] width 12 height 12
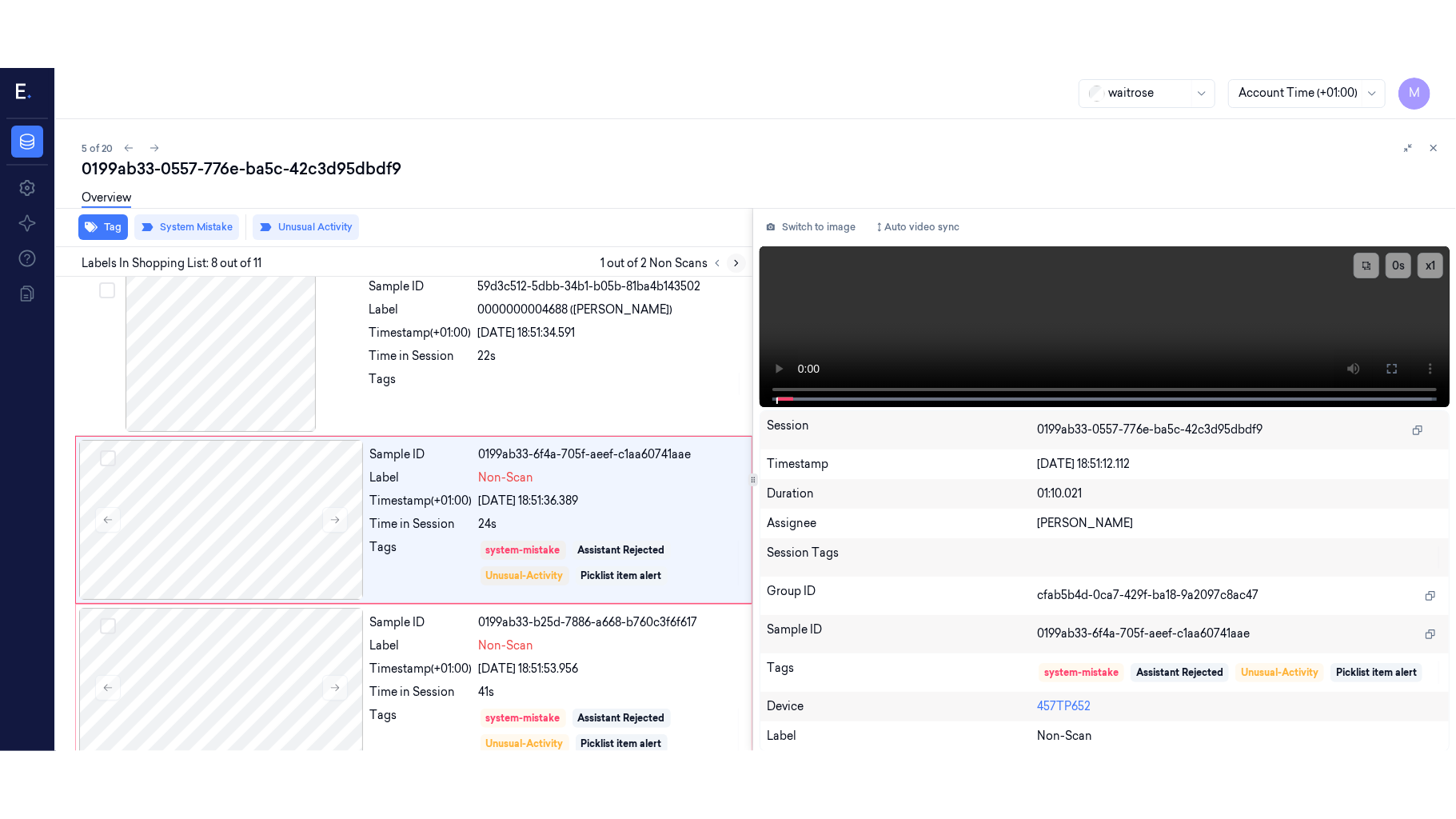
scroll to position [1025, 0]
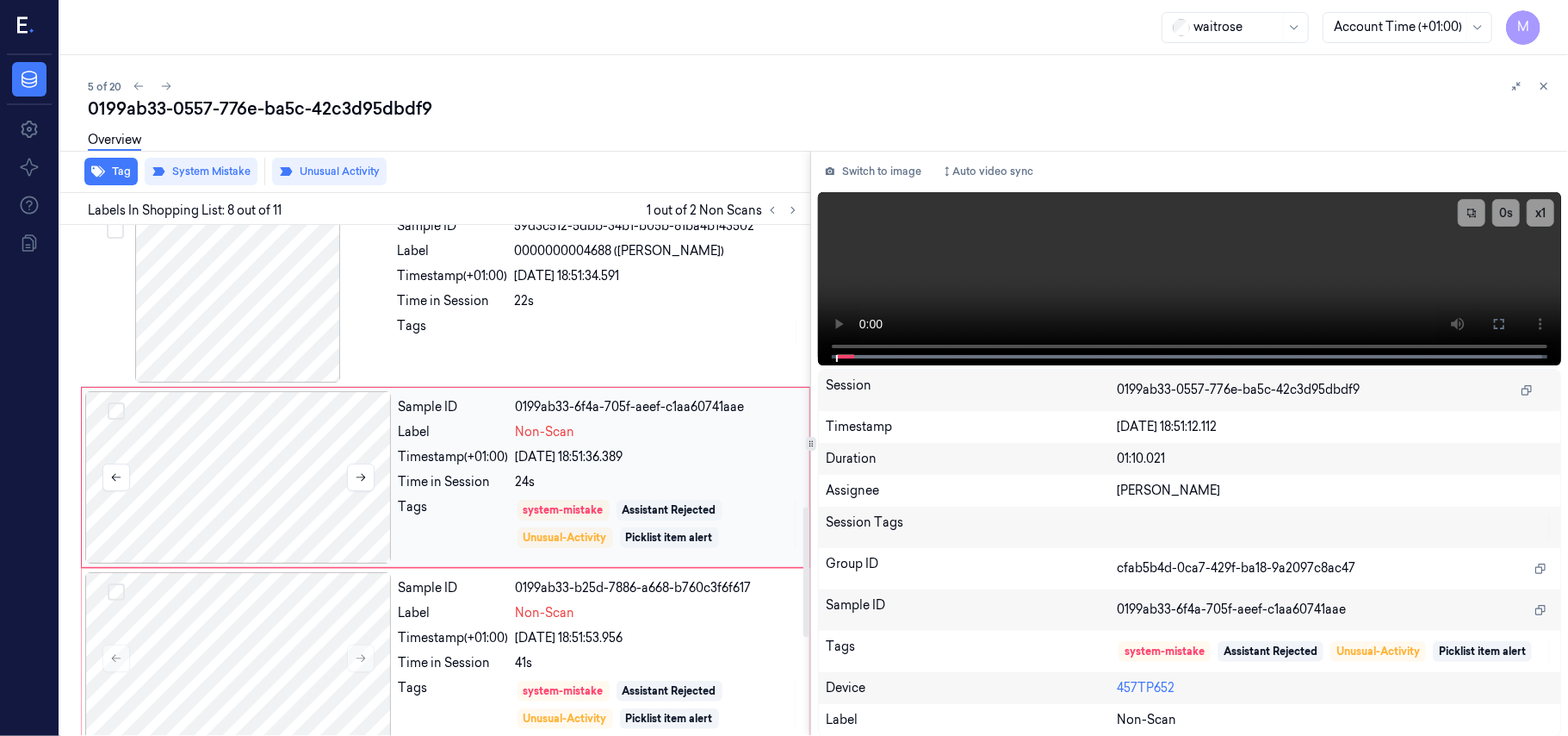
click at [311, 465] on div at bounding box center [238, 477] width 306 height 172
click at [1286, 257] on video at bounding box center [1189, 278] width 743 height 173
drag, startPoint x: 1498, startPoint y: 301, endPoint x: 1499, endPoint y: 401, distance: 100.0
click at [1499, 317] on icon at bounding box center [1499, 324] width 13 height 13
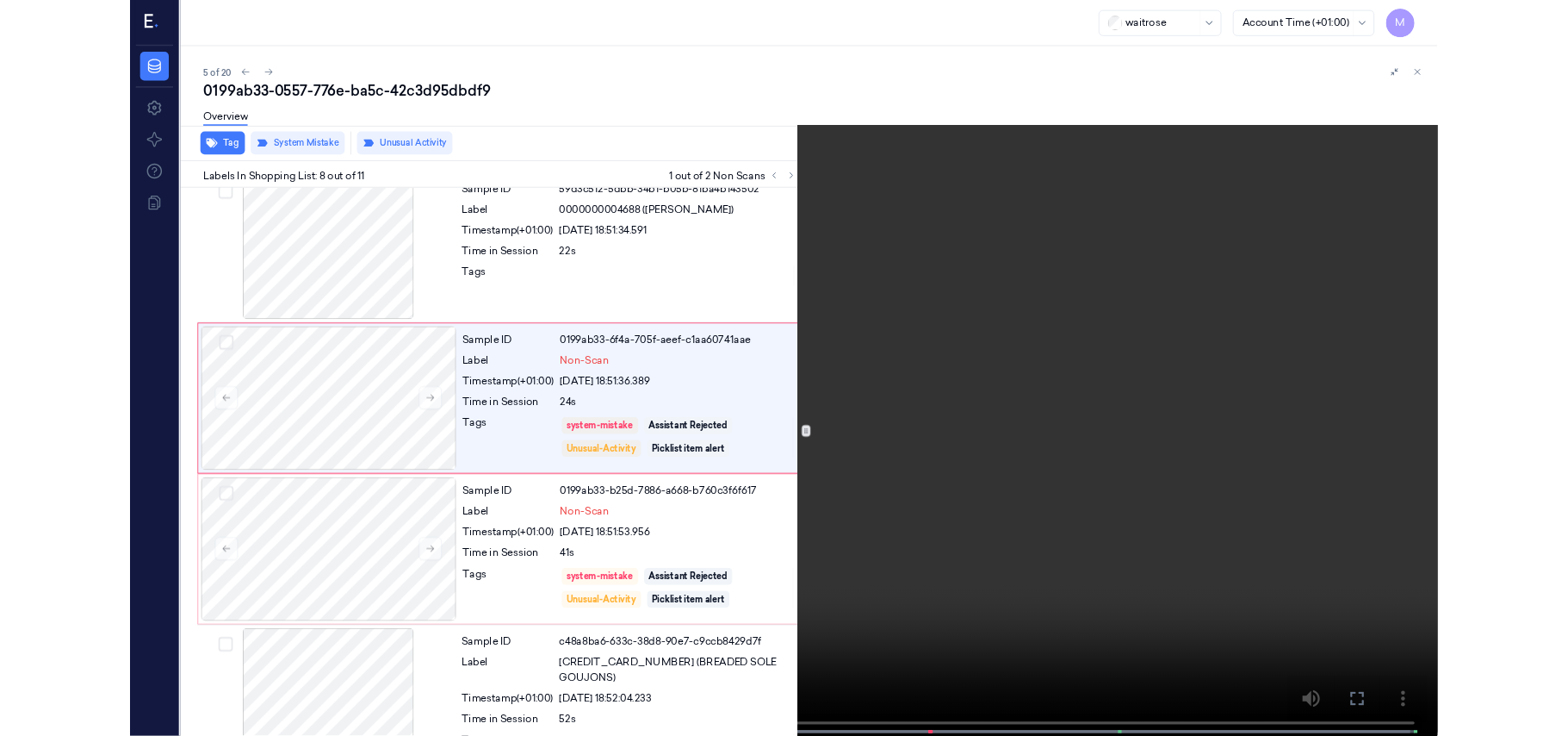
scroll to position [1031, 0]
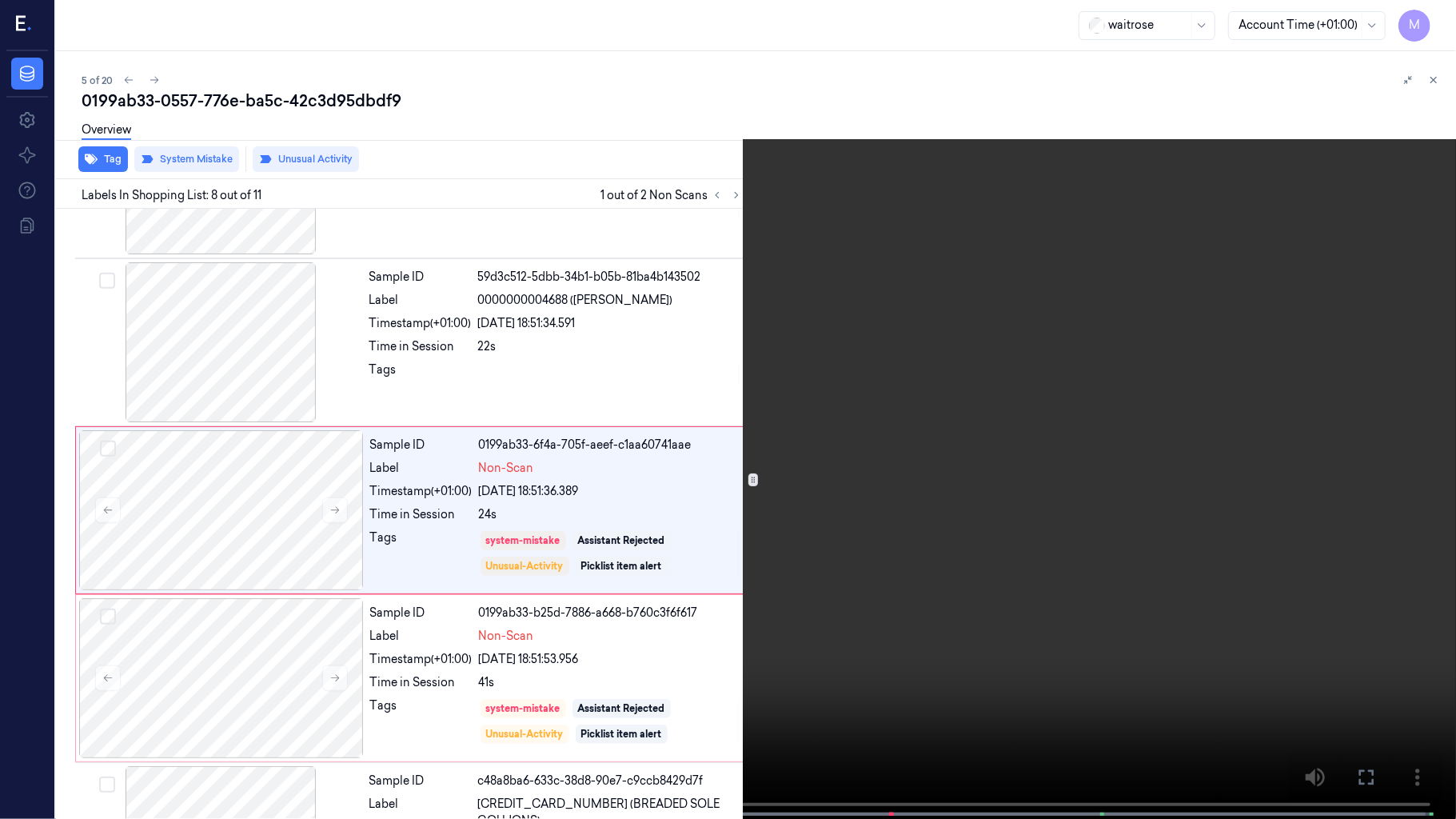
click at [561, 563] on video at bounding box center [728, 411] width 1456 height 823
click at [712, 542] on video at bounding box center [728, 411] width 1456 height 823
click at [1439, 18] on button "x 1" at bounding box center [1437, 19] width 26 height 26
click at [986, 405] on video at bounding box center [728, 411] width 1456 height 823
click at [0, 0] on icon at bounding box center [0, 0] width 0 height 0
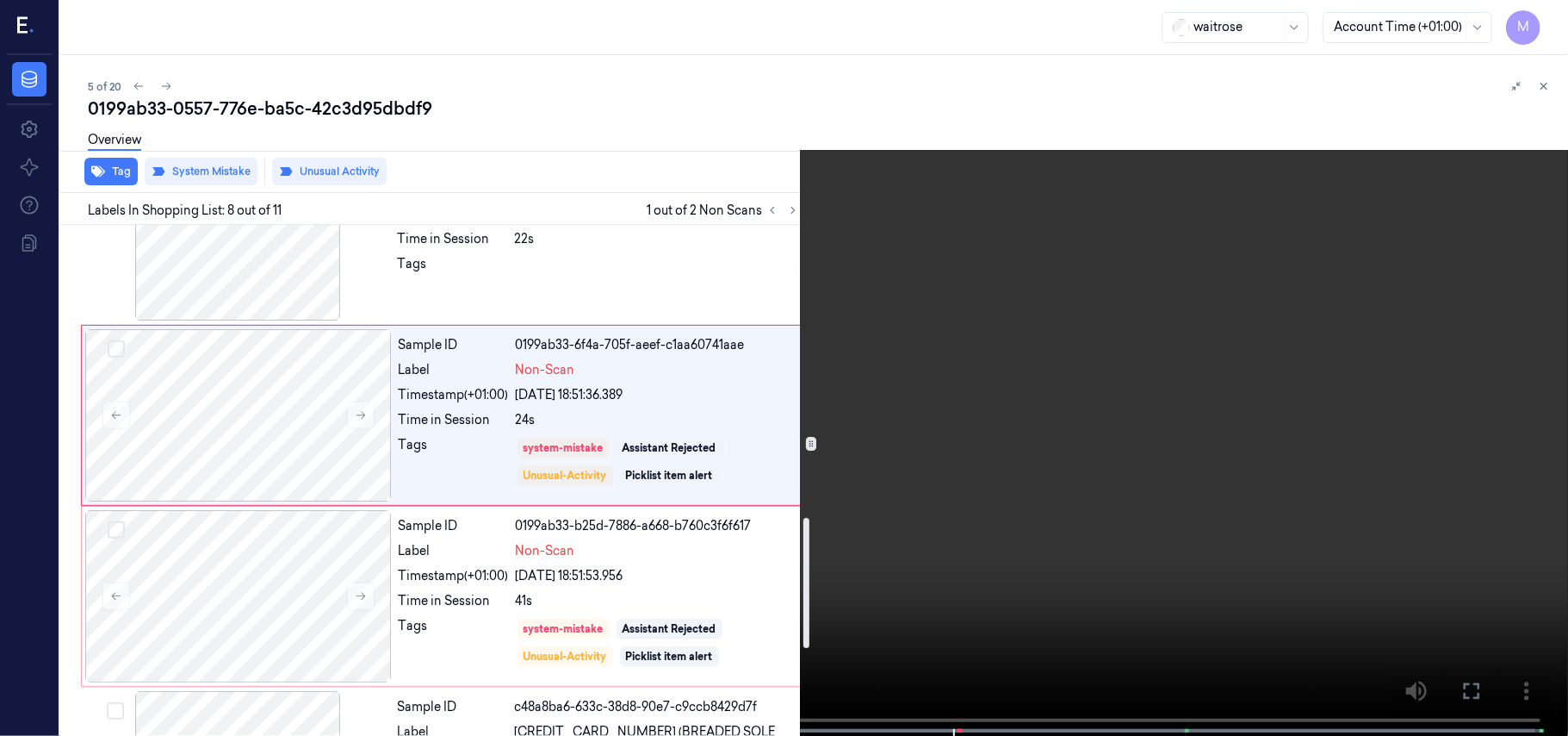
scroll to position [1146, 0]
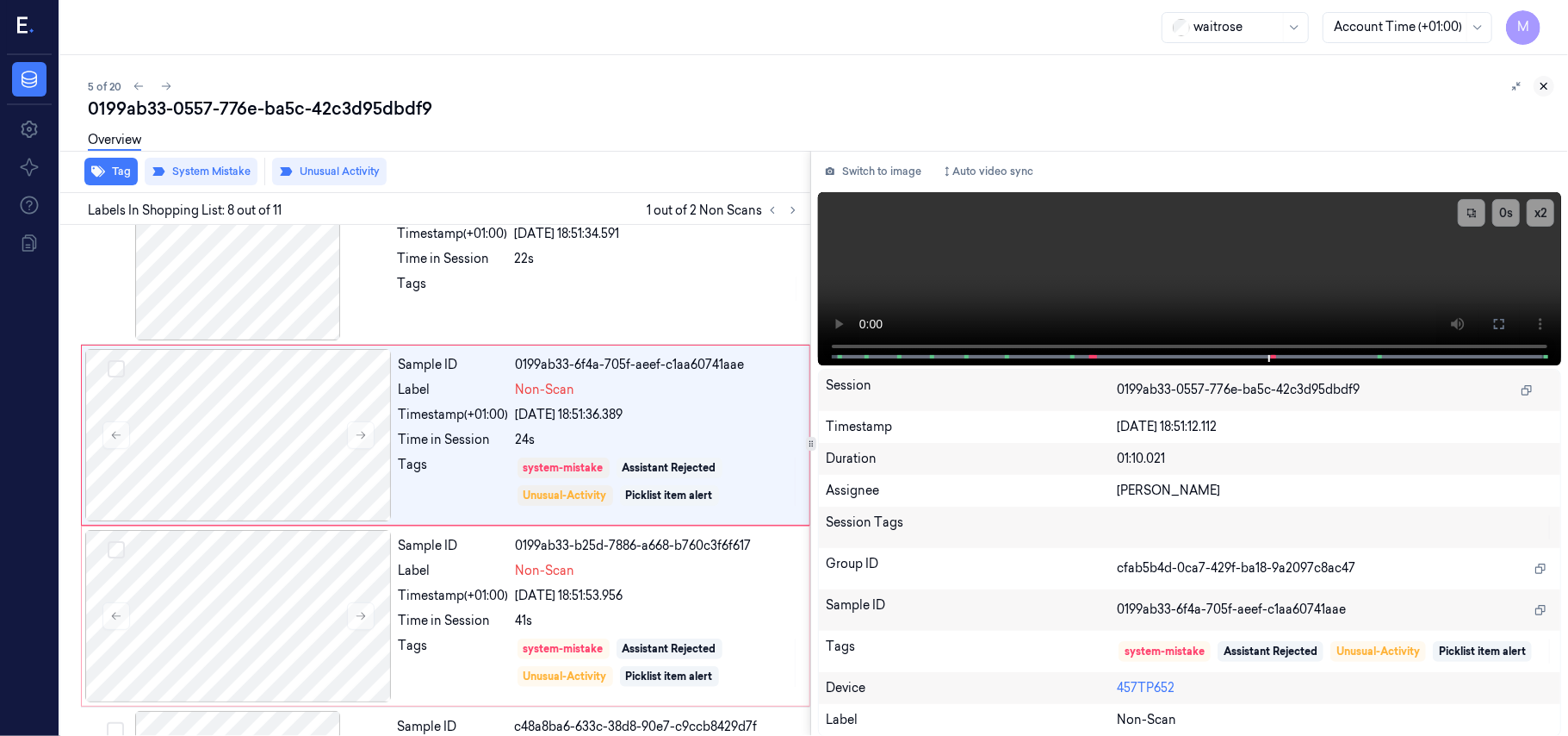
click at [1547, 81] on icon at bounding box center [1544, 86] width 12 height 12
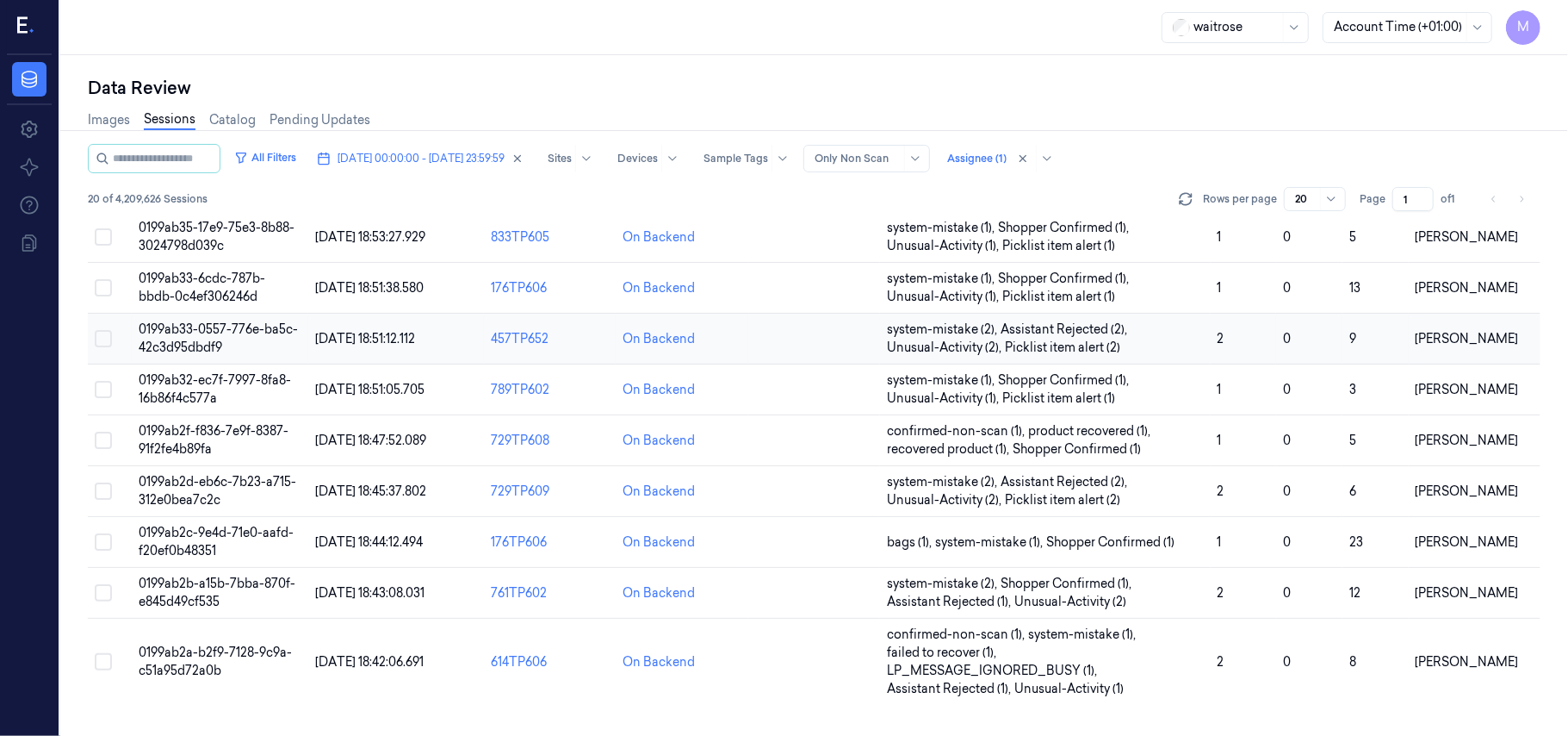
scroll to position [8, 0]
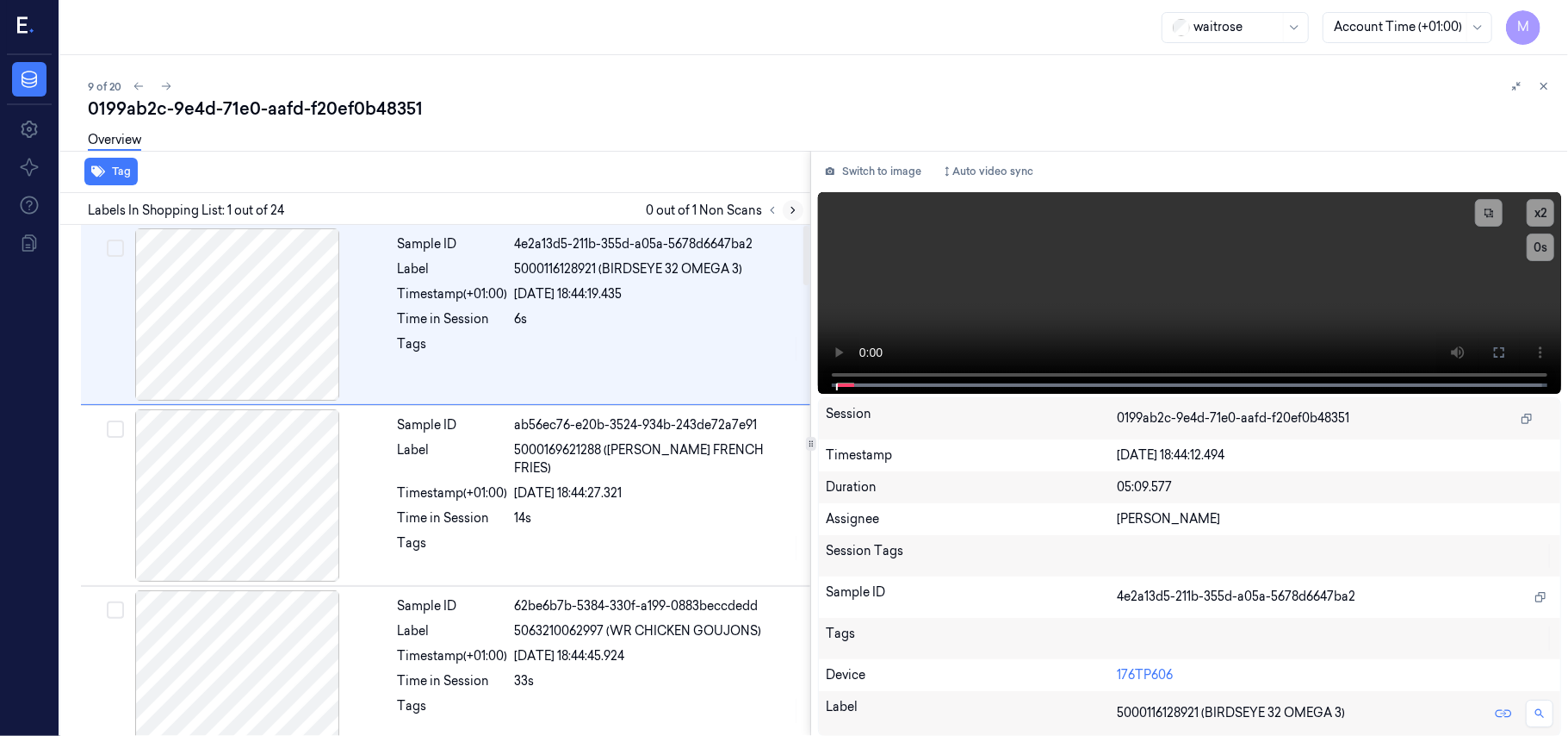
click at [793, 214] on icon at bounding box center [793, 210] width 12 height 12
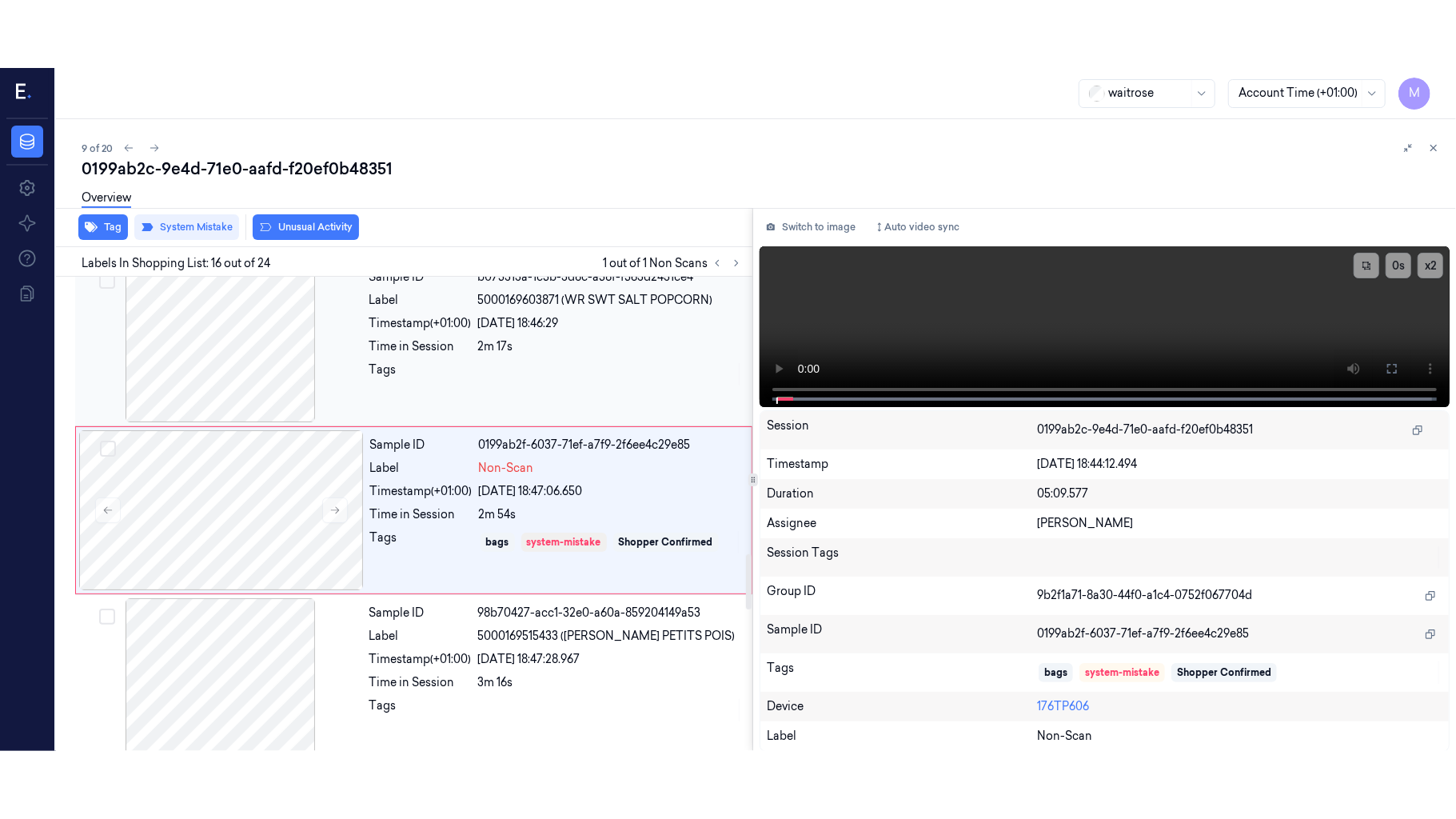
scroll to position [2372, 0]
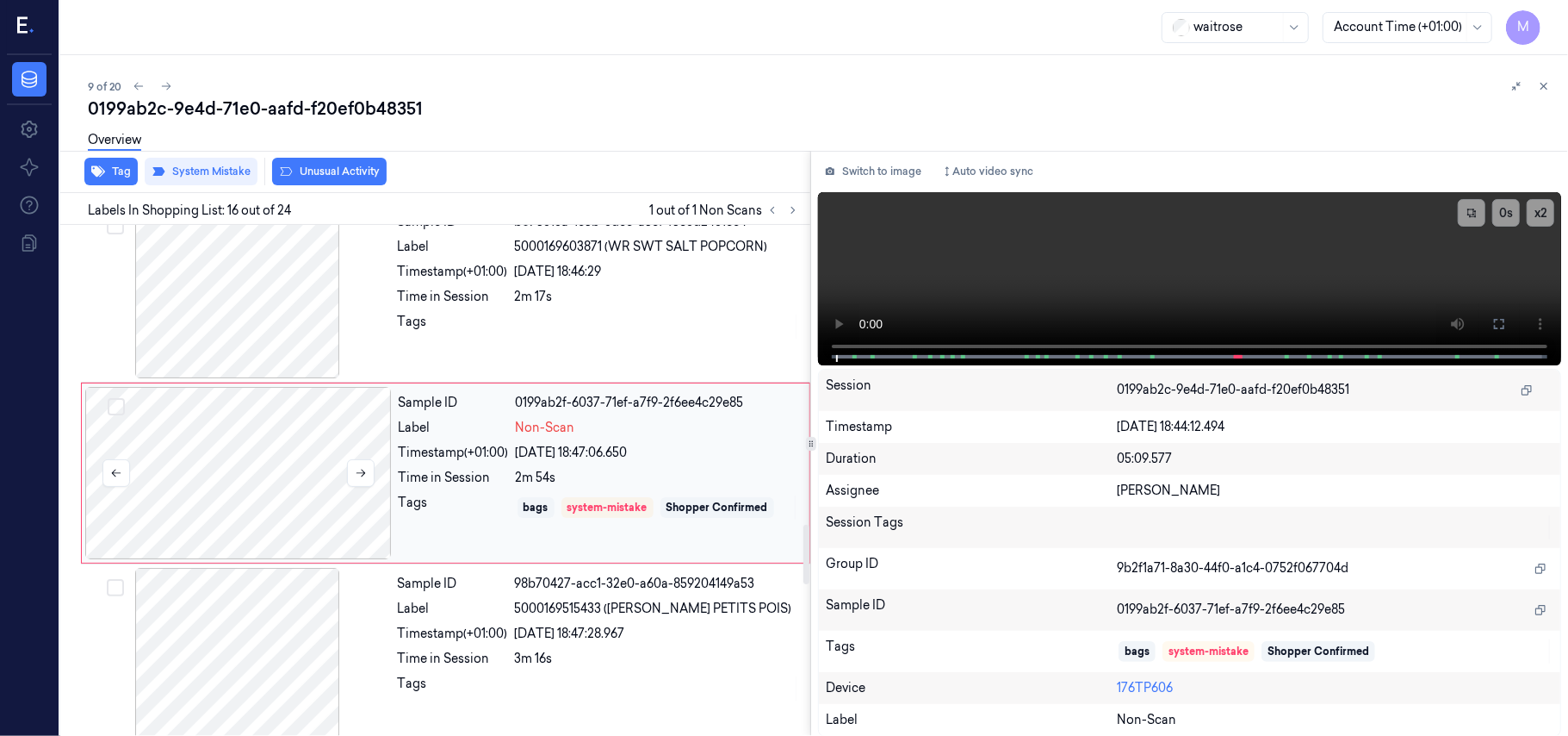
click at [246, 449] on div at bounding box center [238, 473] width 306 height 172
drag, startPoint x: 1496, startPoint y: 322, endPoint x: 1498, endPoint y: 421, distance: 99.0
click at [1498, 322] on icon at bounding box center [1499, 324] width 13 height 13
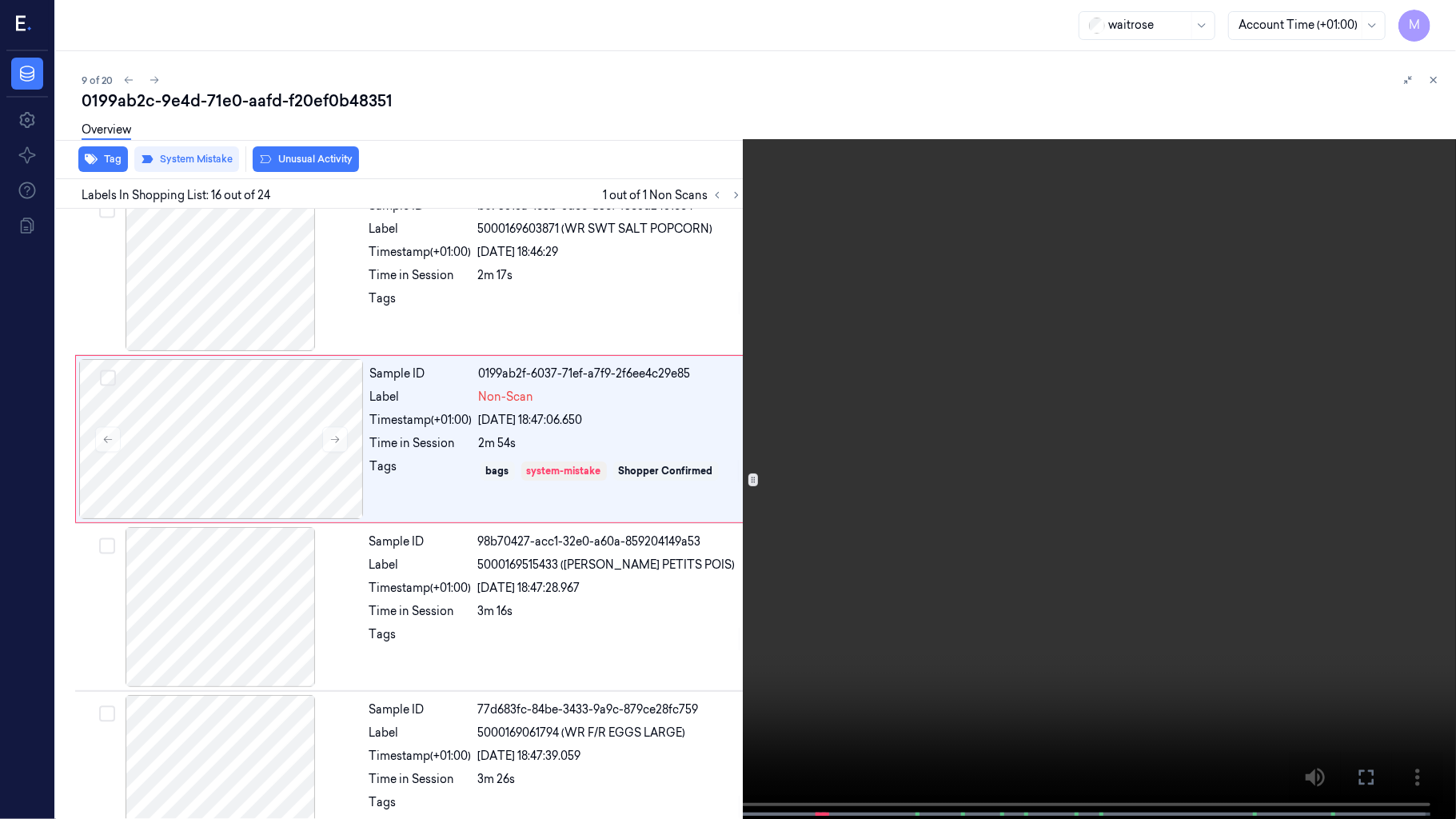
click at [1079, 356] on video at bounding box center [728, 411] width 1456 height 823
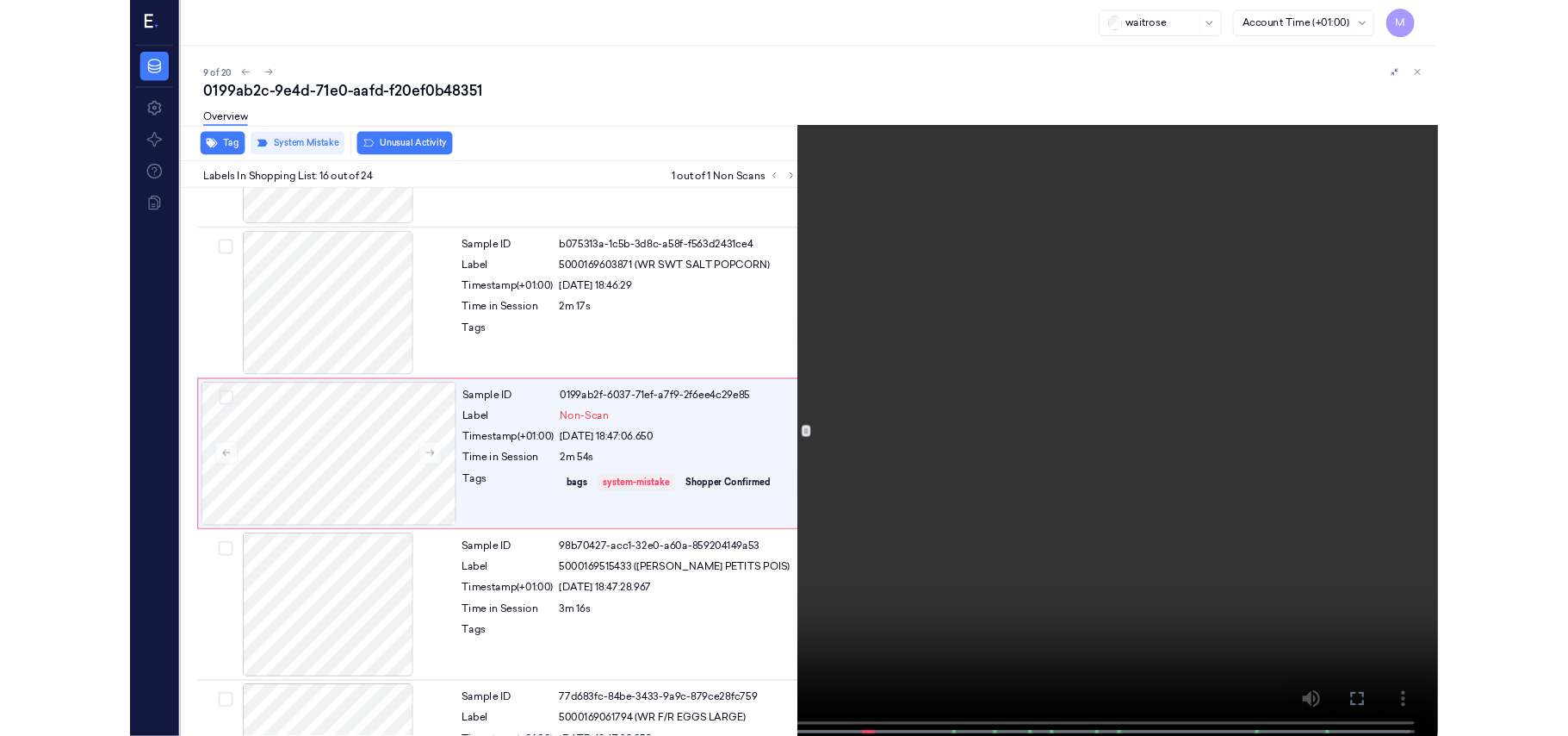
scroll to position [2482, 0]
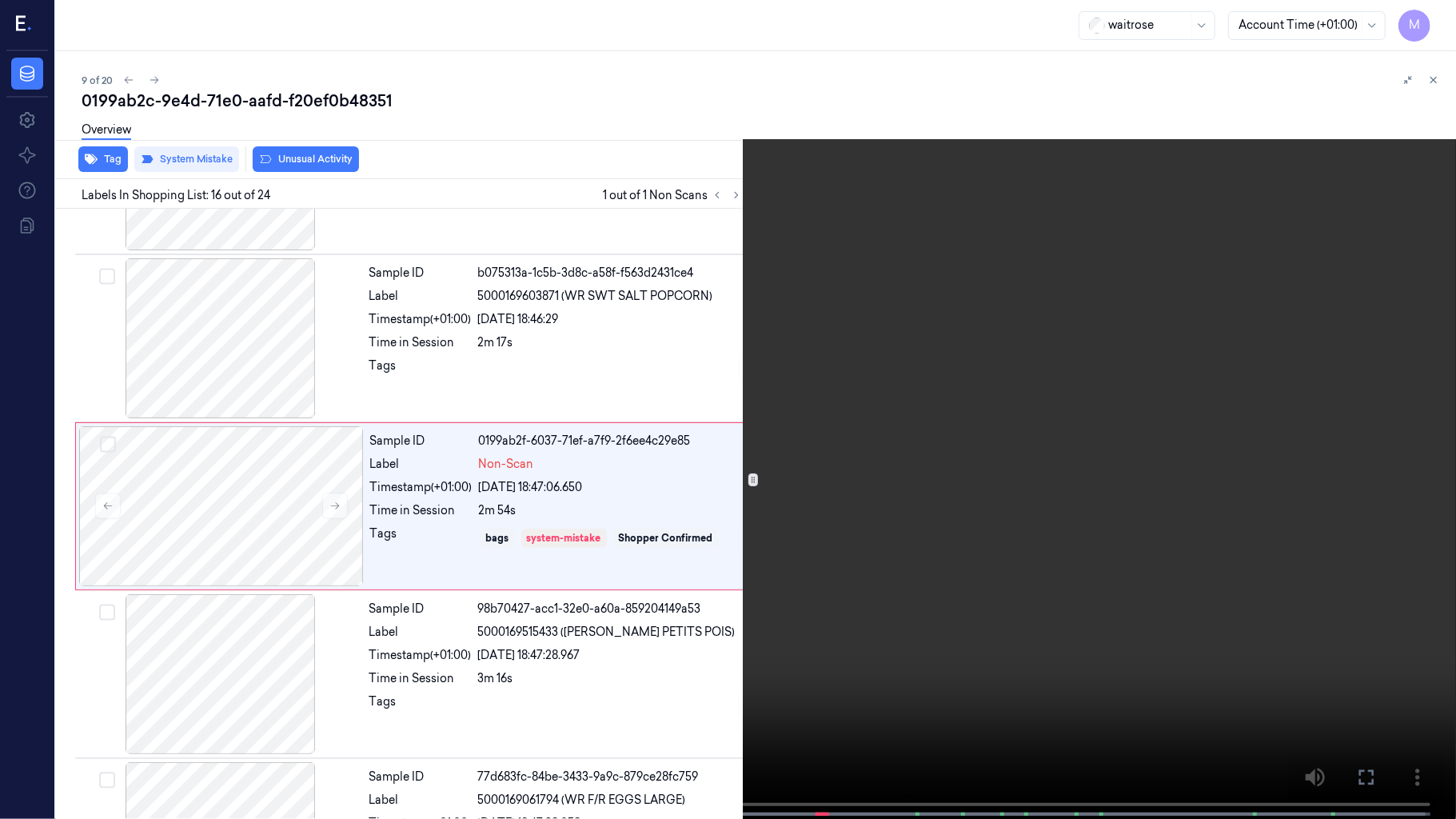
click at [1079, 356] on video at bounding box center [728, 411] width 1456 height 823
click at [900, 480] on video at bounding box center [728, 411] width 1456 height 823
click at [761, 636] on video at bounding box center [728, 411] width 1456 height 823
click at [0, 0] on icon at bounding box center [0, 0] width 0 height 0
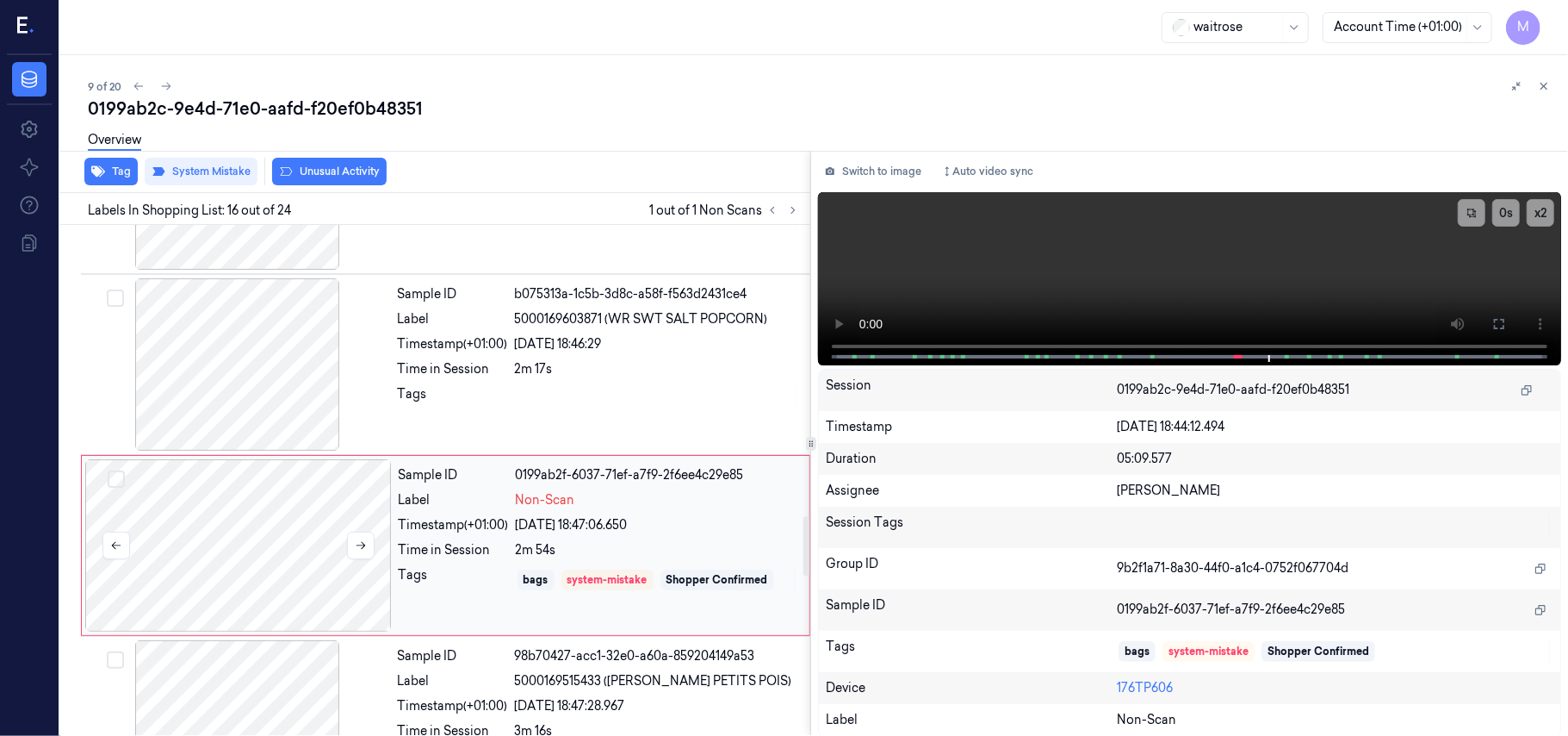
click at [267, 536] on div at bounding box center [238, 545] width 306 height 172
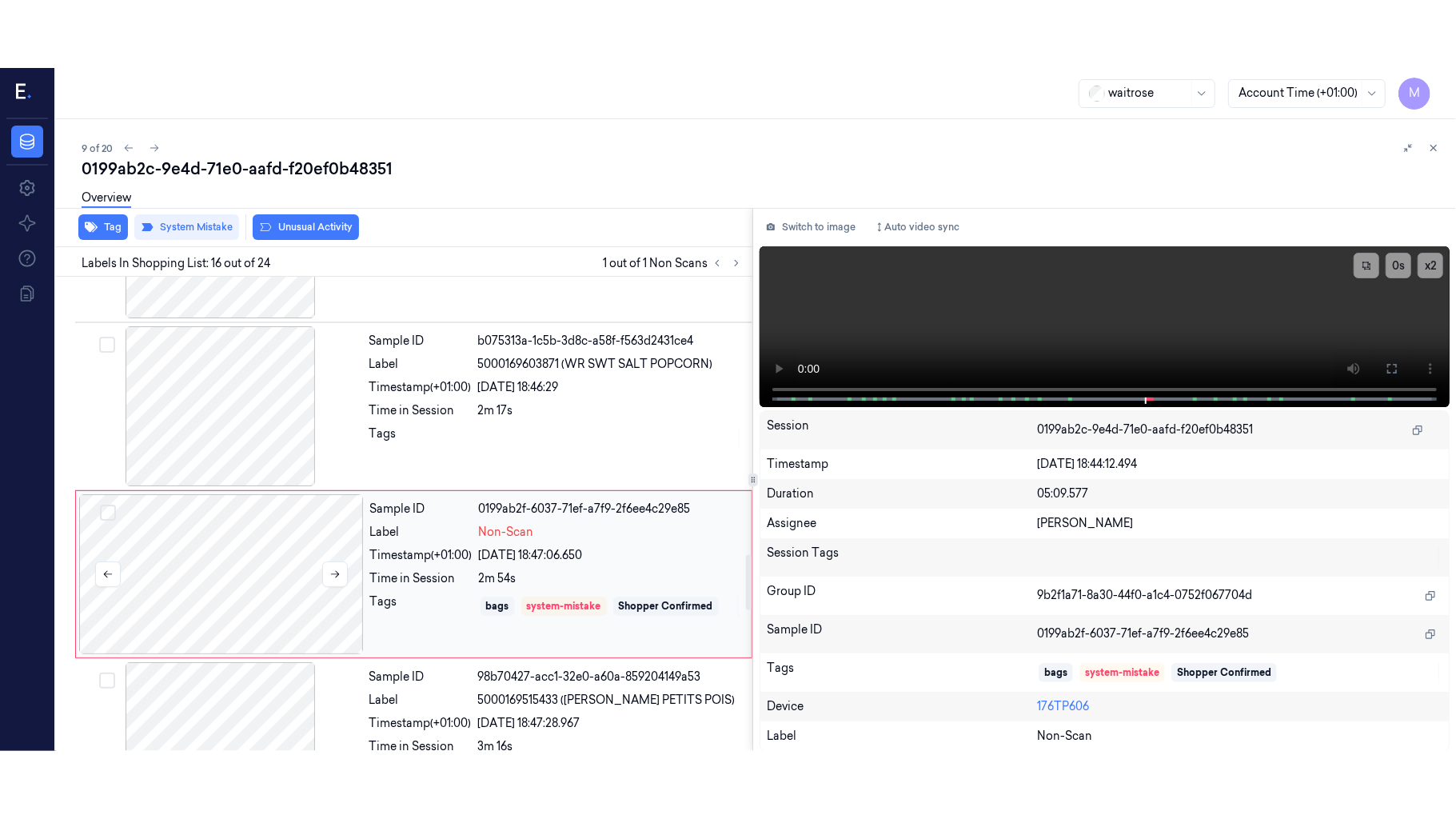
scroll to position [2372, 0]
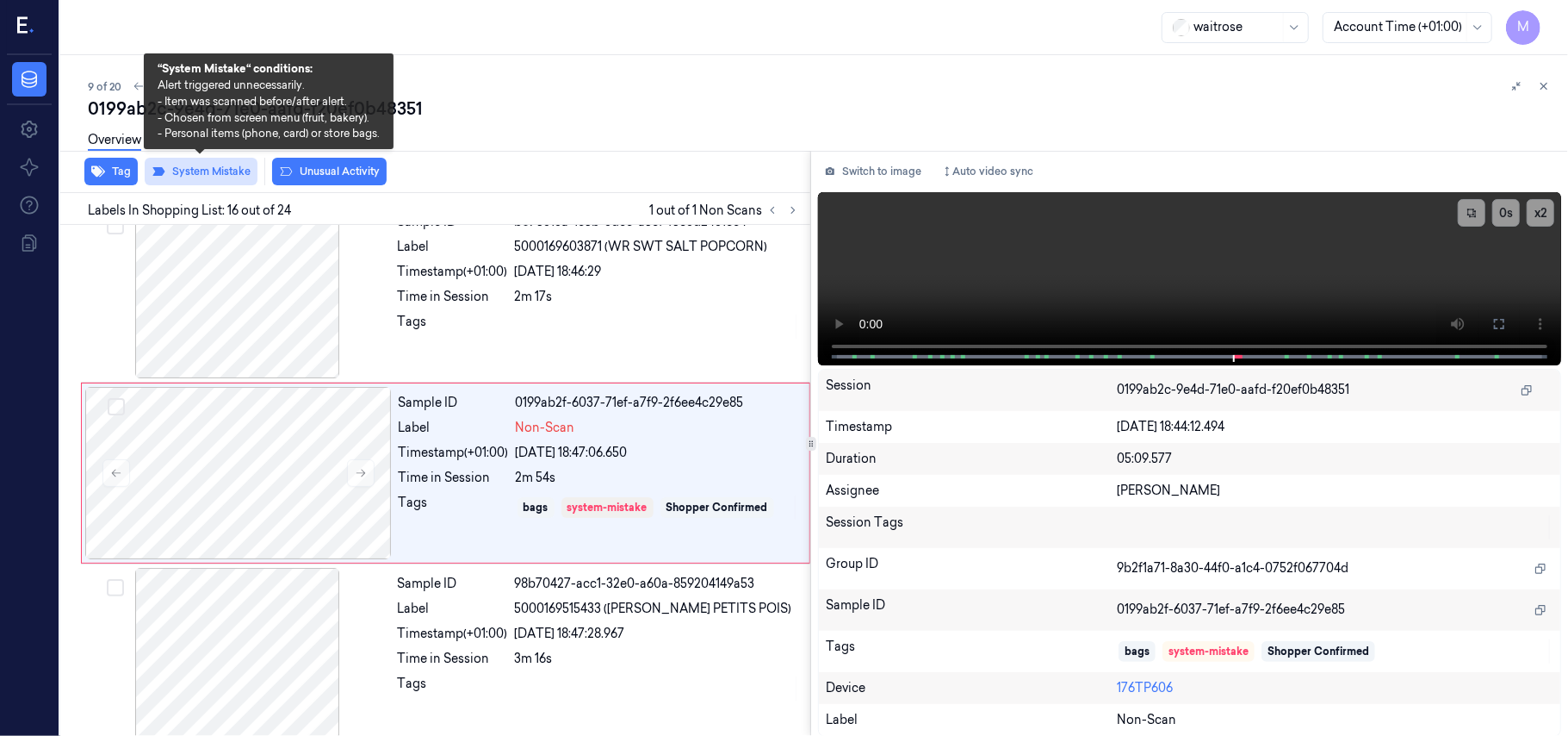
click at [199, 172] on button "System Mistake" at bounding box center [201, 171] width 113 height 28
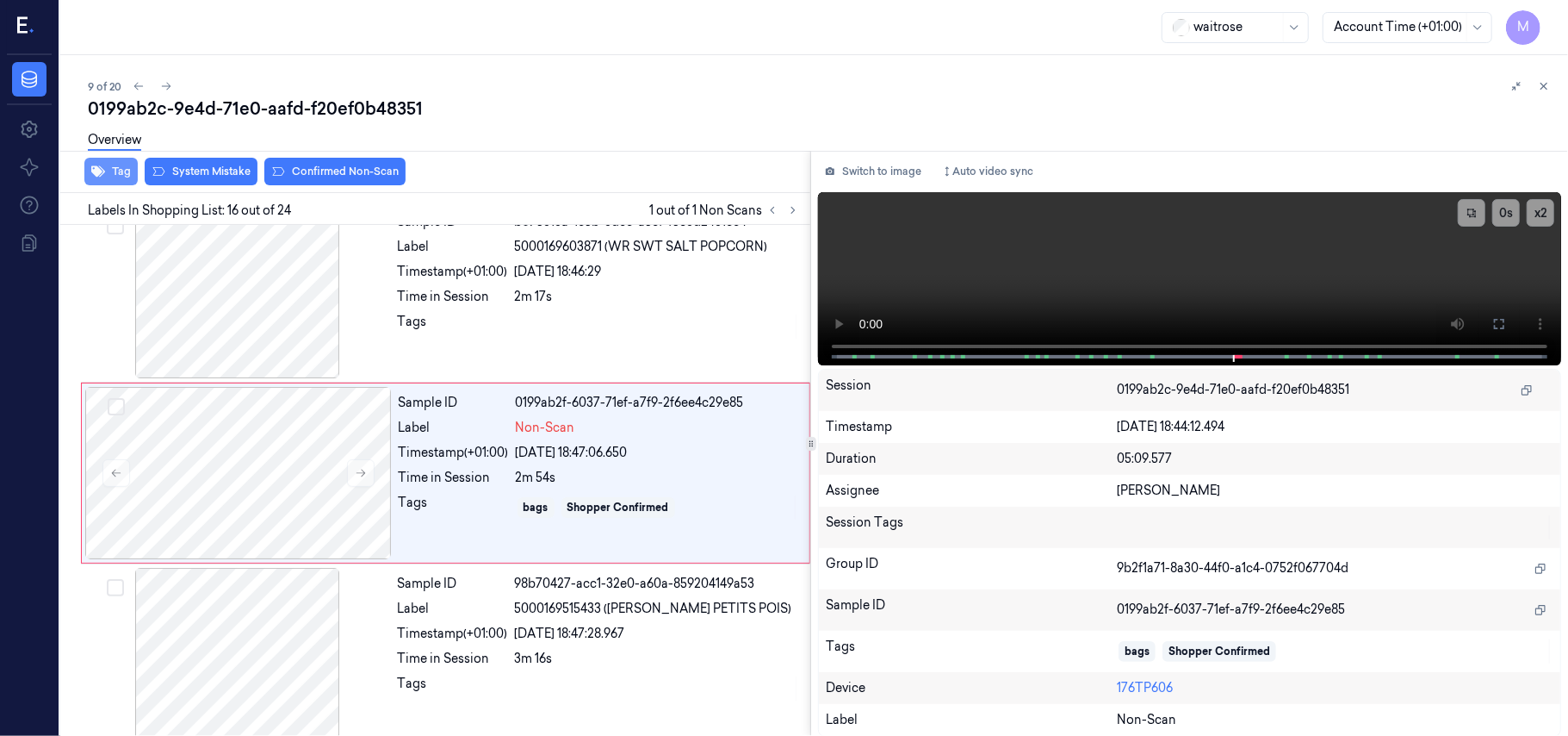
click at [115, 174] on button "Tag" at bounding box center [111, 171] width 53 height 28
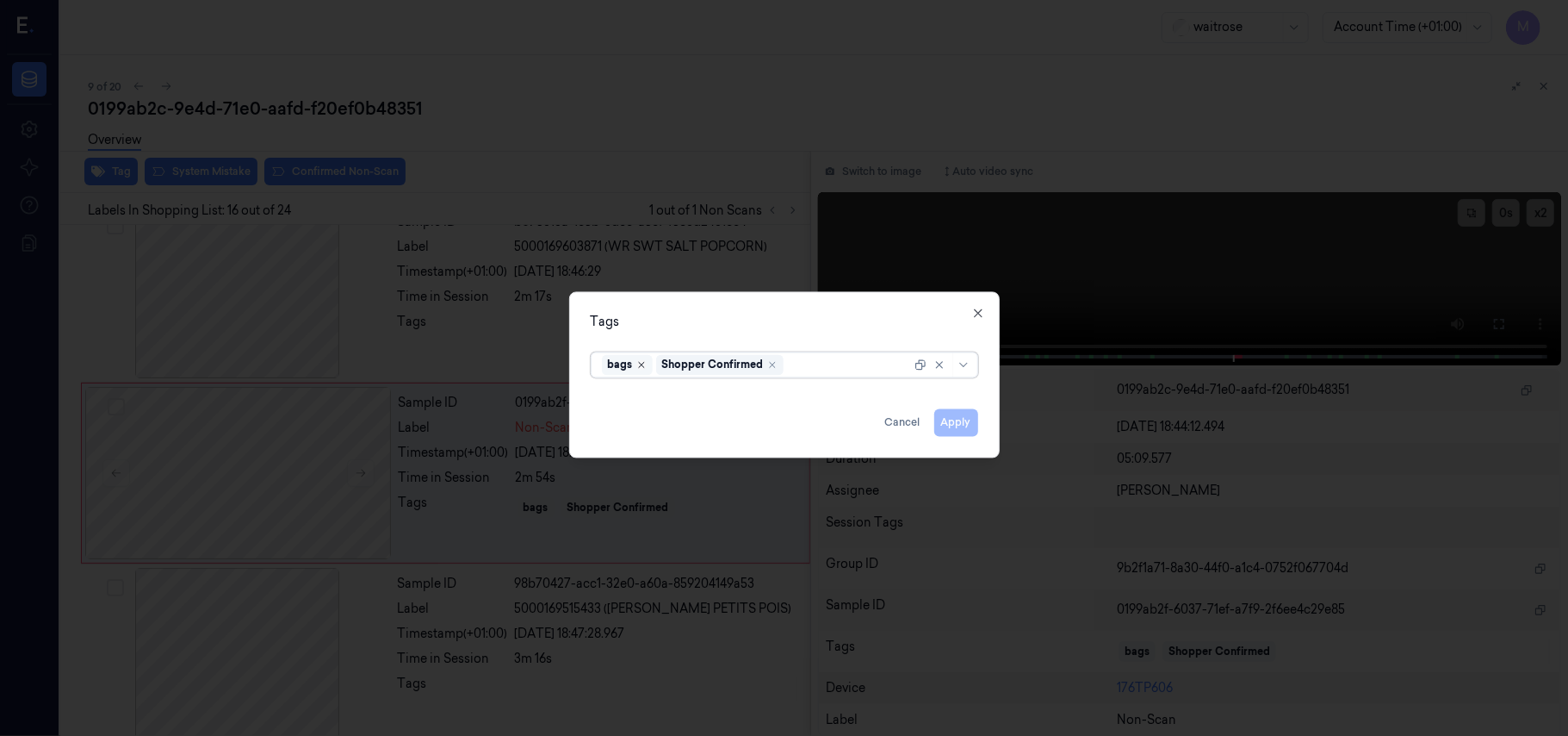
click at [638, 364] on icon "Remove ,bags" at bounding box center [641, 365] width 10 height 11
click at [958, 420] on button "Apply" at bounding box center [956, 423] width 44 height 28
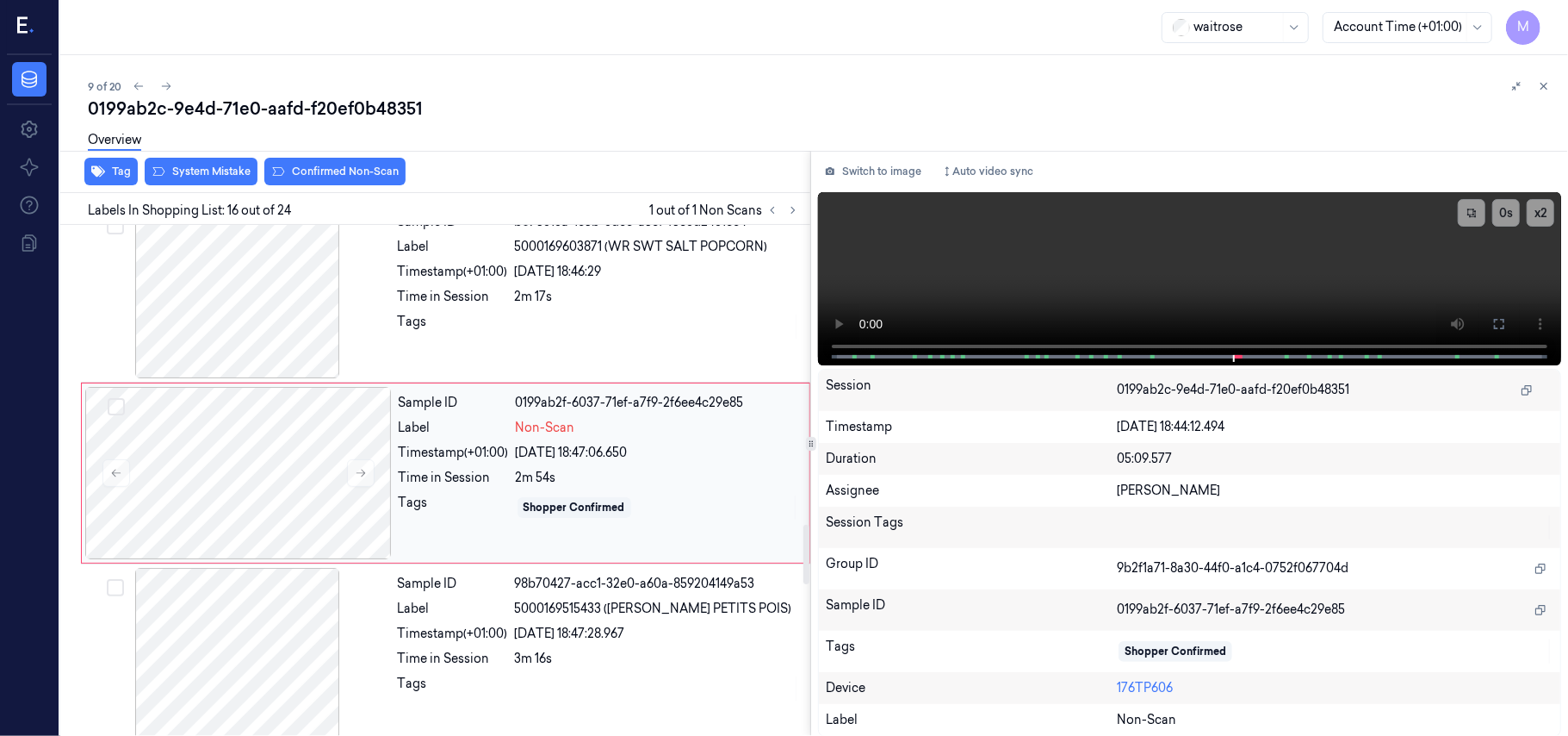
click at [517, 445] on div "Sample ID 0199ab2f-6037-71ef-a7f9-2f6ee4c29e85 Label Non-Scan Timestamp (+01:00…" at bounding box center [599, 473] width 414 height 172
click at [1500, 329] on icon at bounding box center [1499, 324] width 13 height 13
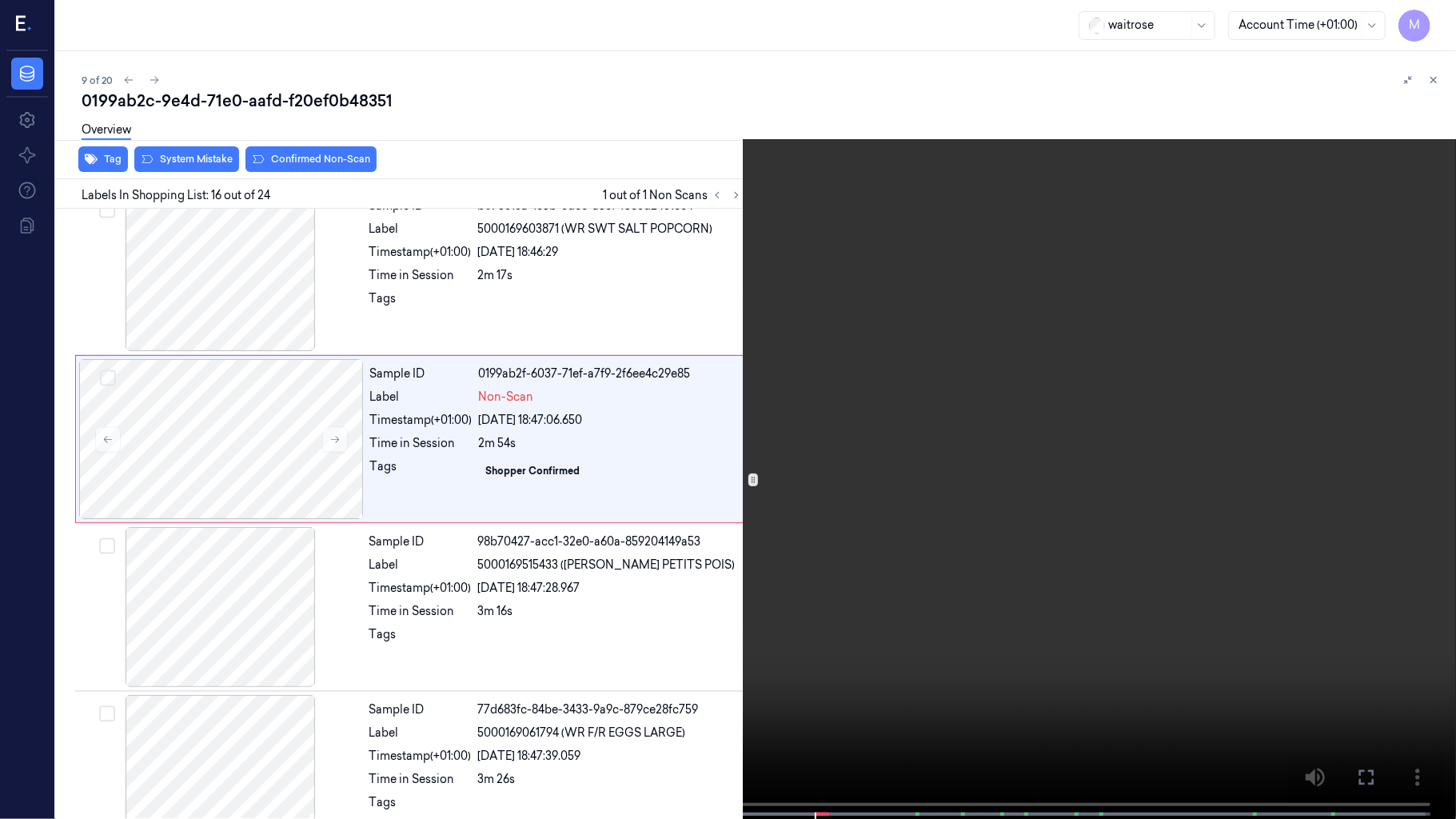
click at [916, 449] on video at bounding box center [728, 411] width 1456 height 823
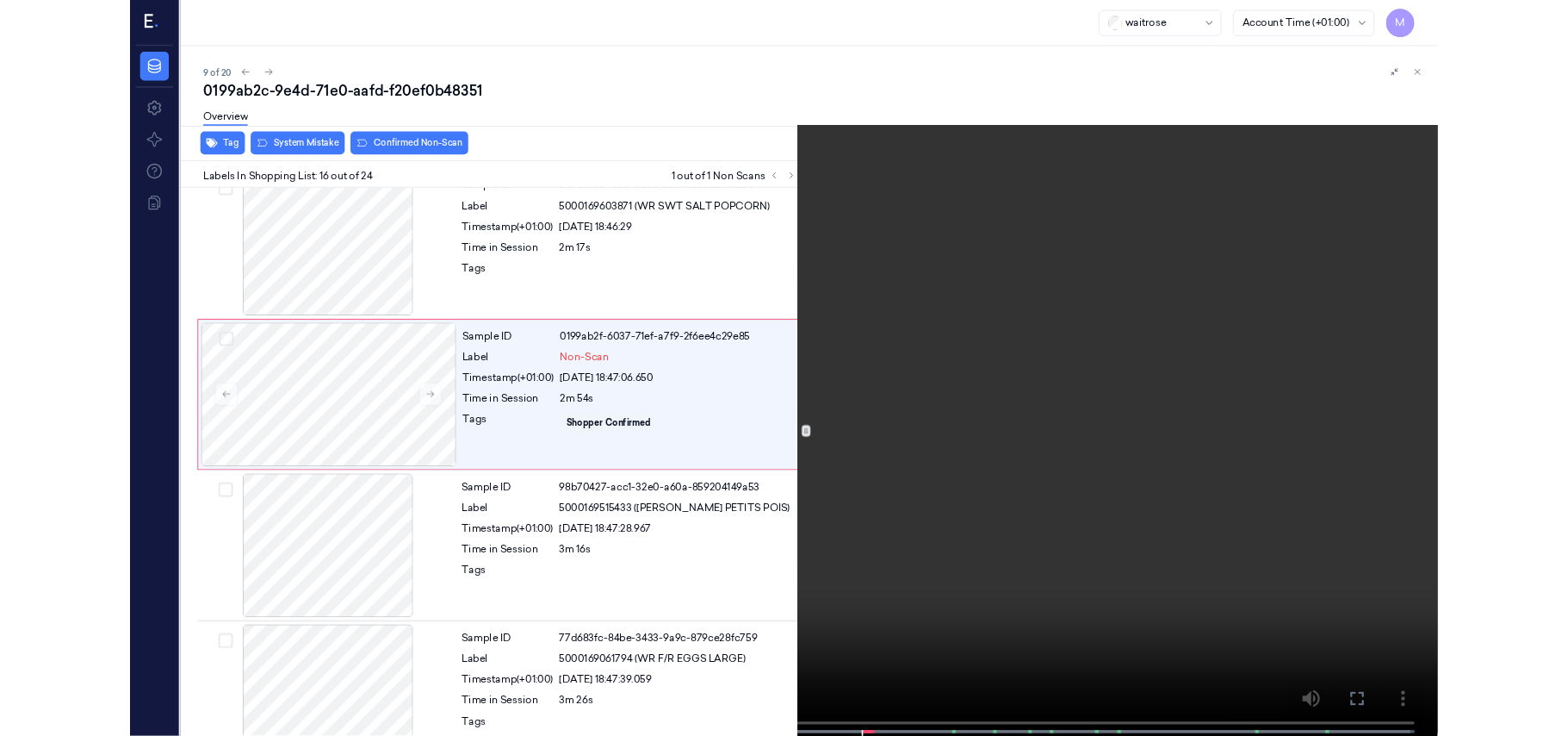
scroll to position [2482, 0]
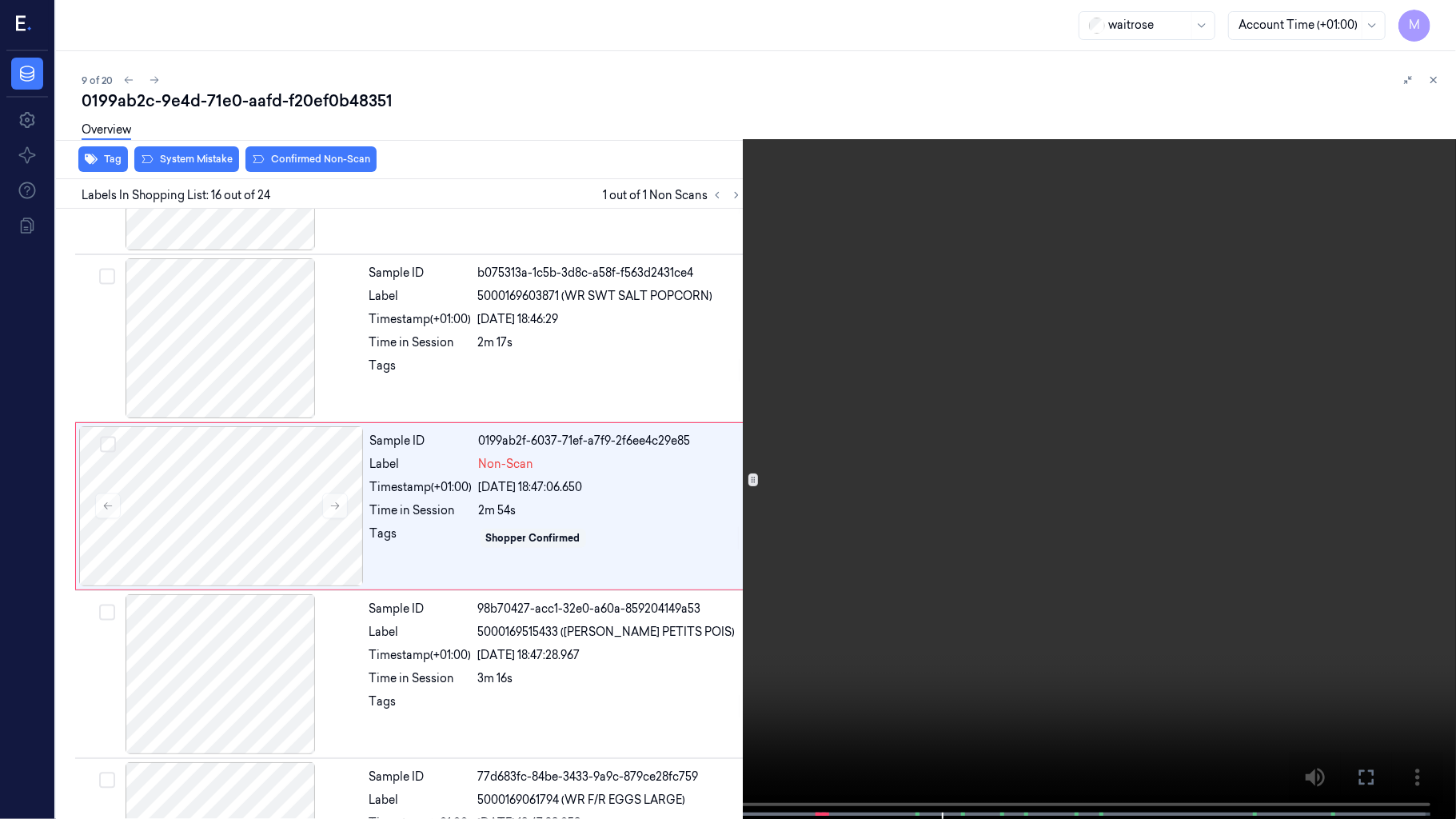
click at [861, 497] on video at bounding box center [728, 411] width 1456 height 823
click at [0, 0] on icon at bounding box center [0, 0] width 0 height 0
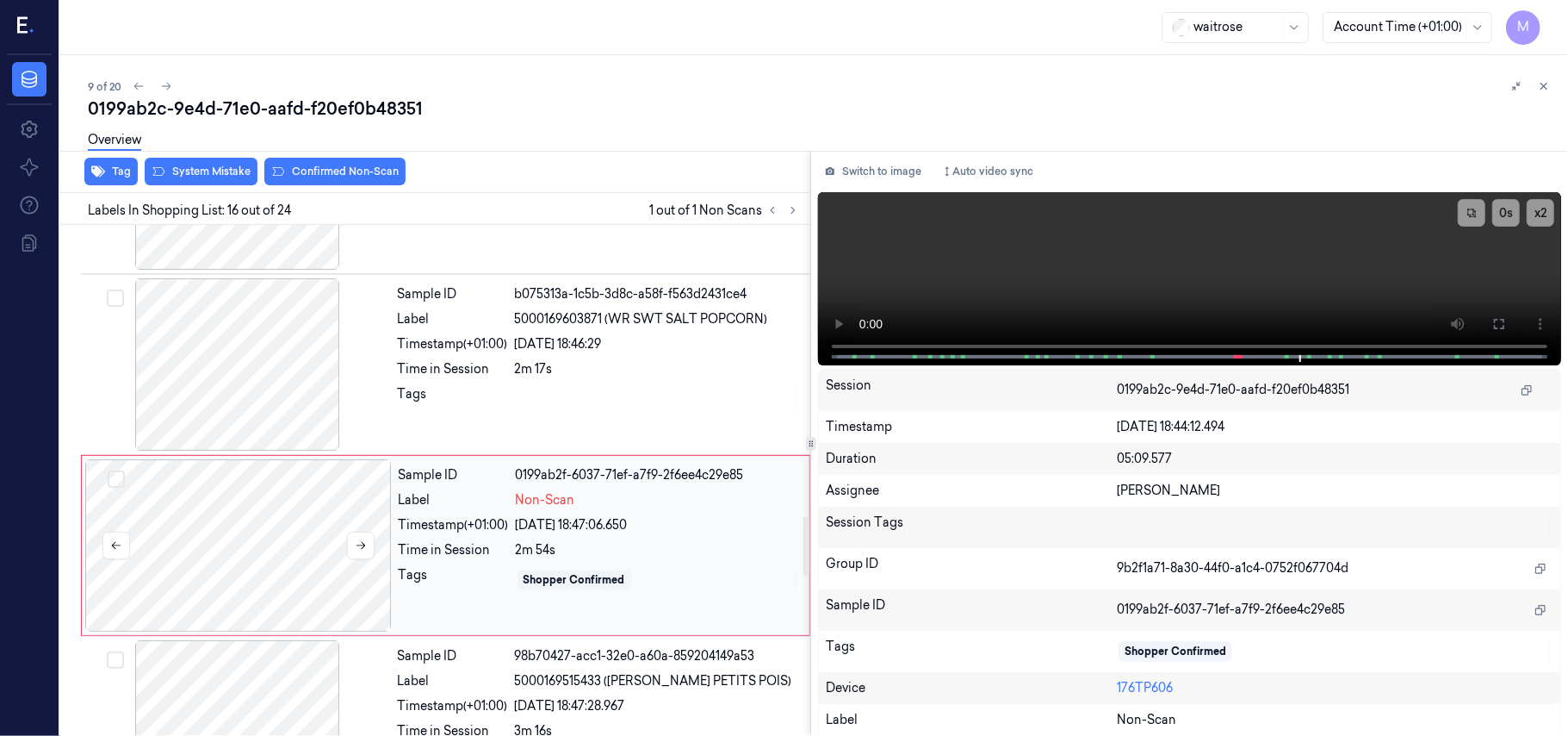
click at [265, 529] on div at bounding box center [238, 545] width 306 height 172
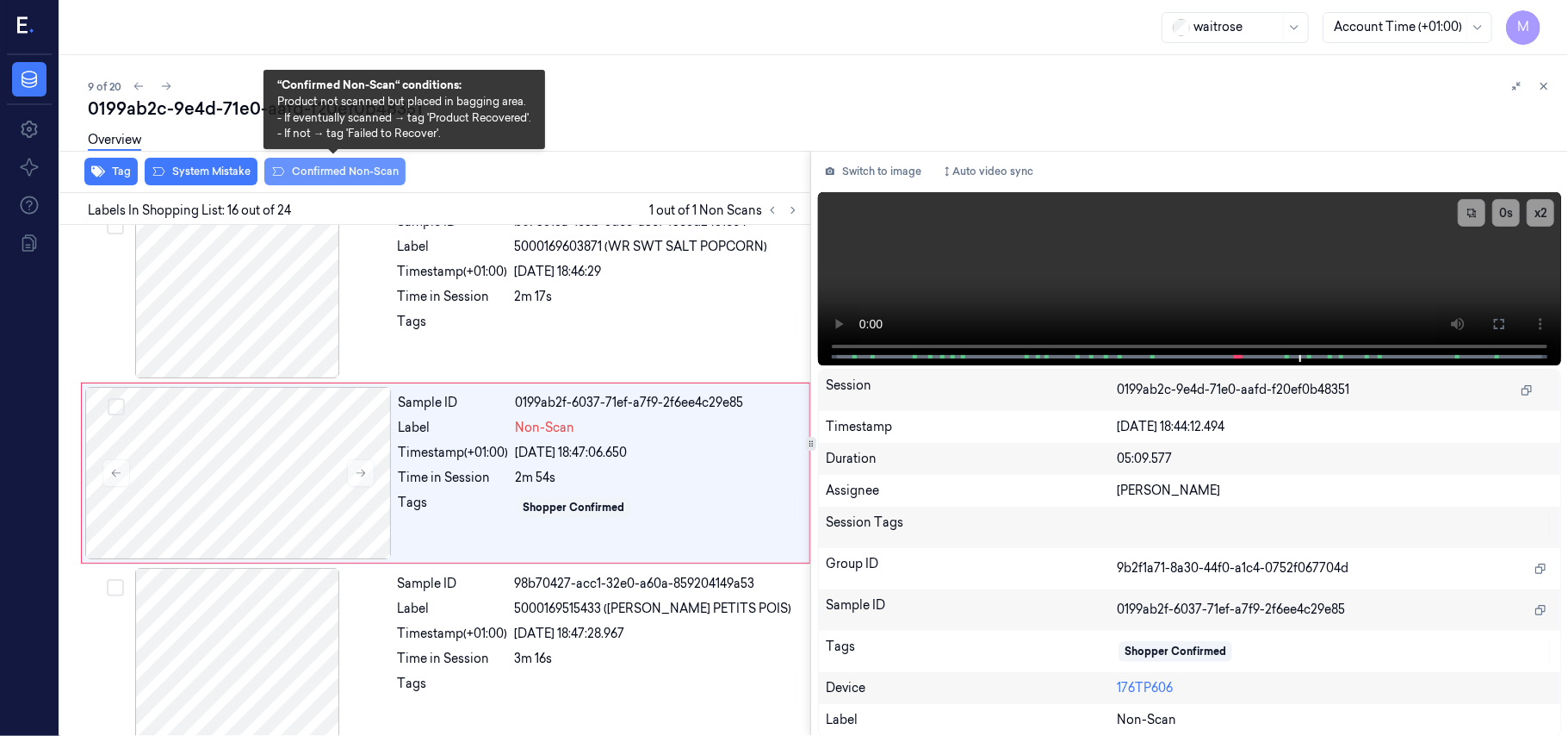
click at [334, 173] on button "Confirmed Non-Scan" at bounding box center [335, 171] width 141 height 28
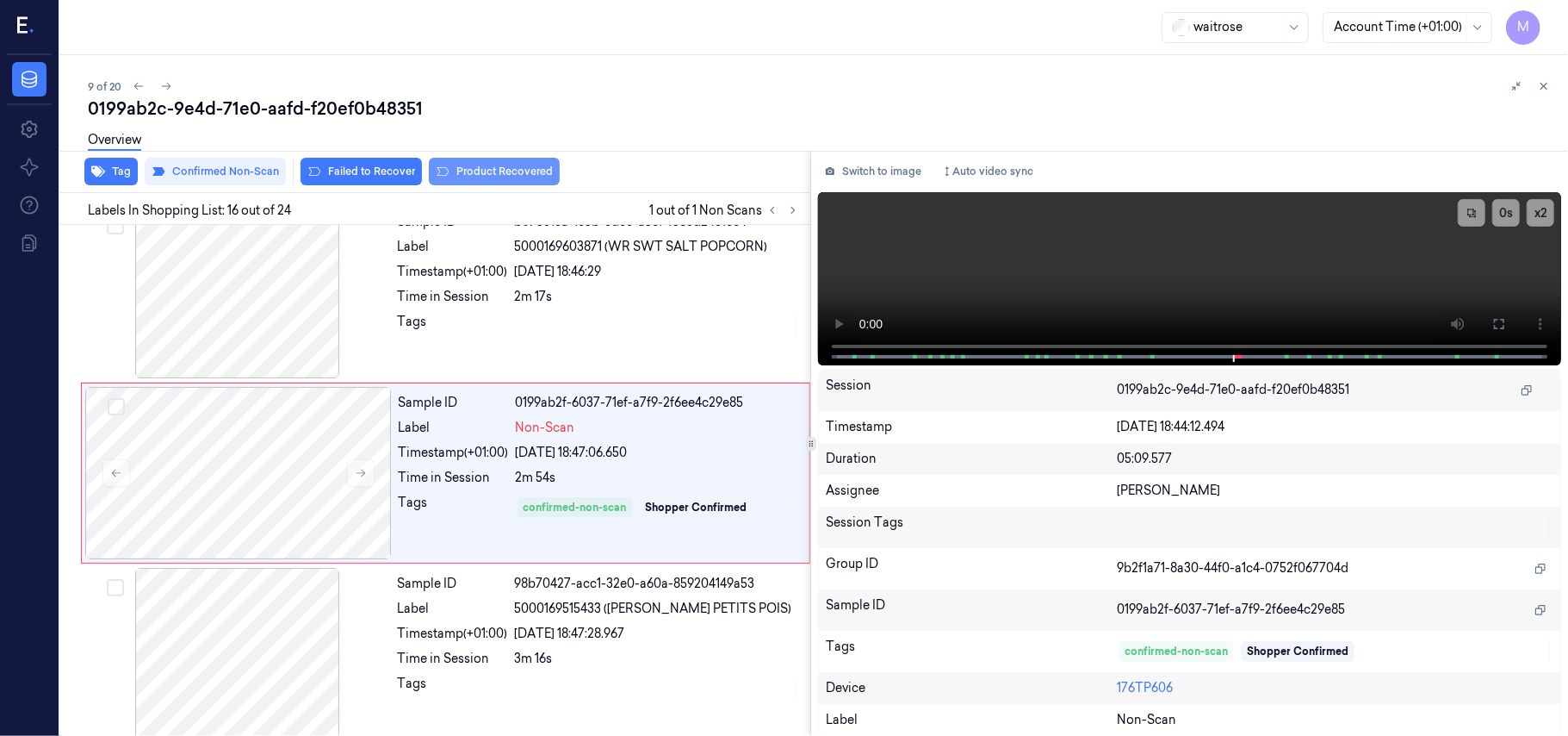
click at [498, 176] on button "Product Recovered" at bounding box center [493, 171] width 131 height 28
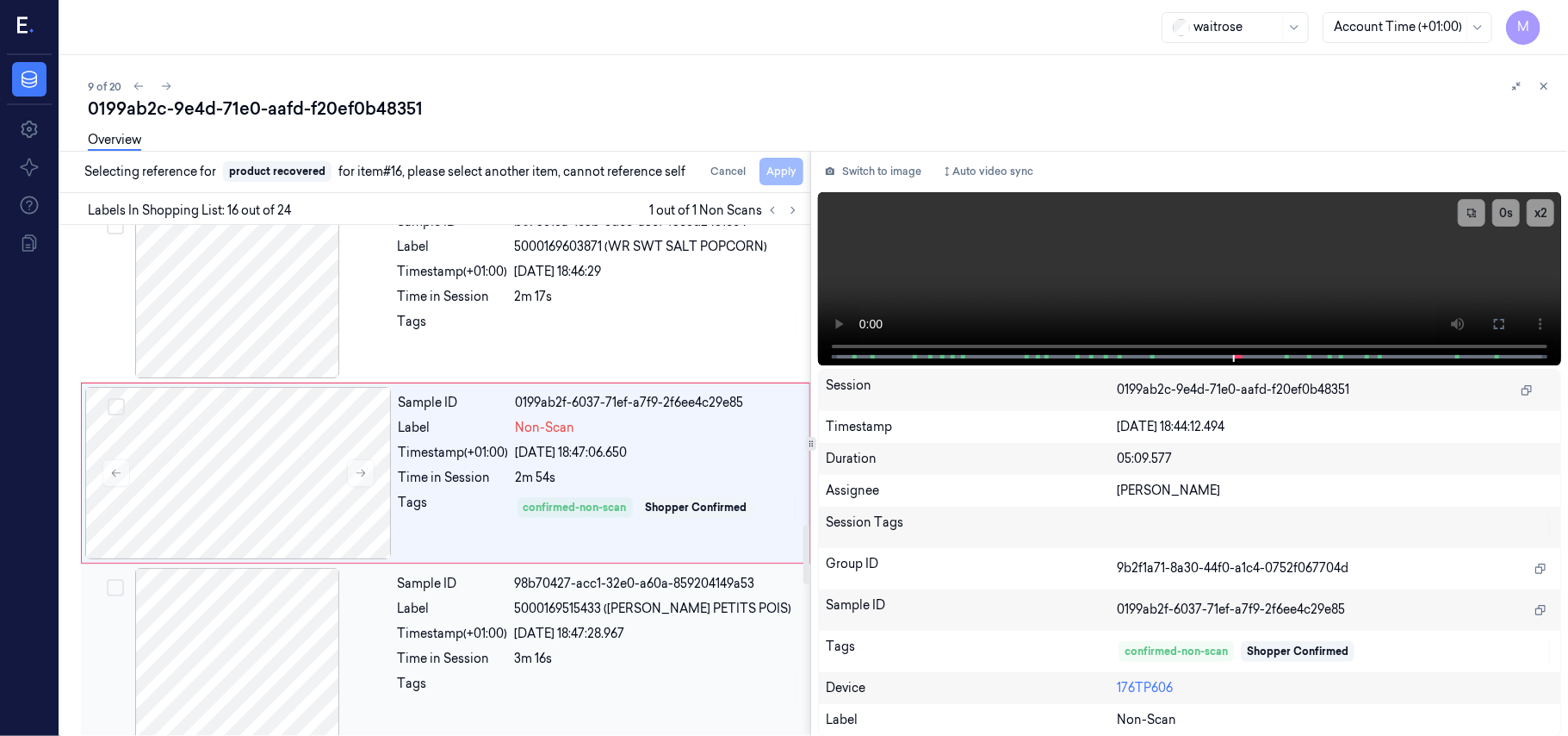
click at [583, 618] on span "5000169515433 (WR ESS PETITS POIS)" at bounding box center [654, 608] width 278 height 18
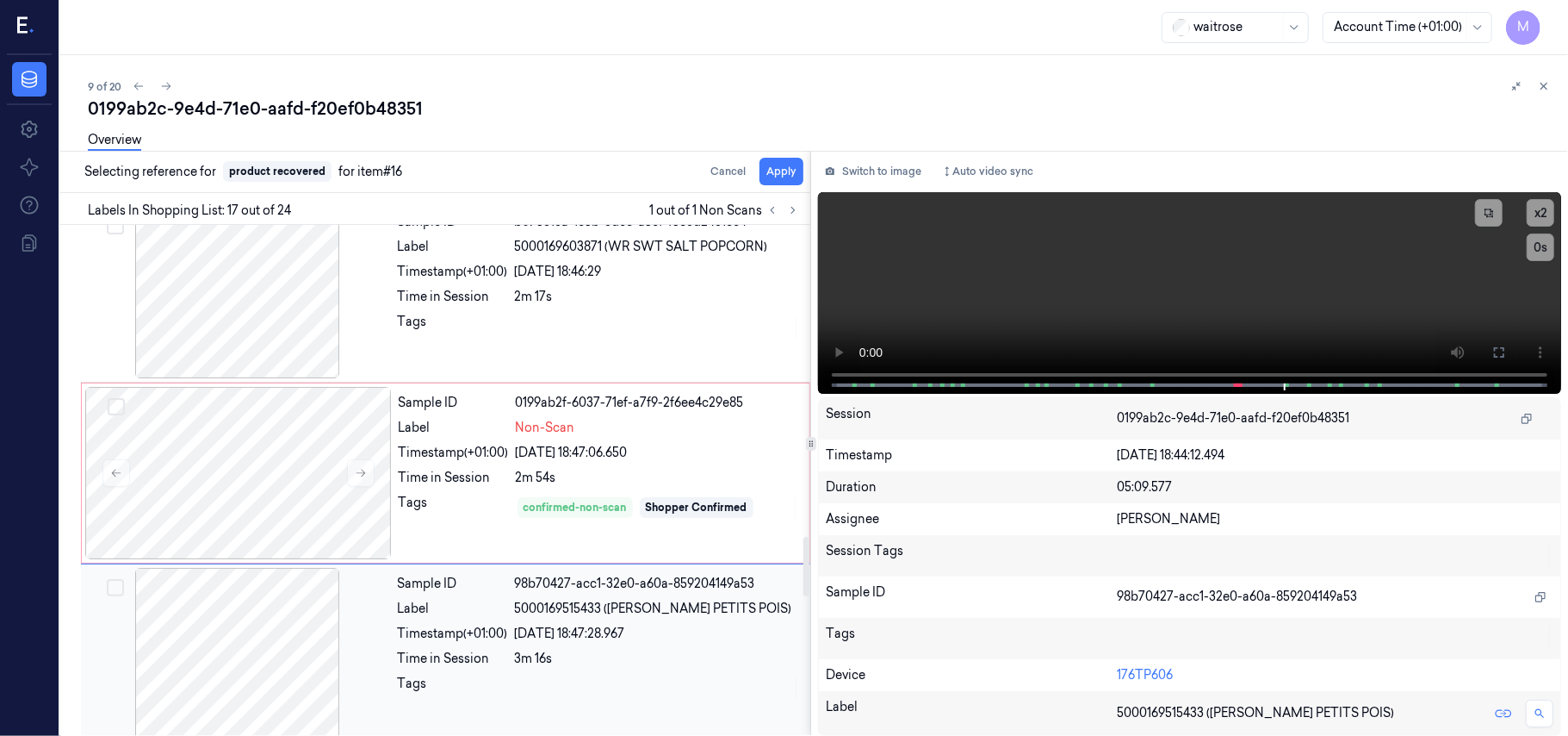
scroll to position [2737, 0]
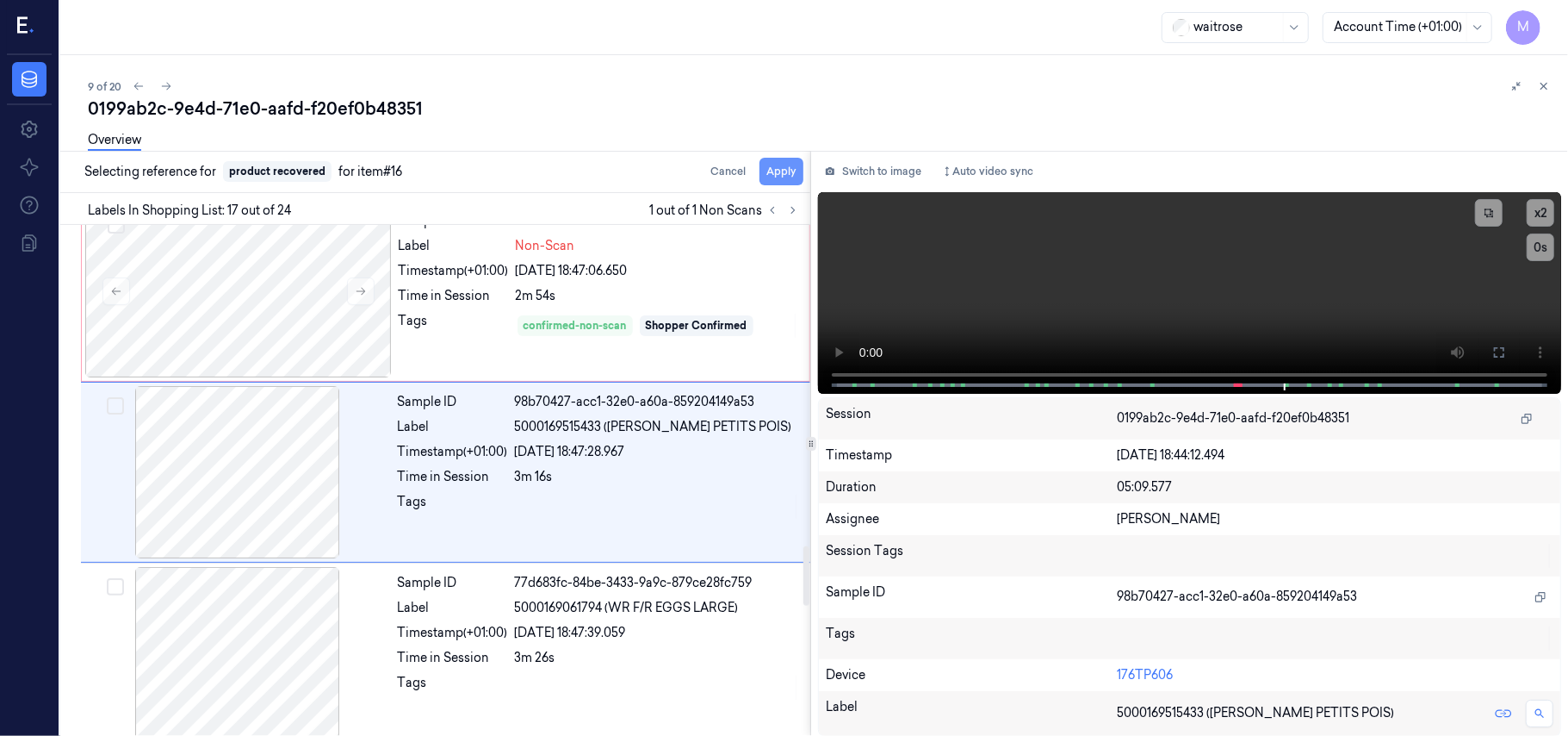
click at [789, 167] on button "Apply" at bounding box center [782, 171] width 44 height 28
